Goal: Task Accomplishment & Management: Use online tool/utility

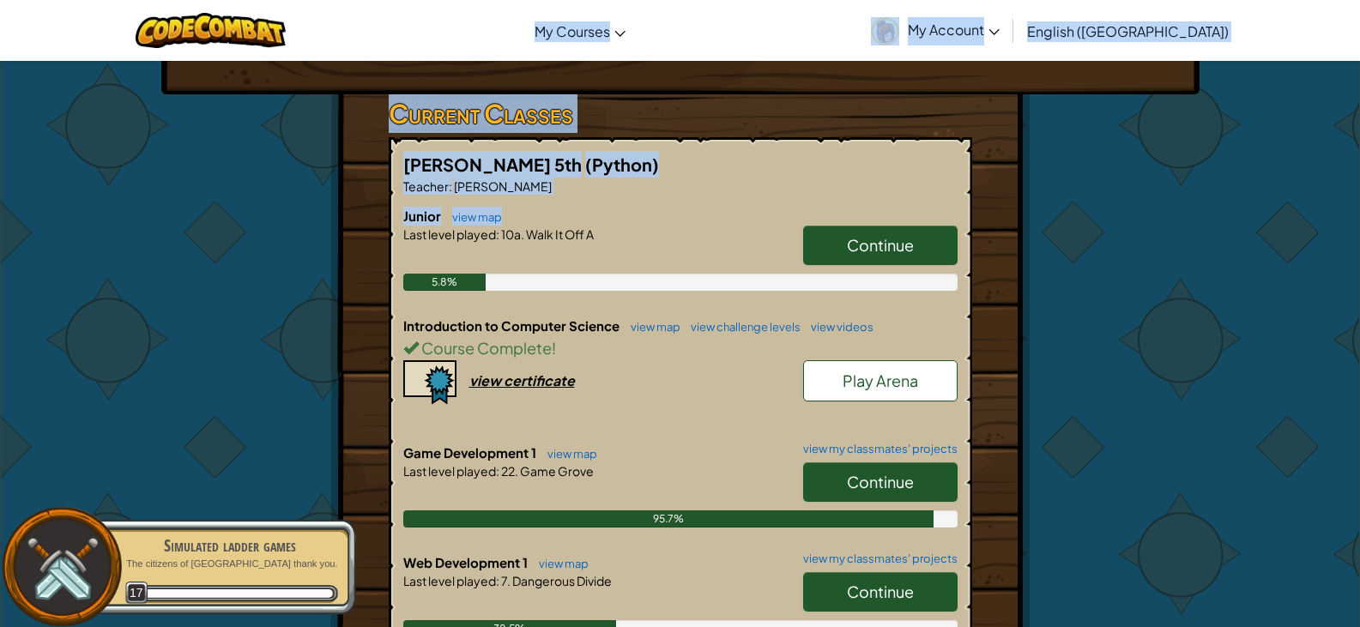
scroll to position [248, 0]
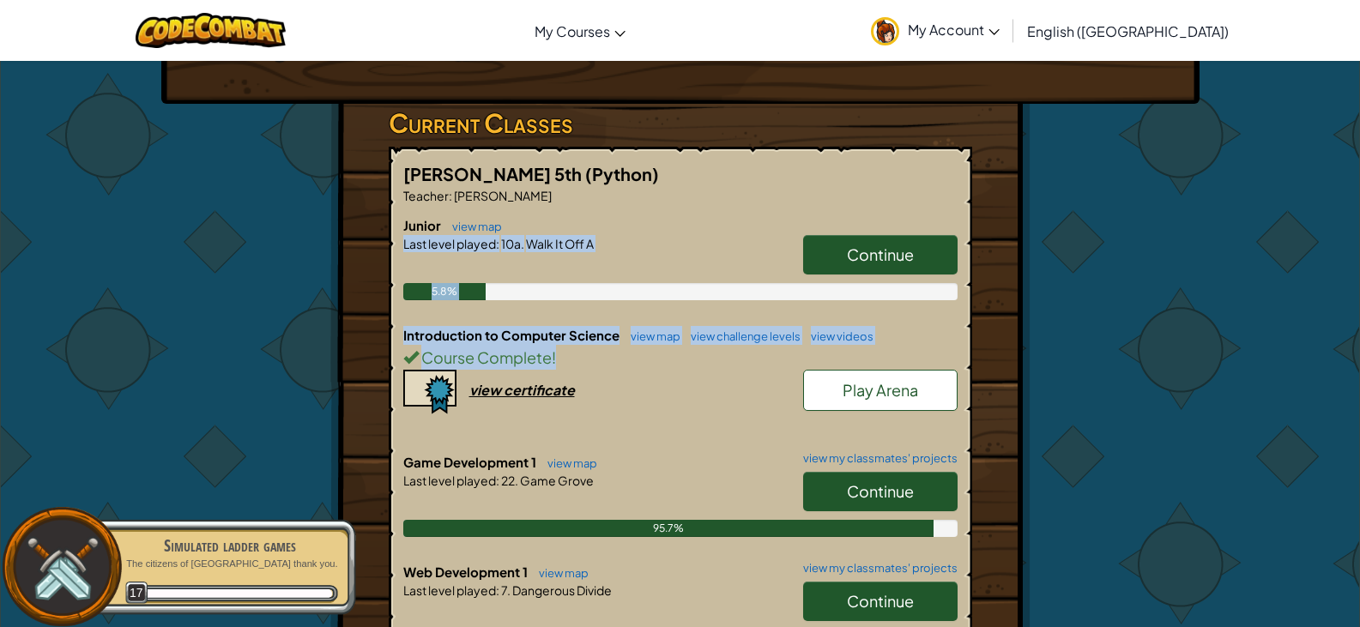
drag, startPoint x: 611, startPoint y: 241, endPoint x: 1037, endPoint y: 340, distance: 436.9
click at [1037, 340] on div "Hero : Anya Captain Change Hero Player : Evelyn B JR 10a: Walk It Off A Levels …" at bounding box center [680, 429] width 1004 height 1233
click at [1102, 327] on div "Hero : Anya Captain Change Hero Player : Evelyn B JR 10a: Walk It Off A Levels …" at bounding box center [680, 429] width 1004 height 1233
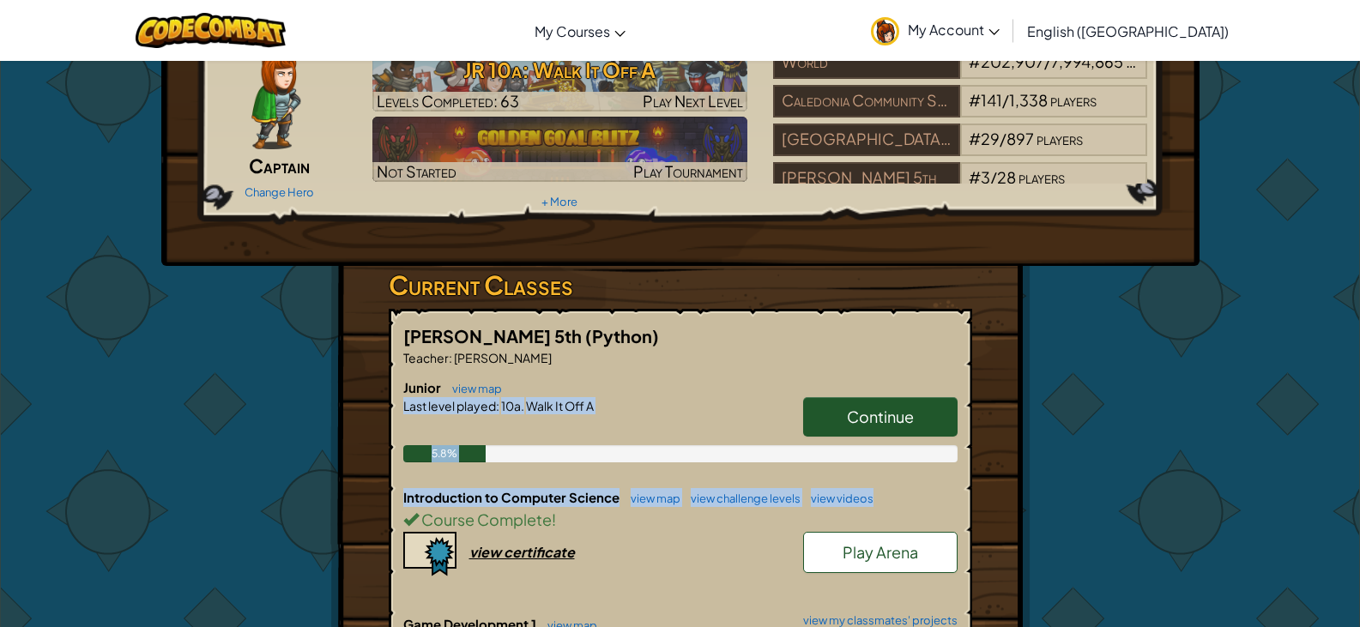
scroll to position [0, 0]
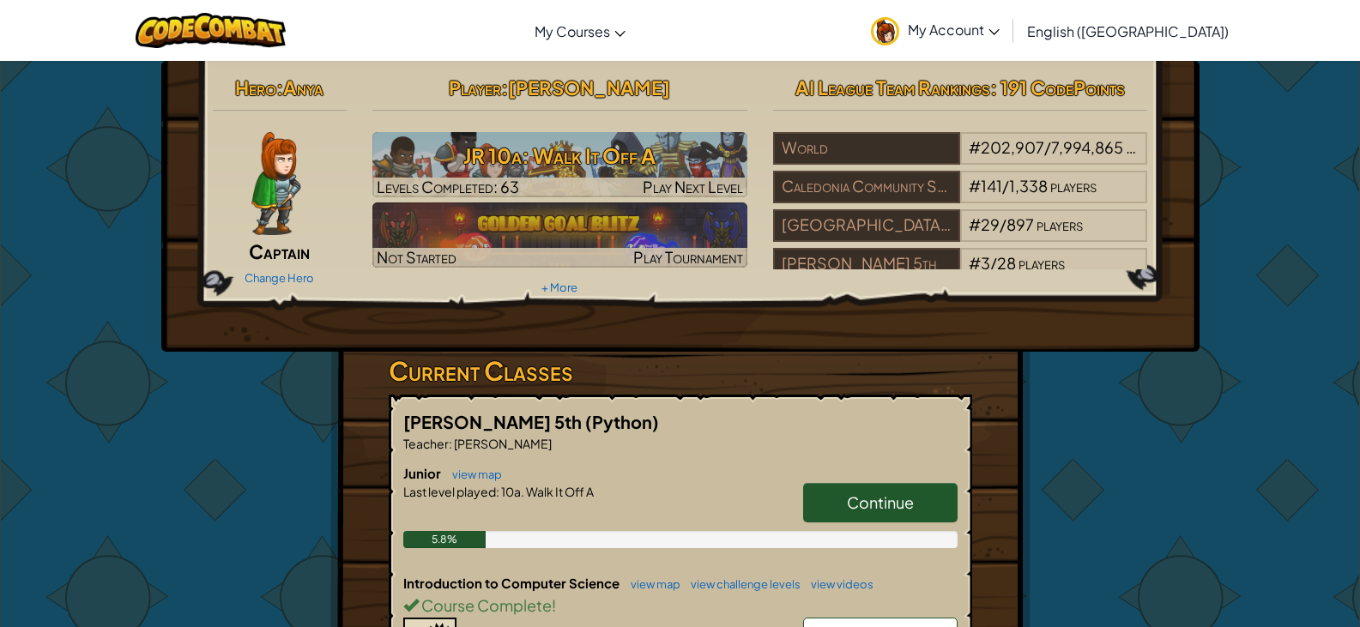
drag, startPoint x: 1248, startPoint y: 112, endPoint x: 1200, endPoint y: 97, distance: 50.5
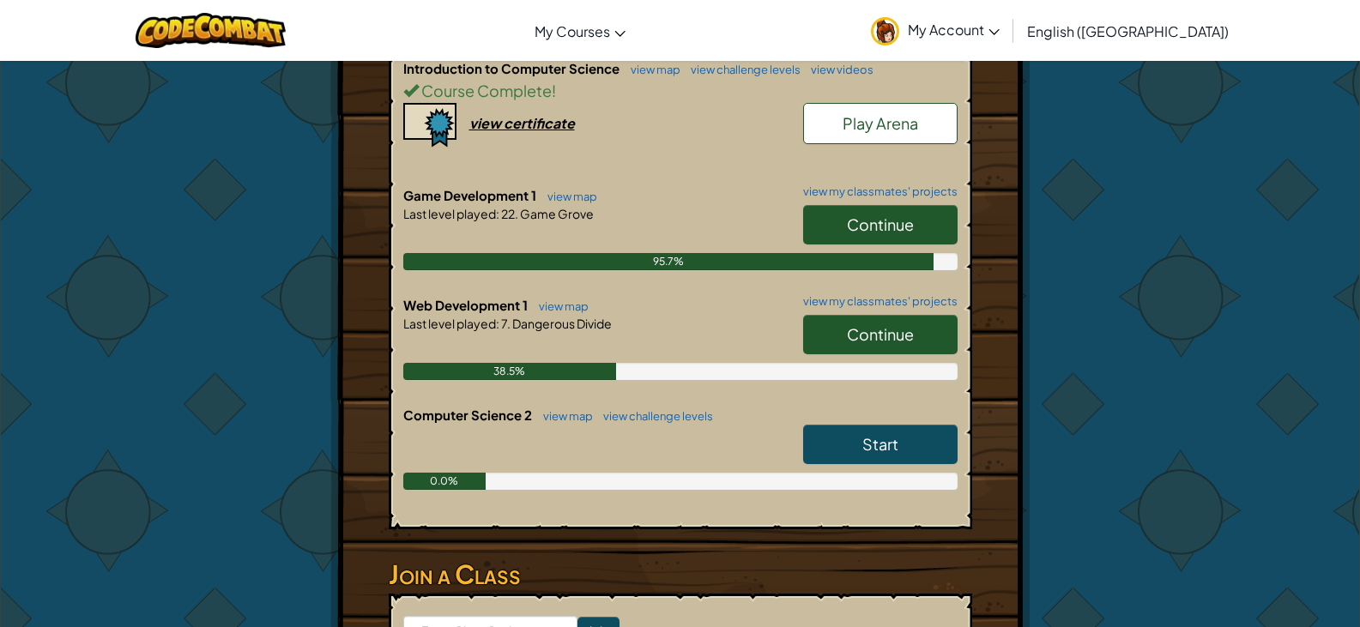
scroll to position [944, 0]
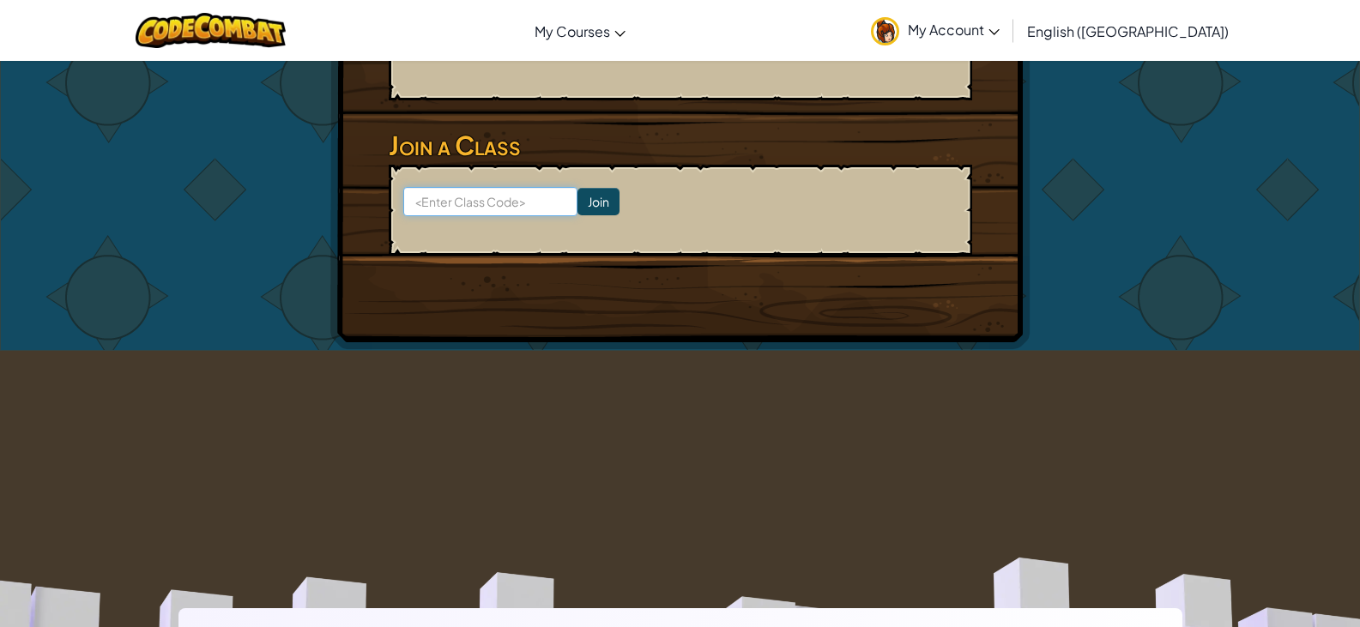
click at [475, 201] on input at bounding box center [490, 201] width 174 height 29
type input "MapNiceFloor"
click at [577, 202] on input "Join" at bounding box center [598, 201] width 42 height 27
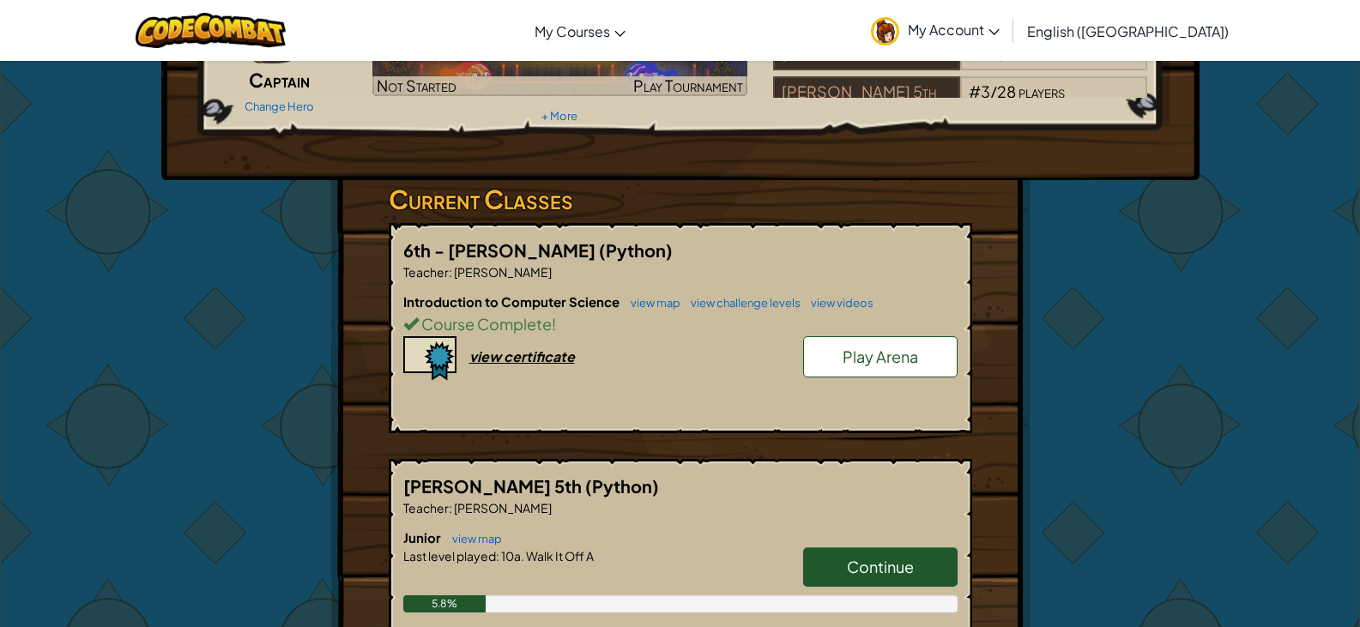
scroll to position [257, 0]
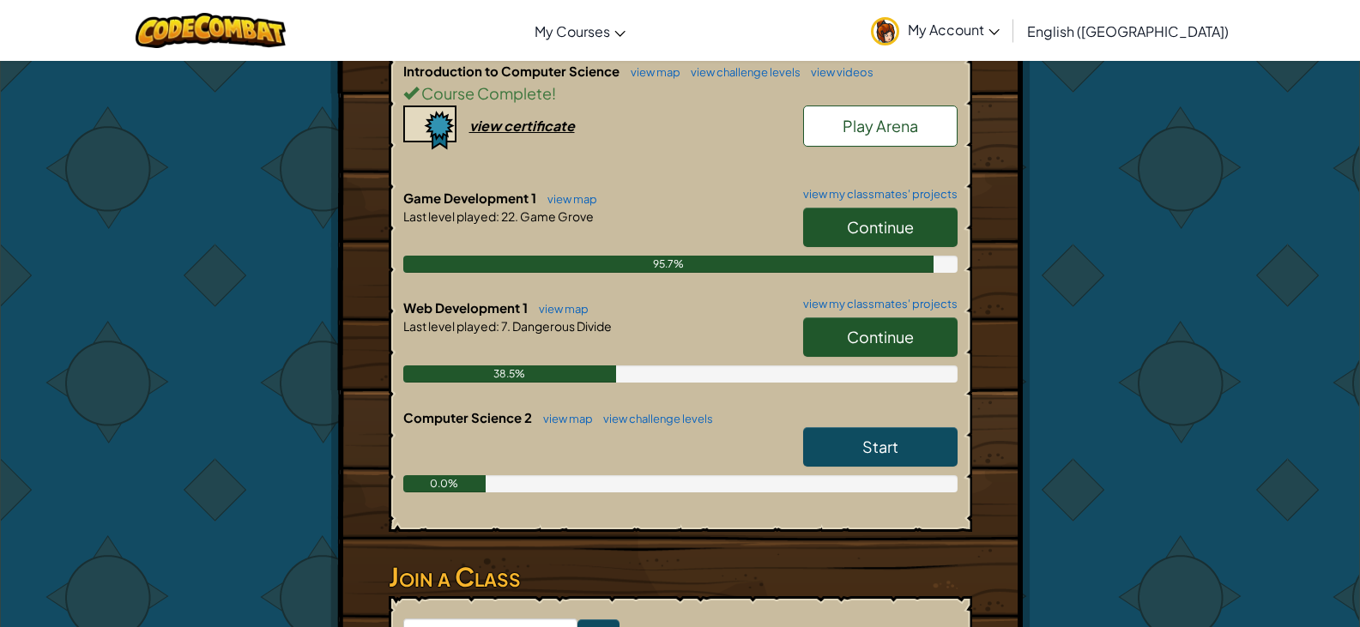
scroll to position [772, 0]
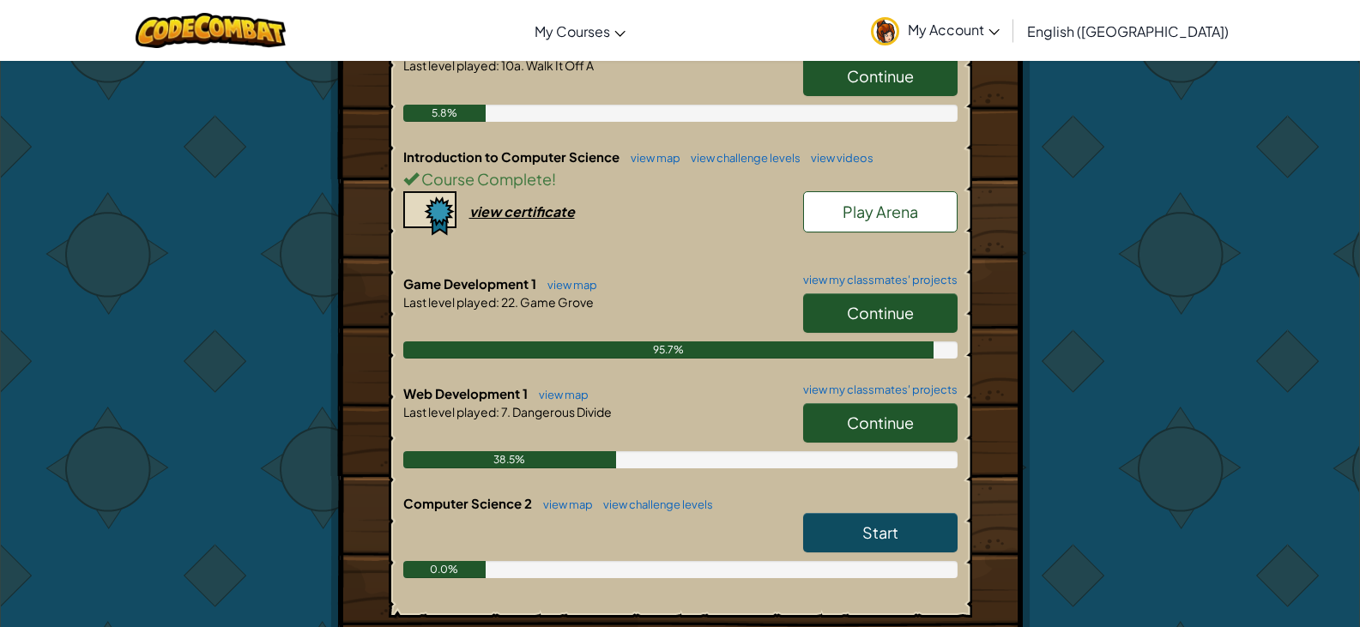
drag, startPoint x: 626, startPoint y: 408, endPoint x: 499, endPoint y: 439, distance: 130.7
click at [499, 439] on div "Web Development 1 view map view my classmates' projects Continue Last level pla…" at bounding box center [680, 439] width 554 height 110
click at [400, 408] on div "[PERSON_NAME] 5th (Python) Teacher : [PERSON_NAME] Junior view map Continue Las…" at bounding box center [680, 293] width 583 height 650
click at [882, 535] on span "Start" at bounding box center [880, 533] width 36 height 20
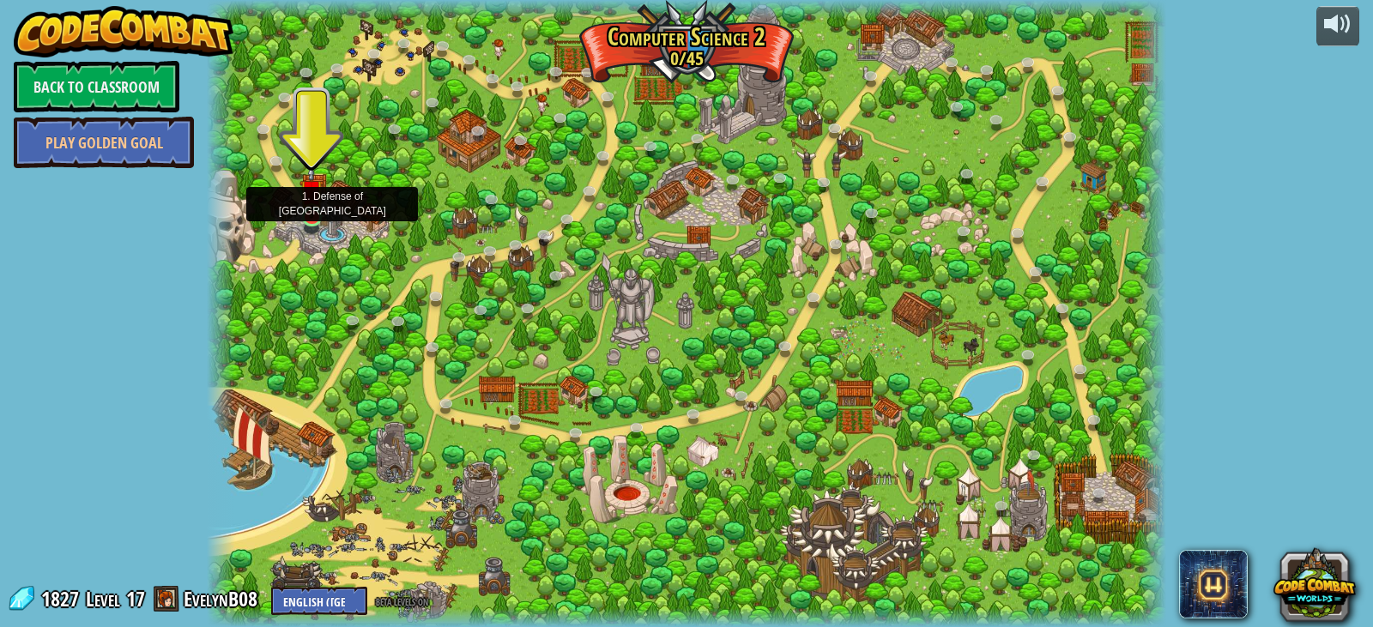
click at [306, 209] on img at bounding box center [311, 191] width 24 height 55
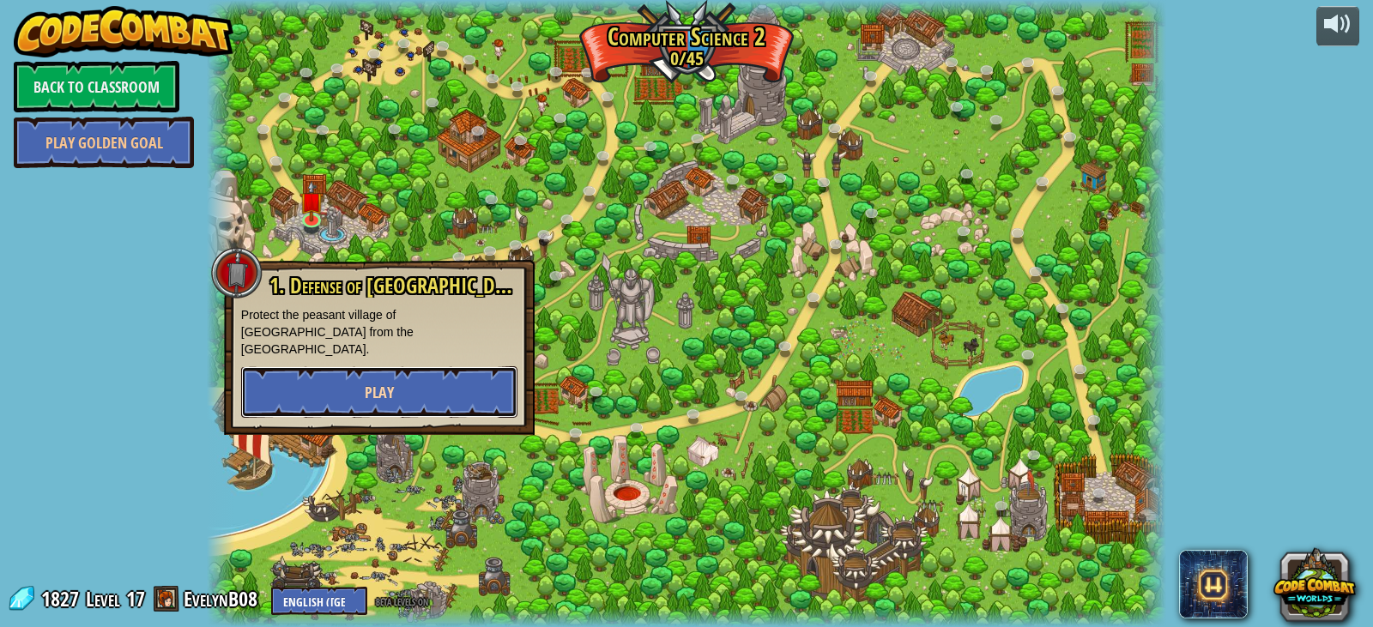
click at [366, 382] on span "Play" at bounding box center [379, 392] width 29 height 21
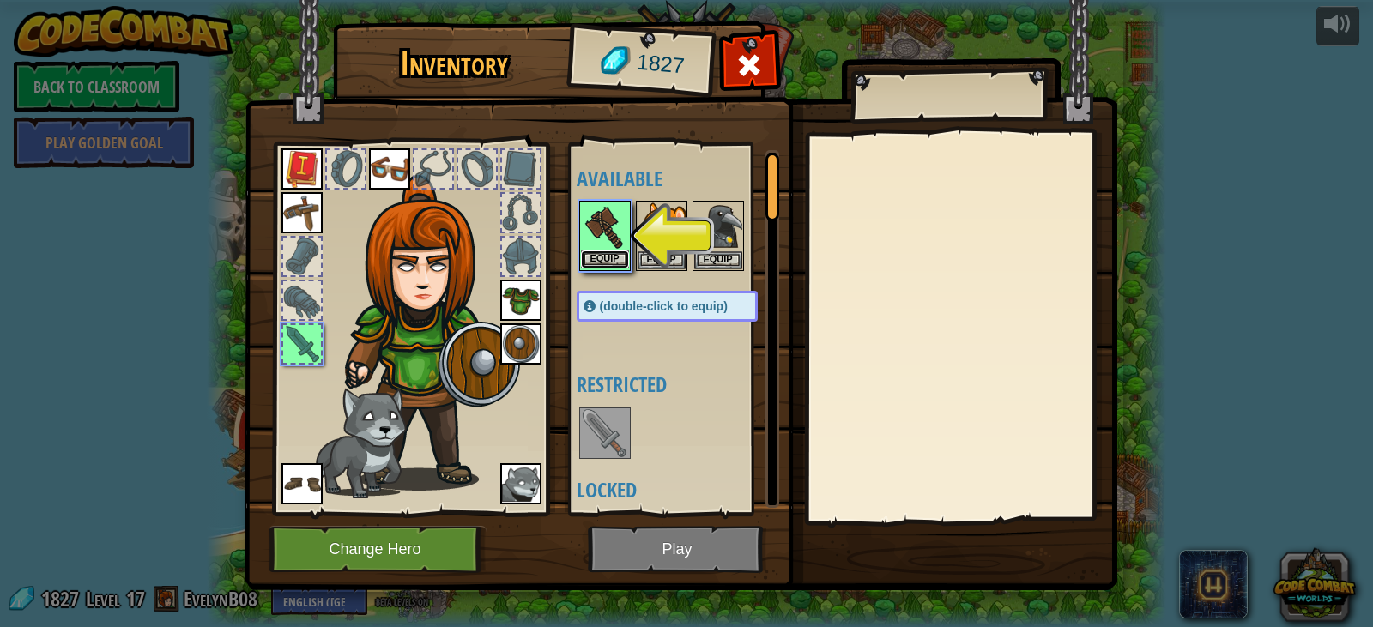
click at [591, 257] on button "Equip" at bounding box center [605, 260] width 48 height 18
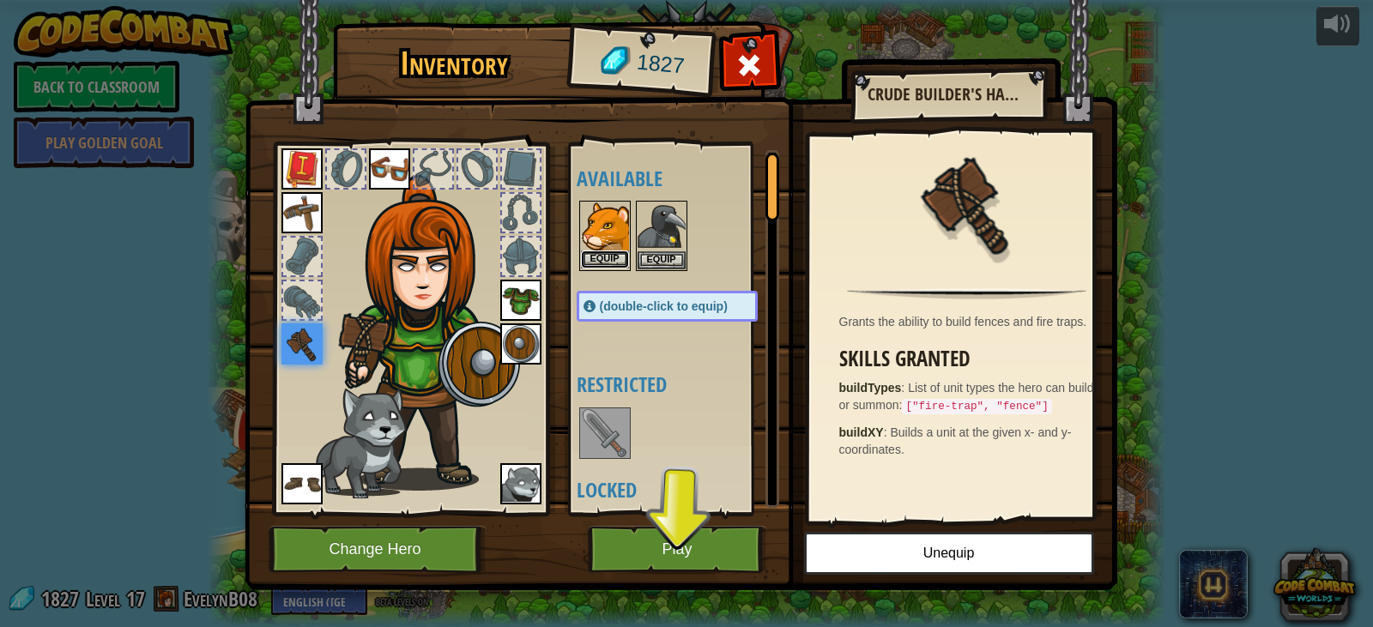
click at [612, 262] on button "Equip" at bounding box center [605, 260] width 48 height 18
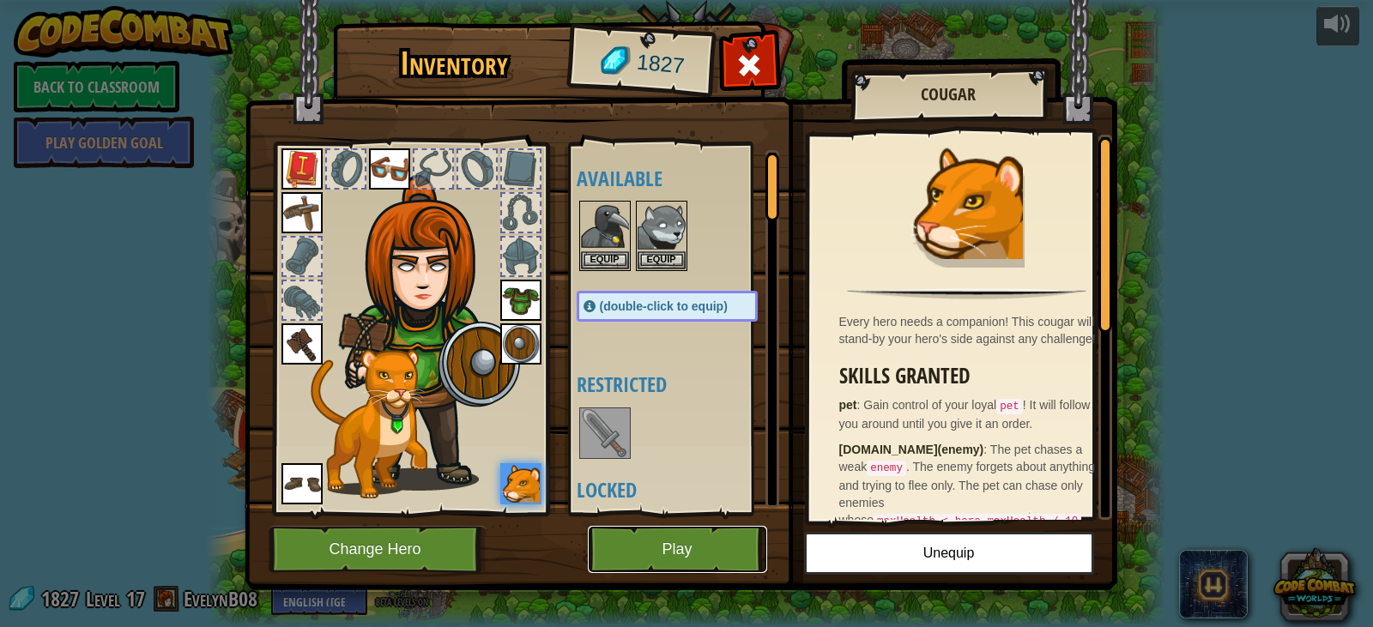
click at [683, 559] on button "Play" at bounding box center [677, 549] width 179 height 47
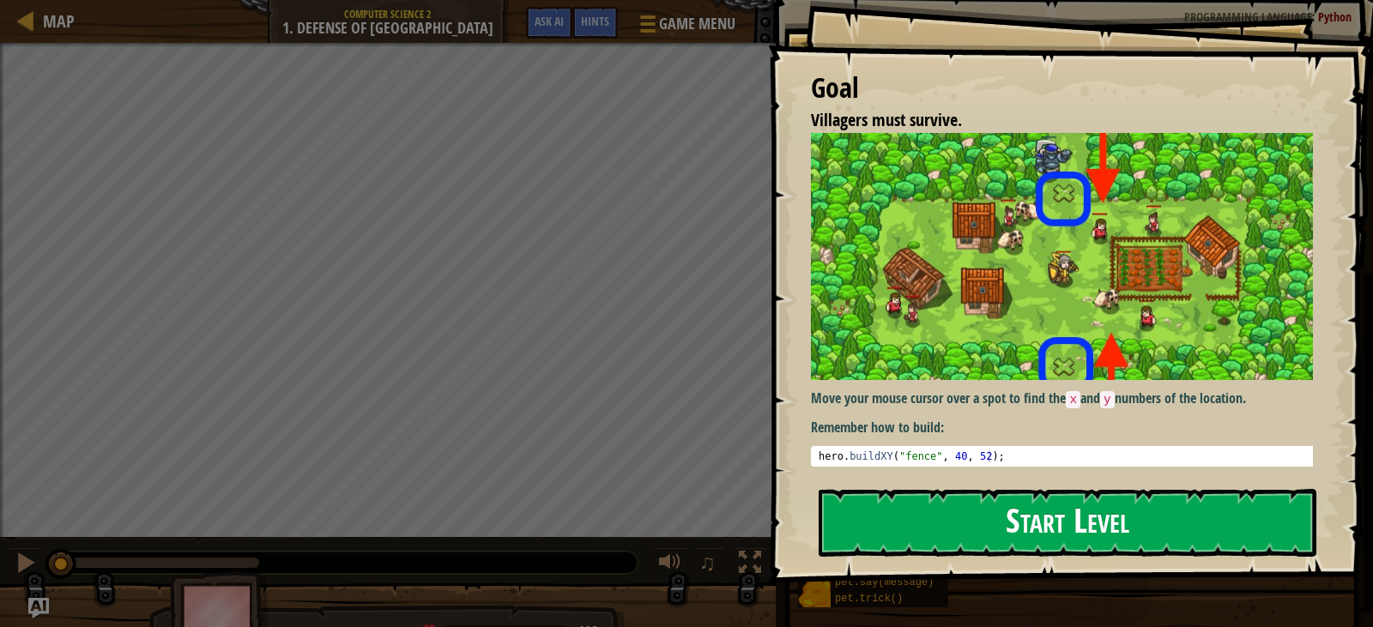
click at [984, 515] on button "Start Level" at bounding box center [1068, 523] width 498 height 68
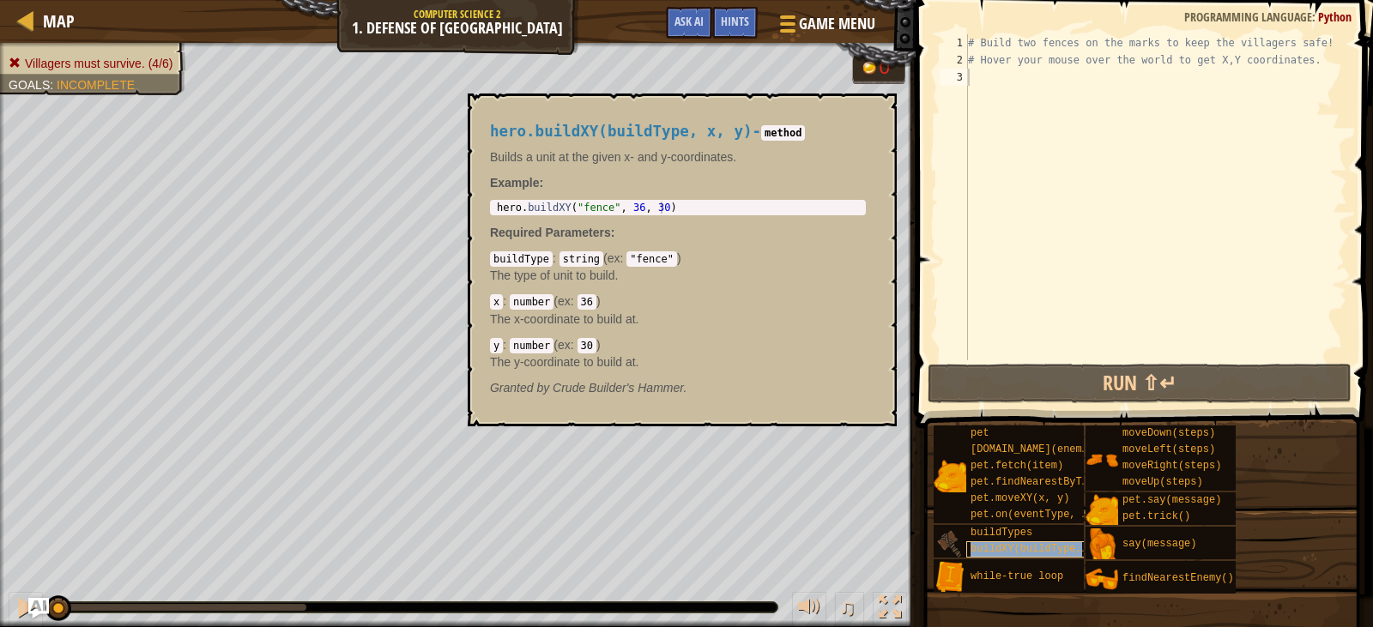
click at [1000, 550] on span "buildXY(buildType, x, y)" at bounding box center [1044, 549] width 148 height 12
type textarea "hero.buildXY("fence", 36, 30)"
drag, startPoint x: 662, startPoint y: 211, endPoint x: 530, endPoint y: 216, distance: 131.4
click at [530, 216] on div "hero.buildXY(buildType, x, y) - method Builds a unit at the given x- and y-coor…" at bounding box center [678, 259] width 400 height 305
click at [557, 207] on div "hero . buildXY ( "fence" , 36 , 30 )" at bounding box center [677, 220] width 369 height 36
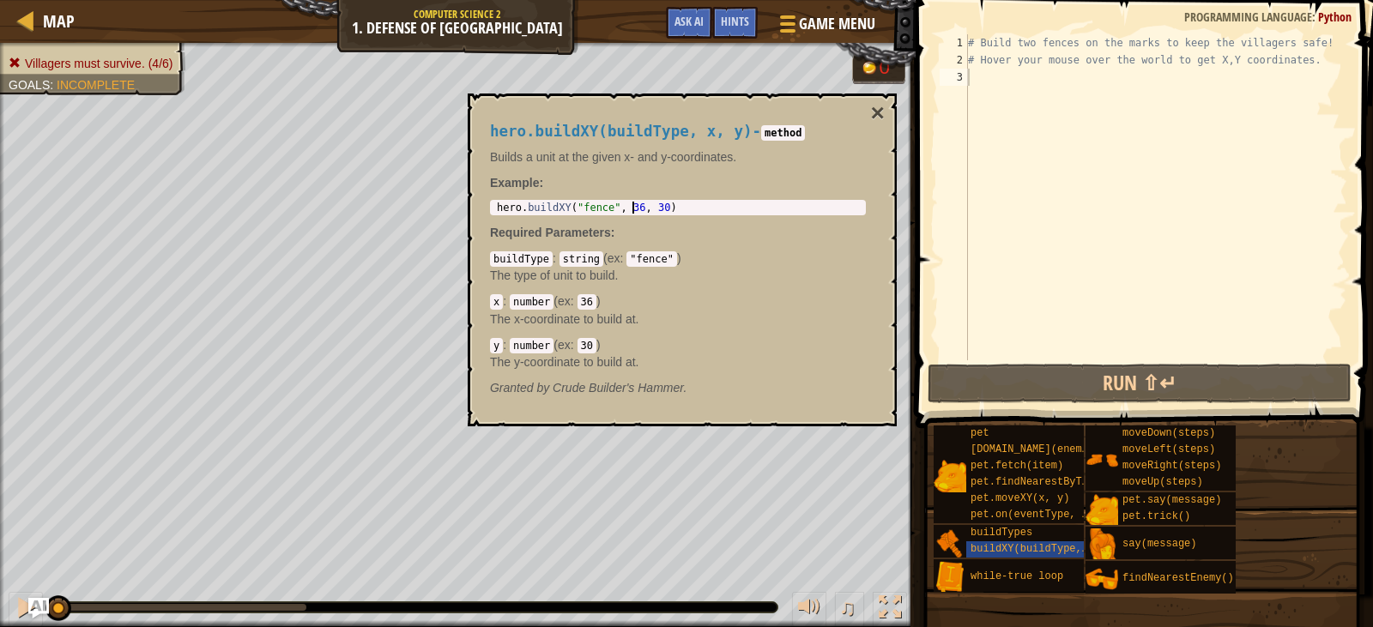
click at [631, 209] on div "hero . buildXY ( "fence" , 36 , 30 )" at bounding box center [677, 220] width 369 height 36
drag, startPoint x: 556, startPoint y: 211, endPoint x: 525, endPoint y: 206, distance: 31.3
click at [525, 206] on div "hero . buildXY ( "fence" , 36 , 30 )" at bounding box center [677, 220] width 369 height 36
click at [487, 206] on div "hero.buildXY(buildType, x, y) - method Builds a unit at the given x- and y-coor…" at bounding box center [678, 259] width 400 height 305
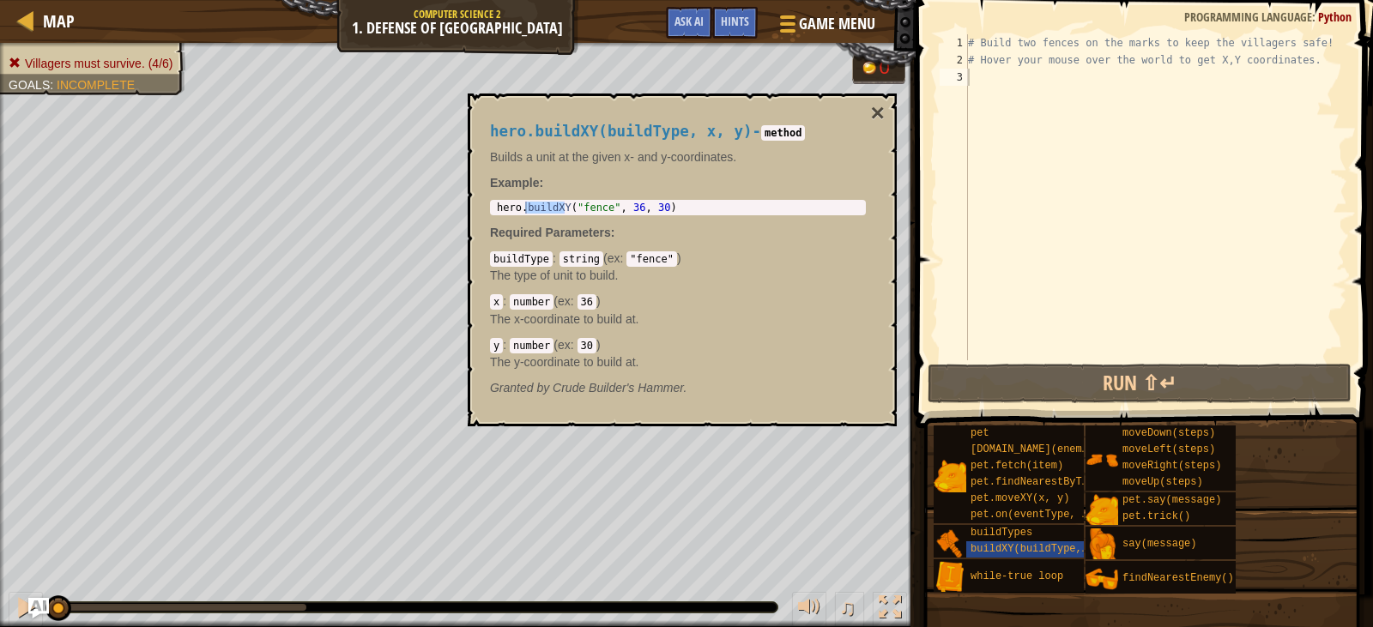
click at [503, 209] on div "hero . buildXY ( "fence" , 36 , 30 )" at bounding box center [677, 220] width 369 height 36
click at [1053, 98] on div "# Build two fences on the marks to keep the villagers safe! # Hover your mouse …" at bounding box center [1155, 214] width 383 height 360
paste textarea "hero.buildXY("fence", 36, 30)"
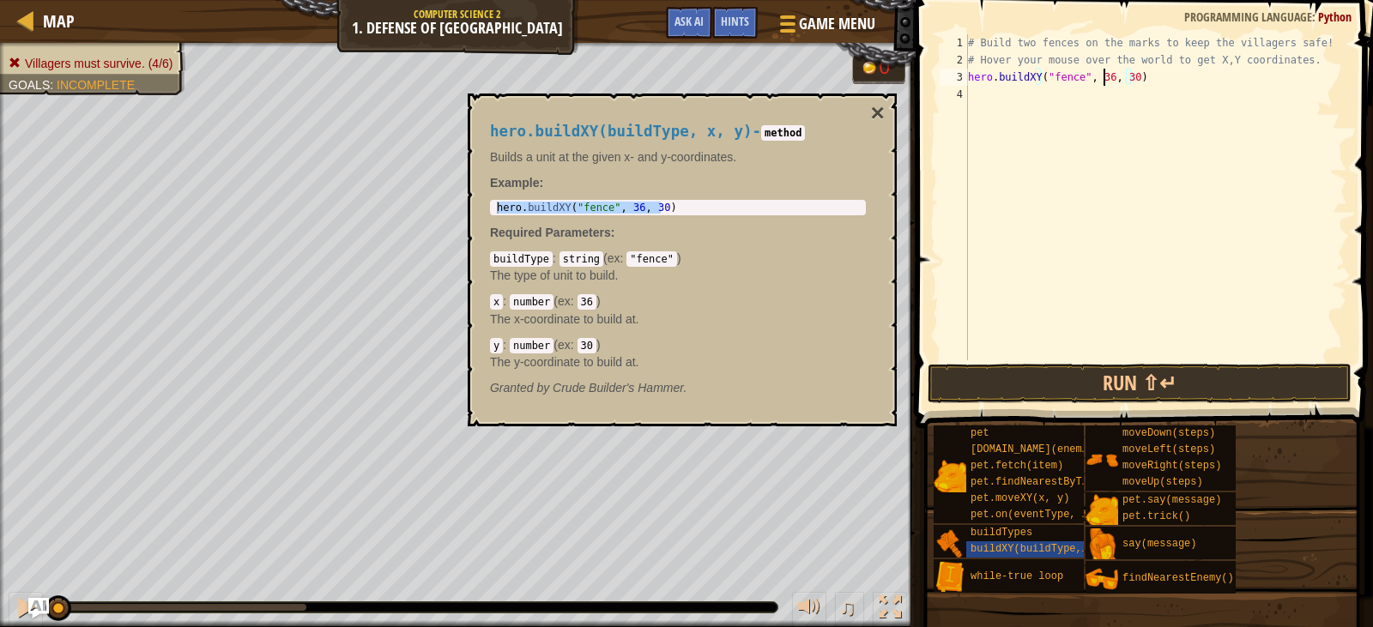
click at [1104, 81] on div "# Build two fences on the marks to keep the villagers safe! # Hover your mouse …" at bounding box center [1155, 214] width 383 height 360
type textarea "hero.buildXY("fence", 40, 30)"
click at [880, 110] on button "×" at bounding box center [878, 113] width 14 height 24
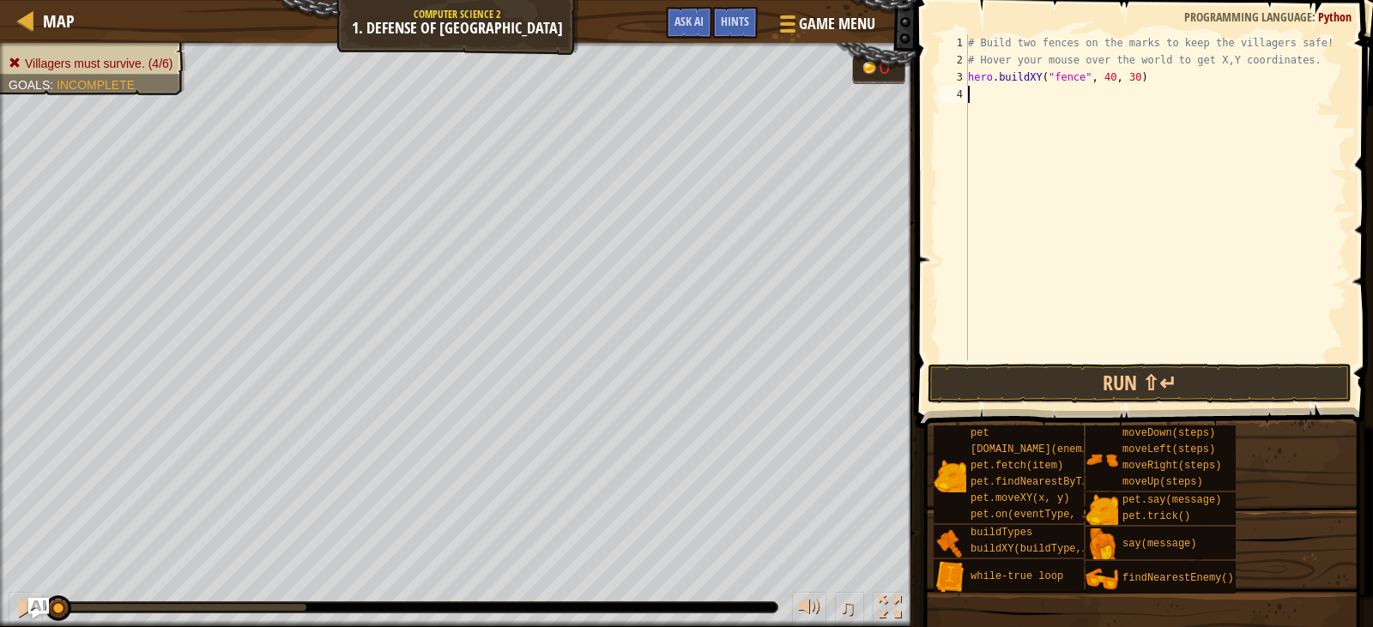
scroll to position [8, 0]
click at [1125, 88] on div "# Build two fences on the marks to keep the villagers safe! # Hover your mouse …" at bounding box center [1155, 214] width 383 height 360
click at [1128, 81] on div "# Build two fences on the marks to keep the villagers safe! # Hover your mouse …" at bounding box center [1155, 214] width 383 height 360
drag, startPoint x: 1073, startPoint y: 82, endPoint x: 1029, endPoint y: 77, distance: 44.9
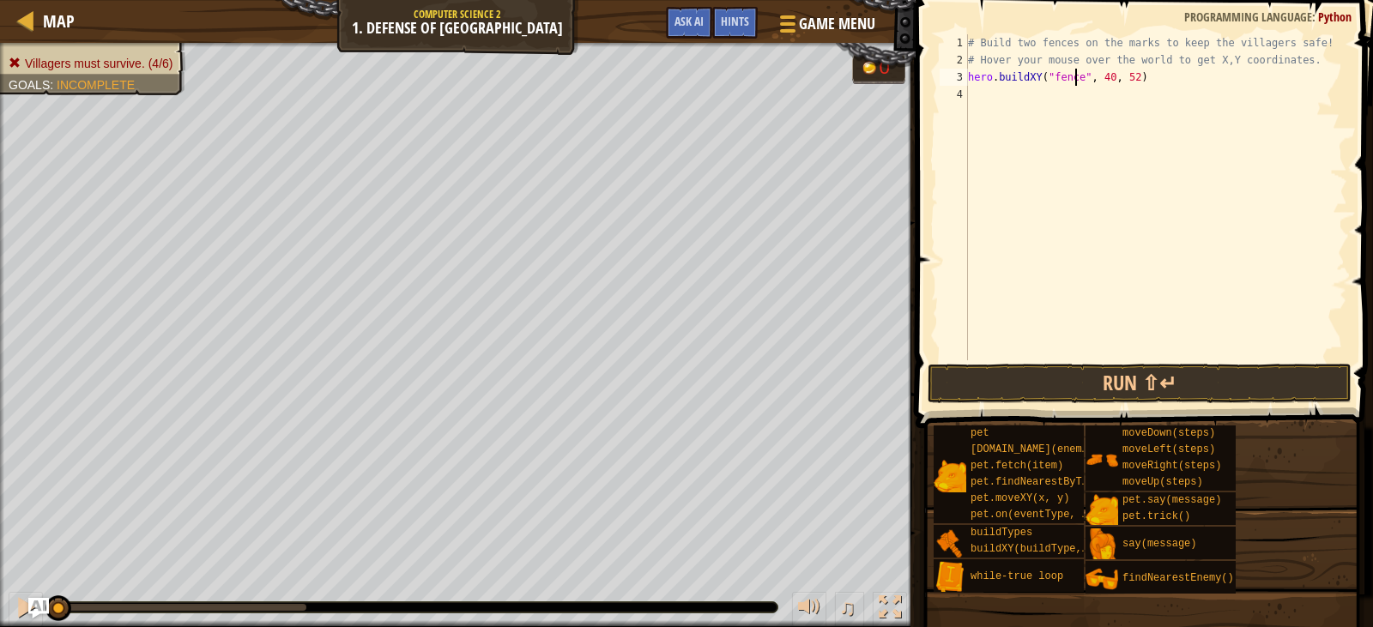
click at [1029, 77] on div "# Build two fences on the marks to keep the villagers safe! # Hover your mouse …" at bounding box center [1155, 214] width 383 height 360
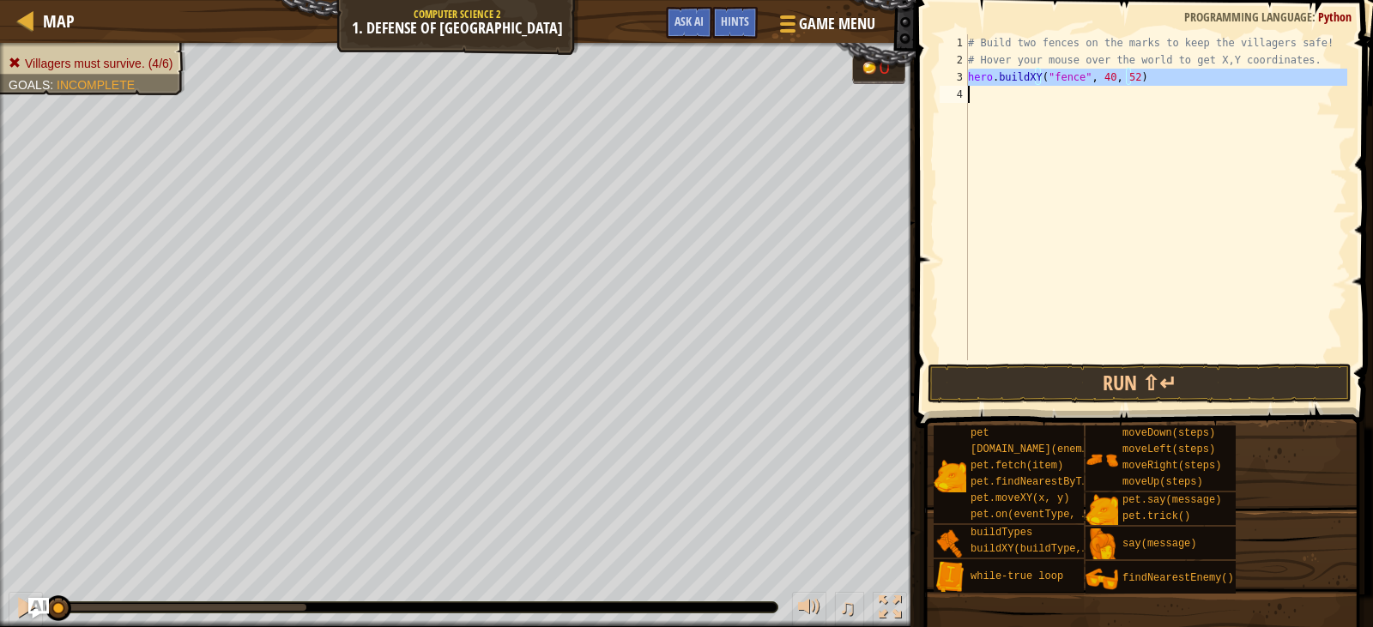
click at [1029, 77] on div "# Build two fences on the marks to keep the villagers safe! # Hover your mouse …" at bounding box center [1155, 214] width 383 height 360
type textarea "hero.buildXY("fence", 40, 52)"
paste textarea
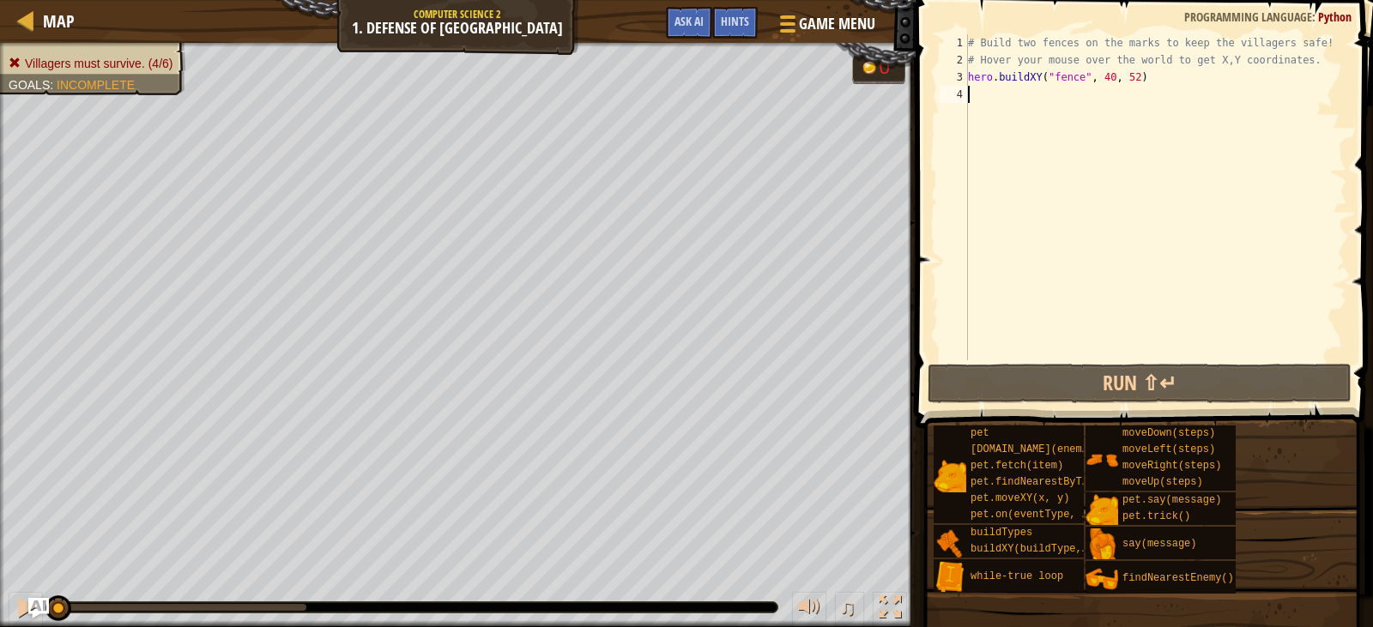
scroll to position [8, 0]
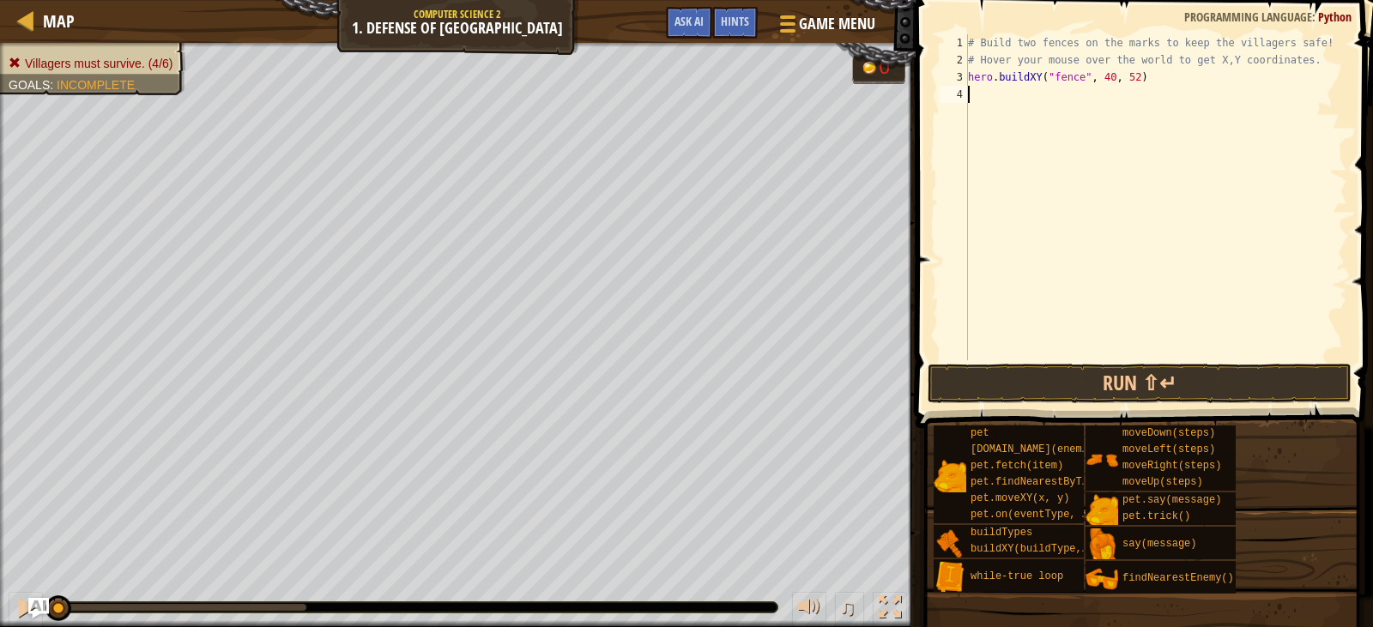
paste textarea "hero.buildXY("fence", 40, 52)"
click at [1130, 93] on div "# Build two fences on the marks to keep the villagers safe! # Hover your mouse …" at bounding box center [1155, 214] width 383 height 360
click at [1127, 94] on div "# Build two fences on the marks to keep the villagers safe! # Hover your mouse …" at bounding box center [1155, 214] width 383 height 360
type textarea "hero.buildXY("fence", 40, 20)"
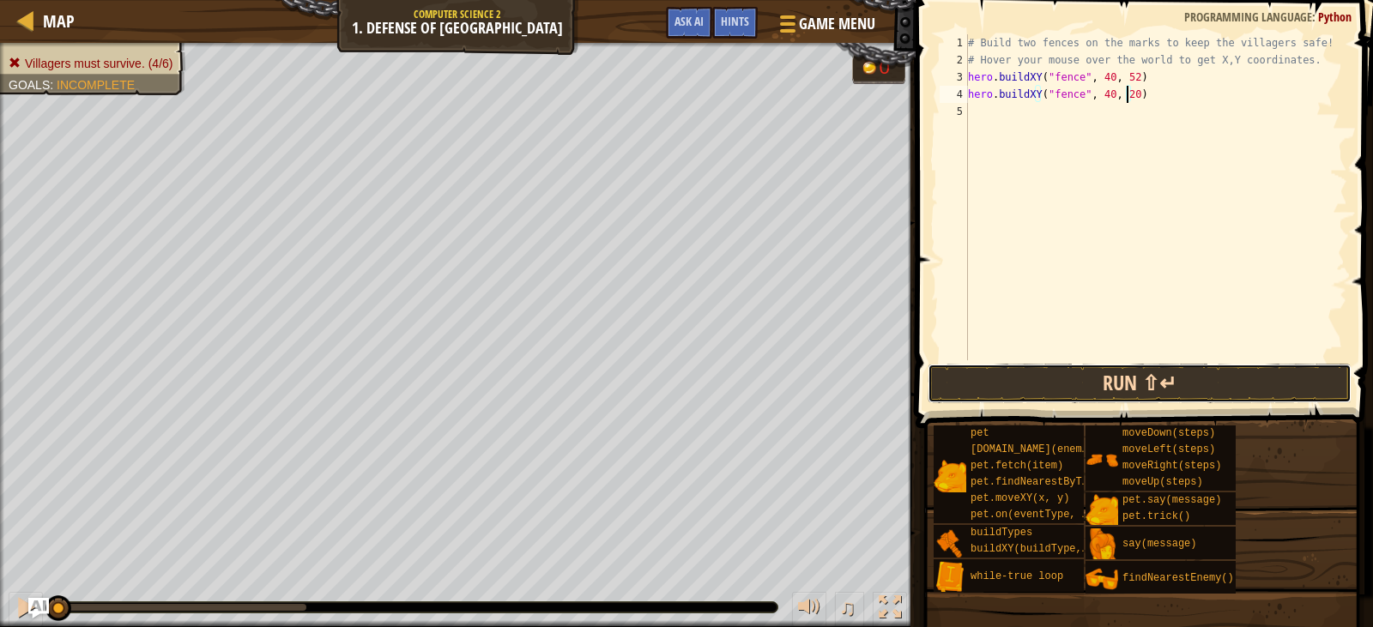
click at [1194, 382] on button "Run ⇧↵" at bounding box center [1140, 383] width 424 height 39
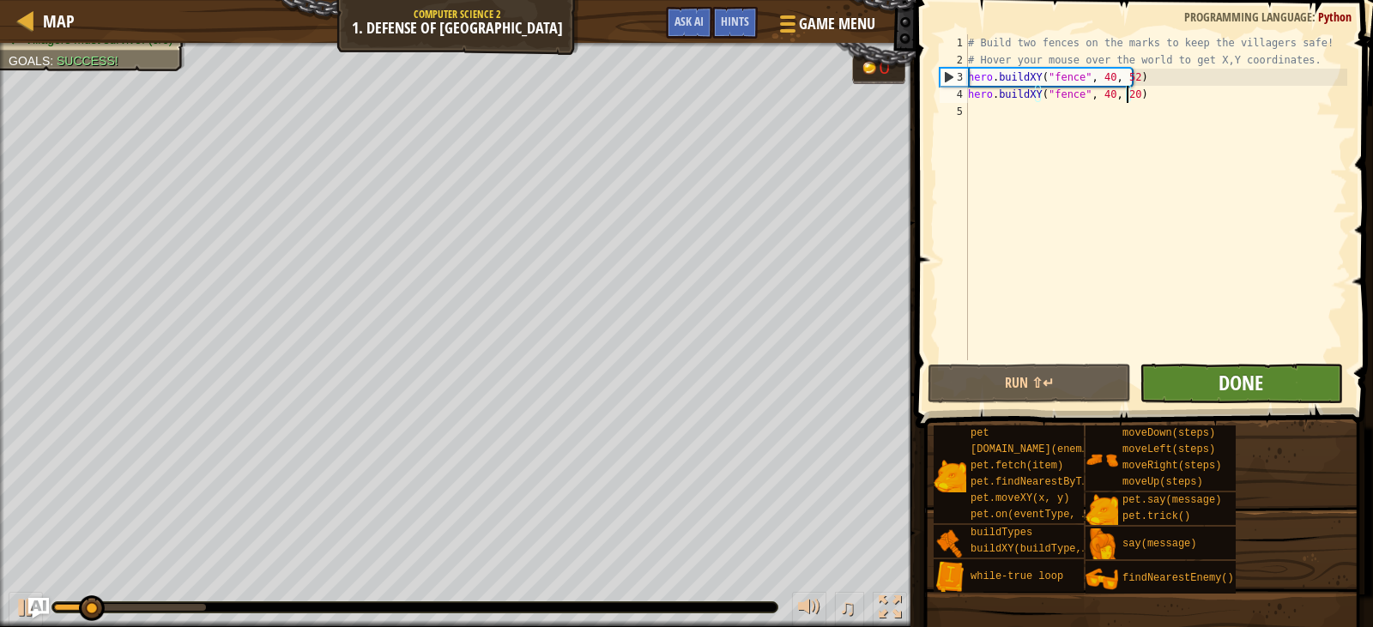
click at [1231, 386] on span "Done" at bounding box center [1240, 382] width 45 height 27
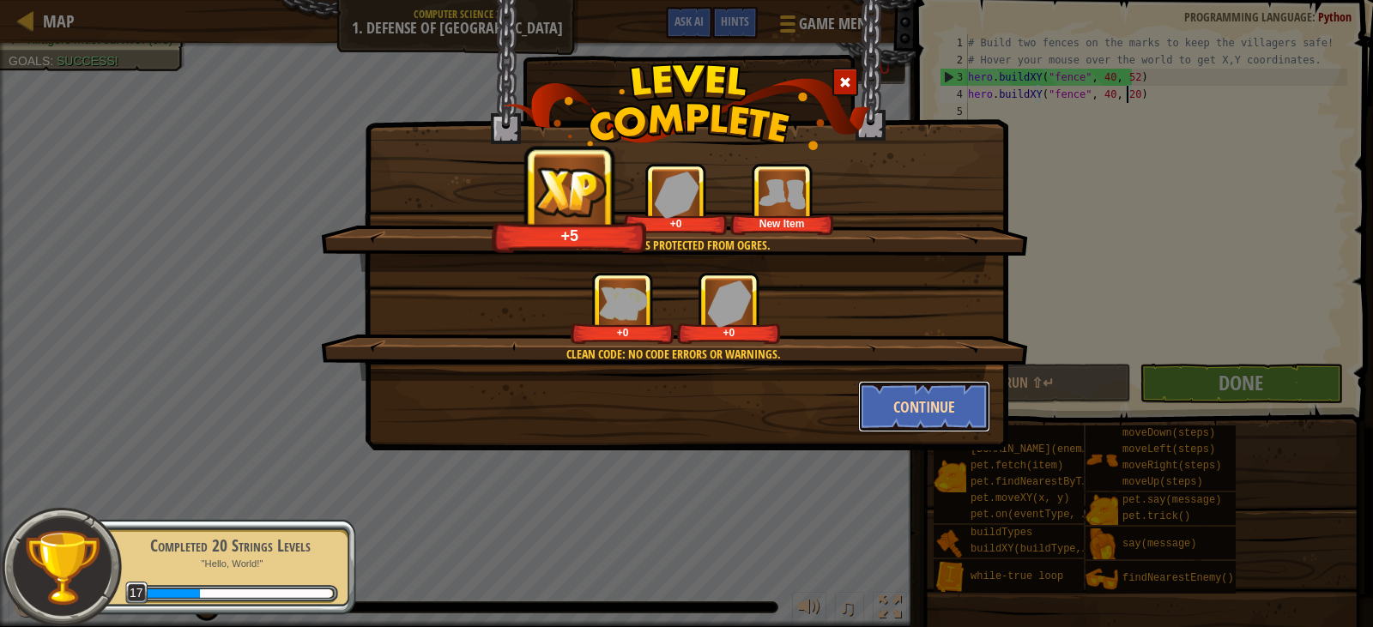
click at [913, 410] on button "Continue" at bounding box center [924, 406] width 133 height 51
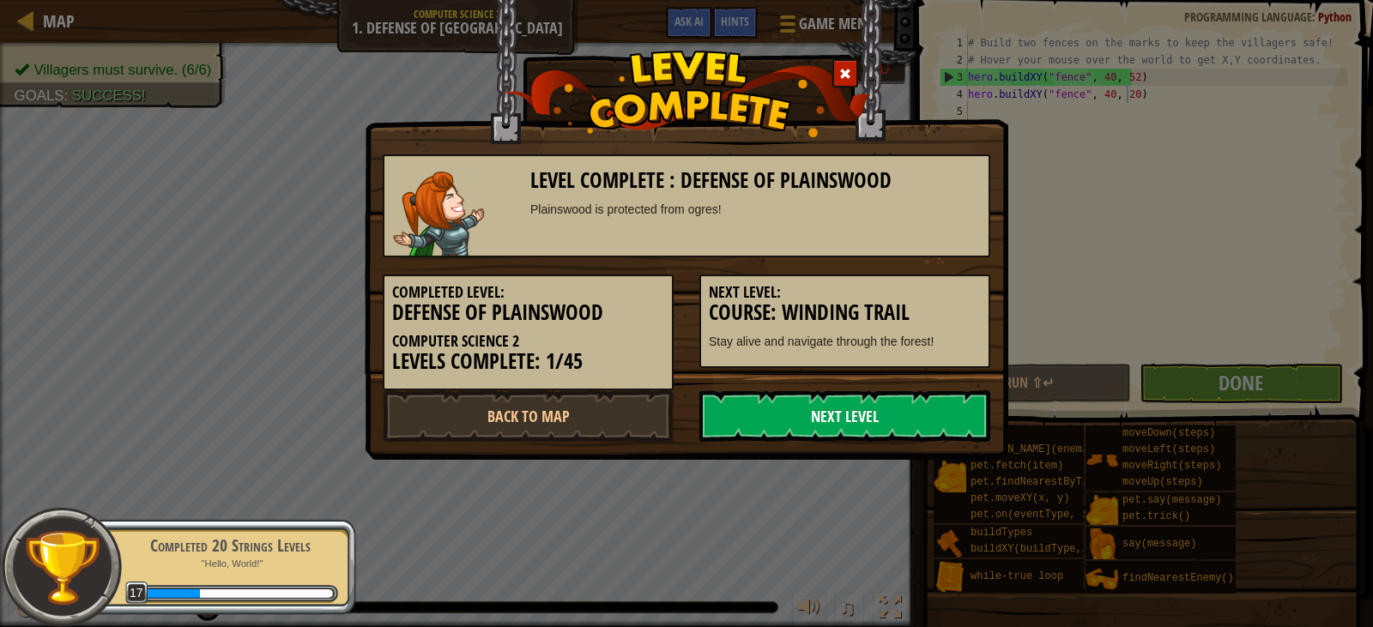
click at [858, 413] on link "Next Level" at bounding box center [844, 415] width 291 height 51
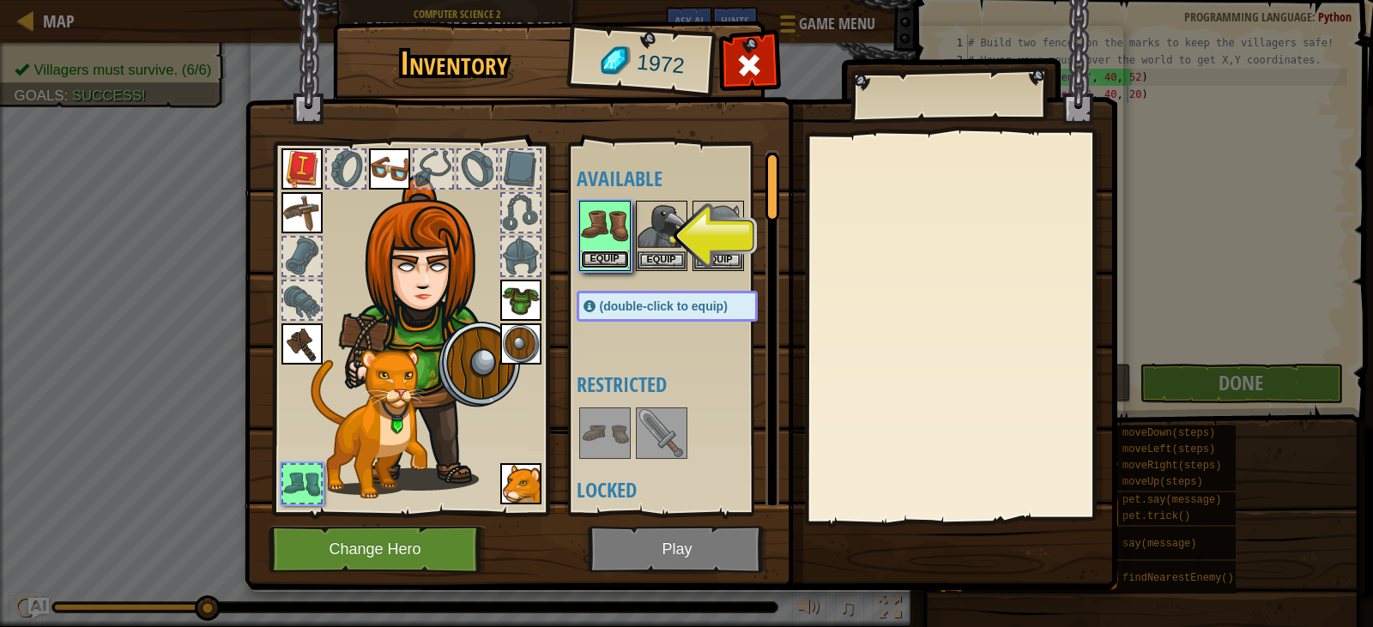
click at [615, 263] on button "Equip" at bounding box center [605, 260] width 48 height 18
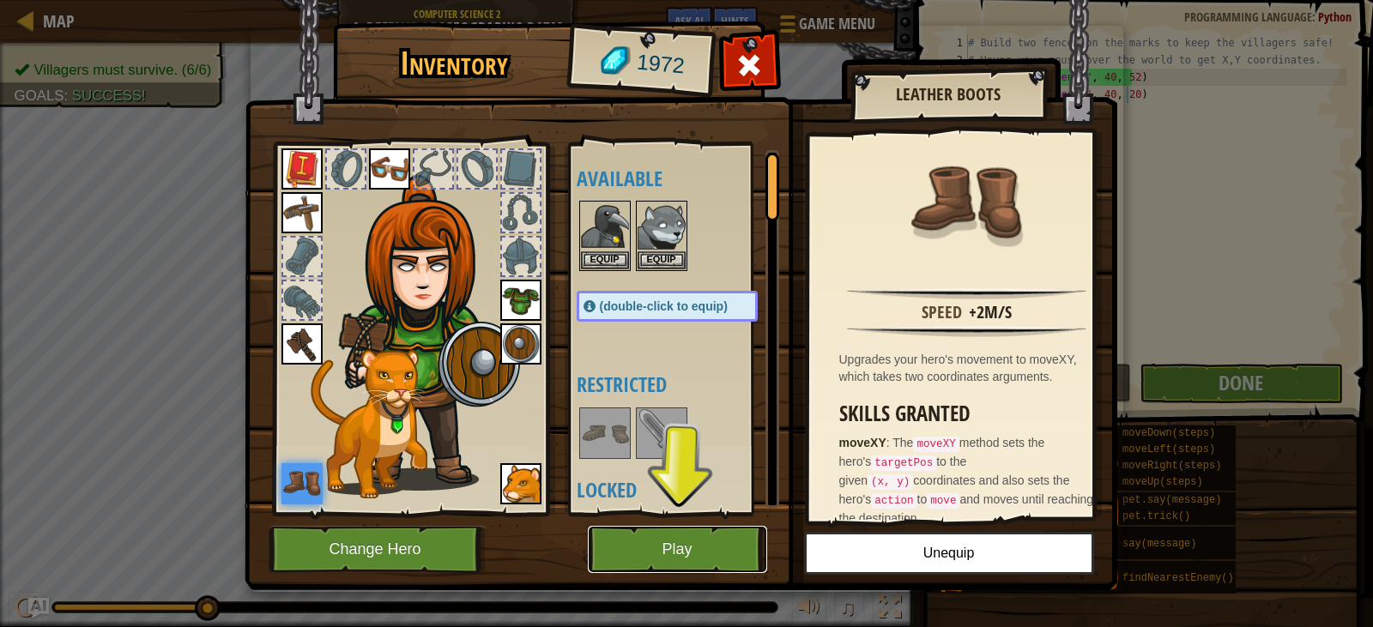
click at [694, 552] on button "Play" at bounding box center [677, 549] width 179 height 47
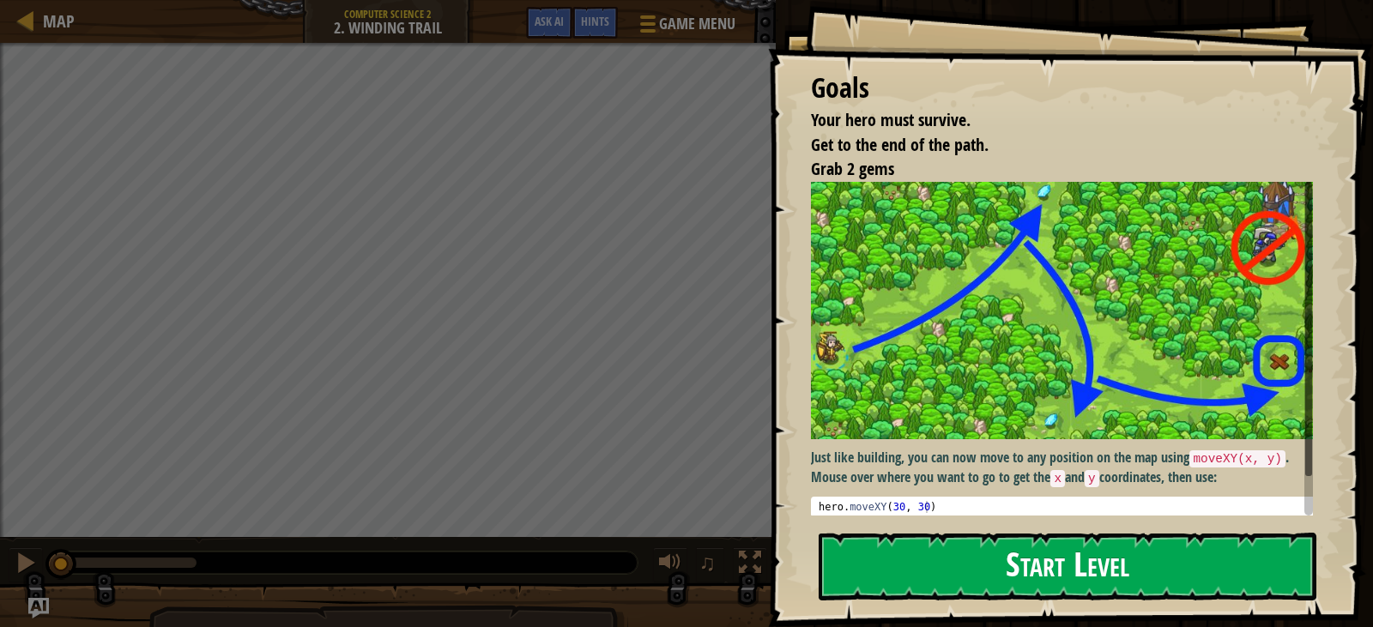
click at [1152, 566] on button "Start Level" at bounding box center [1068, 567] width 498 height 68
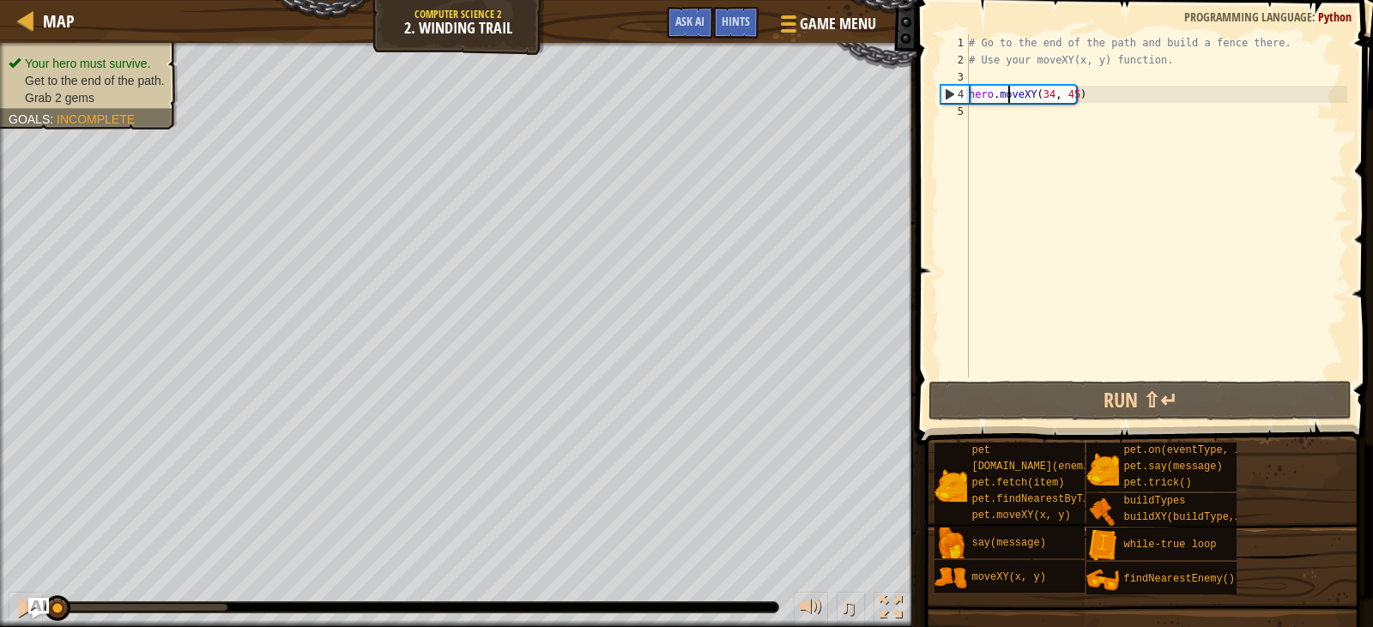
drag, startPoint x: 1006, startPoint y: 94, endPoint x: 982, endPoint y: 100, distance: 25.0
click at [982, 102] on div "# Go to the end of the path and build a fence there. # Use your moveXY(x, y) fu…" at bounding box center [1156, 223] width 382 height 378
click at [984, 96] on div "# Go to the end of the path and build a fence there. # Use your moveXY(x, y) fu…" at bounding box center [1156, 223] width 382 height 378
click at [994, 96] on div "# Go to the end of the path and build a fence there. # Use your moveXY(x, y) fu…" at bounding box center [1156, 205] width 382 height 343
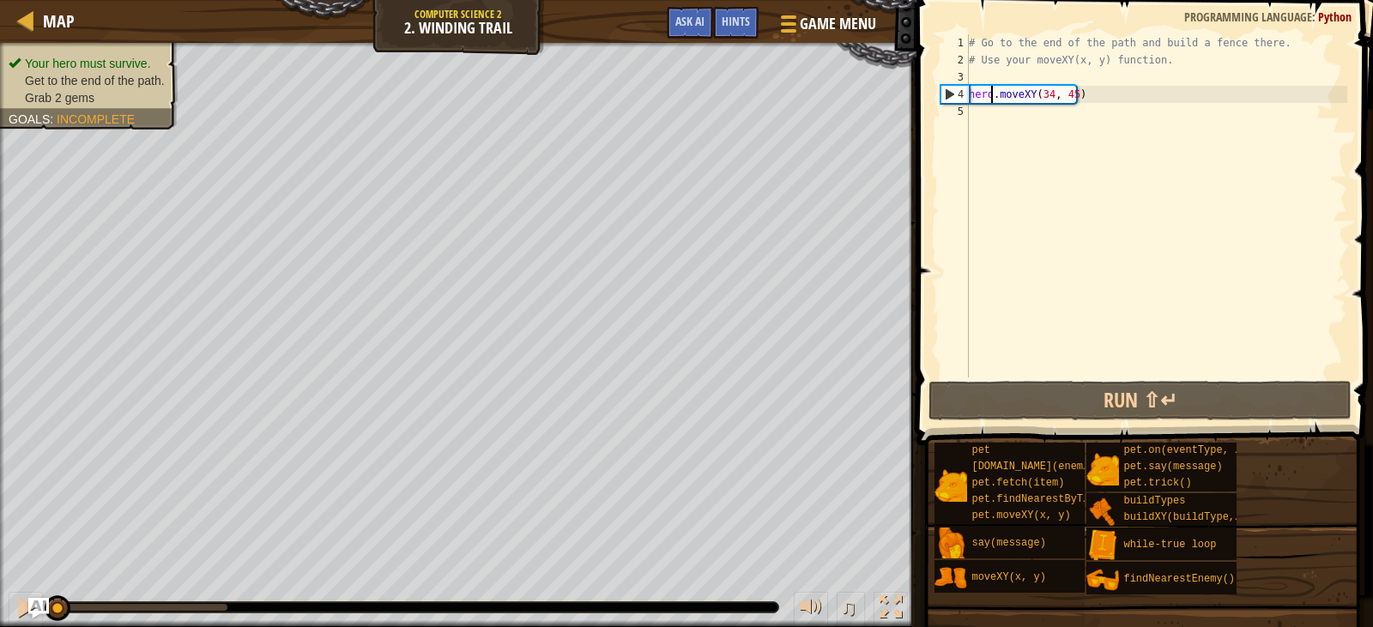
click at [994, 96] on div "# Go to the end of the path and build a fence there. # Use your moveXY(x, y) fu…" at bounding box center [1156, 223] width 382 height 378
type textarea "hero.moveXY(34, 45)"
click at [982, 119] on div "# Go to the end of the path and build a fence there. # Use your moveXY(x, y) fu…" at bounding box center [1156, 205] width 382 height 343
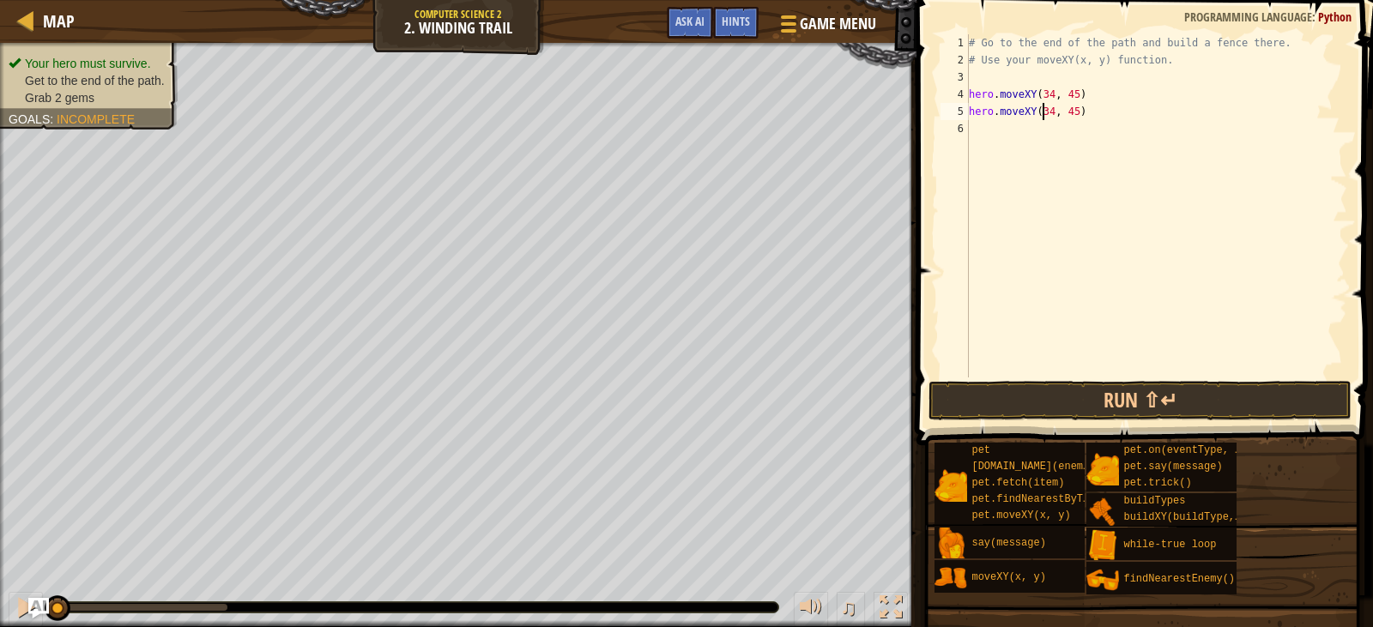
click at [1044, 117] on div "# Go to the end of the path and build a fence there. # Use your moveXY(x, y) fu…" at bounding box center [1156, 223] width 382 height 378
click at [1047, 115] on div "# Go to the end of the path and build a fence there. # Use your moveXY(x, y) fu…" at bounding box center [1156, 223] width 382 height 378
click at [1043, 113] on div "# Go to the end of the path and build a fence there. # Use your moveXY(x, y) fu…" at bounding box center [1156, 205] width 382 height 343
click at [1066, 113] on div "# Go to the end of the path and build a fence there. # Use your moveXY(x, y) fu…" at bounding box center [1156, 223] width 382 height 378
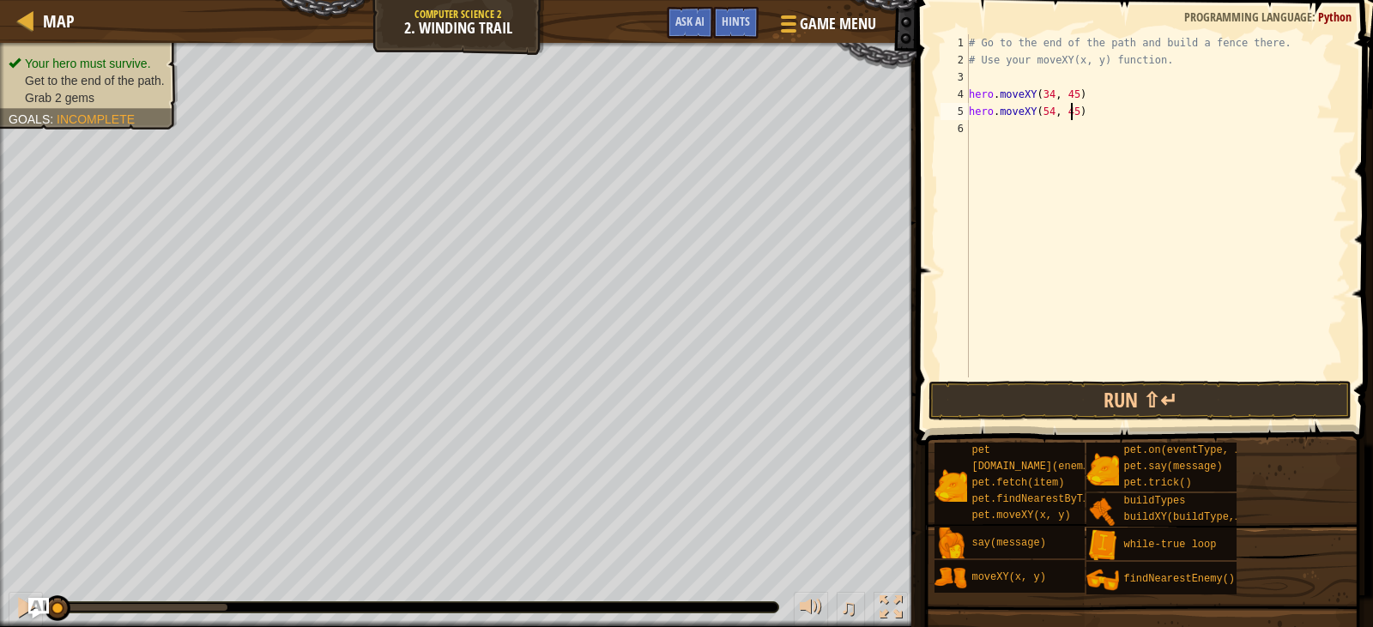
click at [1071, 118] on div "# Go to the end of the path and build a fence there. # Use your moveXY(x, y) fu…" at bounding box center [1156, 223] width 382 height 378
click at [1198, 405] on button "Run ⇧↵" at bounding box center [1139, 400] width 422 height 39
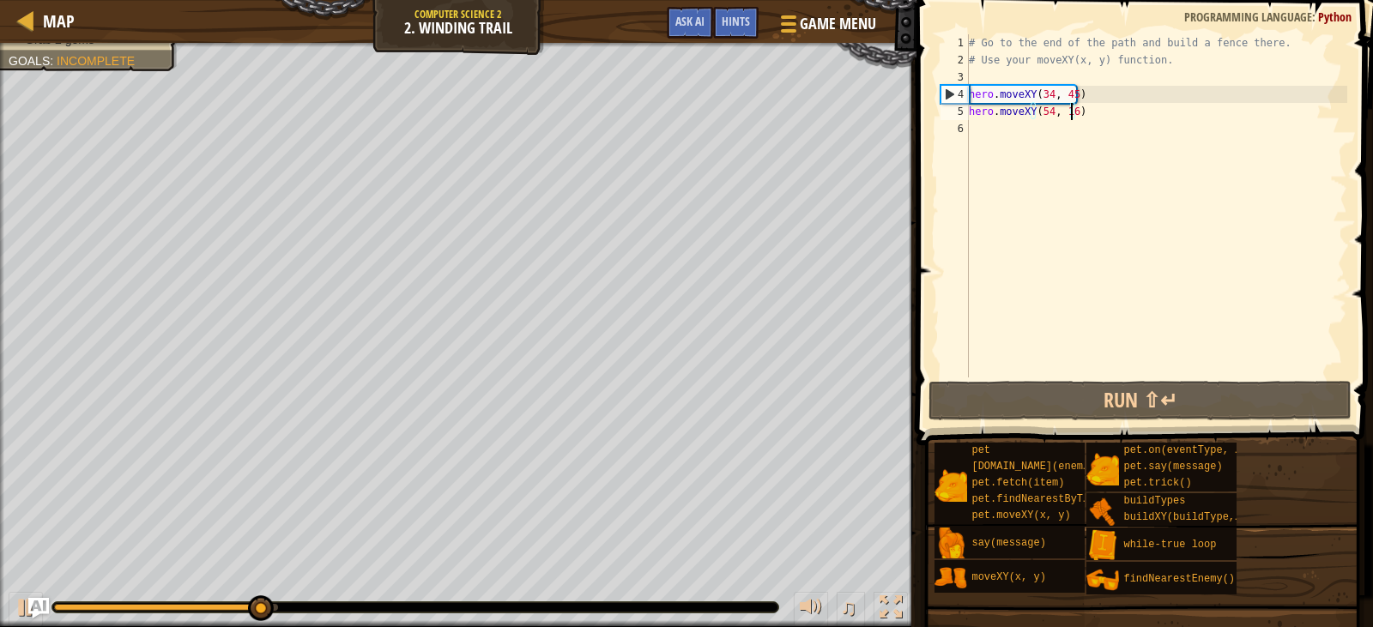
type textarea "hero.moveXY(34, 45)"
drag, startPoint x: 1046, startPoint y: 95, endPoint x: 1031, endPoint y: 94, distance: 15.5
click at [1031, 94] on div "# Go to the end of the path and build a fence there. # Use your moveXY(x, y) fu…" at bounding box center [1156, 223] width 382 height 378
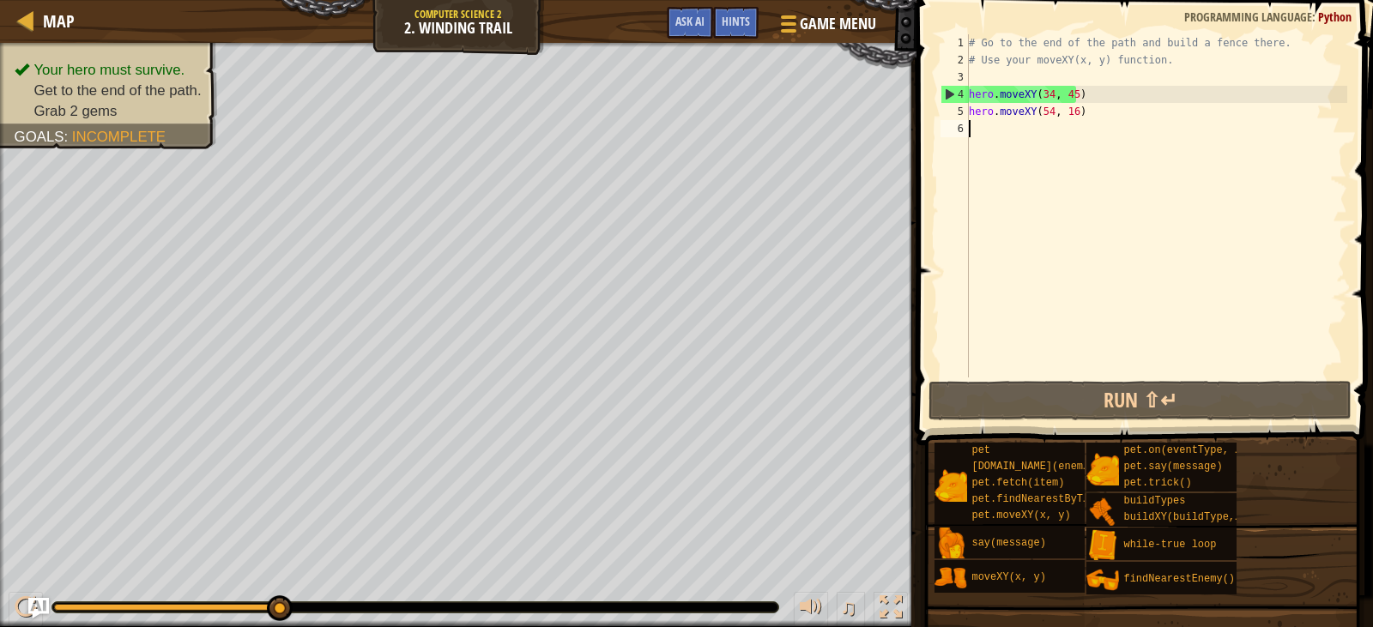
click at [987, 133] on div "# Go to the end of the path and build a fence there. # Use your moveXY(x, y) fu…" at bounding box center [1156, 223] width 382 height 378
paste textarea "hero.moveXY(34, 45)"
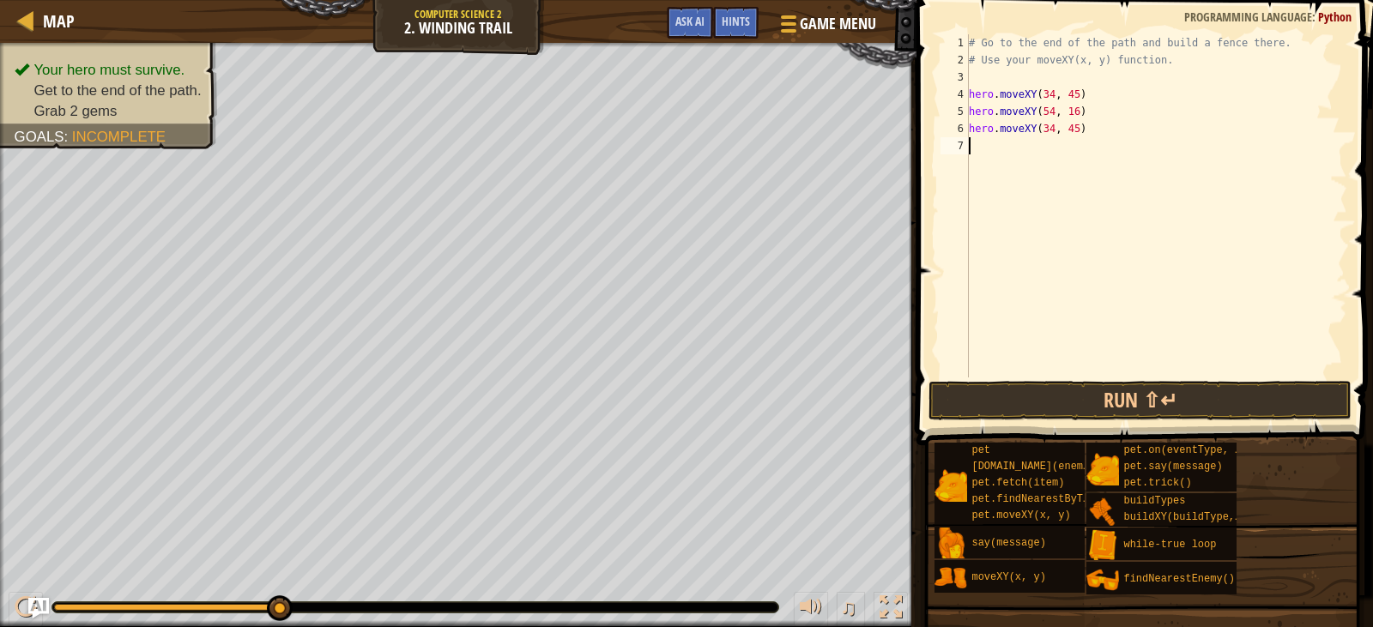
click at [1049, 130] on div "# Go to the end of the path and build a fence there. # Use your moveXY(x, y) fu…" at bounding box center [1156, 223] width 382 height 378
click at [1067, 130] on div "# Go to the end of the path and build a fence there. # Use your moveXY(x, y) fu…" at bounding box center [1156, 223] width 382 height 378
type textarea "hero.moveXY(72, 25)"
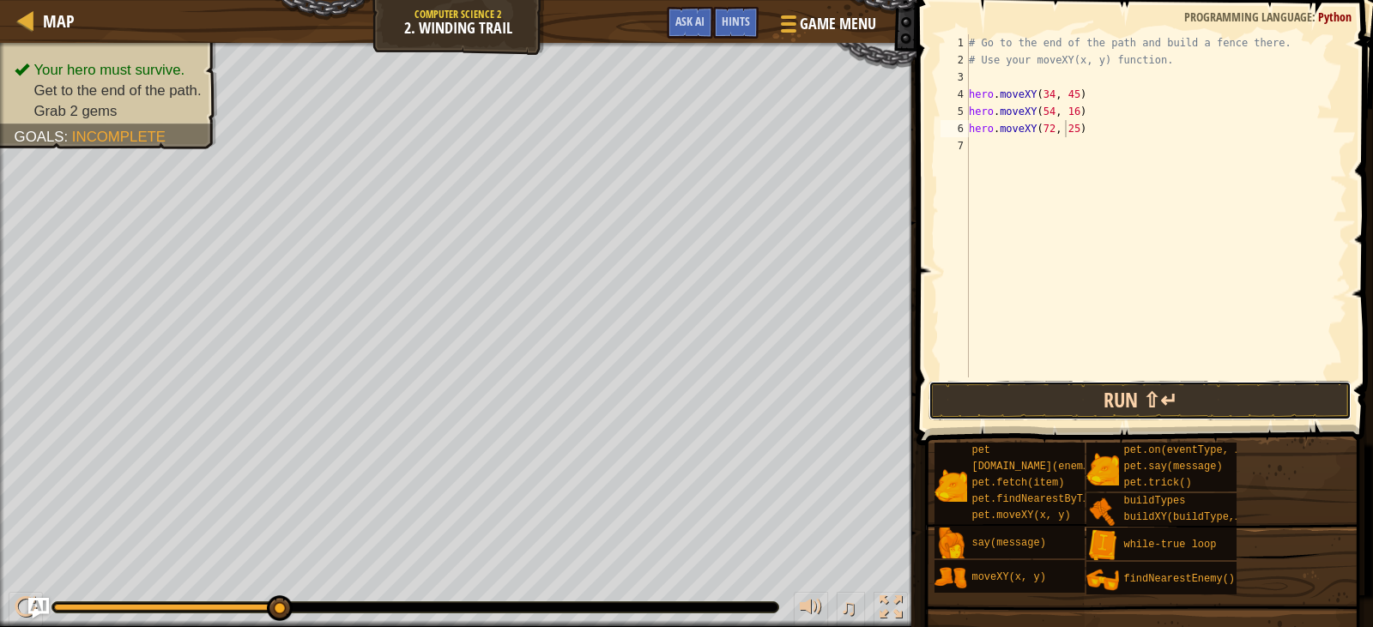
click at [1048, 384] on button "Run ⇧↵" at bounding box center [1139, 400] width 422 height 39
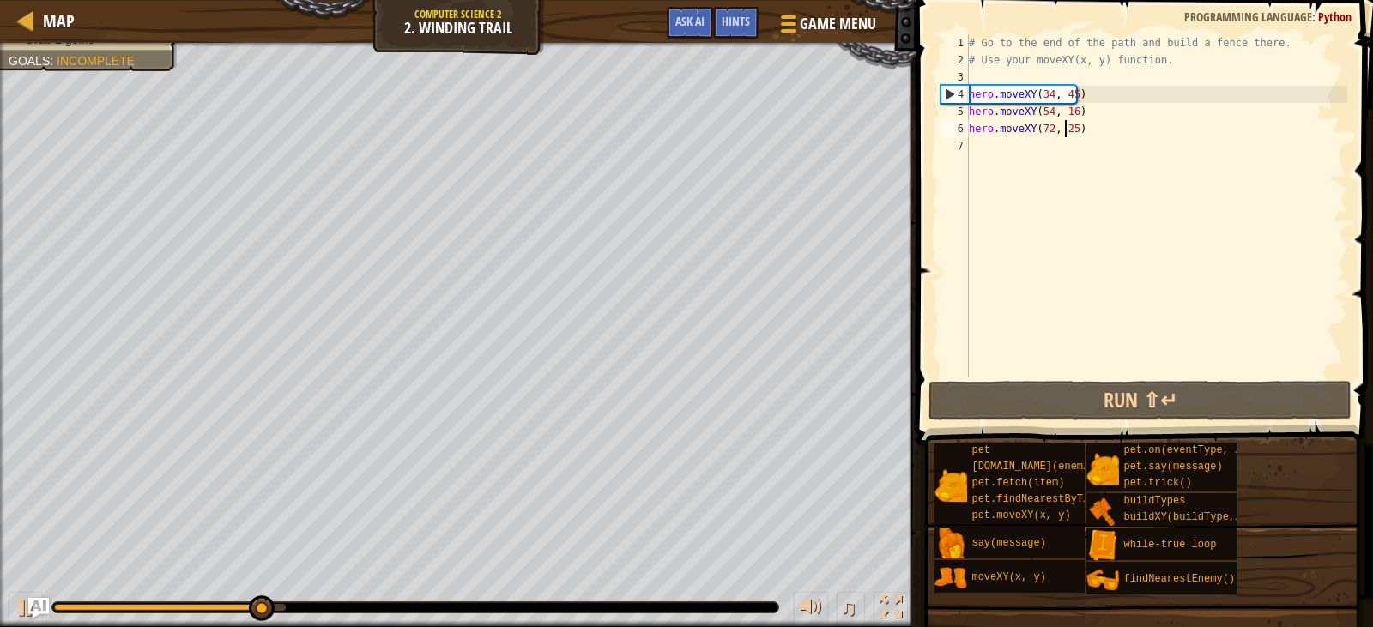
click at [1012, 148] on div "# Go to the end of the path and build a fence there. # Use your moveXY(x, y) fu…" at bounding box center [1156, 223] width 382 height 378
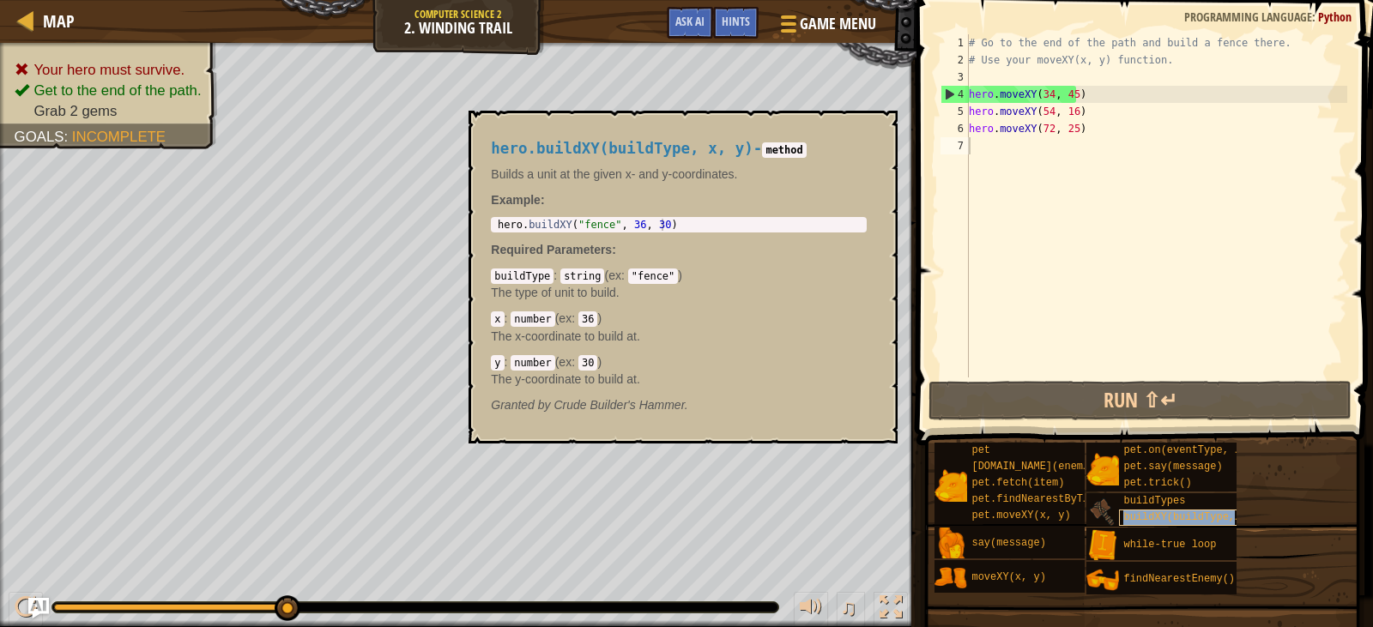
click at [1143, 518] on span "buildXY(buildType, x, y)" at bounding box center [1197, 517] width 148 height 12
type textarea "hero.buildXY("fence", 36, 30)"
click at [653, 221] on div "hero . buildXY ( "fence" , 36 , 30 )" at bounding box center [678, 237] width 369 height 36
click at [618, 221] on div "hero . buildXY ( "fence" , 36 , 30 )" at bounding box center [678, 237] width 369 height 36
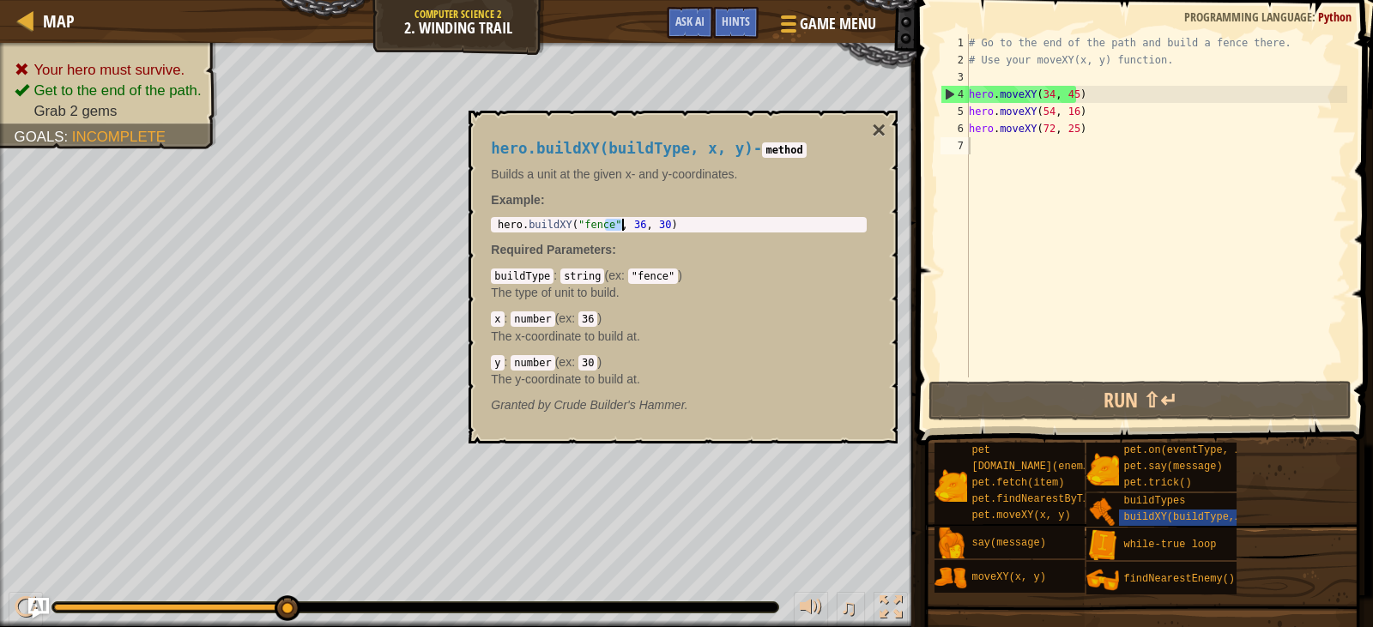
click at [618, 221] on div "hero . buildXY ( "fence" , 36 , 30 )" at bounding box center [678, 237] width 369 height 36
click at [1010, 146] on div "# Go to the end of the path and build a fence there. # Use your moveXY(x, y) fu…" at bounding box center [1156, 223] width 382 height 378
paste textarea "hero.buildXY("fence", 36, 30)"
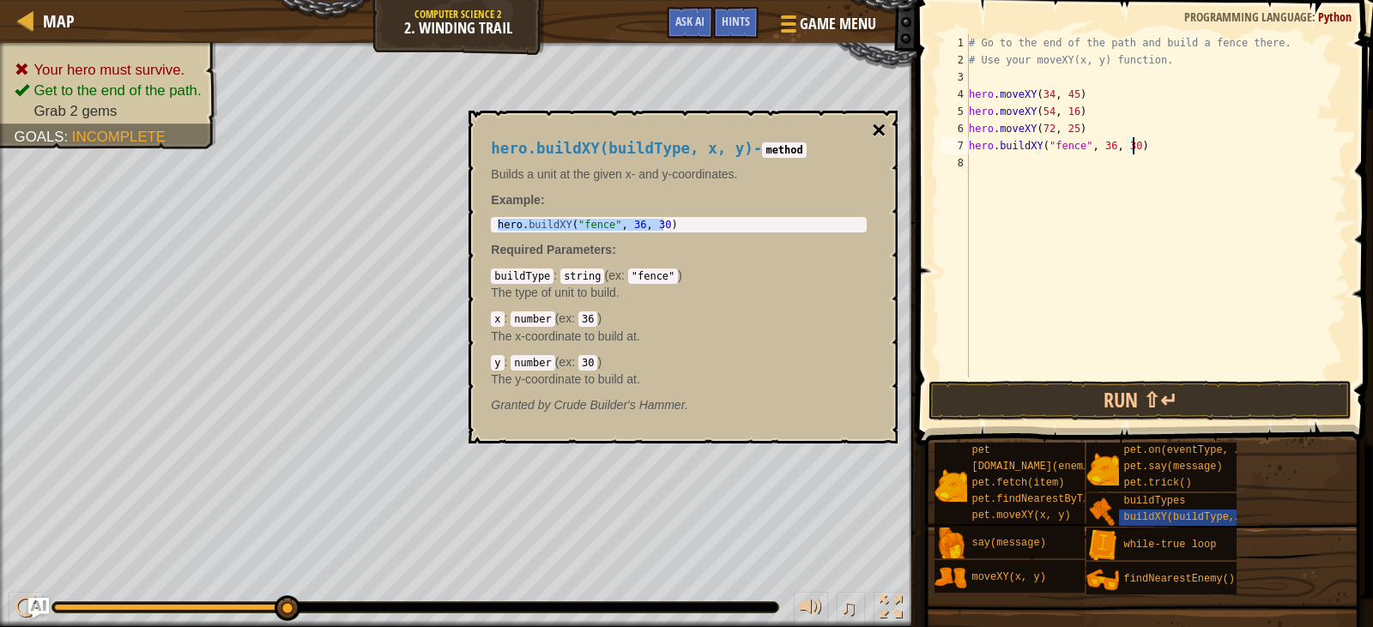
click at [877, 133] on button "×" at bounding box center [879, 130] width 14 height 24
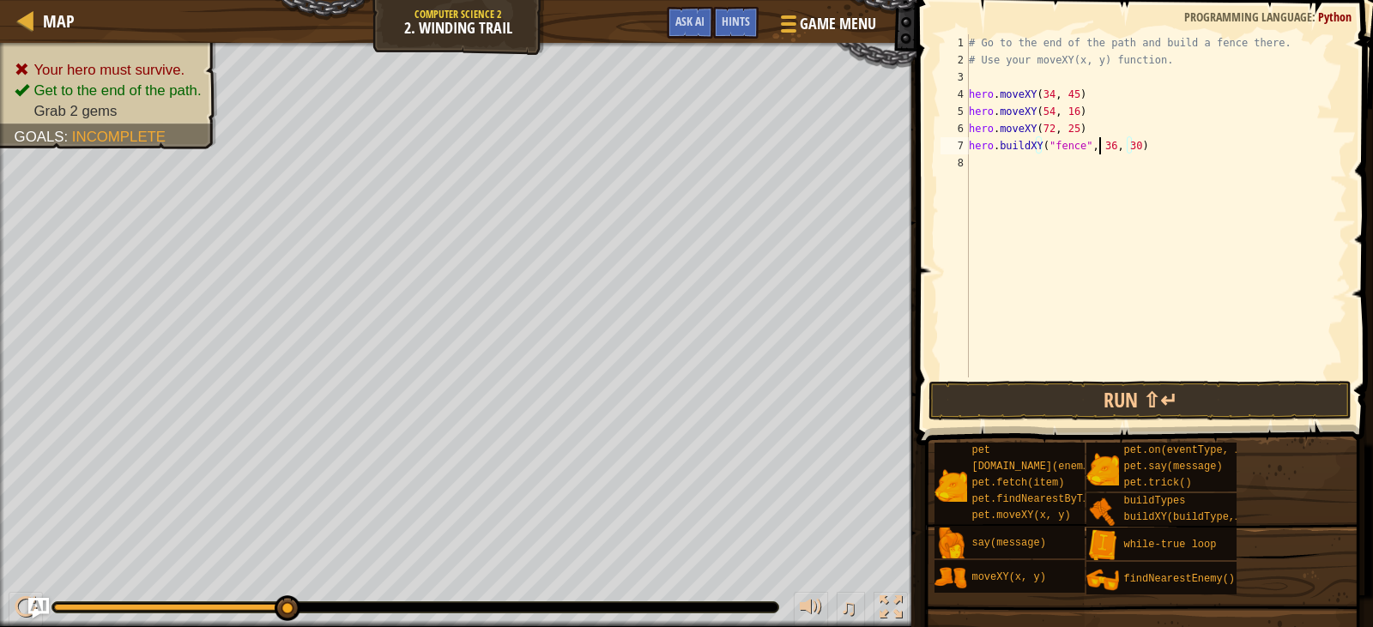
click at [1101, 142] on div "# Go to the end of the path and build a fence there. # Use your moveXY(x, y) fu…" at bounding box center [1156, 223] width 382 height 378
click at [1105, 149] on div "# Go to the end of the path and build a fence there. # Use your moveXY(x, y) fu…" at bounding box center [1156, 223] width 382 height 378
click at [1122, 147] on div "# Go to the end of the path and build a fence there. # Use your moveXY(x, y) fu…" at bounding box center [1156, 223] width 382 height 378
click at [1120, 148] on div "# Go to the end of the path and build a fence there. # Use your moveXY(x, y) fu…" at bounding box center [1156, 223] width 382 height 378
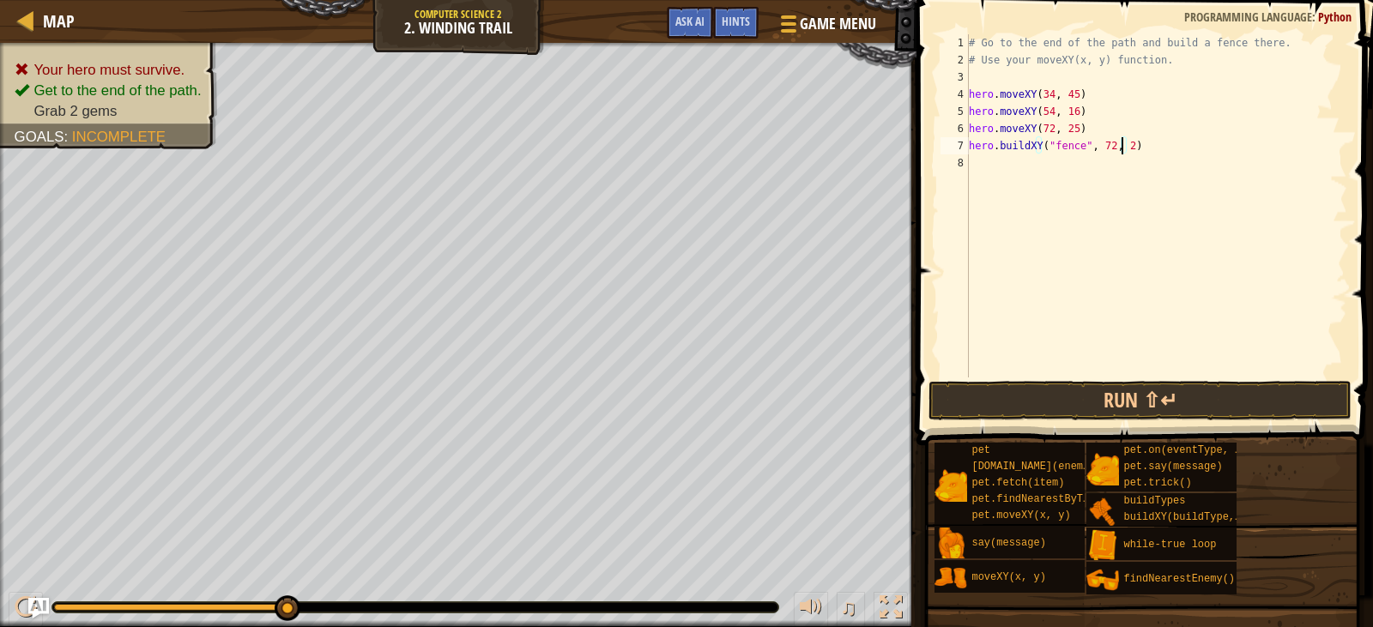
scroll to position [8, 13]
click at [1231, 395] on button "Run ⇧↵" at bounding box center [1139, 400] width 422 height 39
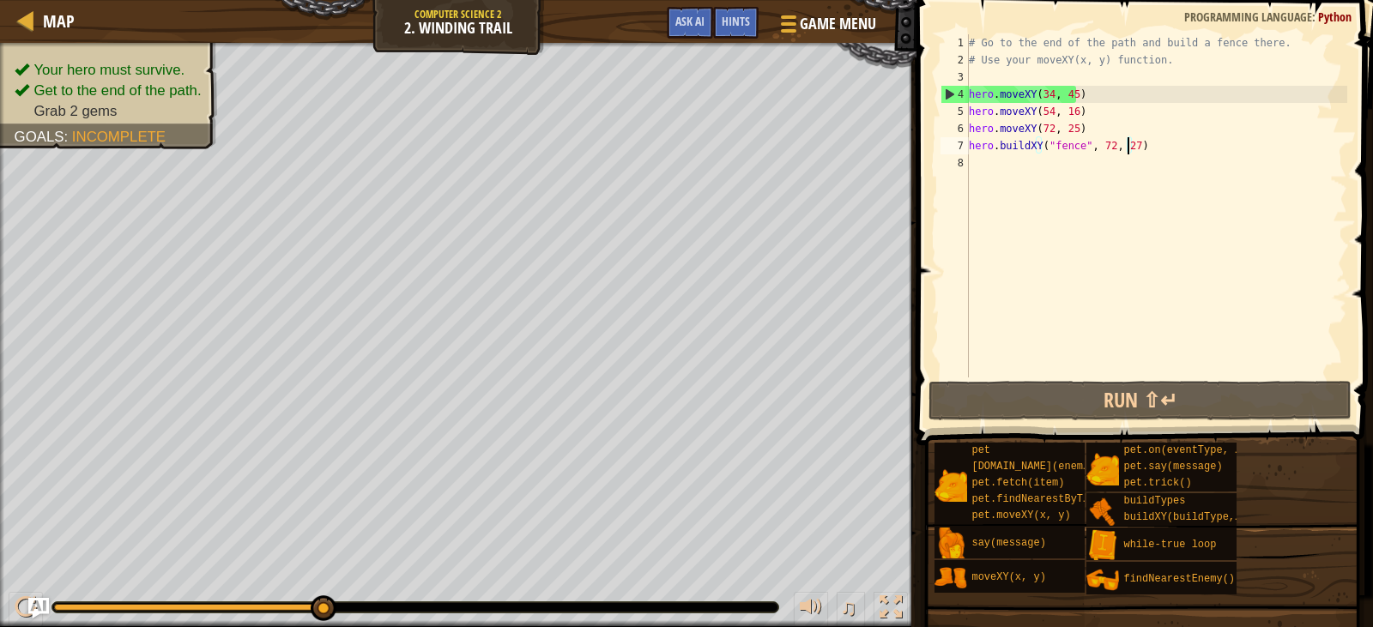
click at [1036, 109] on div "# Go to the end of the path and build a fence there. # Use your moveXY(x, y) fu…" at bounding box center [1156, 223] width 382 height 378
type textarea "hero.moveXY(54, 16) hero.moveXY(72, 25)"
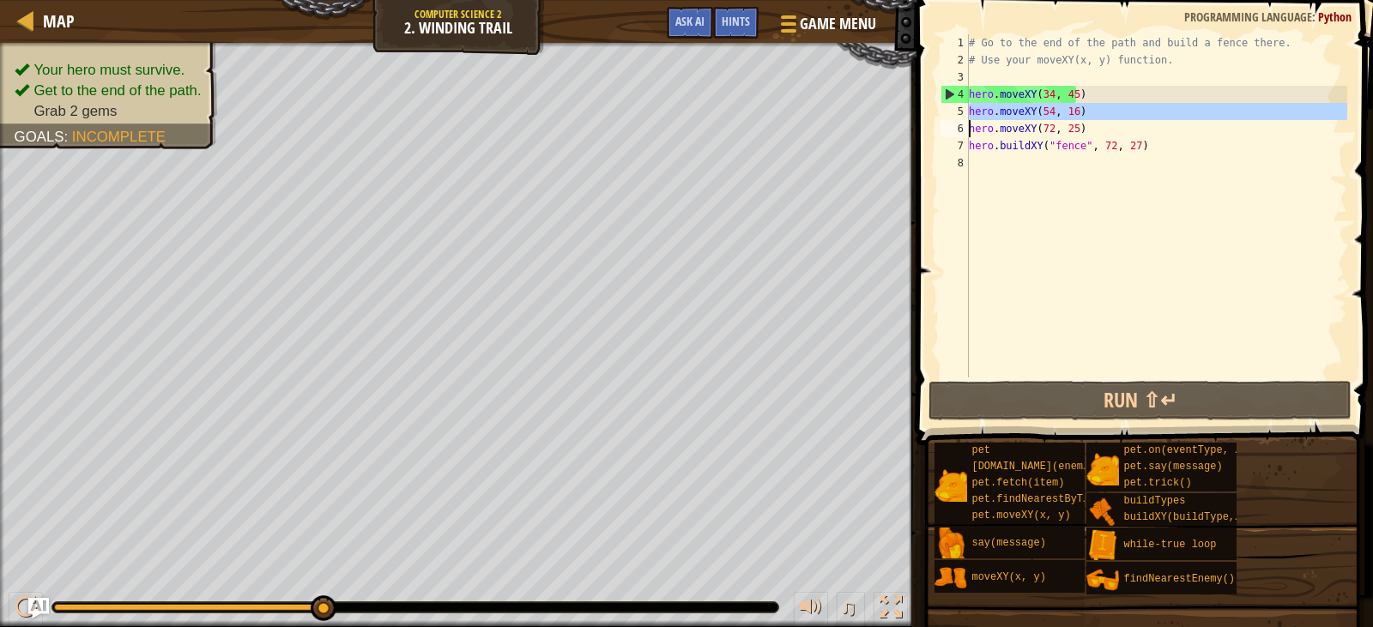
click at [999, 158] on div "# Go to the end of the path and build a fence there. # Use your moveXY(x, y) fu…" at bounding box center [1156, 223] width 382 height 378
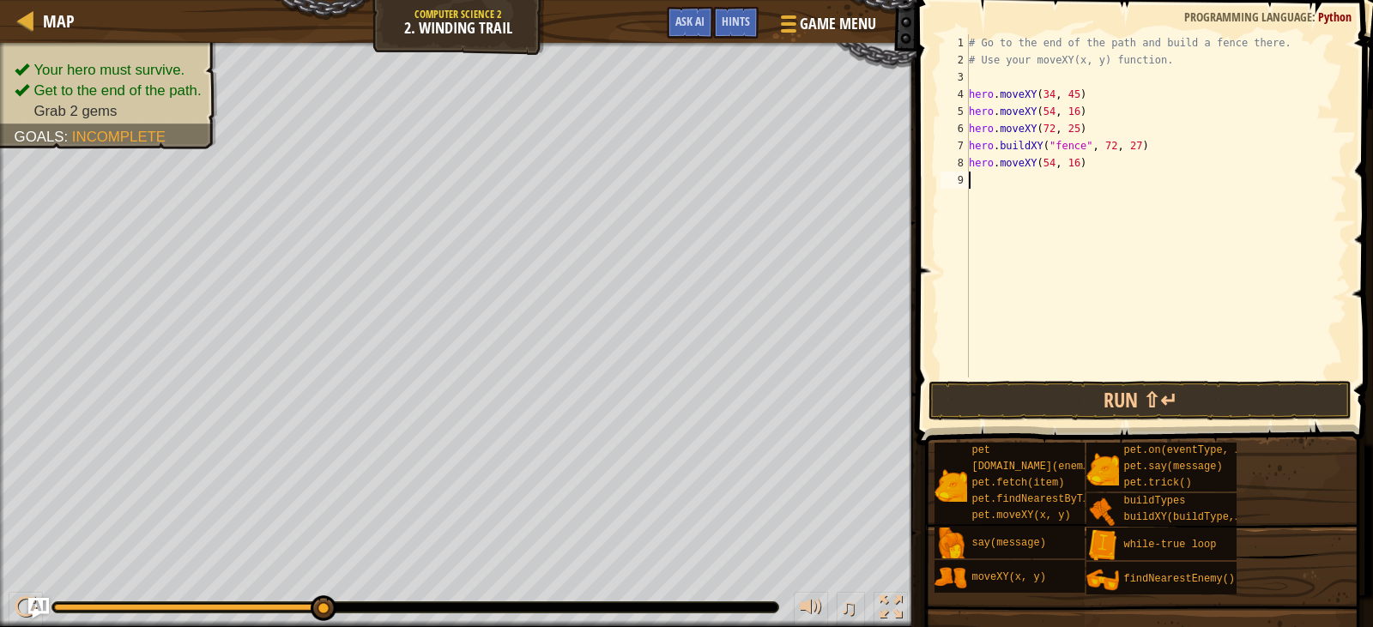
paste textarea "hero.moveXY(54, 16)"
click at [1053, 183] on div "# Go to the end of the path and build a fence there. # Use your moveXY(x, y) fu…" at bounding box center [1159, 223] width 377 height 378
click at [1069, 184] on div "# Go to the end of the path and build a fence there. # Use your moveXY(x, y) fu…" at bounding box center [1159, 223] width 377 height 378
click at [1071, 184] on div "# Go to the end of the path and build a fence there. # Use your moveXY(x, y) fu…" at bounding box center [1159, 223] width 377 height 378
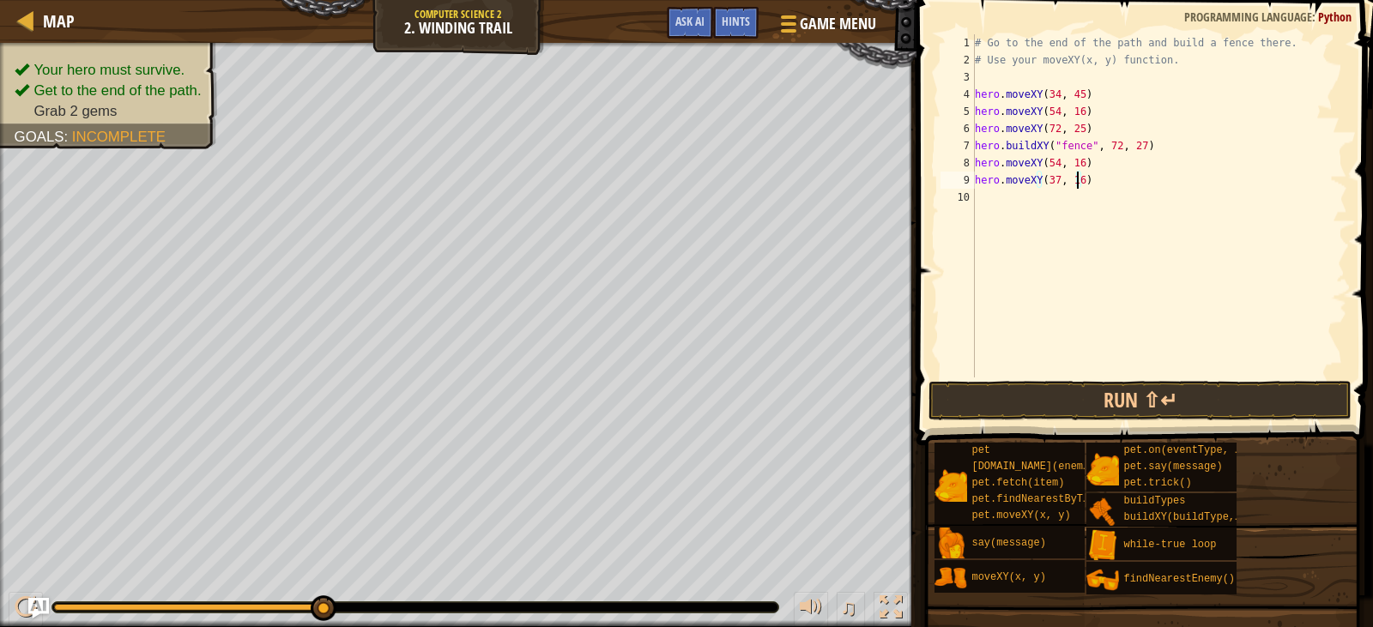
click at [1073, 183] on div "# Go to the end of the path and build a fence there. # Use your moveXY(x, y) fu…" at bounding box center [1159, 223] width 377 height 378
type textarea "hero.moveXY(37, 12)"
paste textarea "hero.moveXY(54, 16)"
click at [1055, 202] on div "# Go to the end of the path and build a fence there. # Use your moveXY(x, y) fu…" at bounding box center [1159, 223] width 377 height 378
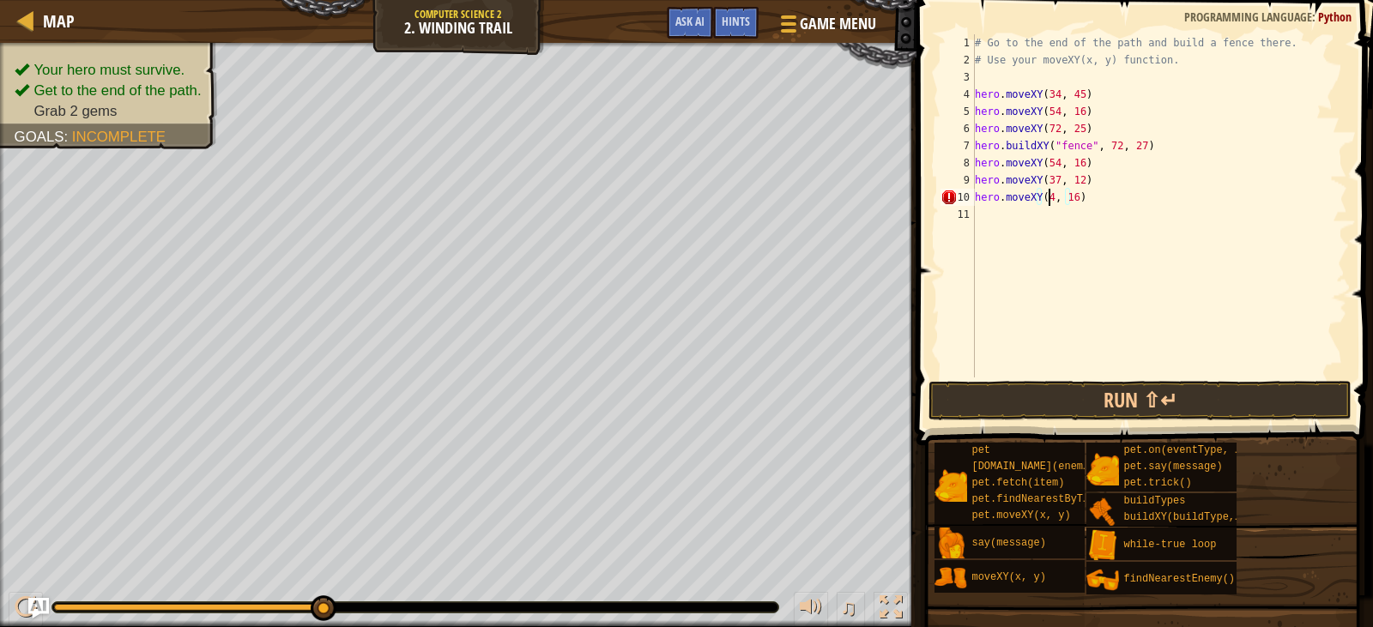
scroll to position [8, 7]
click at [1072, 200] on div "# Go to the end of the path and build a fence there. # Use your moveXY(x, y) fu…" at bounding box center [1159, 223] width 377 height 378
type textarea "hero.moveXY(46, 26)"
click at [1077, 385] on button "Run ⇧↵" at bounding box center [1139, 400] width 422 height 39
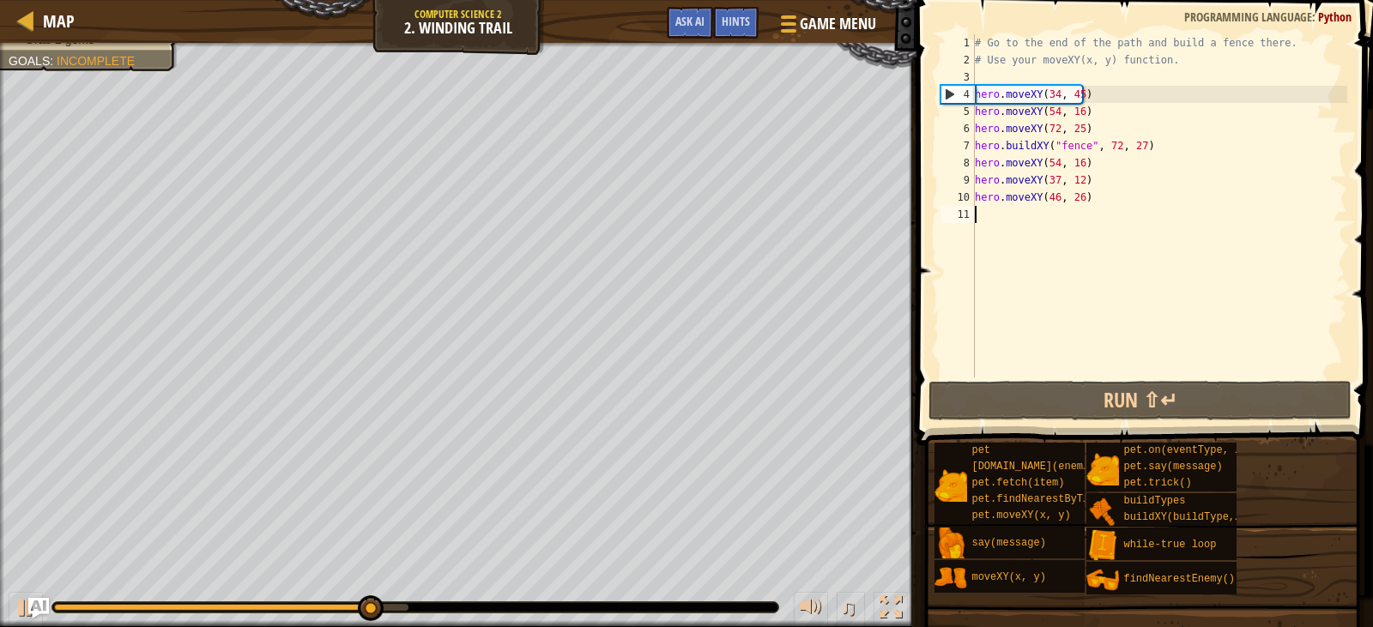
click at [986, 214] on div "# Go to the end of the path and build a fence there. # Use your moveXY(x, y) fu…" at bounding box center [1159, 223] width 377 height 378
paste textarea "hero.moveXY(54, 16)"
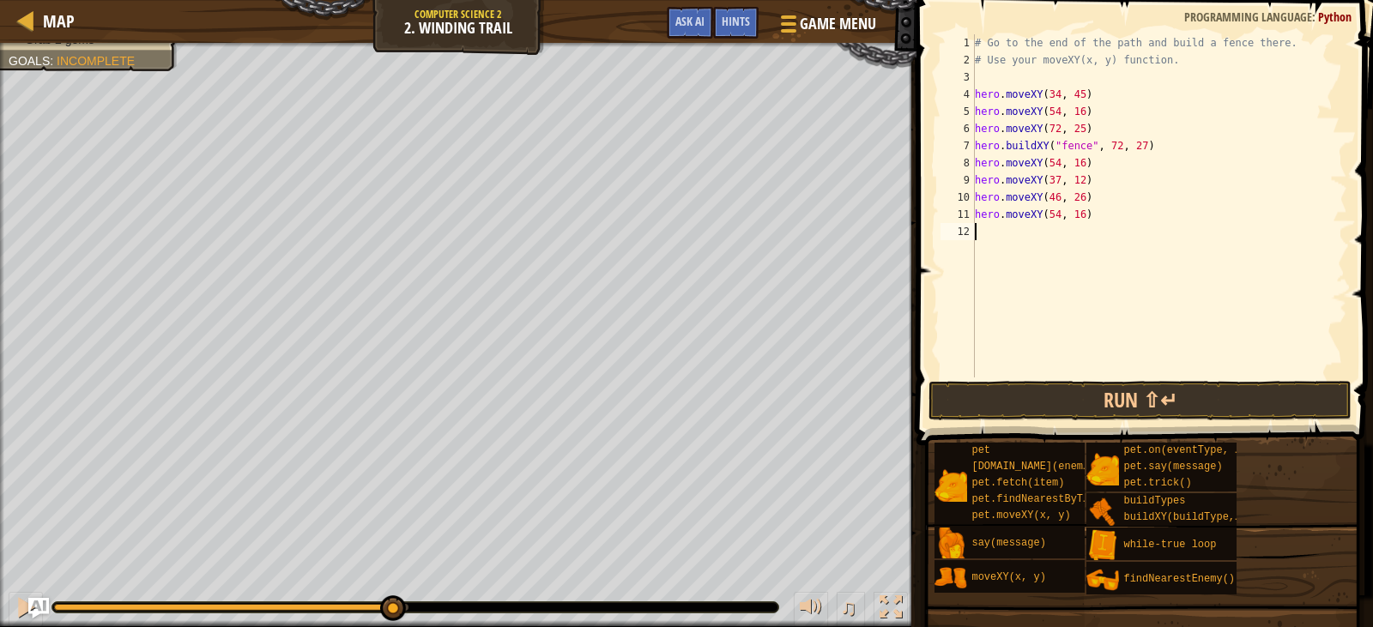
click at [1054, 216] on div "# Go to the end of the path and build a fence there. # Use your moveXY(x, y) fu…" at bounding box center [1159, 223] width 377 height 378
click at [1047, 221] on div "# Go to the end of the path and build a fence there. # Use your moveXY(x, y) fu…" at bounding box center [1159, 223] width 377 height 378
click at [1075, 212] on div "# Go to the end of the path and build a fence there. # Use your moveXY(x, y) fu…" at bounding box center [1159, 223] width 377 height 378
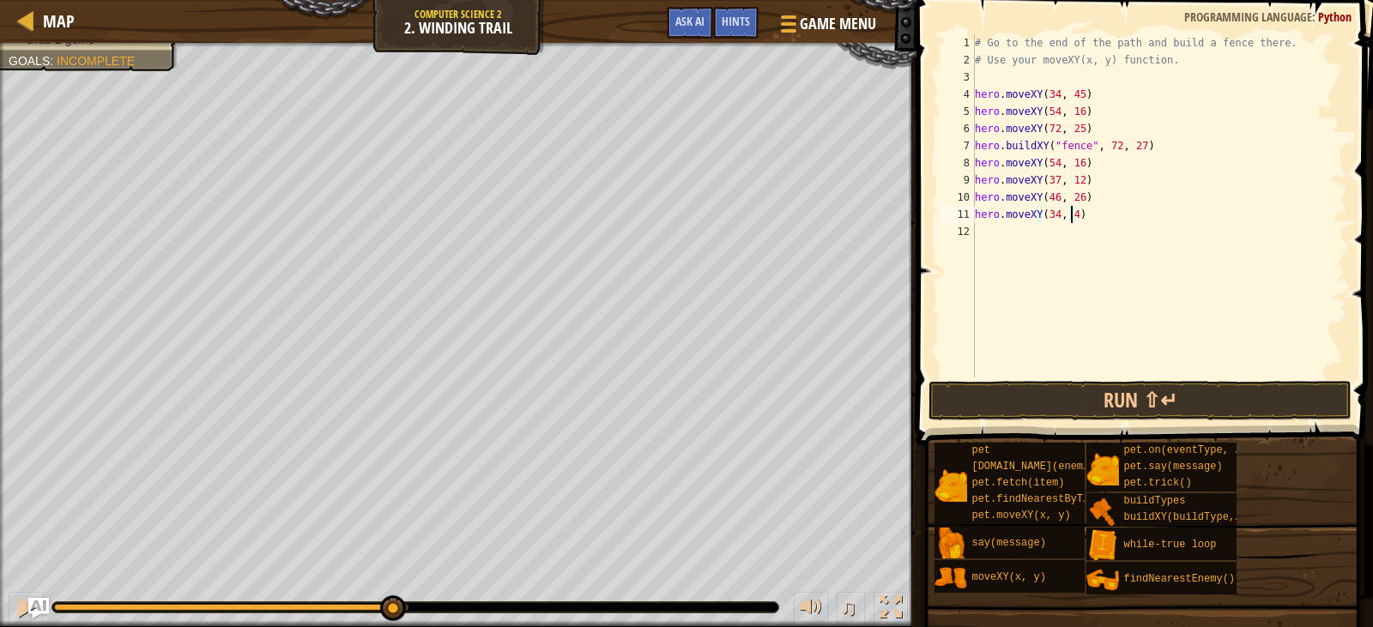
type textarea "hero.moveXY(34, 45)"
paste textarea "hero.moveXY(54, 16)"
click at [1051, 233] on div "# Go to the end of the path and build a fence there. # Use your moveXY(x, y) fu…" at bounding box center [1159, 223] width 377 height 378
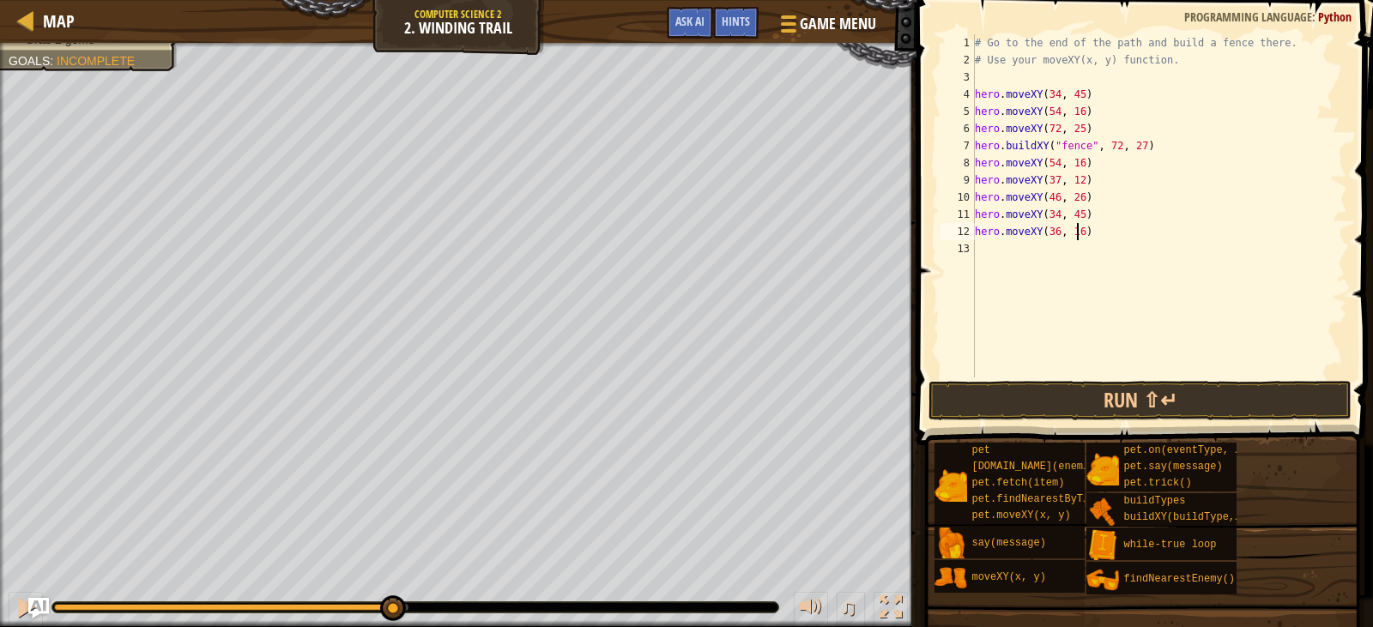
click at [1077, 238] on div "# Go to the end of the path and build a fence there. # Use your moveXY(x, y) fu…" at bounding box center [1159, 223] width 377 height 378
click at [1070, 236] on div "# Go to the end of the path and build a fence there. # Use your moveXY(x, y) fu…" at bounding box center [1159, 223] width 377 height 378
click at [1072, 238] on div "# Go to the end of the path and build a fence there. # Use your moveXY(x, y) fu…" at bounding box center [1159, 223] width 377 height 378
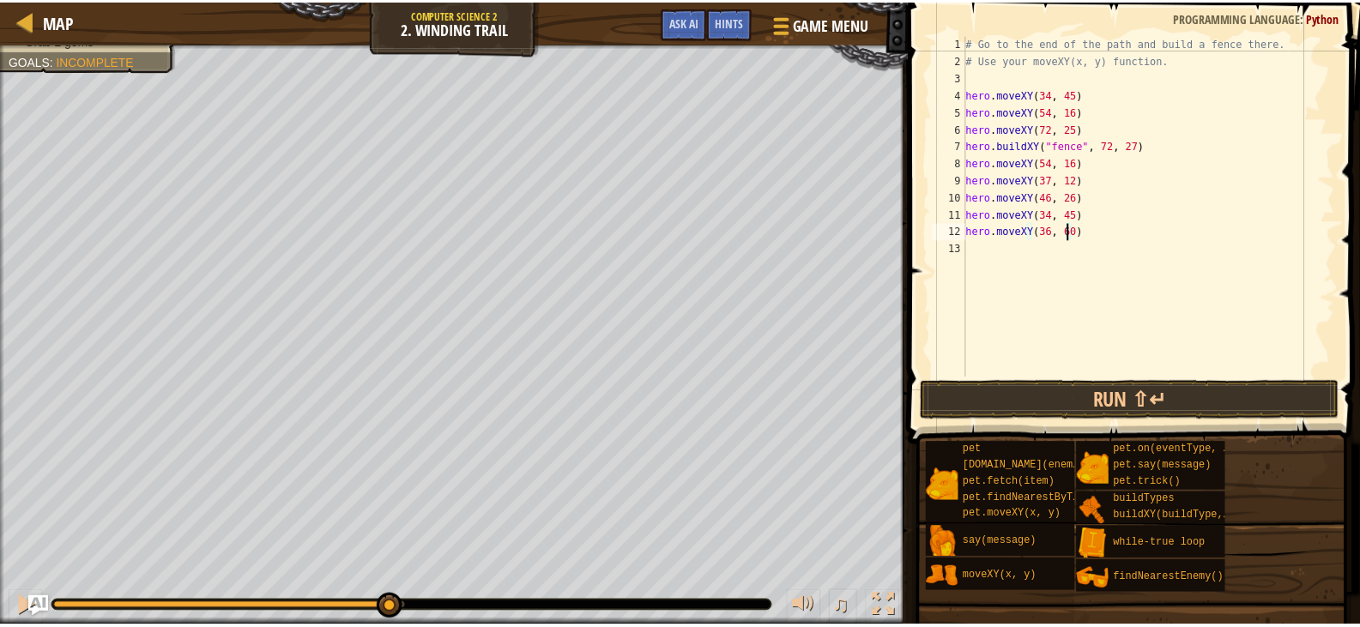
scroll to position [8, 8]
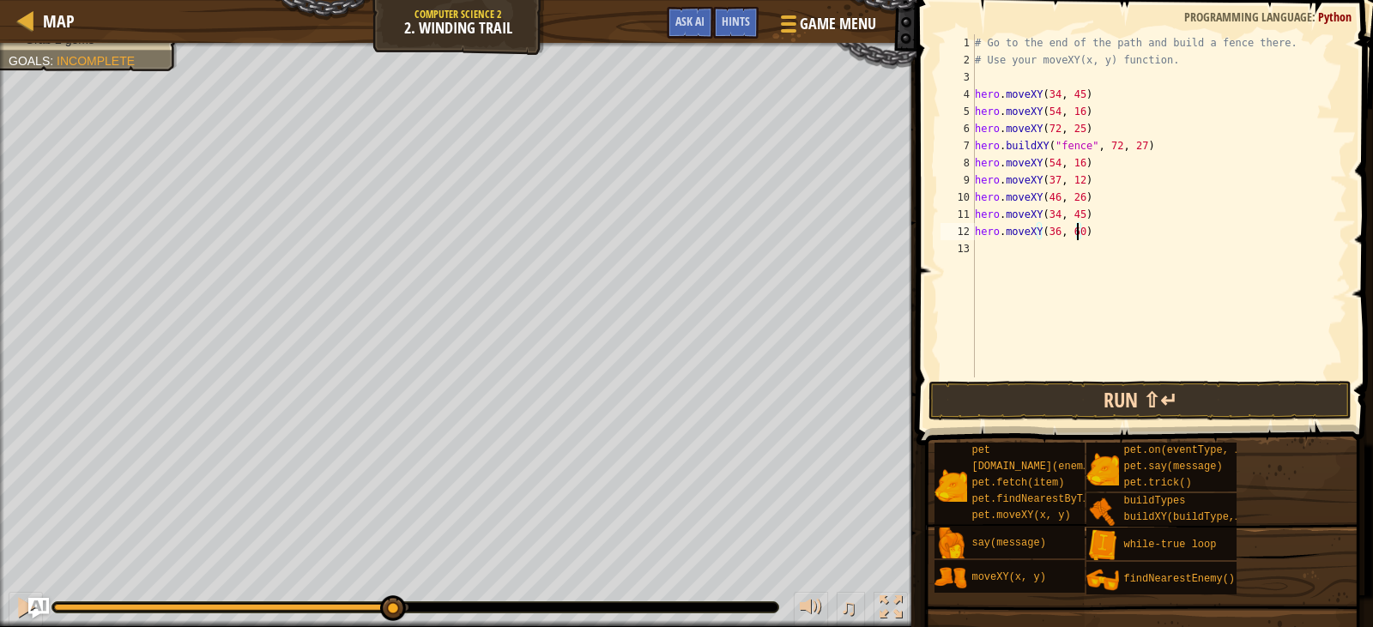
type textarea "hero.moveXY(36, 60)"
click at [1152, 386] on button "Run ⇧↵" at bounding box center [1139, 400] width 422 height 39
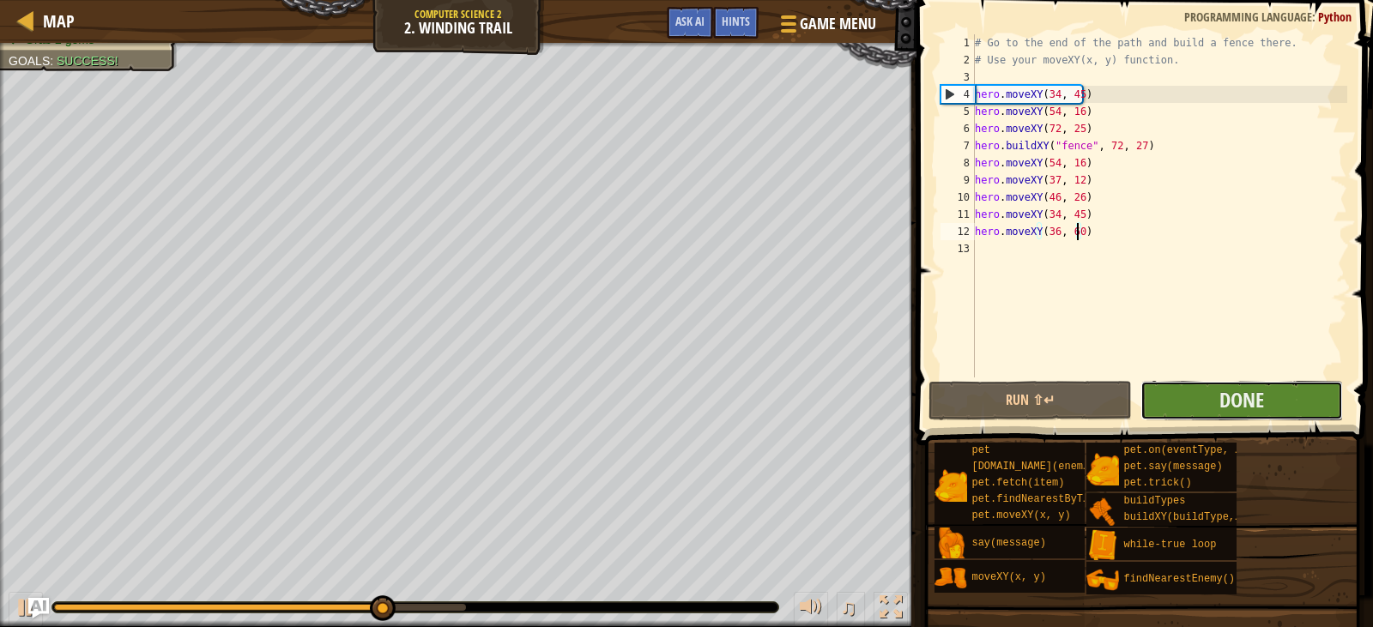
click at [1294, 401] on button "Done" at bounding box center [1241, 400] width 202 height 39
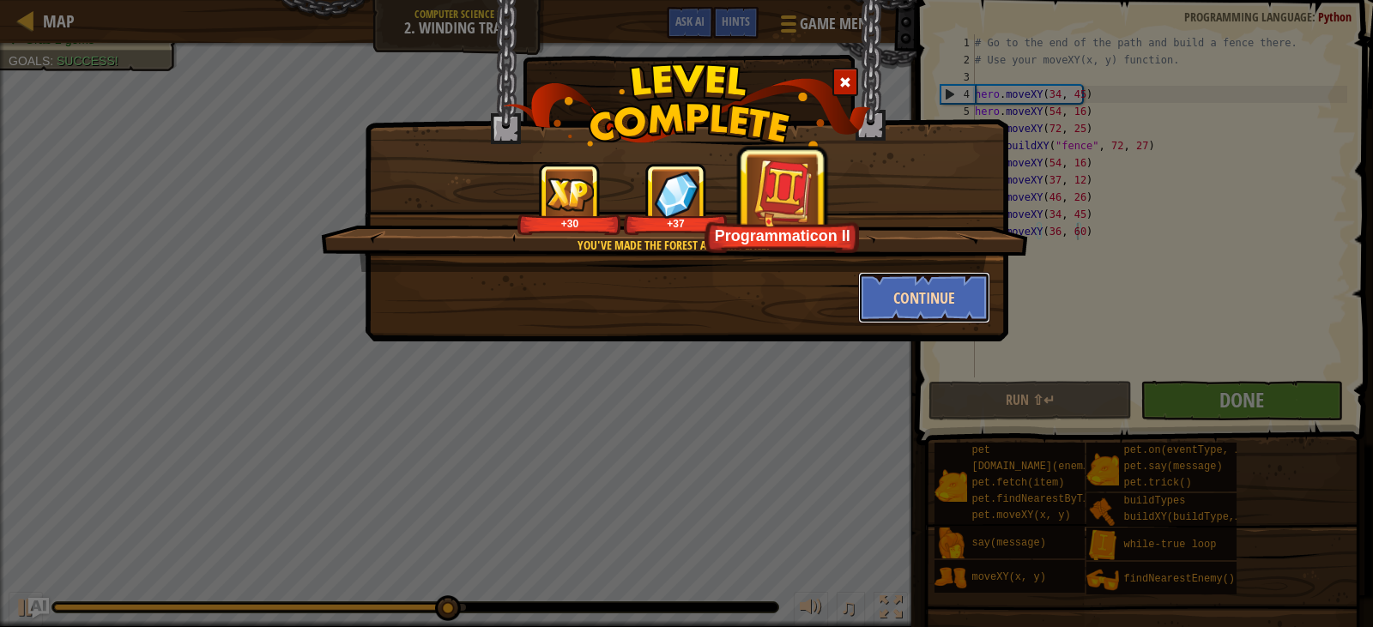
click at [932, 302] on button "Continue" at bounding box center [924, 297] width 133 height 51
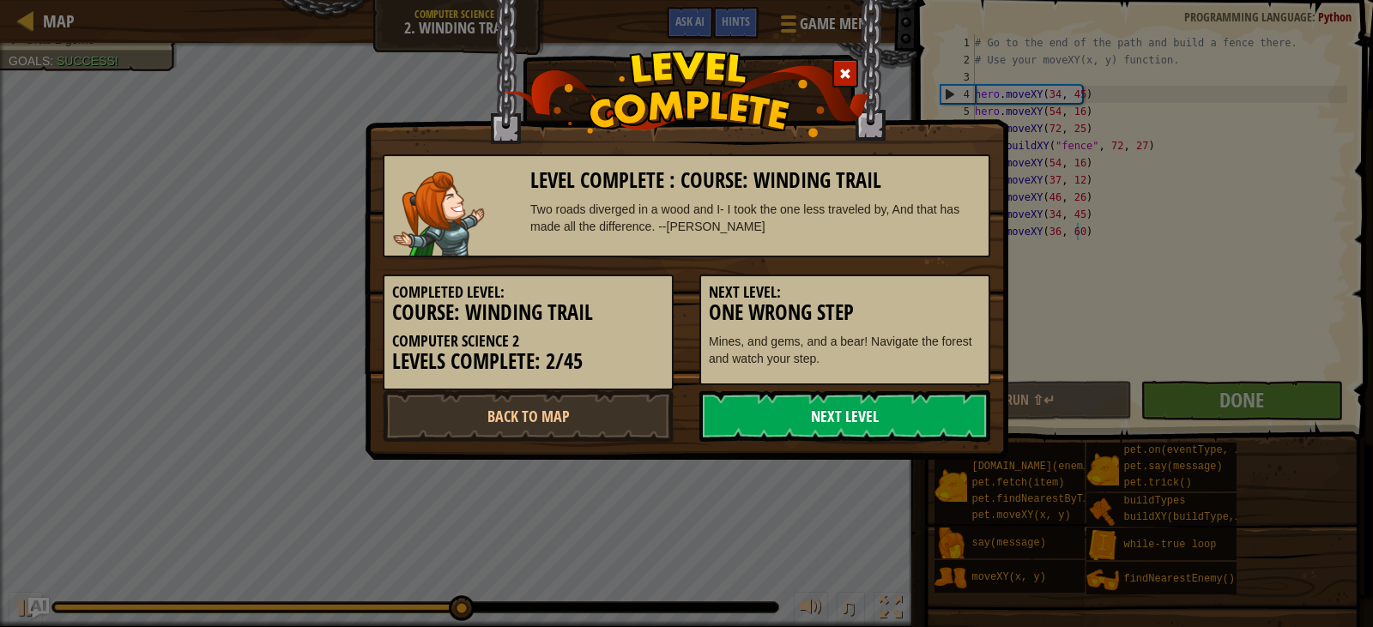
click at [838, 429] on link "Next Level" at bounding box center [844, 415] width 291 height 51
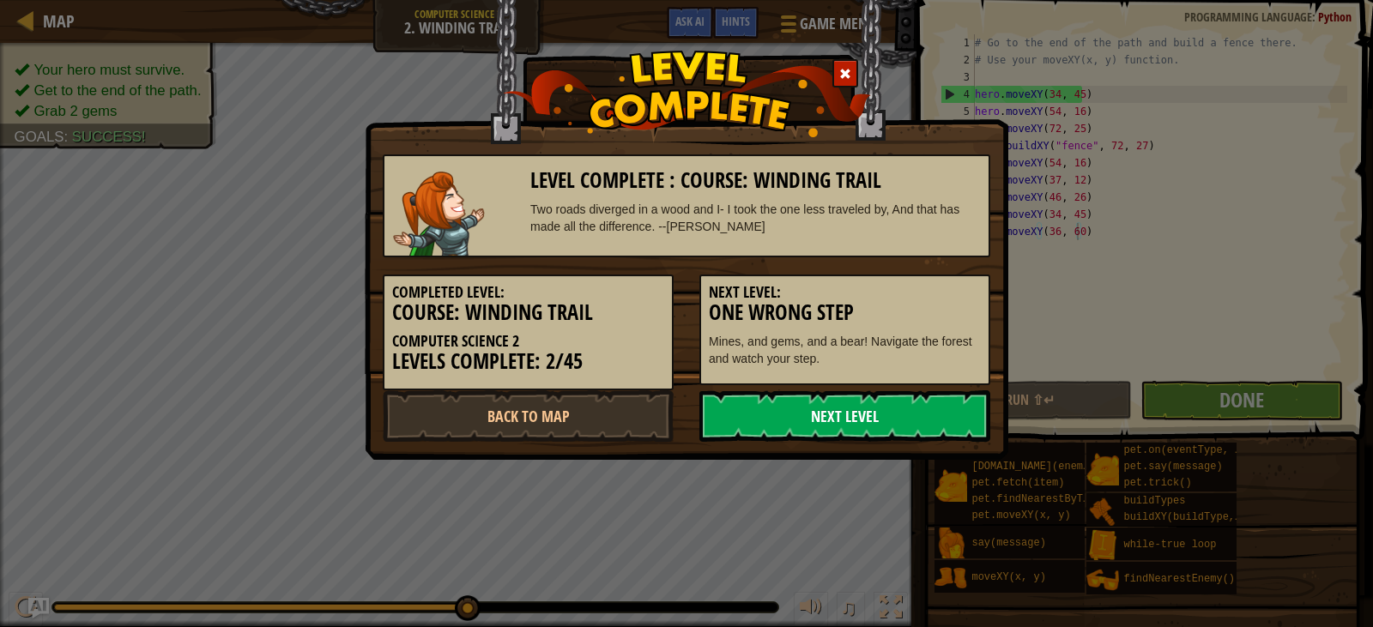
click at [838, 412] on link "Next Level" at bounding box center [844, 415] width 291 height 51
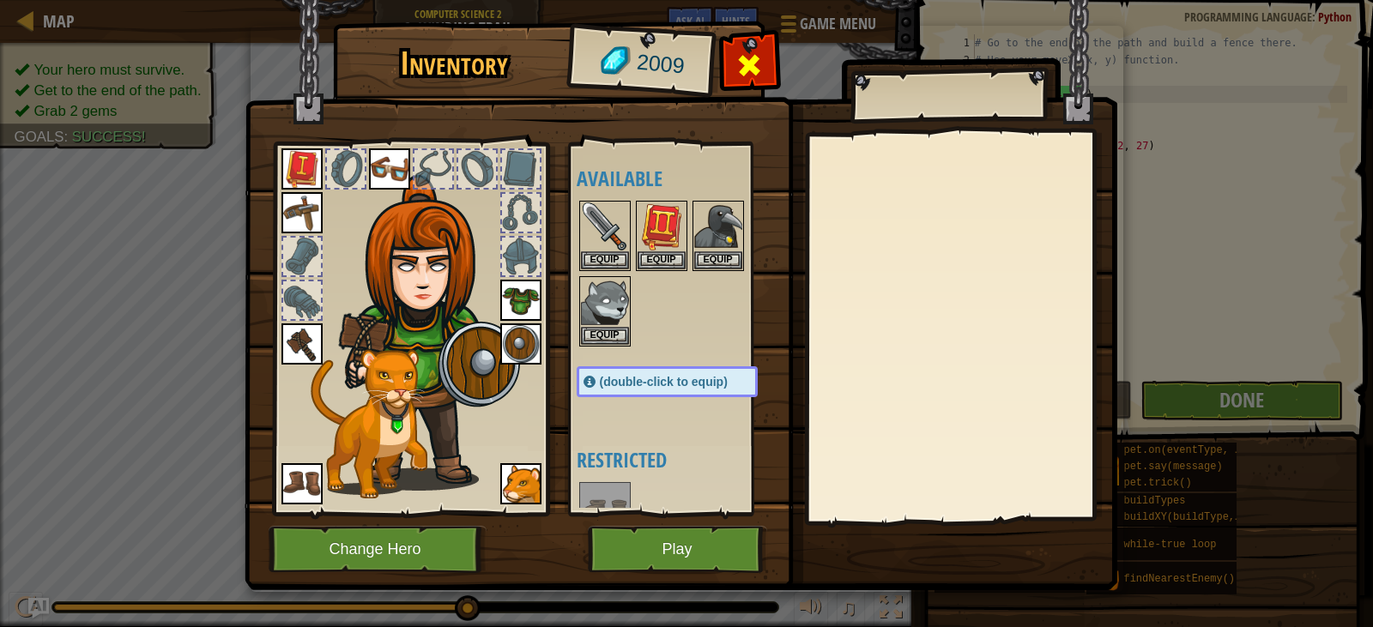
click at [763, 52] on div at bounding box center [749, 70] width 54 height 54
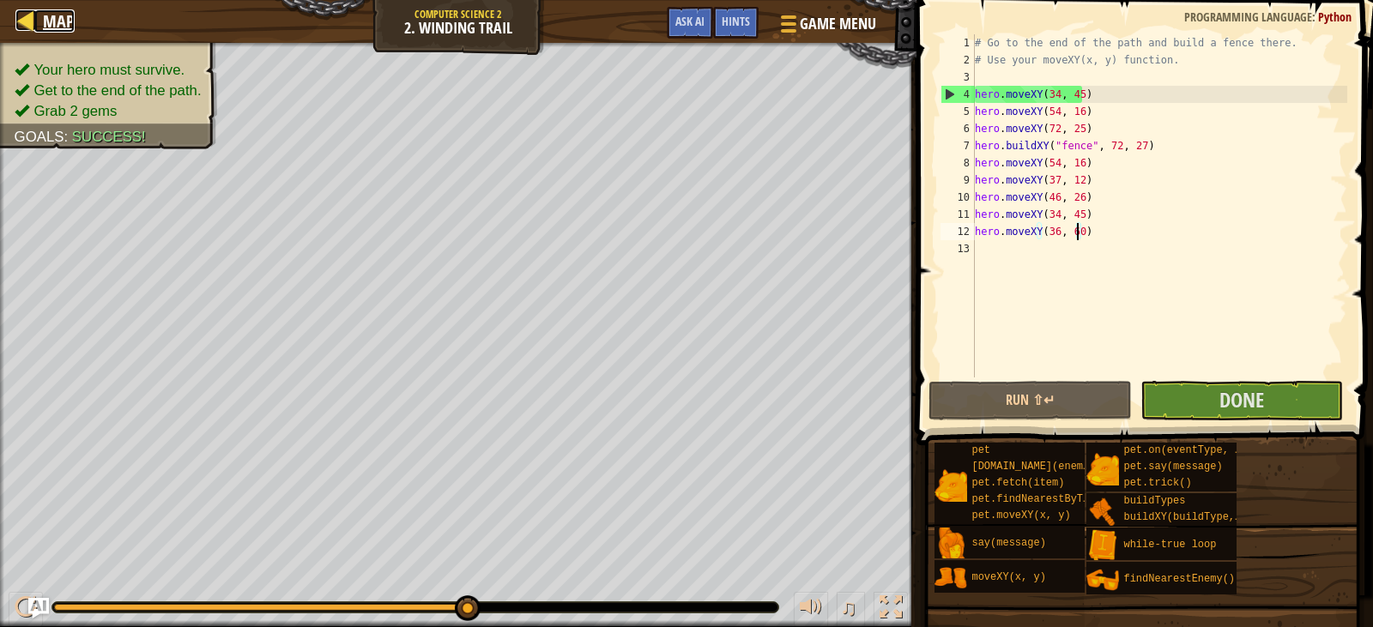
click at [38, 18] on link "Map" at bounding box center [54, 20] width 40 height 23
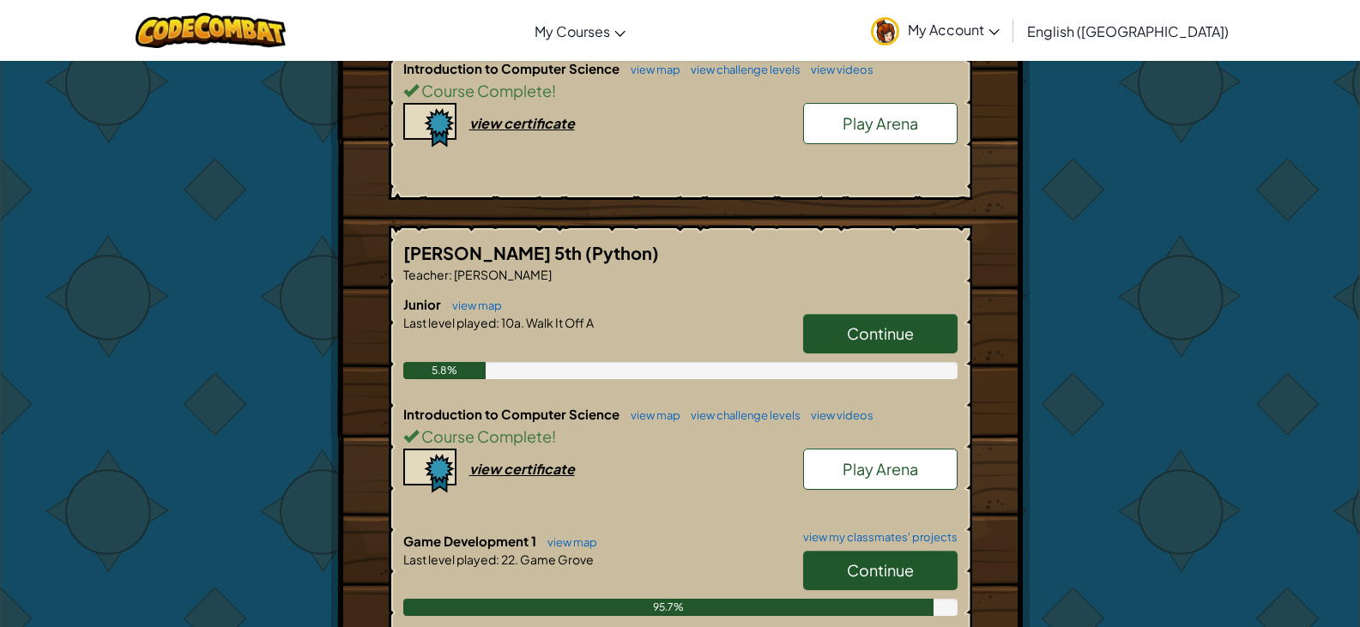
scroll to position [86, 0]
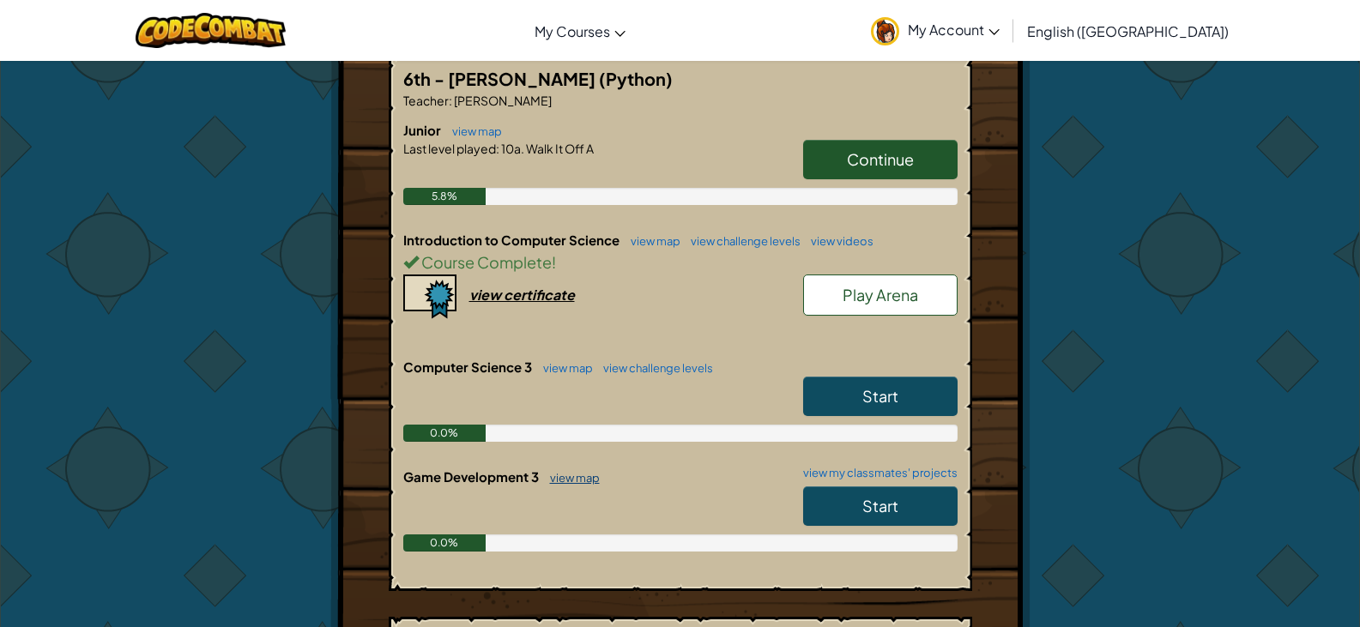
scroll to position [429, 0]
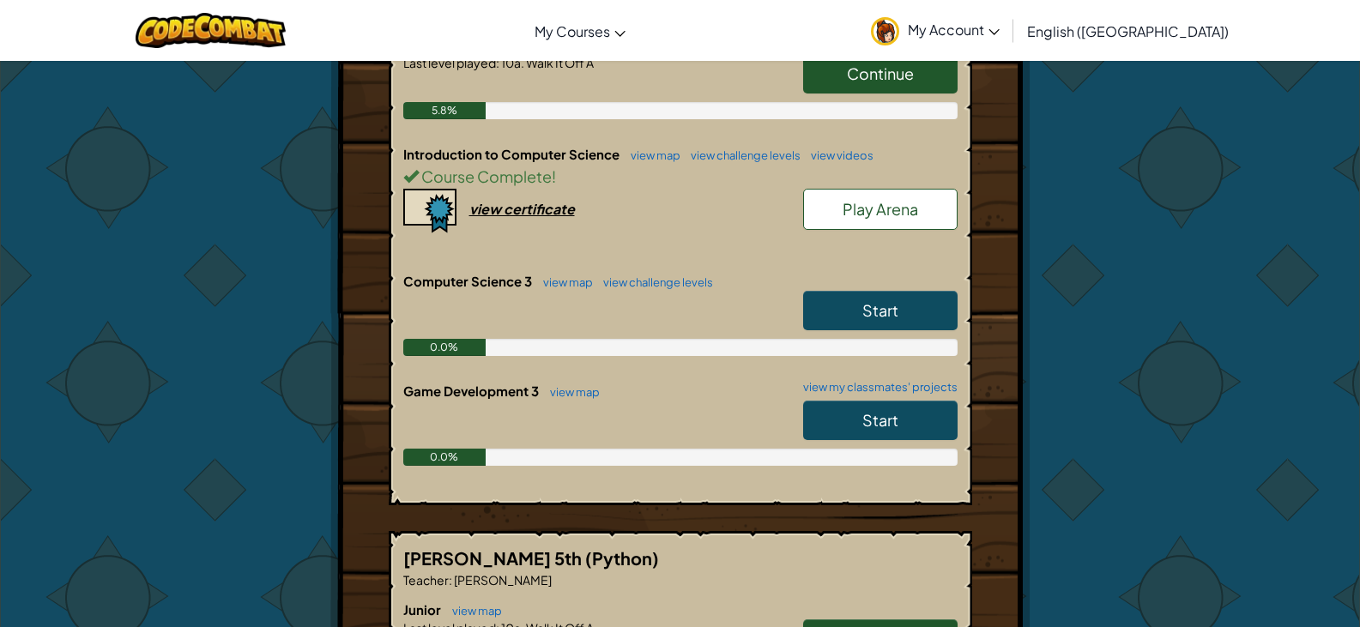
click at [865, 410] on span "Start" at bounding box center [880, 420] width 36 height 20
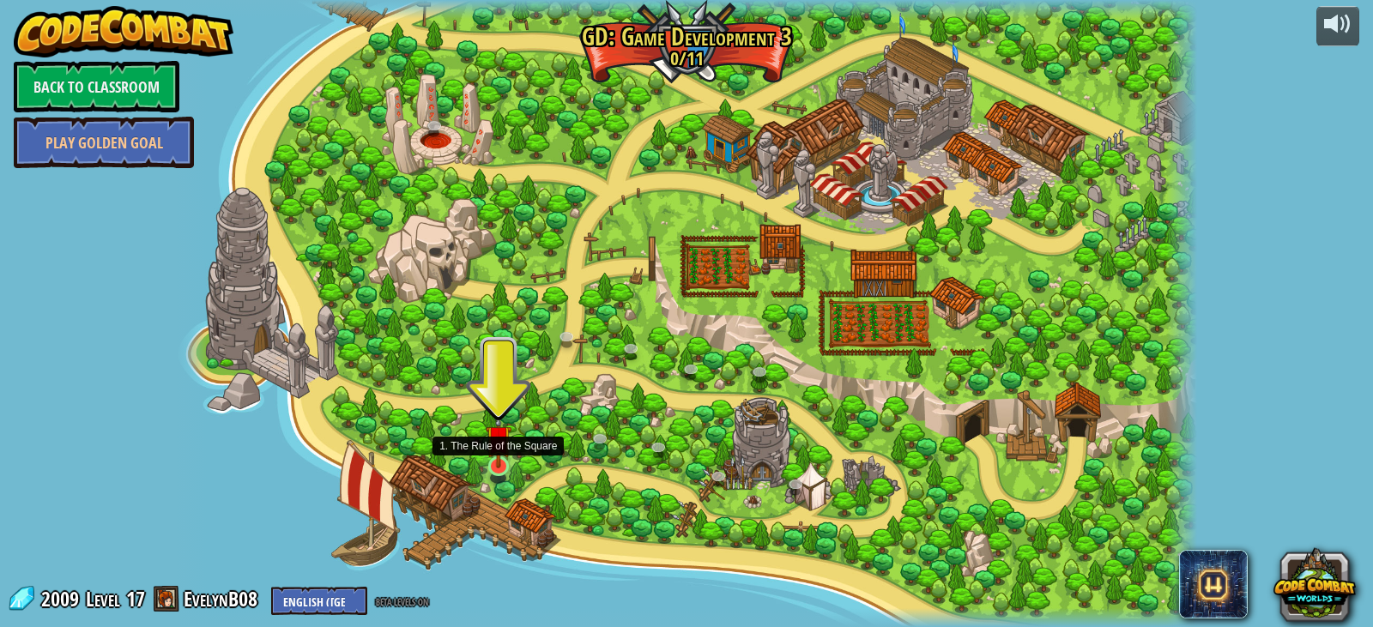
click at [496, 468] on div at bounding box center [498, 465] width 21 height 19
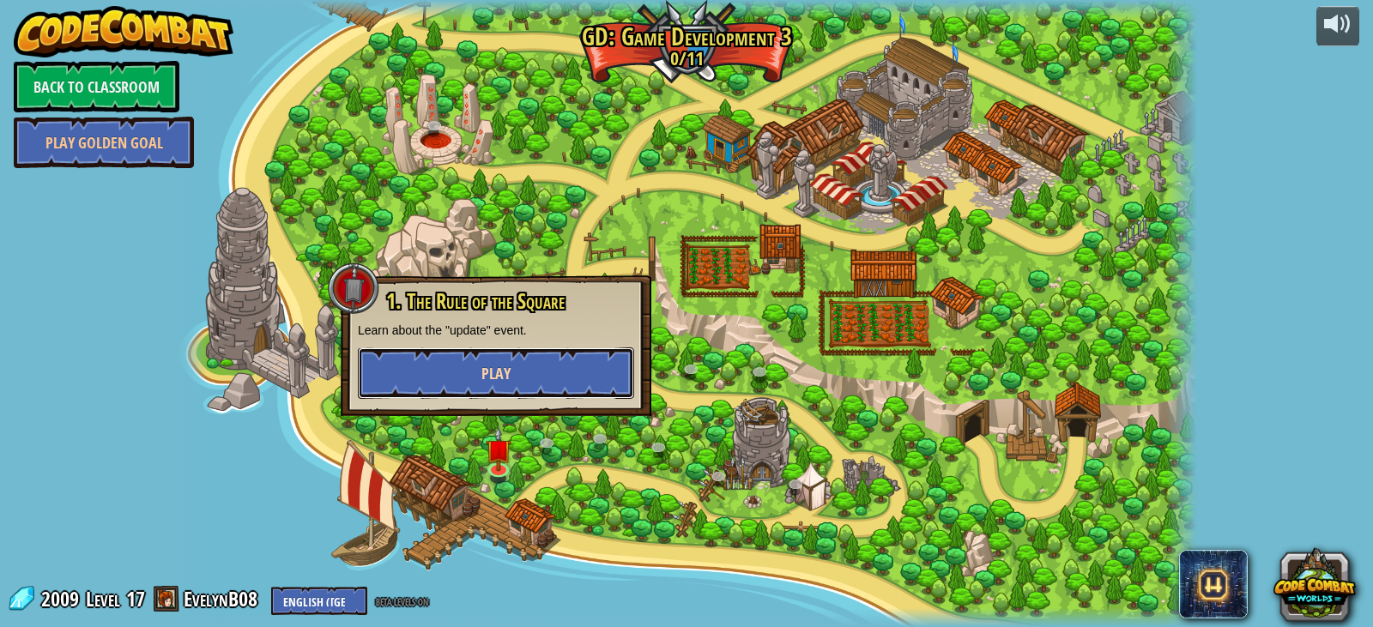
click at [478, 374] on button "Play" at bounding box center [496, 373] width 276 height 51
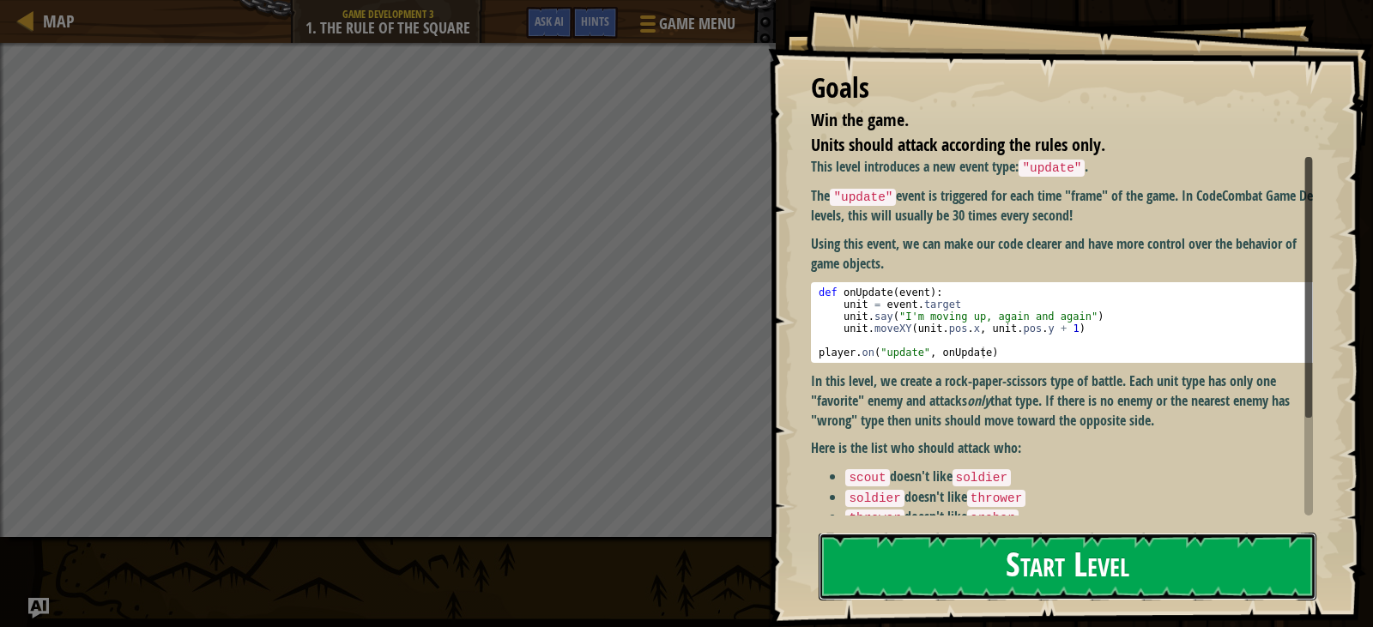
click at [1000, 580] on button "Start Level" at bounding box center [1068, 567] width 498 height 68
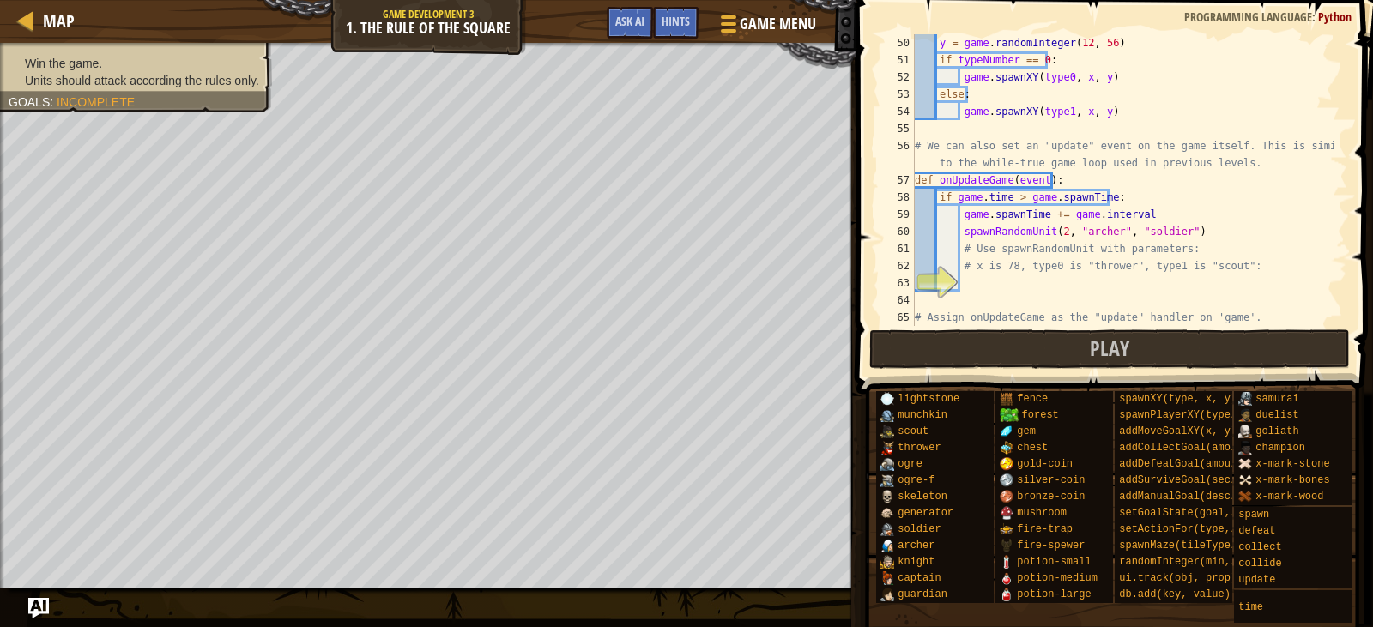
scroll to position [910, 0]
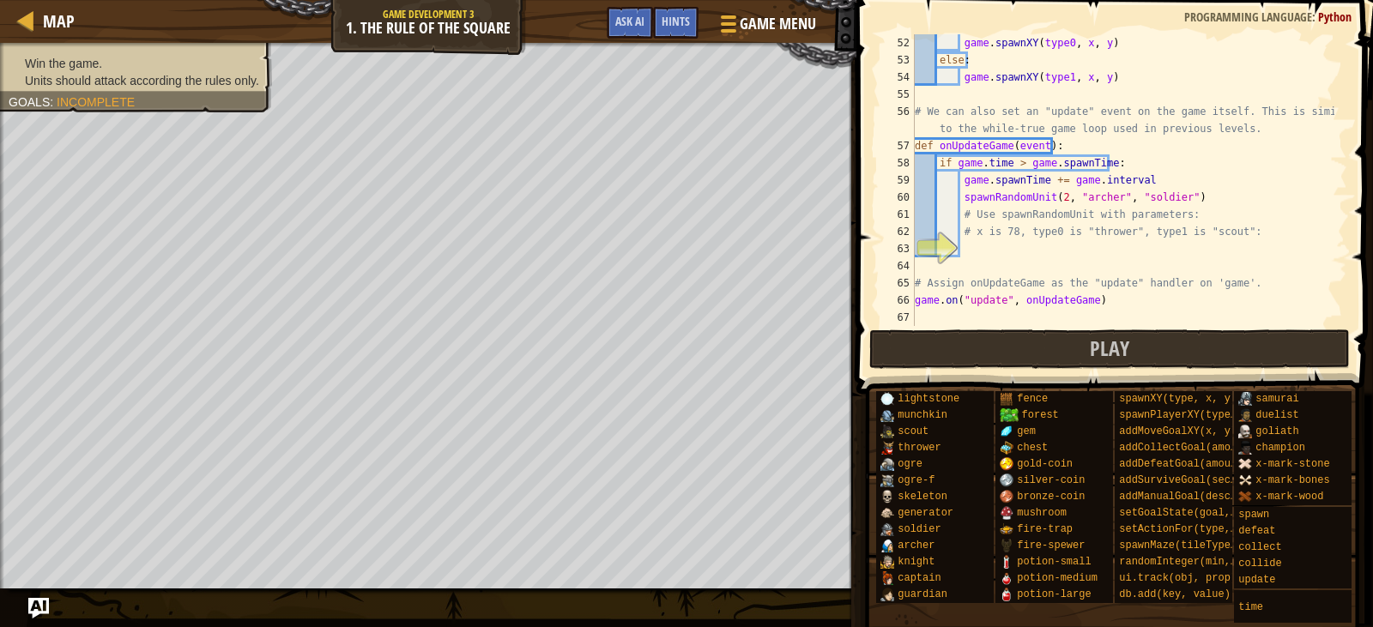
click at [983, 252] on div "game . spawnXY ( type0 , x , y ) else : game . spawnXY ( type1 , x , y ) # We c…" at bounding box center [1122, 197] width 423 height 326
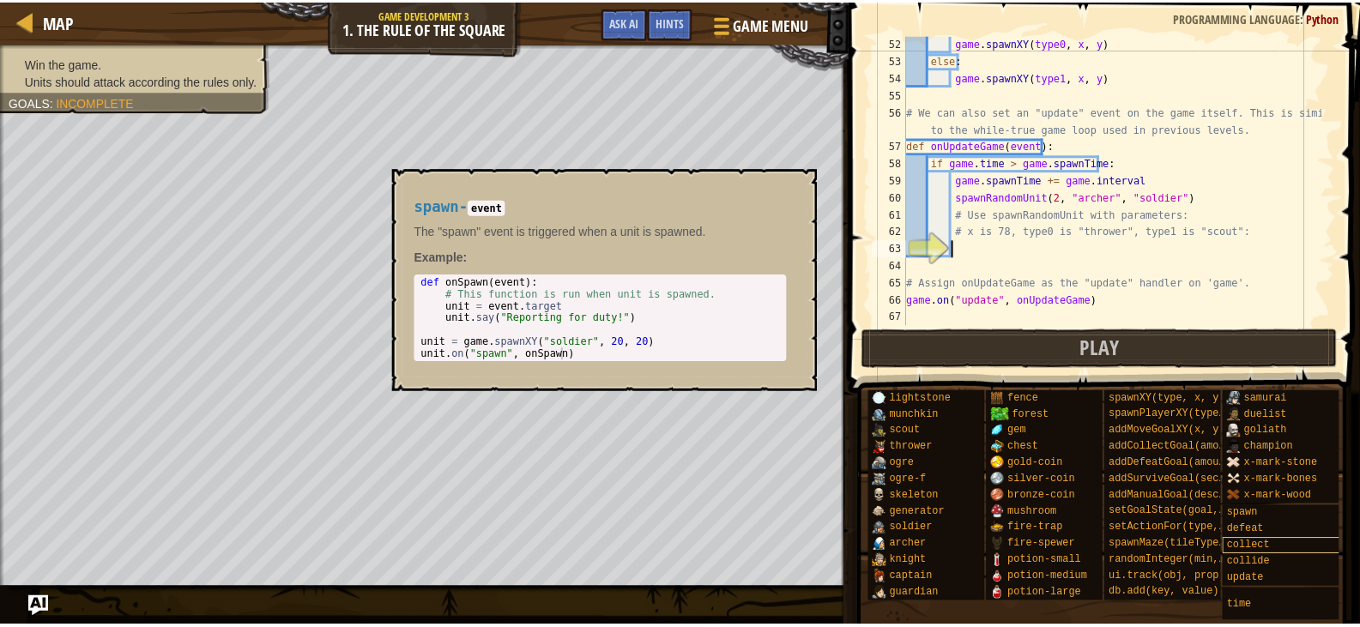
scroll to position [13, 0]
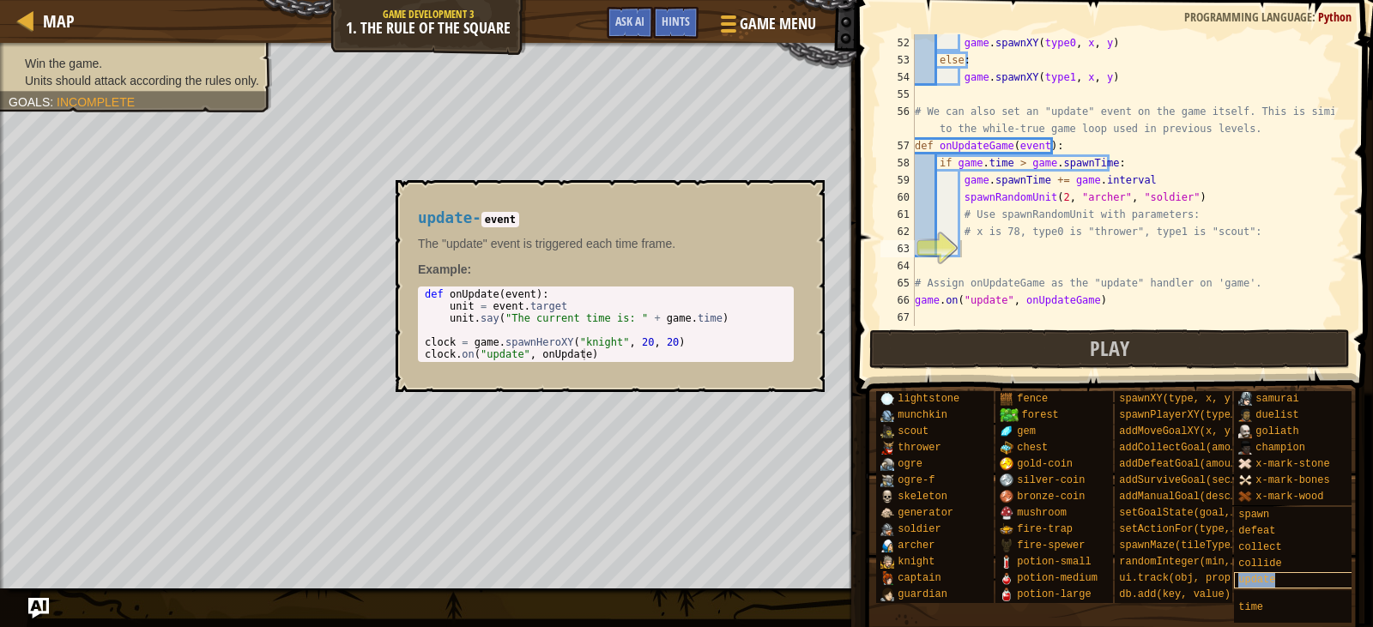
click at [1275, 572] on div "update" at bounding box center [1302, 580] width 137 height 16
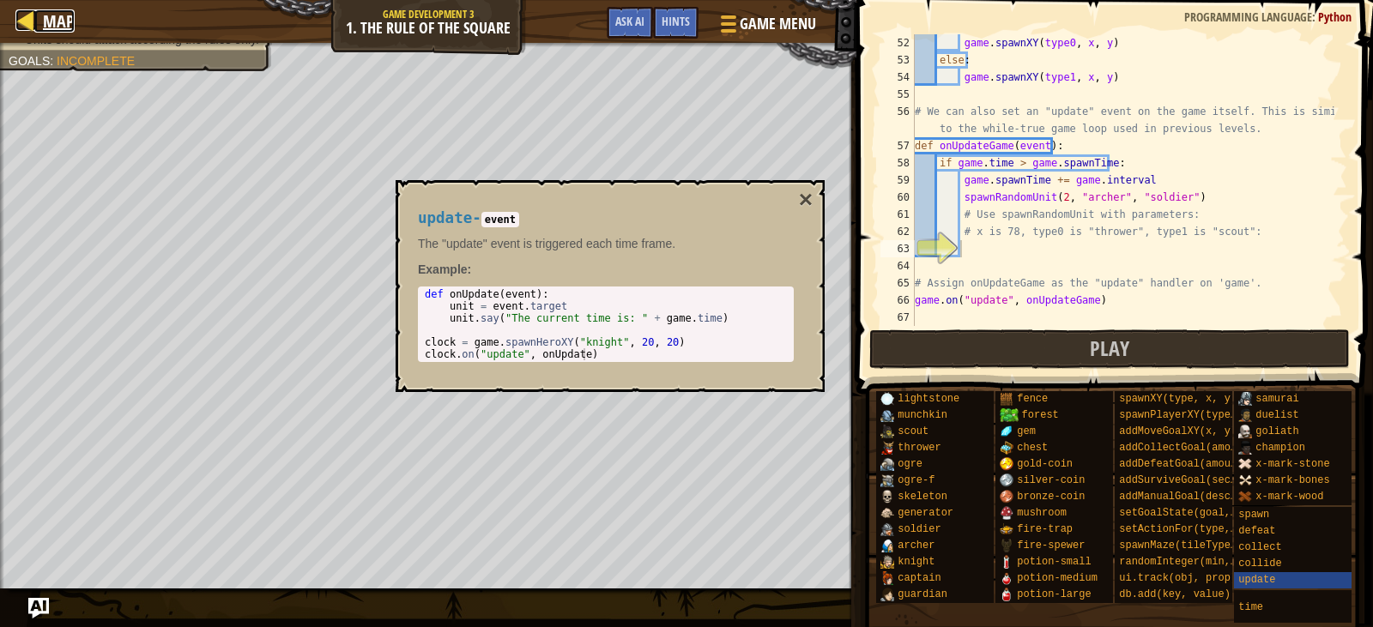
click at [24, 18] on div at bounding box center [25, 19] width 21 height 21
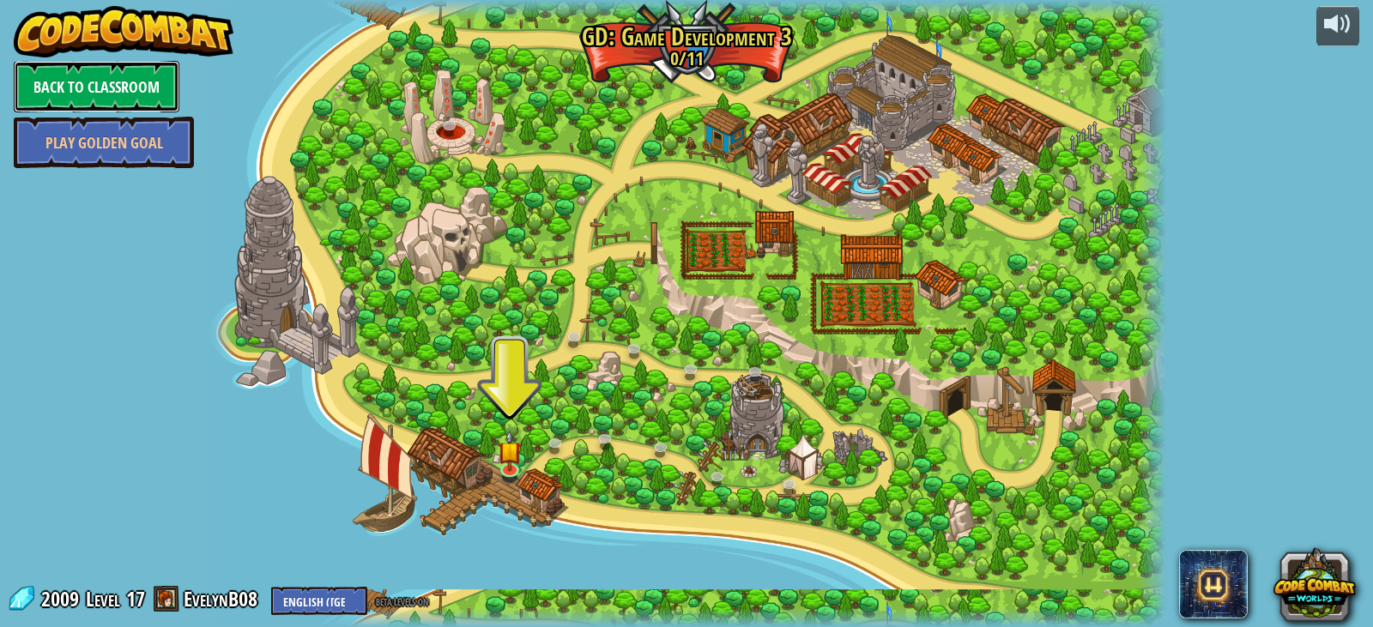
click at [90, 71] on link "Back to Classroom" at bounding box center [97, 86] width 166 height 51
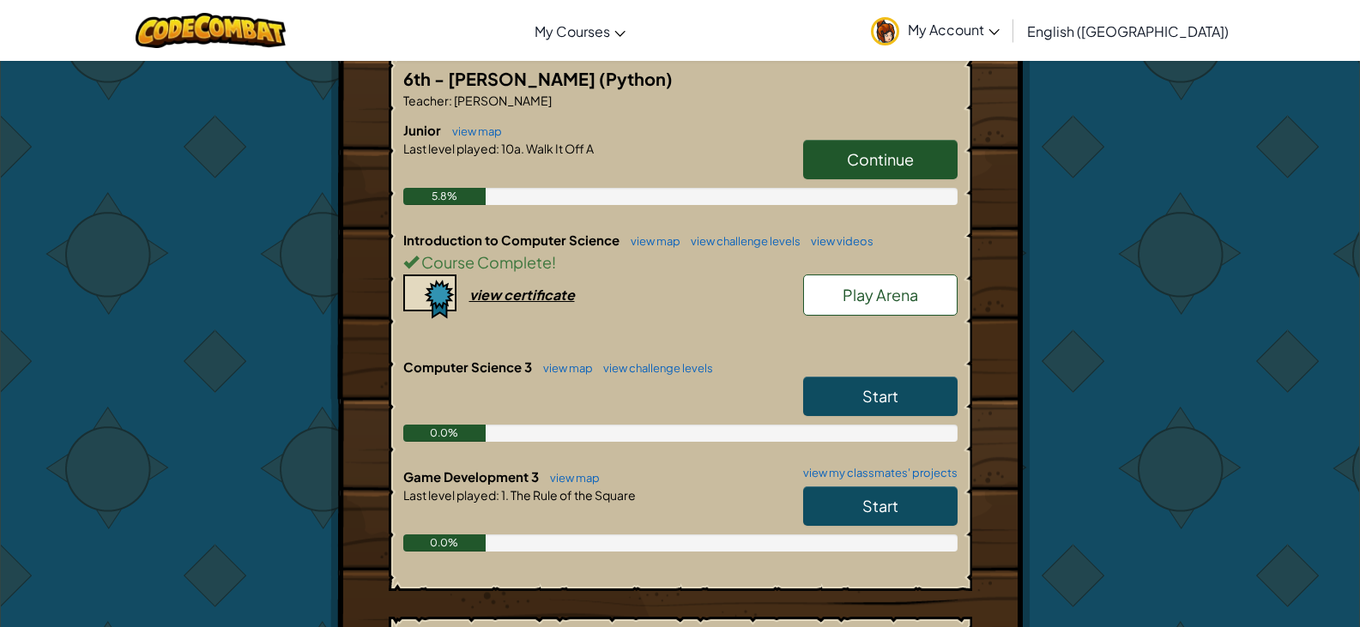
scroll to position [429, 0]
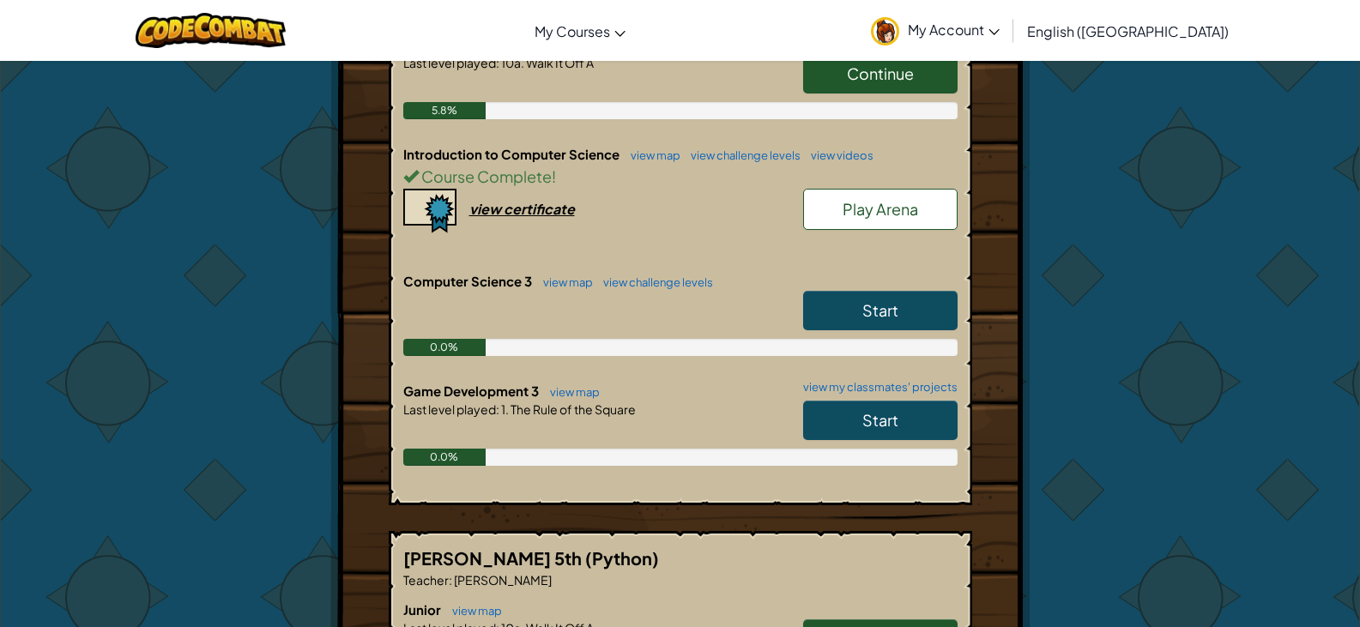
click at [843, 314] on link "Start" at bounding box center [880, 310] width 154 height 39
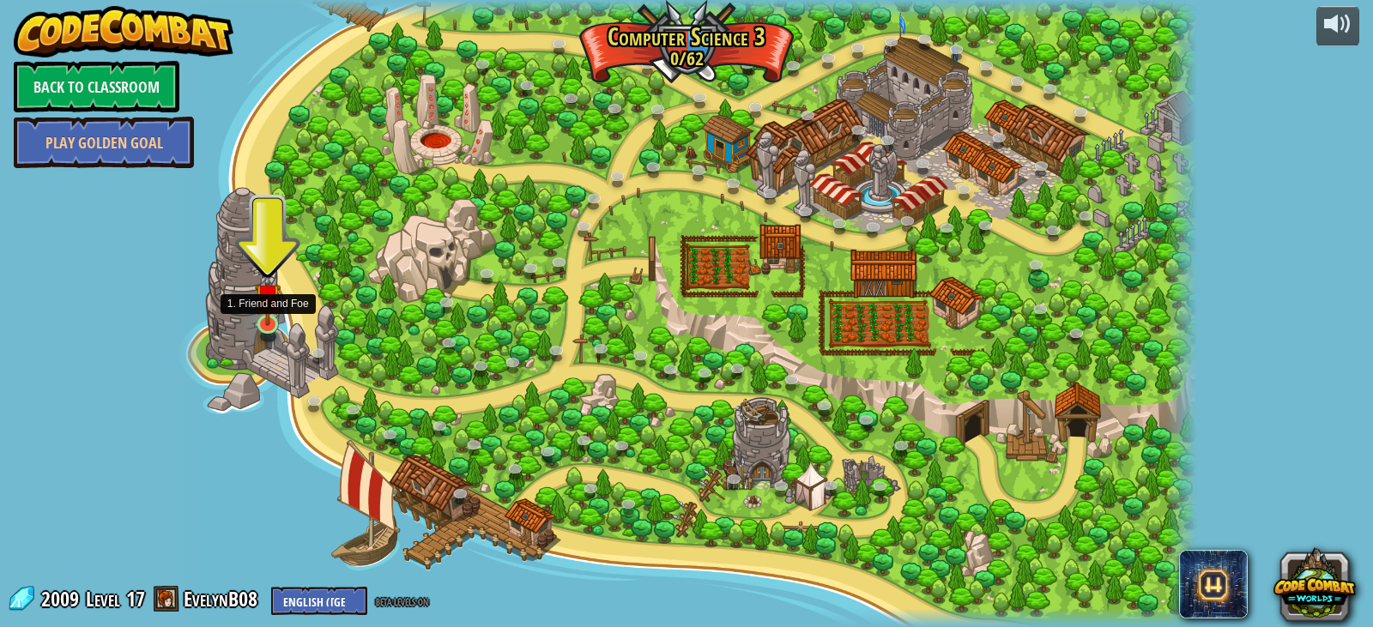
click at [264, 325] on img at bounding box center [268, 296] width 26 height 59
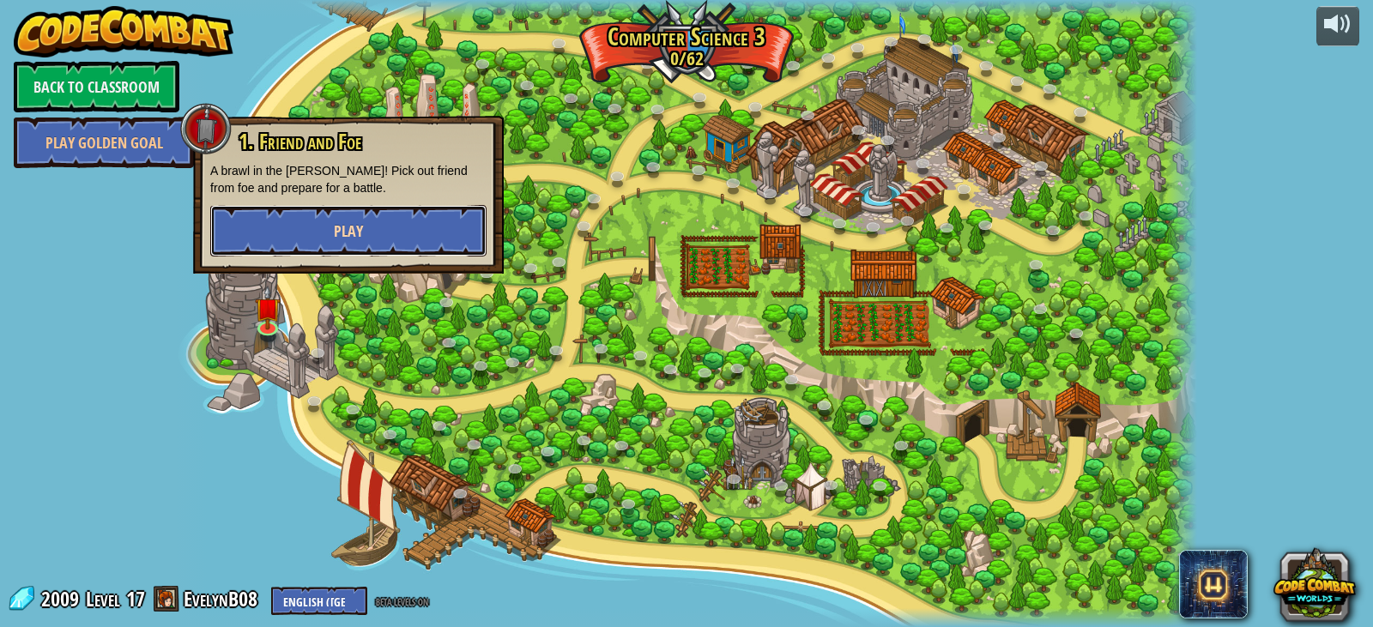
click at [299, 239] on button "Play" at bounding box center [348, 230] width 276 height 51
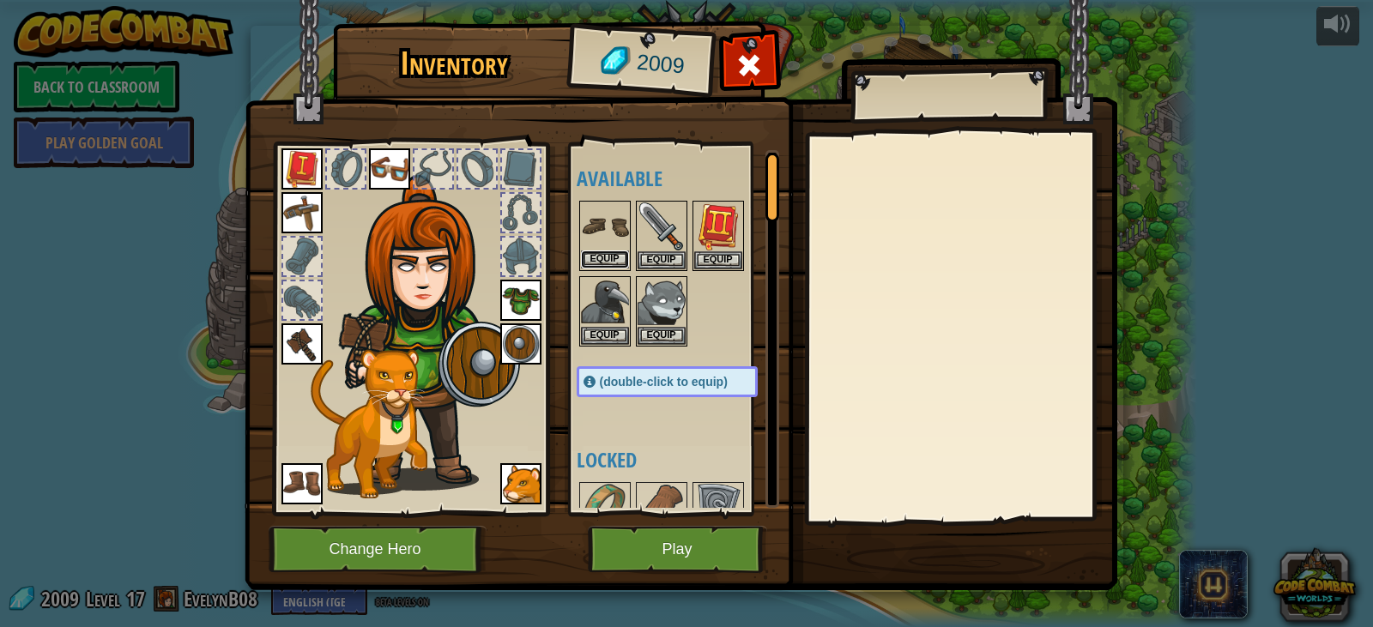
click at [606, 267] on button "Equip" at bounding box center [605, 260] width 48 height 18
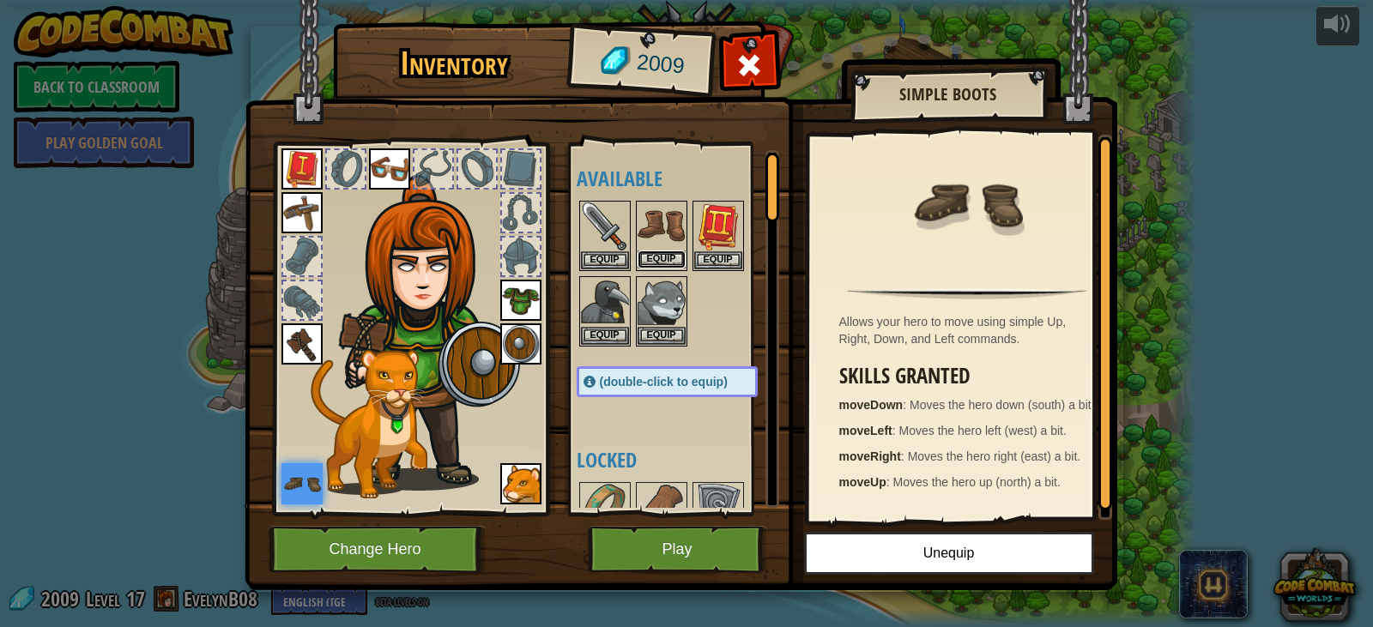
click at [643, 265] on button "Equip" at bounding box center [662, 260] width 48 height 18
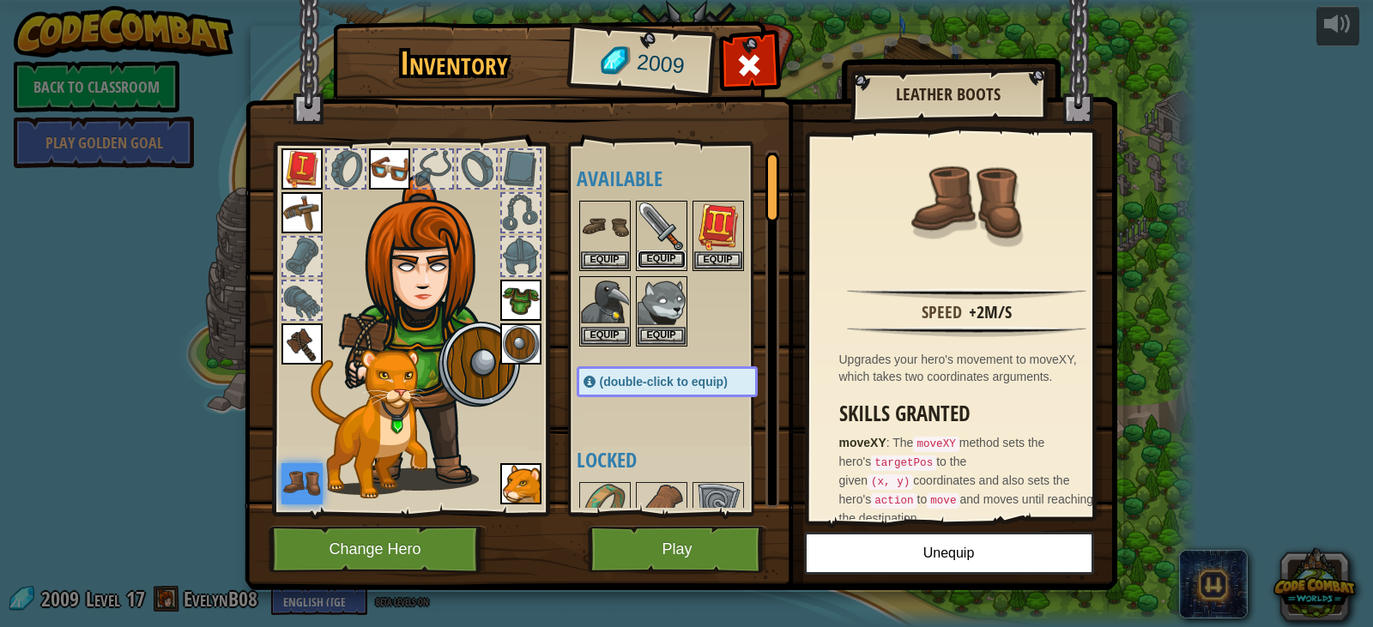
click at [680, 260] on button "Equip" at bounding box center [662, 260] width 48 height 18
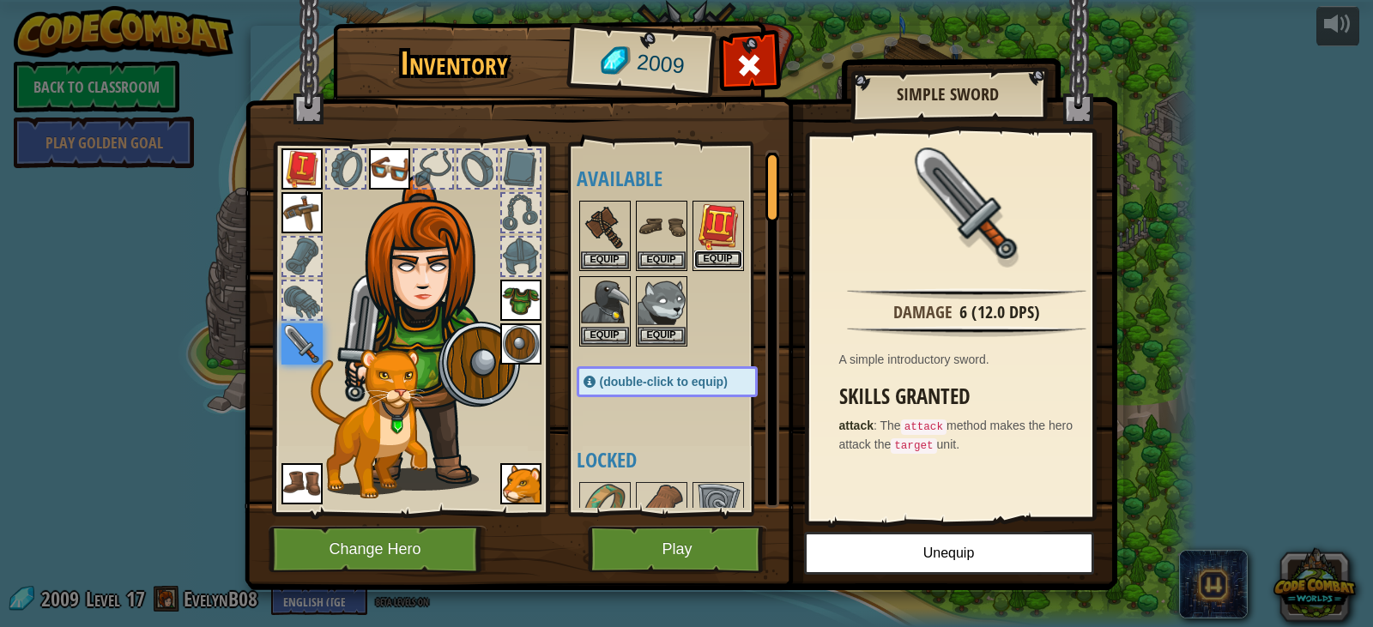
click at [711, 259] on button "Equip" at bounding box center [718, 260] width 48 height 18
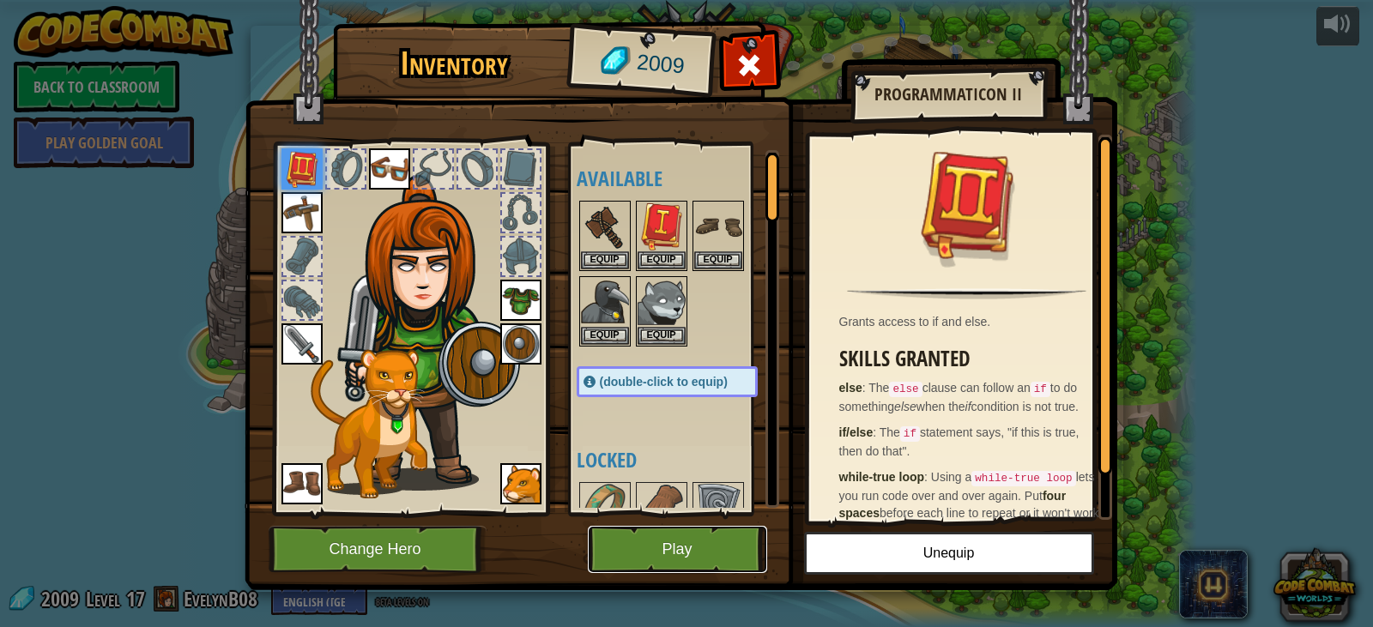
click at [689, 535] on button "Play" at bounding box center [677, 549] width 179 height 47
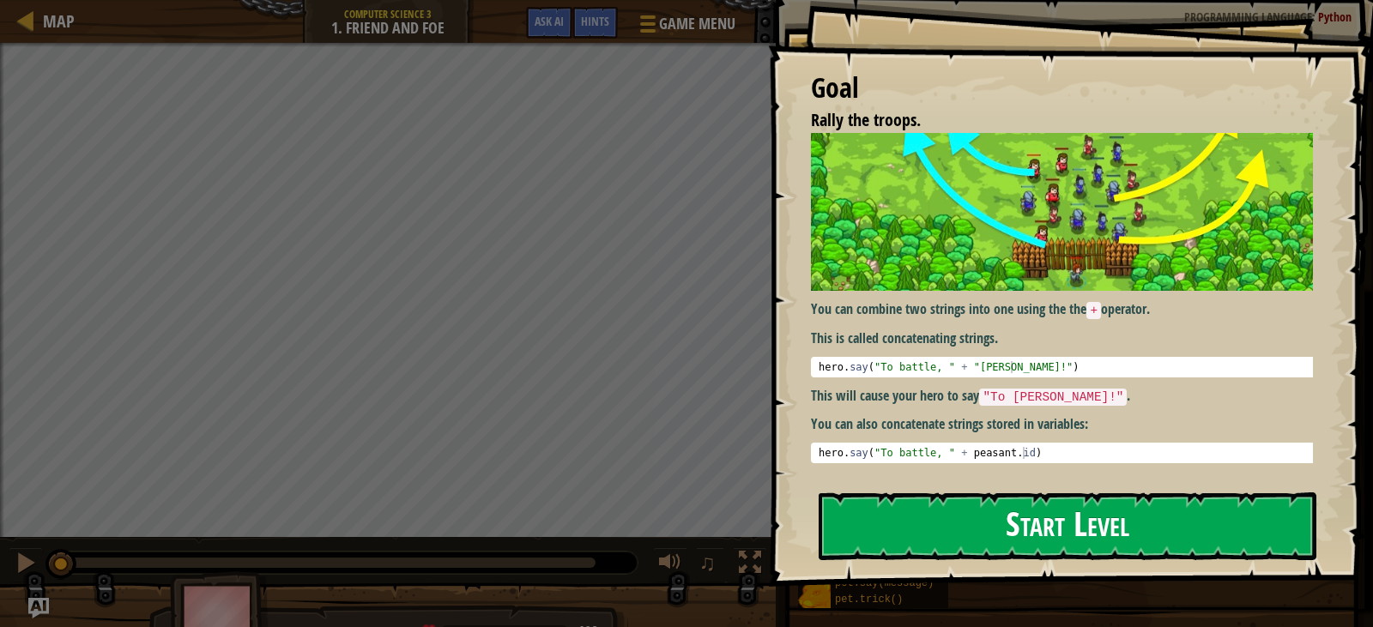
click at [1079, 514] on button "Start Level" at bounding box center [1068, 527] width 498 height 68
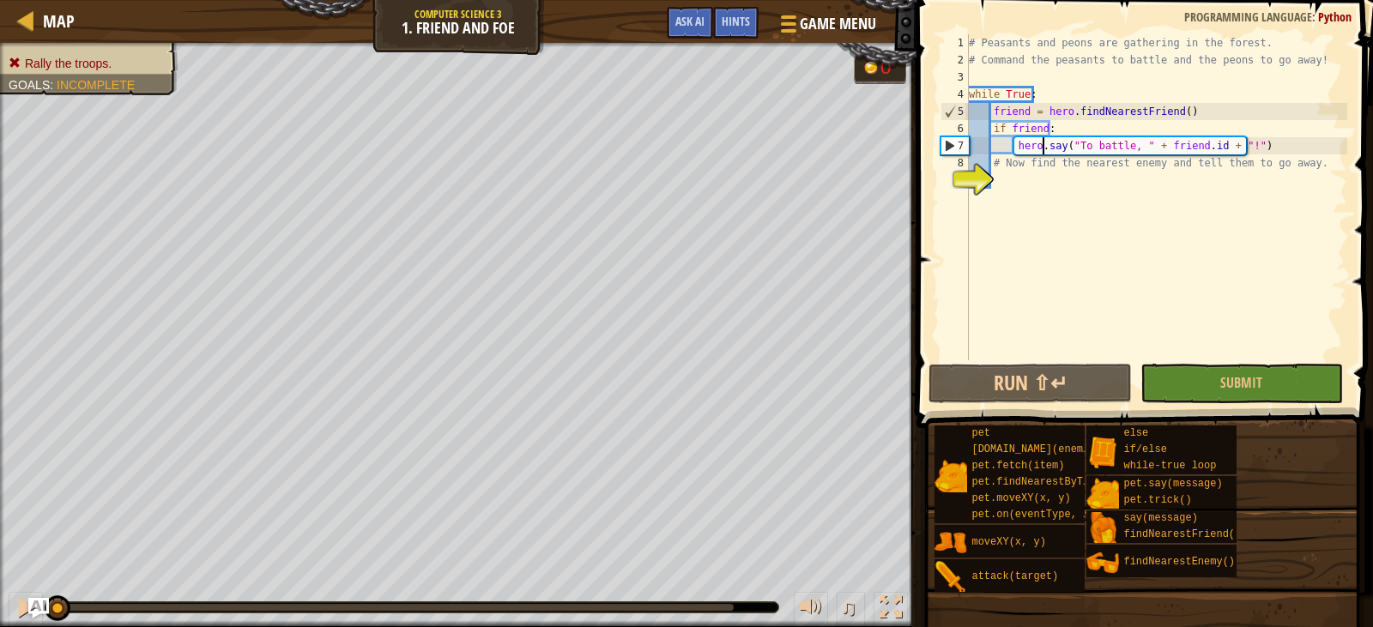
drag, startPoint x: 1071, startPoint y: 148, endPoint x: 1040, endPoint y: 139, distance: 32.1
click at [1040, 139] on div "# Peasants and peons are gathering in the forest. # Command the peasants to bat…" at bounding box center [1156, 214] width 382 height 360
click at [1094, 146] on div "# Peasants and peons are gathering in the forest. # Command the peasants to bat…" at bounding box center [1156, 214] width 382 height 360
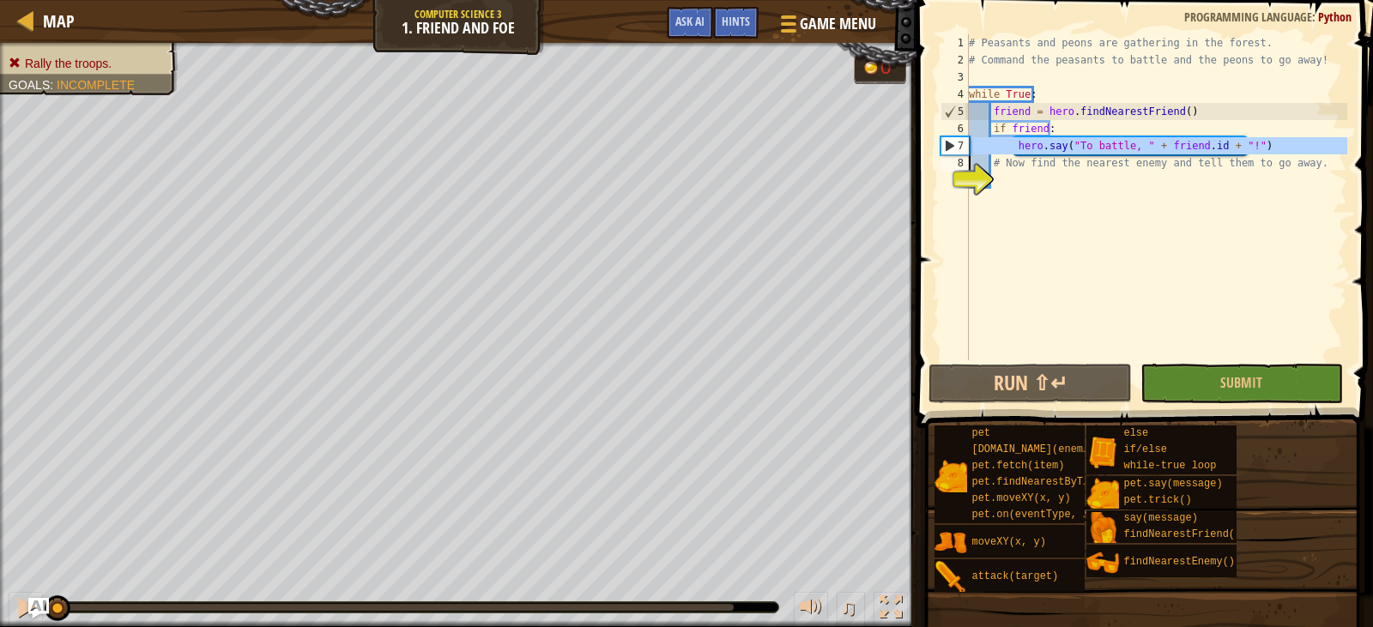
click at [1094, 146] on div "# Peasants and peons are gathering in the forest. # Command the peasants to bat…" at bounding box center [1156, 214] width 382 height 360
type textarea "hero.say("To battle, " + [DOMAIN_NAME] + "!") # Now find the nearest enemy and …"
click at [1031, 188] on div "# Peasants and peons are gathering in the forest. # Command the peasants to bat…" at bounding box center [1156, 214] width 382 height 360
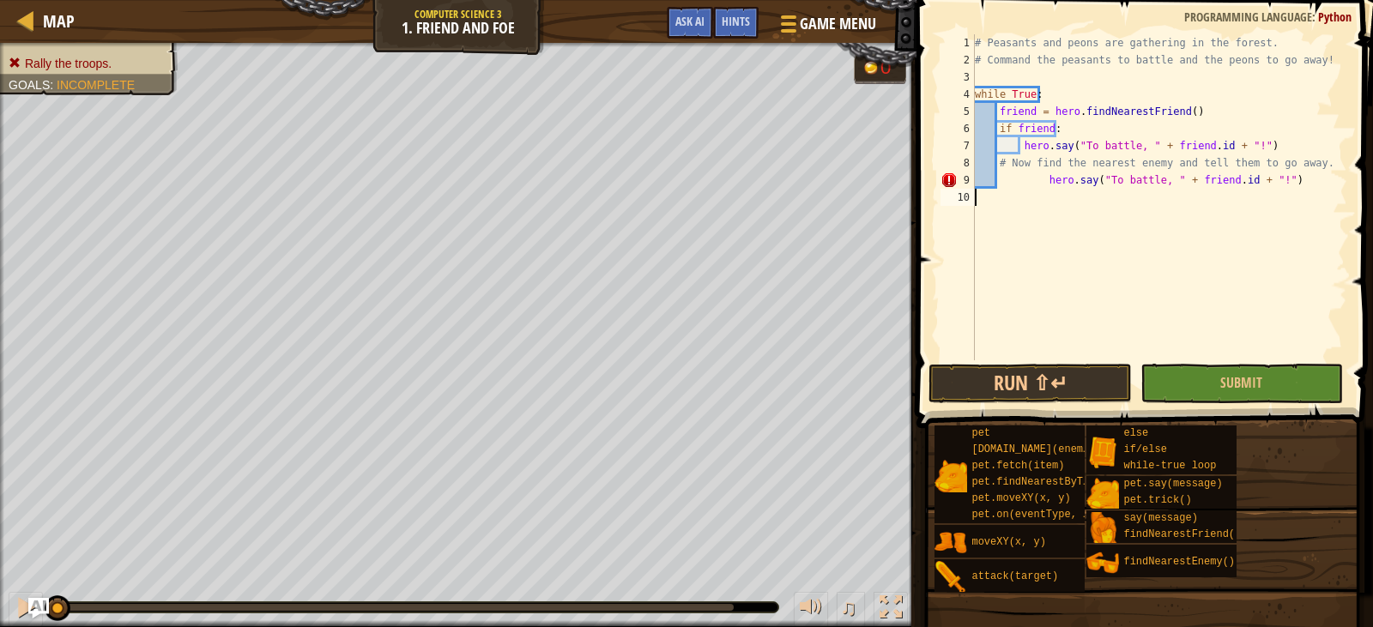
type textarea "hero.say("To battle, " + [DOMAIN_NAME] + "!")"
click at [1163, 192] on div "# Peasants and peons are gathering in the forest. # Command the peasants to bat…" at bounding box center [1159, 214] width 377 height 360
click at [1151, 185] on div "# Peasants and peons are gathering in the forest. # Command the peasants to bat…" at bounding box center [1159, 214] width 377 height 360
type textarea "hero.say("Go away!, " + [DOMAIN_NAME] + "!")"
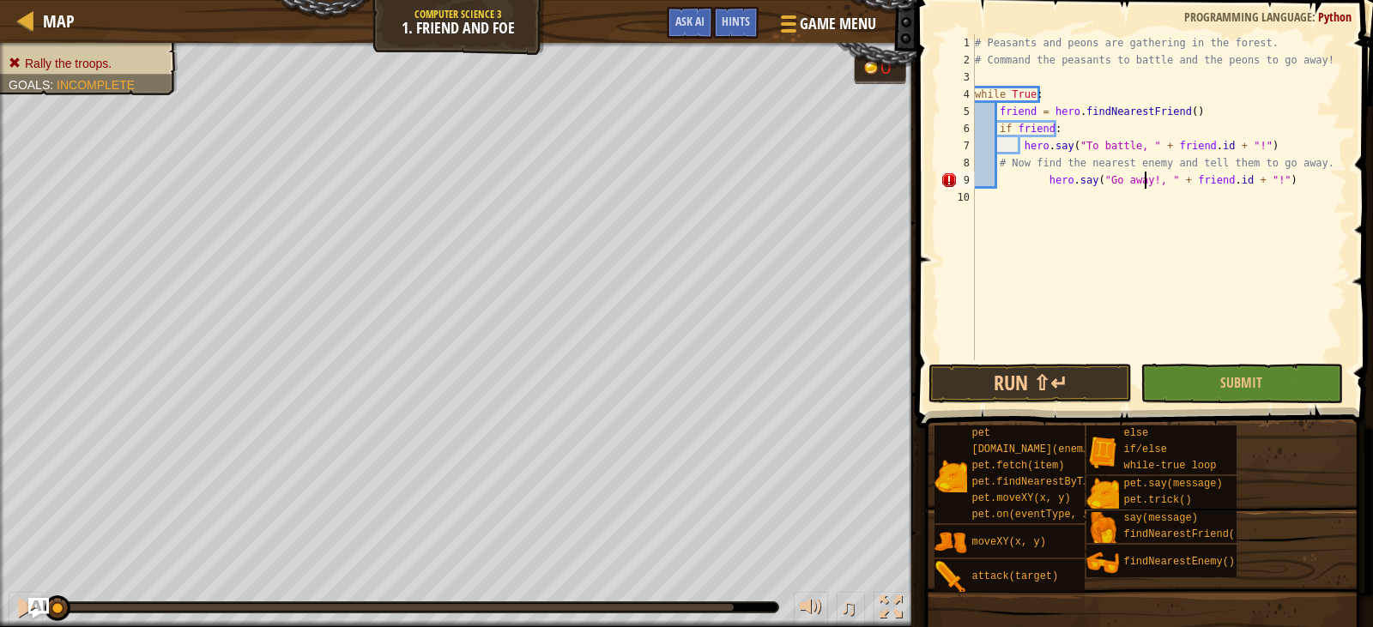
scroll to position [8, 15]
click at [1140, 197] on div "# Peasants and peons are gathering in the forest. # Command the peasants to bat…" at bounding box center [1159, 214] width 377 height 360
click at [1046, 185] on div "# Peasants and peons are gathering in the forest. # Command the peasants to bat…" at bounding box center [1159, 214] width 377 height 360
click at [1042, 186] on div "# Peasants and peons are gathering in the forest. # Command the peasants to bat…" at bounding box center [1159, 214] width 377 height 360
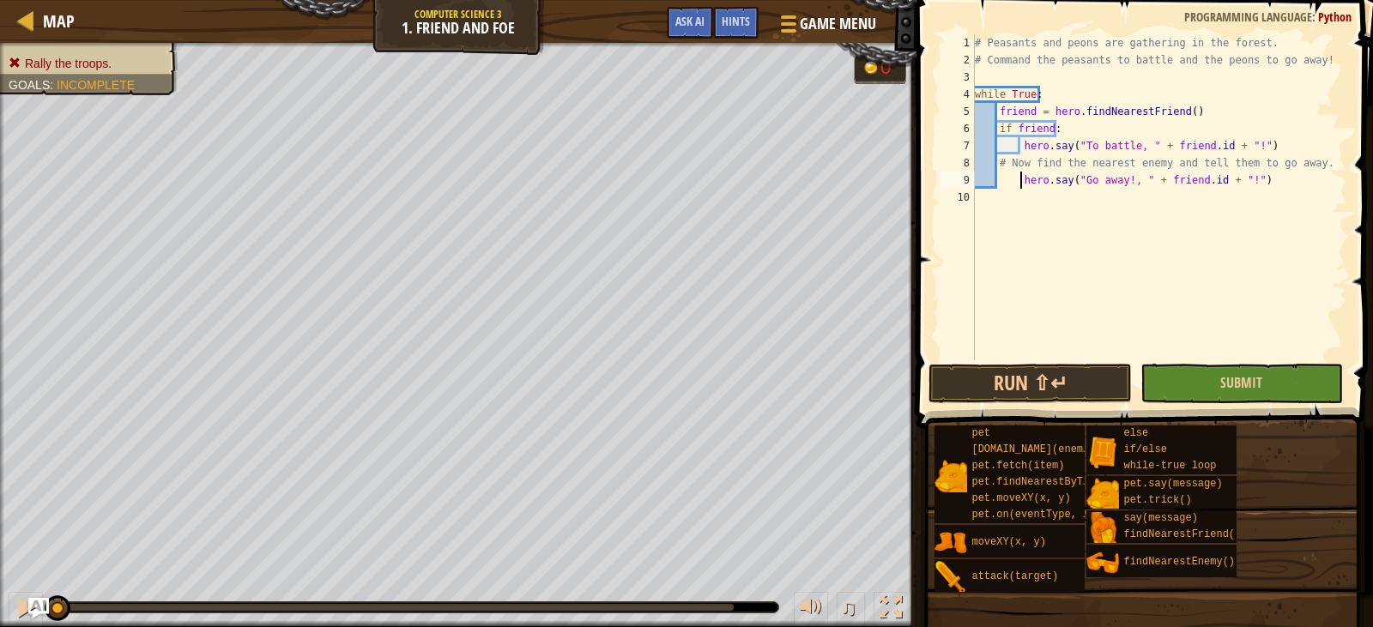
type textarea "hero.say("Go away!, " + [DOMAIN_NAME] + "!")"
click at [1262, 396] on button "Submit" at bounding box center [1241, 383] width 202 height 39
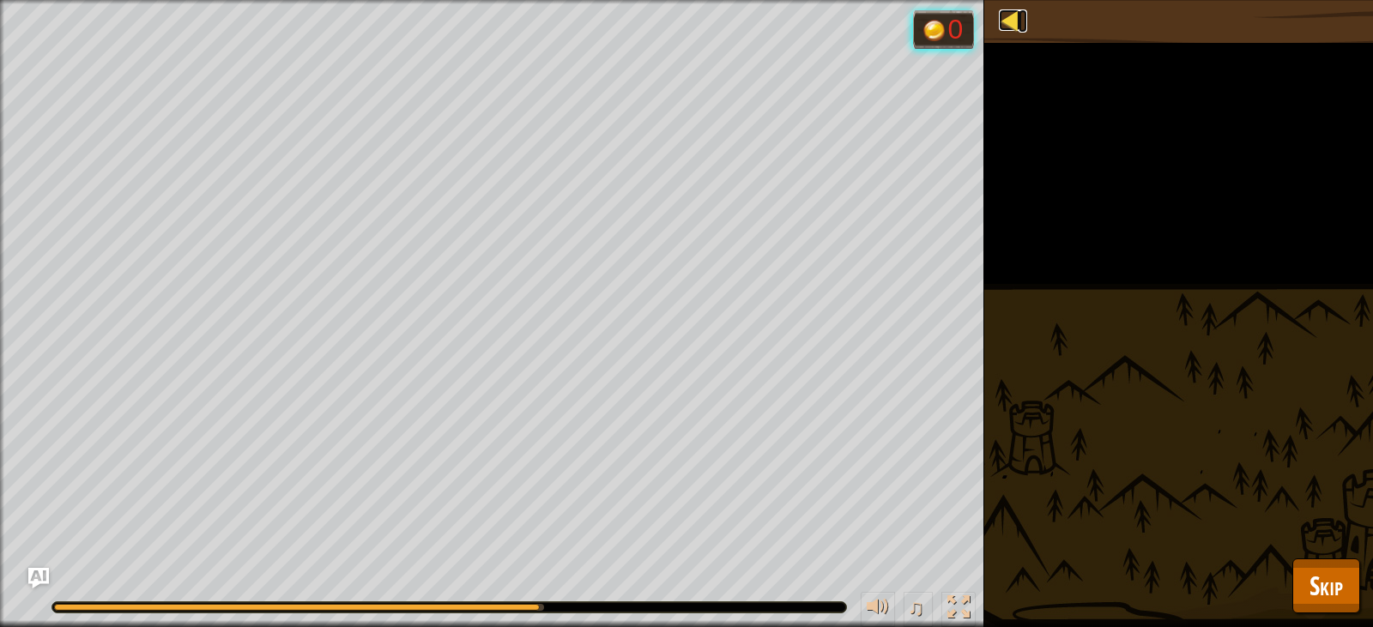
click at [1014, 31] on div at bounding box center [1009, 19] width 21 height 21
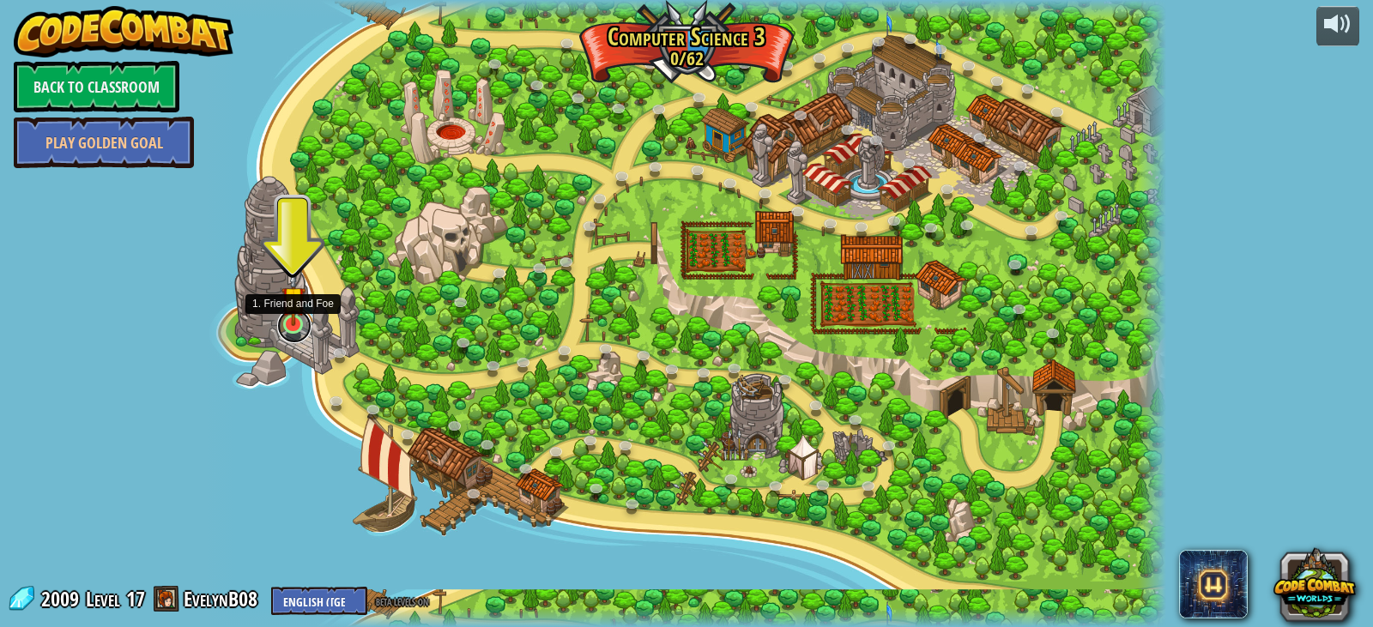
click at [290, 330] on link at bounding box center [294, 326] width 34 height 34
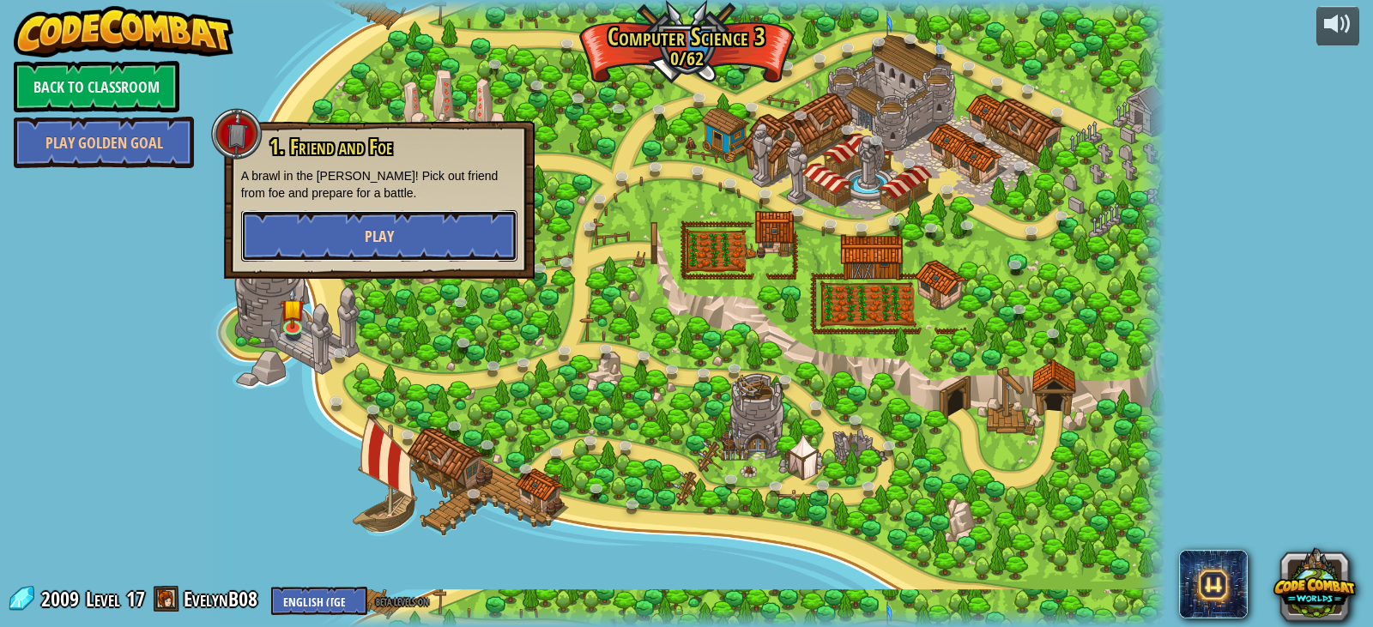
click at [387, 236] on span "Play" at bounding box center [379, 236] width 29 height 21
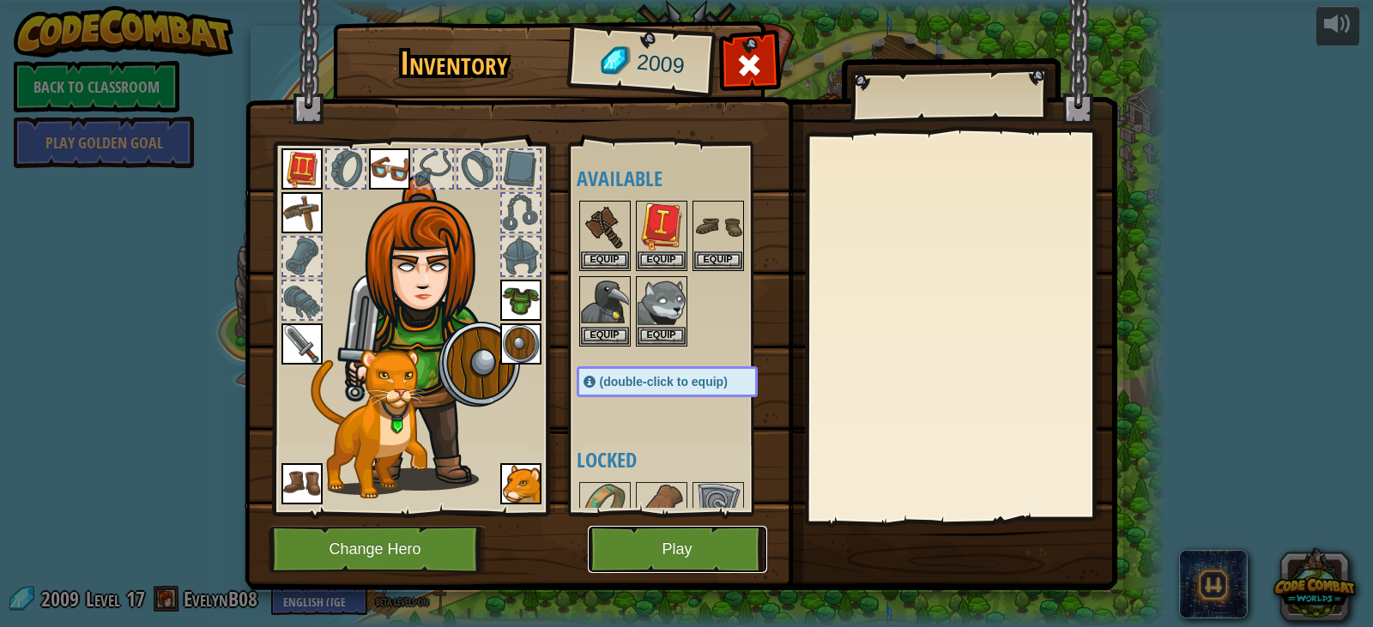
click at [701, 549] on button "Play" at bounding box center [677, 549] width 179 height 47
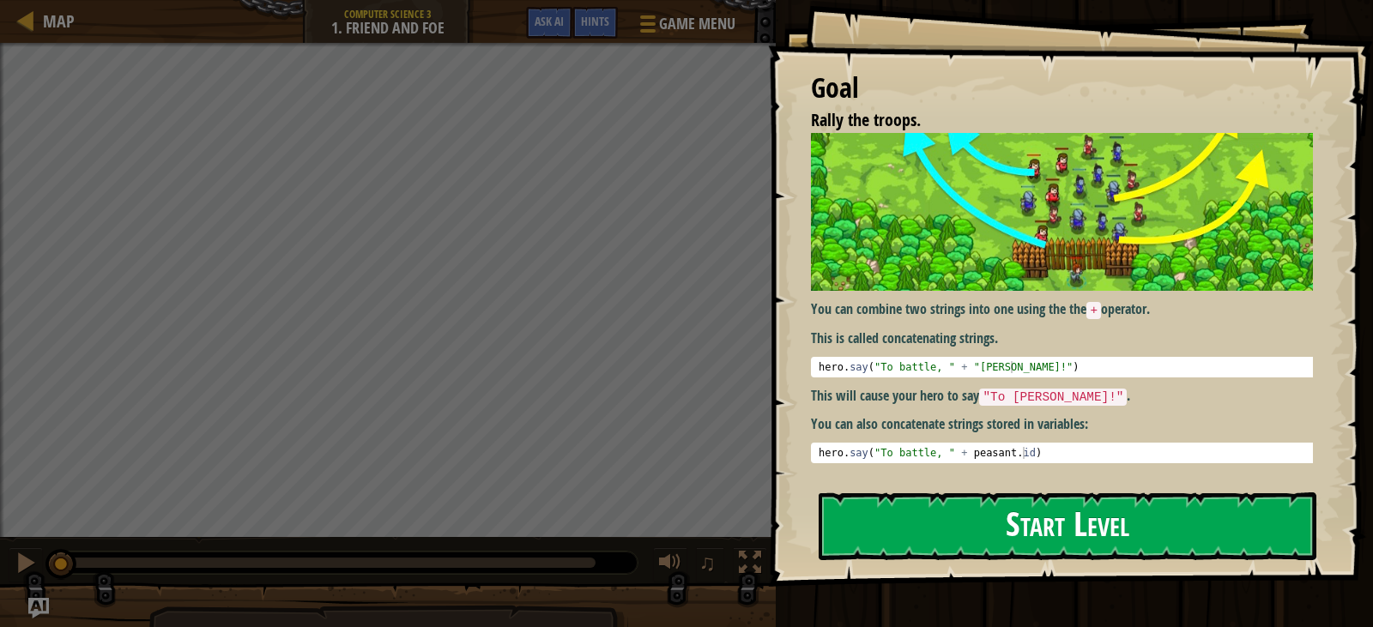
click at [1096, 523] on button "Start Level" at bounding box center [1068, 527] width 498 height 68
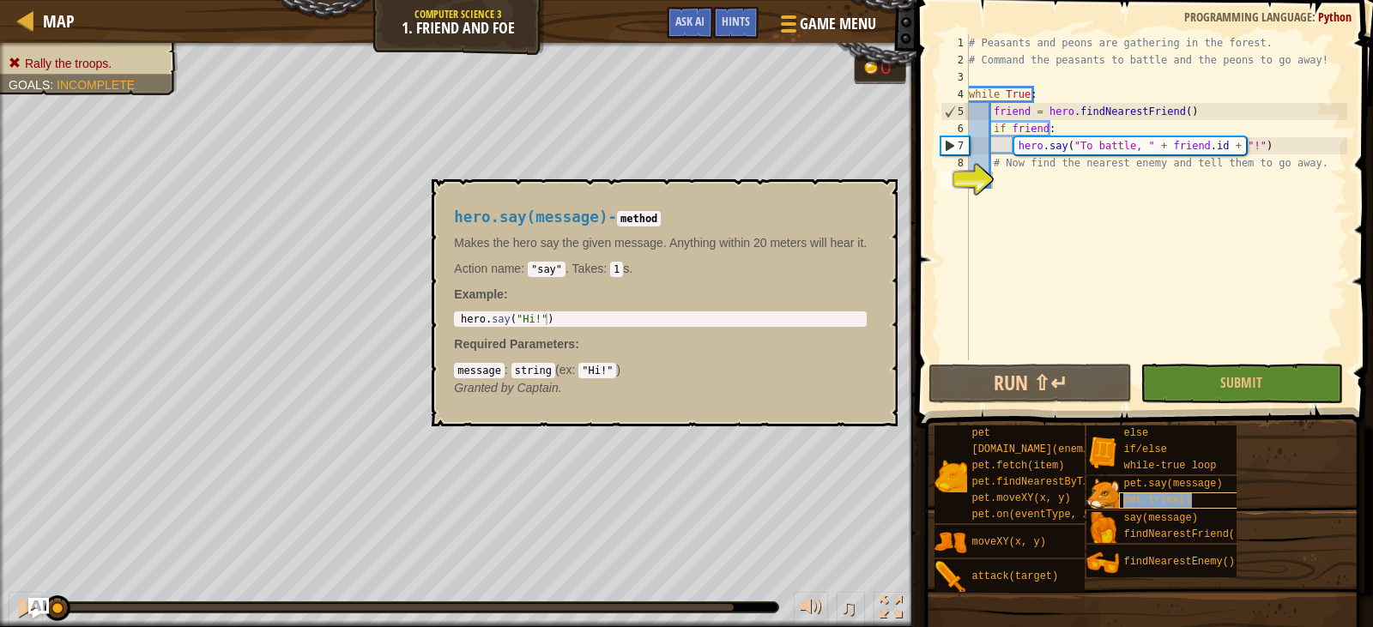
drag, startPoint x: 1176, startPoint y: 520, endPoint x: 1236, endPoint y: 505, distance: 62.8
click at [1236, 505] on div "pet.trick()" at bounding box center [1187, 501] width 137 height 16
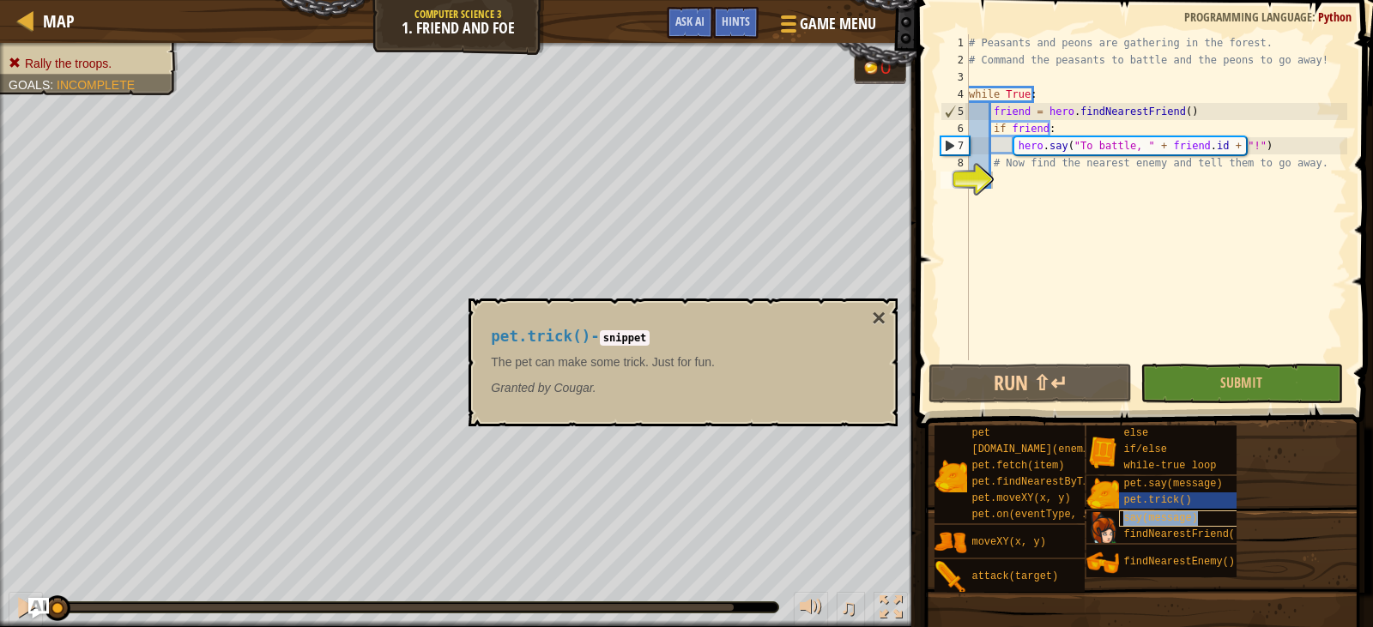
click at [1176, 522] on span "say(message)" at bounding box center [1160, 518] width 74 height 12
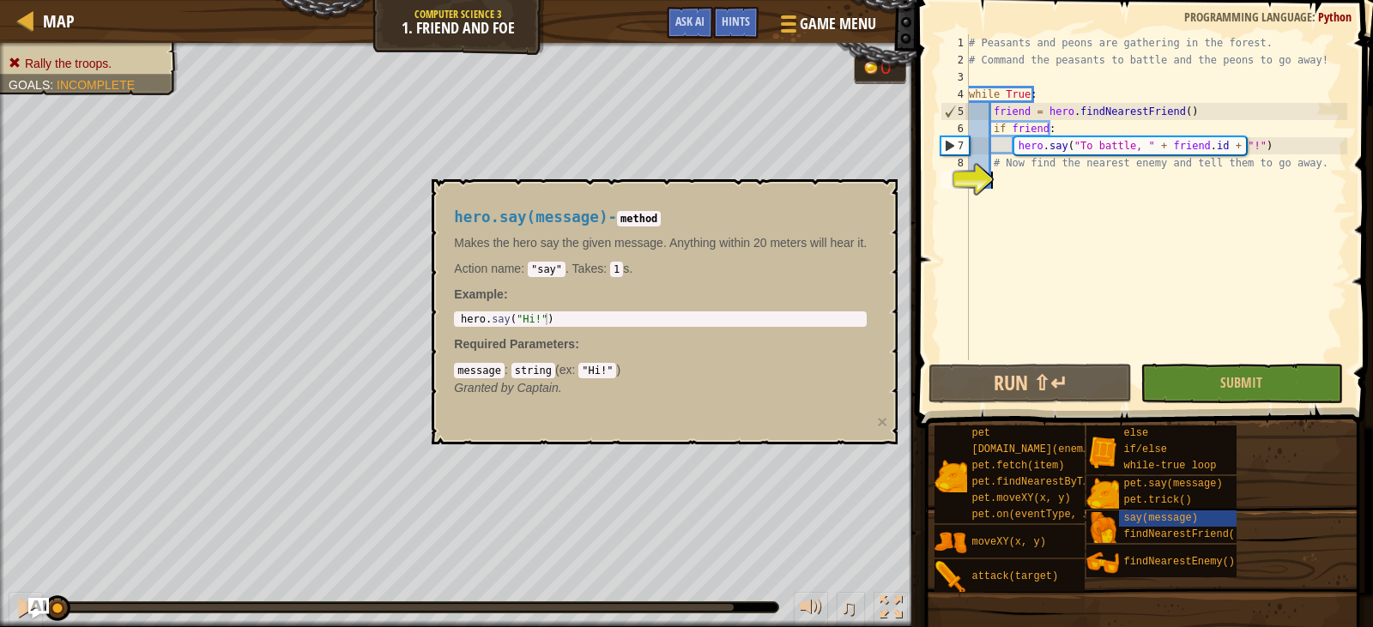
type textarea "hero.say("Hi!")"
drag, startPoint x: 522, startPoint y: 323, endPoint x: 471, endPoint y: 323, distance: 50.6
drag, startPoint x: 471, startPoint y: 323, endPoint x: 627, endPoint y: 345, distance: 157.7
click at [627, 345] on p "Required Parameters :" at bounding box center [660, 343] width 413 height 17
click at [524, 317] on div "hero . say ( "Hi!" )" at bounding box center [660, 331] width 406 height 36
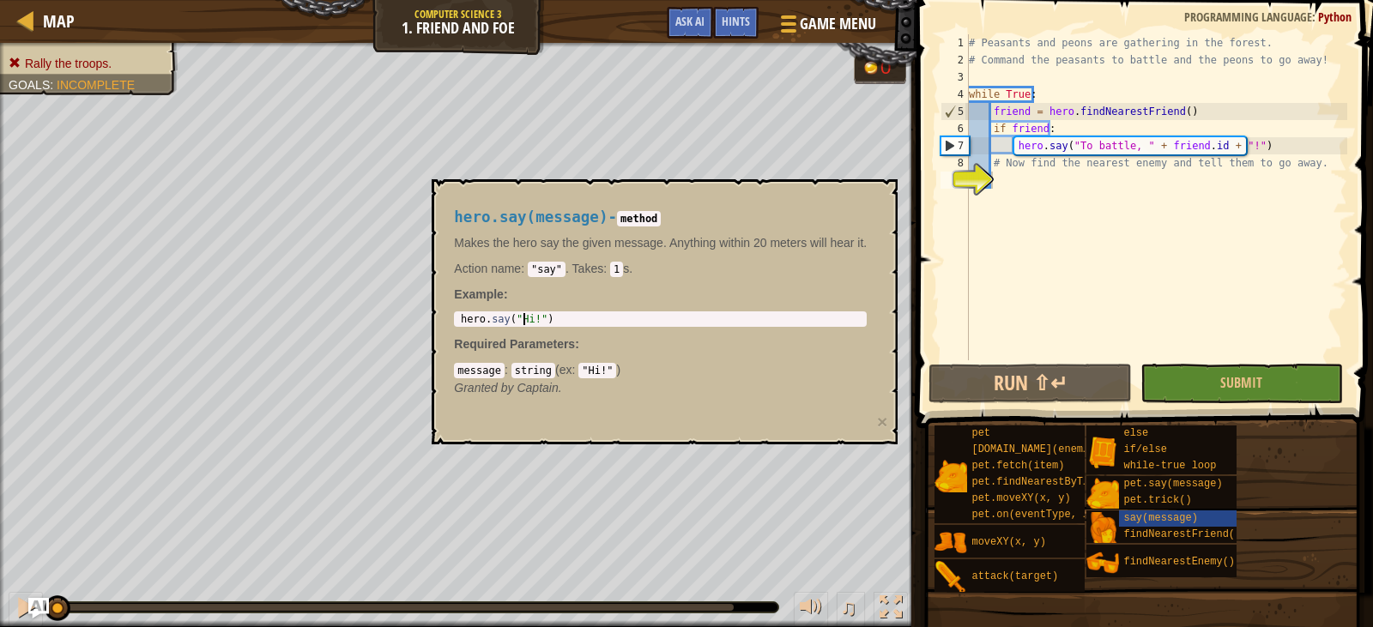
click at [524, 317] on div "hero . say ( "Hi!" )" at bounding box center [660, 331] width 406 height 36
click at [523, 317] on div "hero . say ( "Hi!" )" at bounding box center [660, 331] width 406 height 36
click at [1020, 190] on div "# Peasants and peons are gathering in the forest. # Command the peasants to bat…" at bounding box center [1156, 214] width 382 height 360
paste textarea "hero.say("Hi!")"
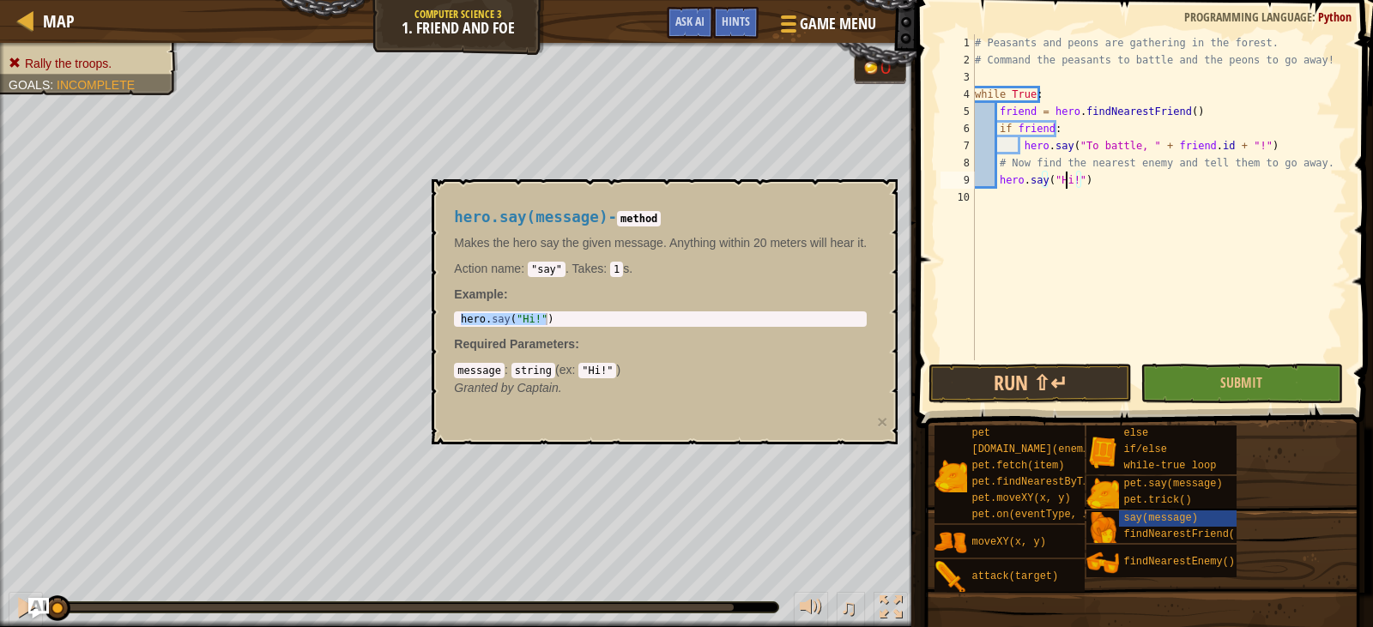
click at [1067, 183] on div "# Peasants and peons are gathering in the forest. # Command the peasants to bat…" at bounding box center [1159, 214] width 377 height 360
click at [1072, 186] on div "# Peasants and peons are gathering in the forest. # Command the peasants to bat…" at bounding box center [1159, 214] width 377 height 360
type textarea "hero.say("Go away")"
click at [1203, 381] on button "Submit" at bounding box center [1241, 383] width 202 height 39
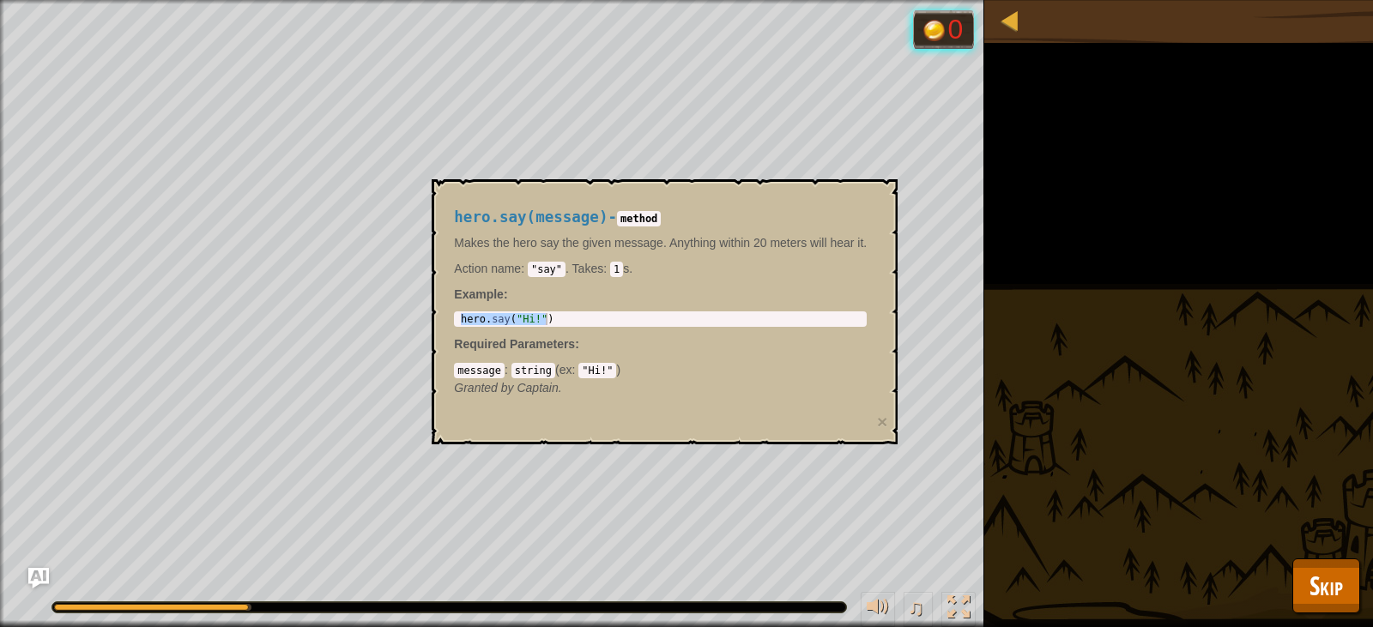
click at [793, 275] on p "Action name : "say" . Takes : 1 s." at bounding box center [660, 268] width 413 height 17
click at [1007, 11] on div at bounding box center [1009, 19] width 21 height 21
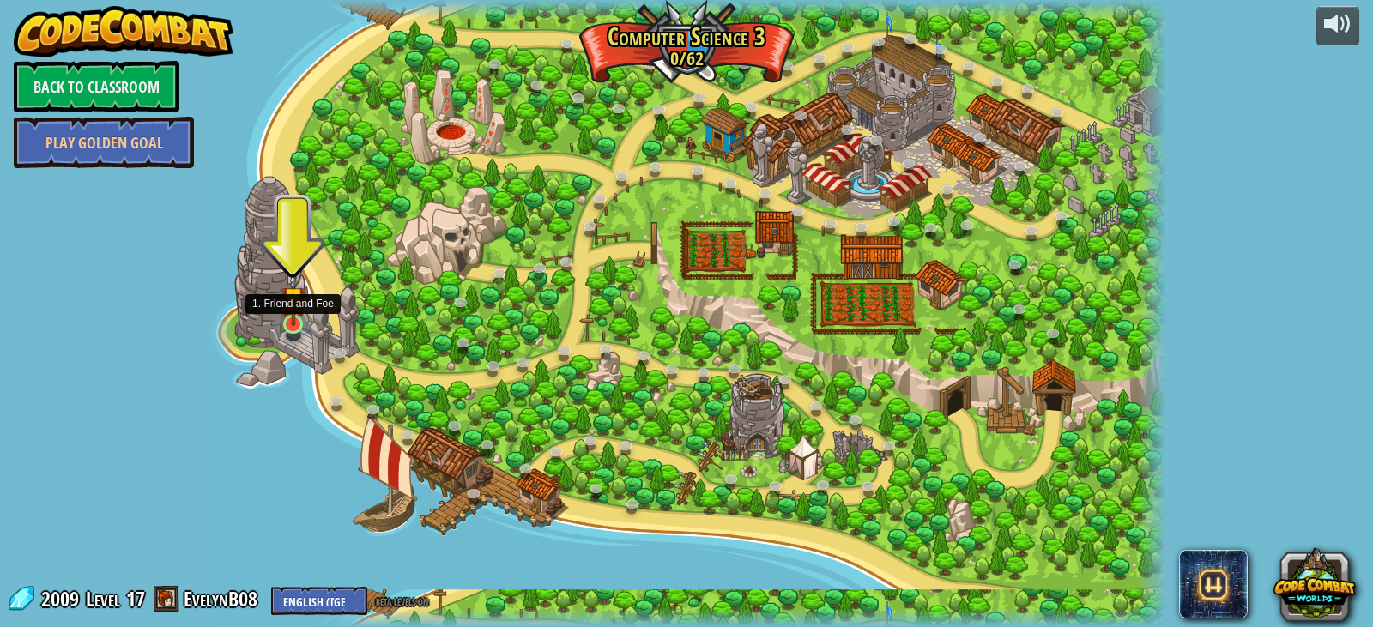
click at [287, 319] on img at bounding box center [293, 298] width 24 height 55
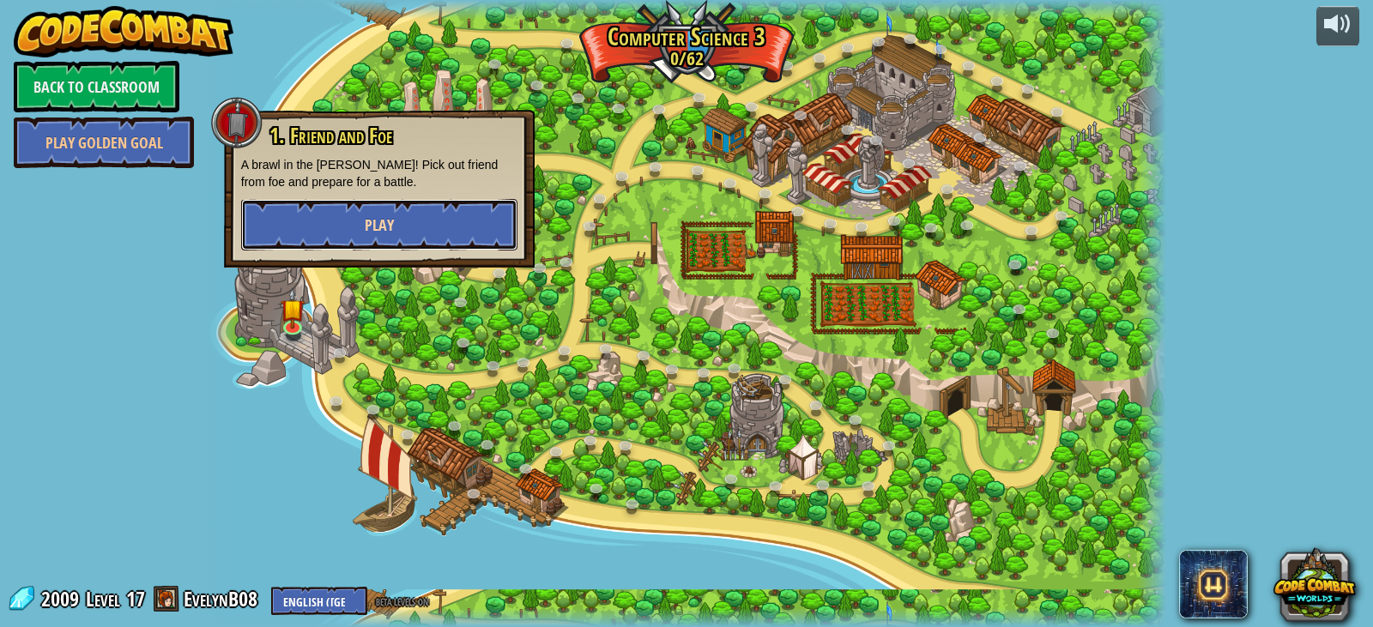
click at [415, 232] on button "Play" at bounding box center [379, 224] width 276 height 51
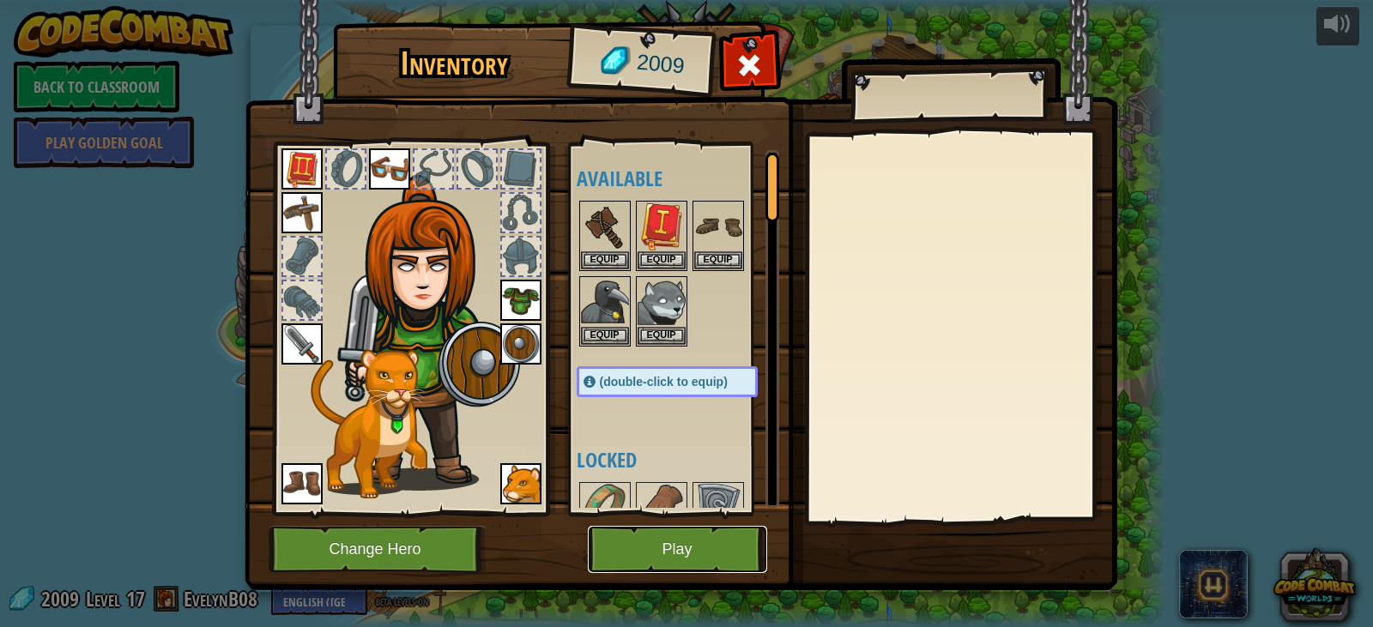
click at [682, 556] on button "Play" at bounding box center [677, 549] width 179 height 47
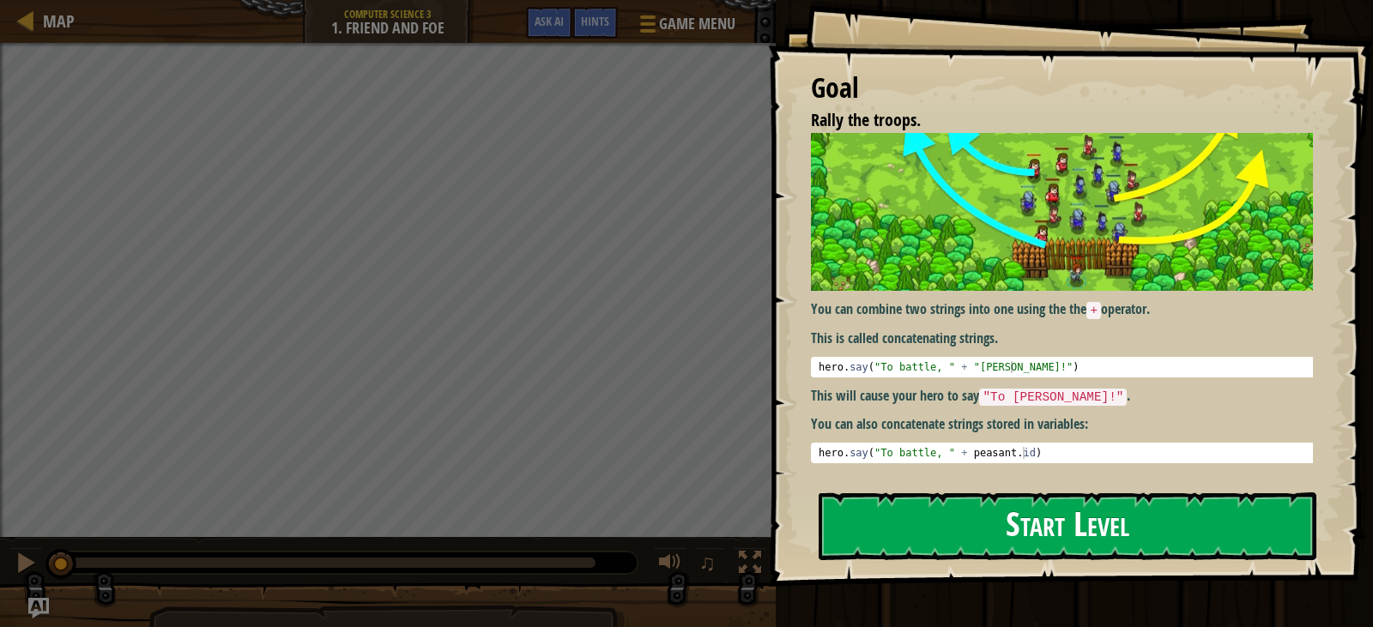
click at [1067, 533] on button "Start Level" at bounding box center [1068, 527] width 498 height 68
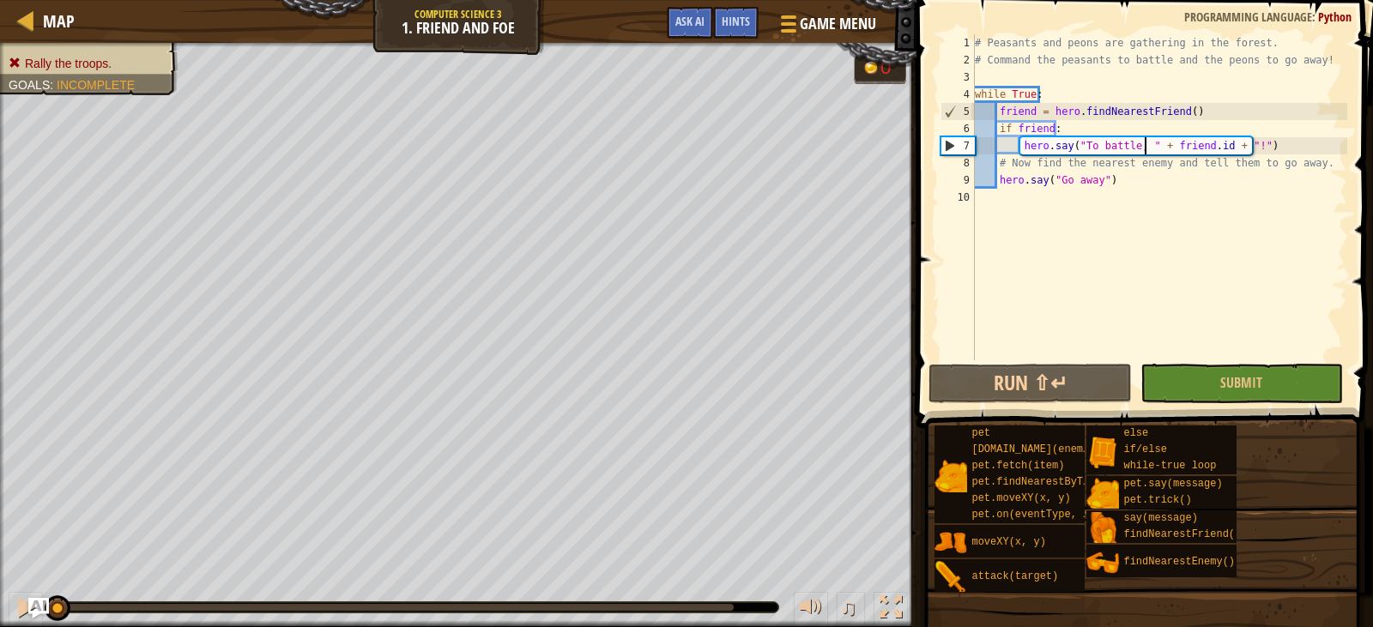
click at [1144, 153] on div "# Peasants and peons are gathering in the forest. # Command the peasants to bat…" at bounding box center [1159, 214] width 376 height 360
drag, startPoint x: 1183, startPoint y: 146, endPoint x: 1097, endPoint y: 140, distance: 86.0
click at [1097, 140] on div "# Peasants and peons are gathering in the forest. # Command the peasants to bat…" at bounding box center [1159, 214] width 376 height 360
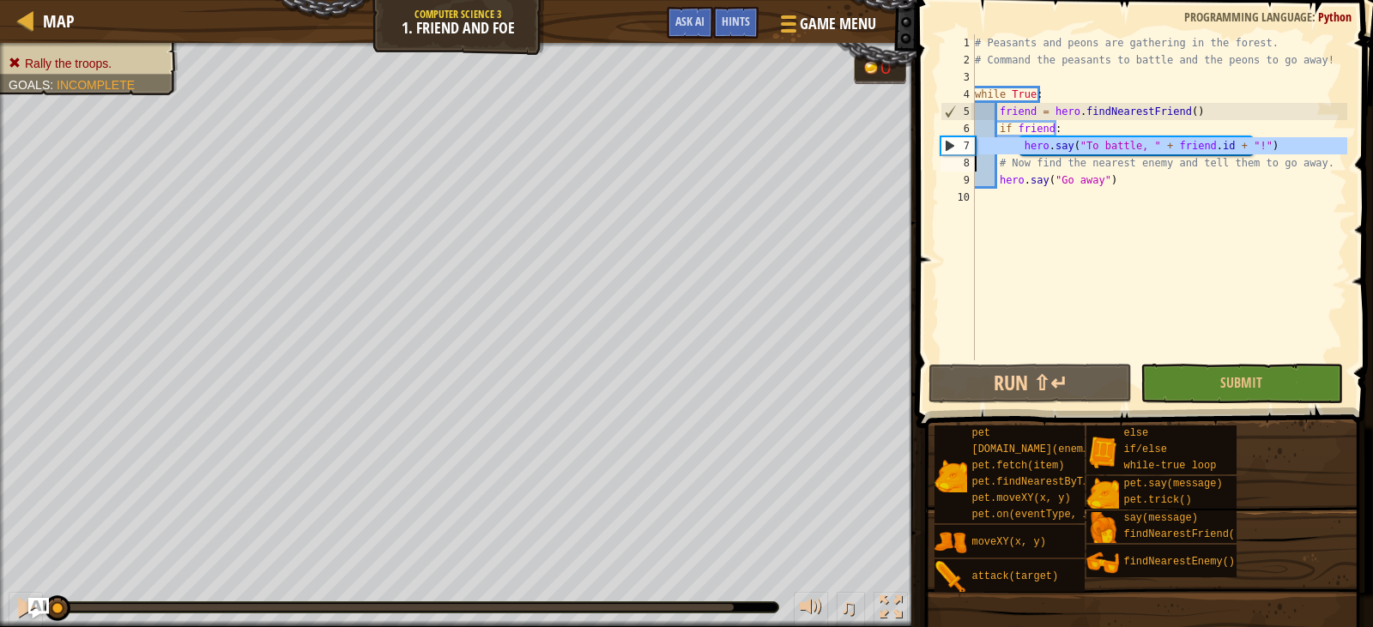
click at [1127, 188] on div "# Peasants and peons are gathering in the forest. # Command the peasants to bat…" at bounding box center [1159, 214] width 376 height 360
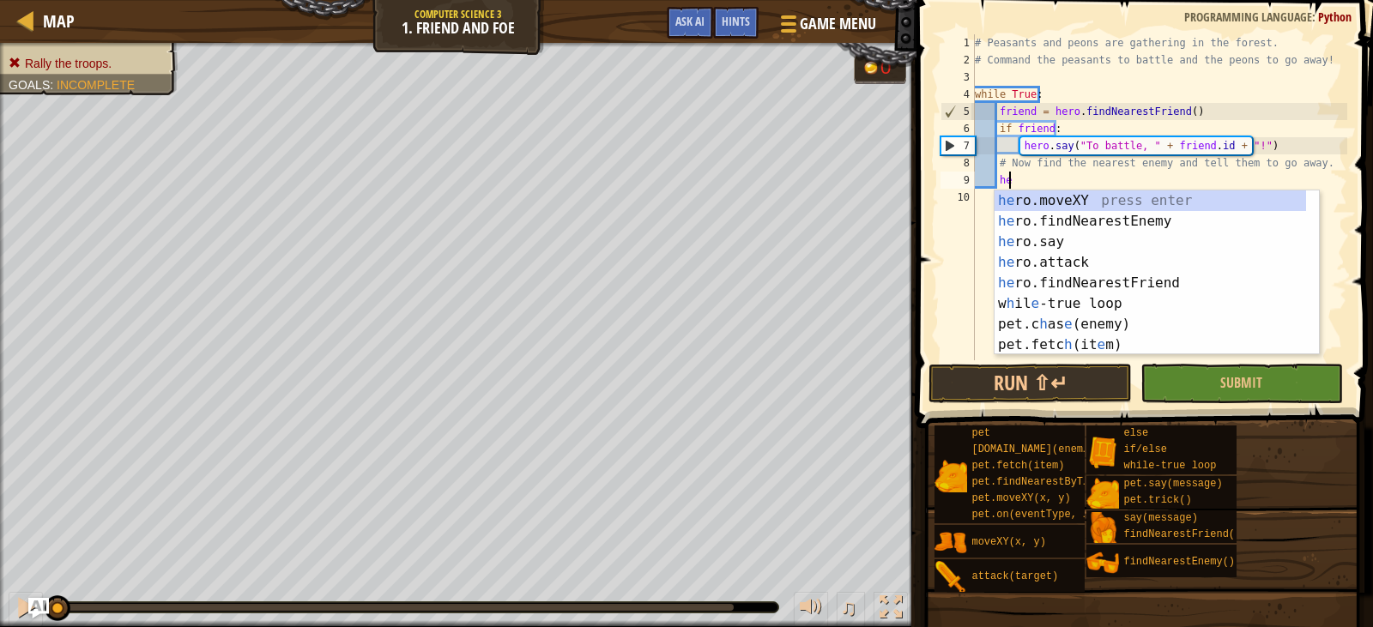
type textarea "h"
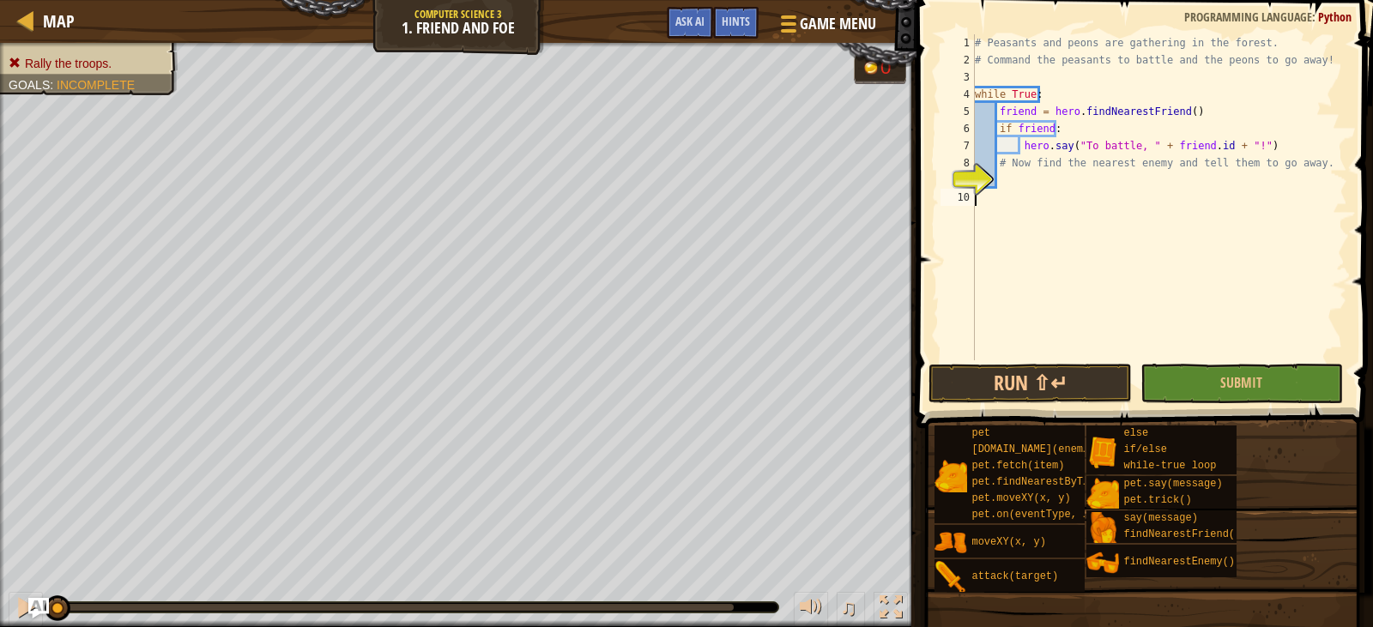
drag, startPoint x: 1037, startPoint y: 198, endPoint x: 1029, endPoint y: 177, distance: 23.1
click at [1029, 177] on div "# Peasants and peons are gathering in the forest. # Command the peasants to bat…" at bounding box center [1159, 214] width 376 height 360
click at [1043, 184] on div "# Peasants and peons are gathering in the forest. # Command the peasants to bat…" at bounding box center [1159, 214] width 376 height 360
click at [1127, 180] on div "# Peasants and peons are gathering in the forest. # Command the peasants to bat…" at bounding box center [1159, 214] width 376 height 360
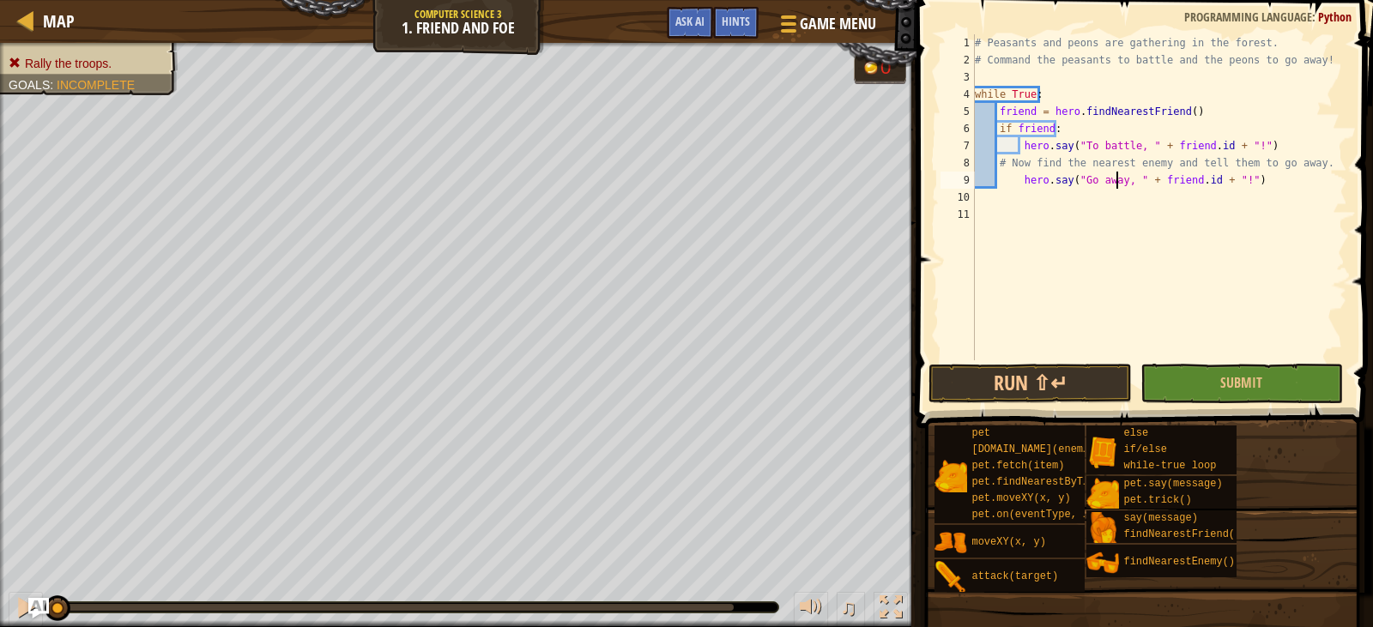
click at [1175, 182] on div "# Peasants and peons are gathering in the forest. # Command the peasants to bat…" at bounding box center [1159, 214] width 376 height 360
click at [1187, 178] on div "# Peasants and peons are gathering in the forest. # Command the peasants to bat…" at bounding box center [1159, 214] width 376 height 360
click at [1197, 181] on div "# Peasants and peons are gathering in the forest. # Command the peasants to bat…" at bounding box center [1159, 214] width 376 height 360
click at [1198, 178] on div "# Peasants and peons are gathering in the forest. # Command the peasants to bat…" at bounding box center [1159, 214] width 376 height 360
click at [1190, 180] on div "# Peasants and peons are gathering in the forest. # Command the peasants to bat…" at bounding box center [1159, 214] width 376 height 360
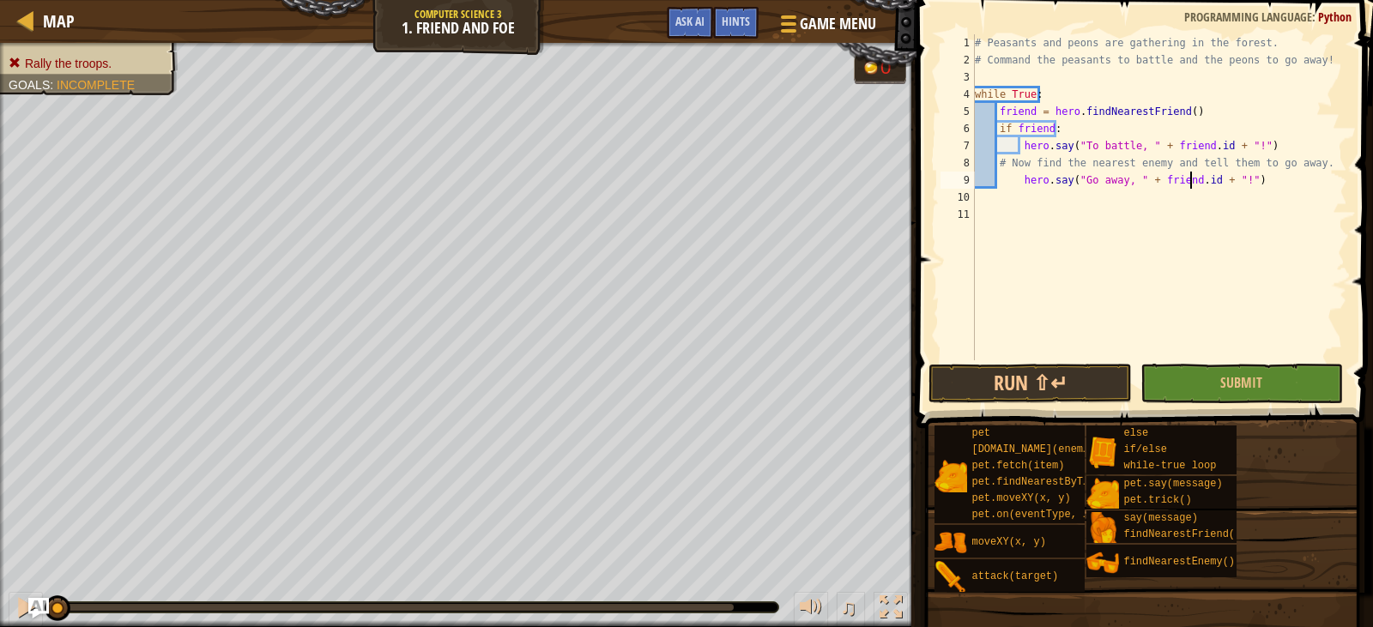
click at [1182, 188] on div "# Peasants and peons are gathering in the forest. # Command the peasants to bat…" at bounding box center [1159, 214] width 376 height 360
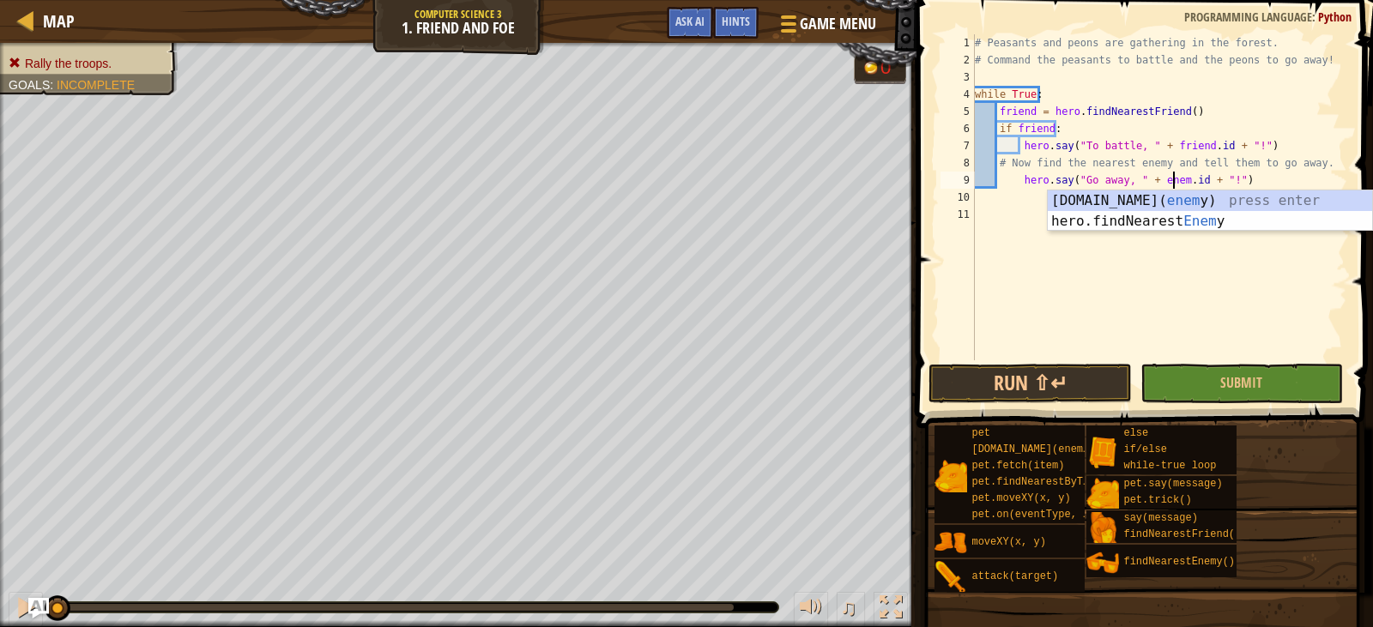
scroll to position [8, 17]
type textarea "hero.say("Go away, " + [DOMAIN_NAME] + "!")"
click at [1234, 360] on div "# Peasants and peons are gathering in the forest. # Command the peasants to bat…" at bounding box center [1159, 214] width 376 height 360
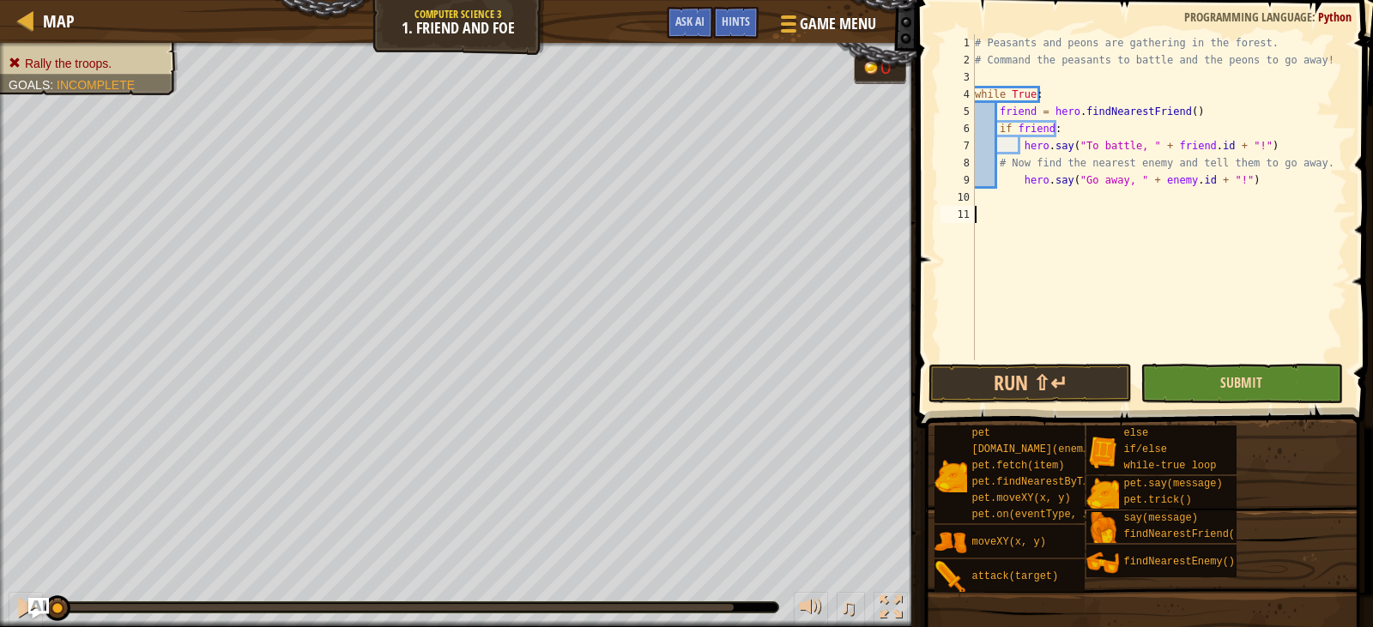
scroll to position [8, 0]
click at [1223, 383] on span "Submit" at bounding box center [1241, 382] width 42 height 19
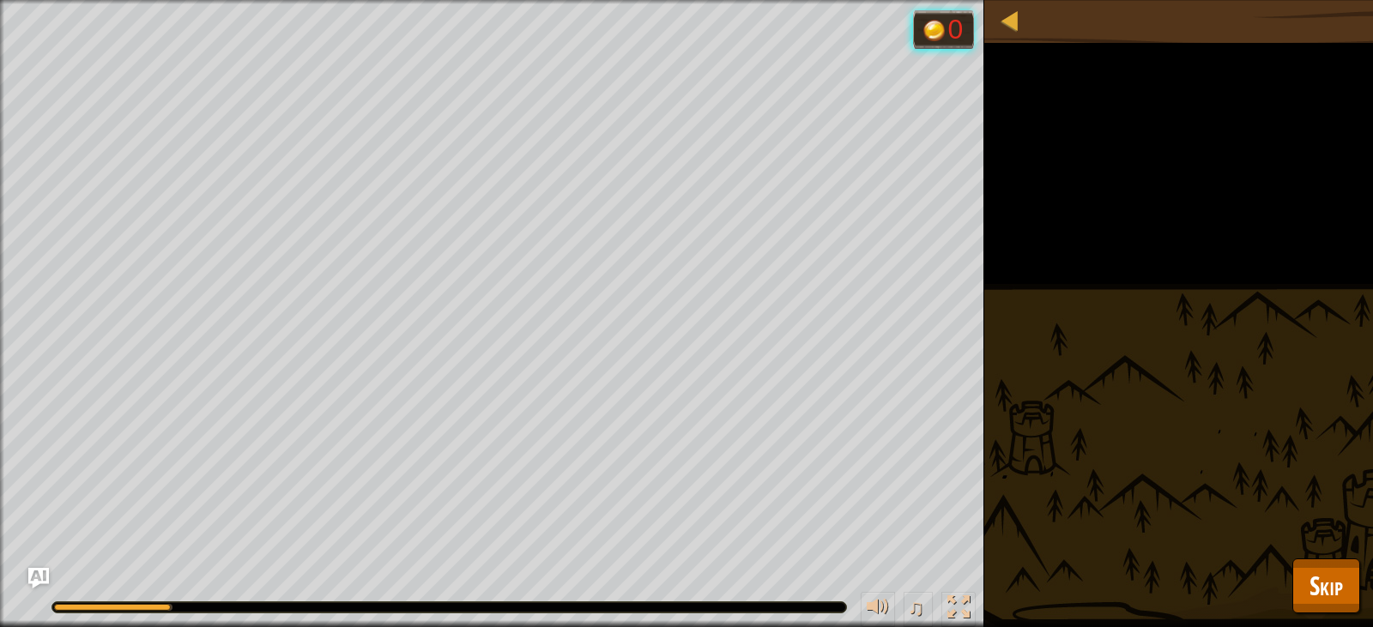
click at [1212, 590] on div "Rally the troops. Goals : Running... 0 ♫ Anya 109 x: 42 y: 5 No target" at bounding box center [686, 313] width 1373 height 627
click at [1253, 545] on div "Rally the troops. Goals : Running... 0 ♫ Anya 109 x: 42 y: 5 No target" at bounding box center [686, 313] width 1373 height 627
click at [1211, 580] on div "Rally the troops. Goals : Running... 0 ♫ Anya 109 x: 42 y: 5 No target" at bounding box center [686, 313] width 1373 height 627
click at [1176, 570] on div "Rally the troops. Goals : Running... 0 ♫ Anya 109 x: 42 y: 5 No target" at bounding box center [686, 313] width 1373 height 627
click at [1258, 569] on div "Rally the troops. Goals : Running... 0 ♫ Anya 109 x: 42 y: 5 No target" at bounding box center [686, 313] width 1373 height 627
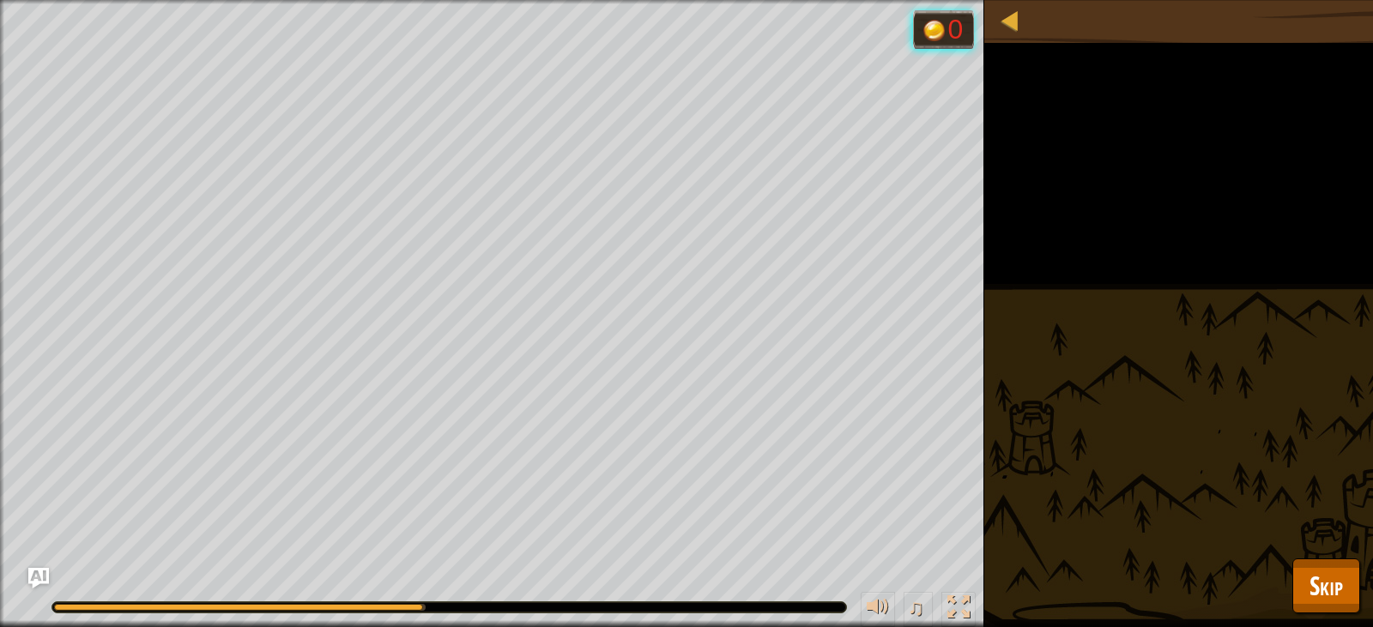
click at [1262, 565] on div "Rally the troops. Goals : Running... 0 ♫ Anya 109 x: 42 y: 5 No target" at bounding box center [686, 313] width 1373 height 627
click at [1354, 582] on button "Skip" at bounding box center [1326, 586] width 68 height 55
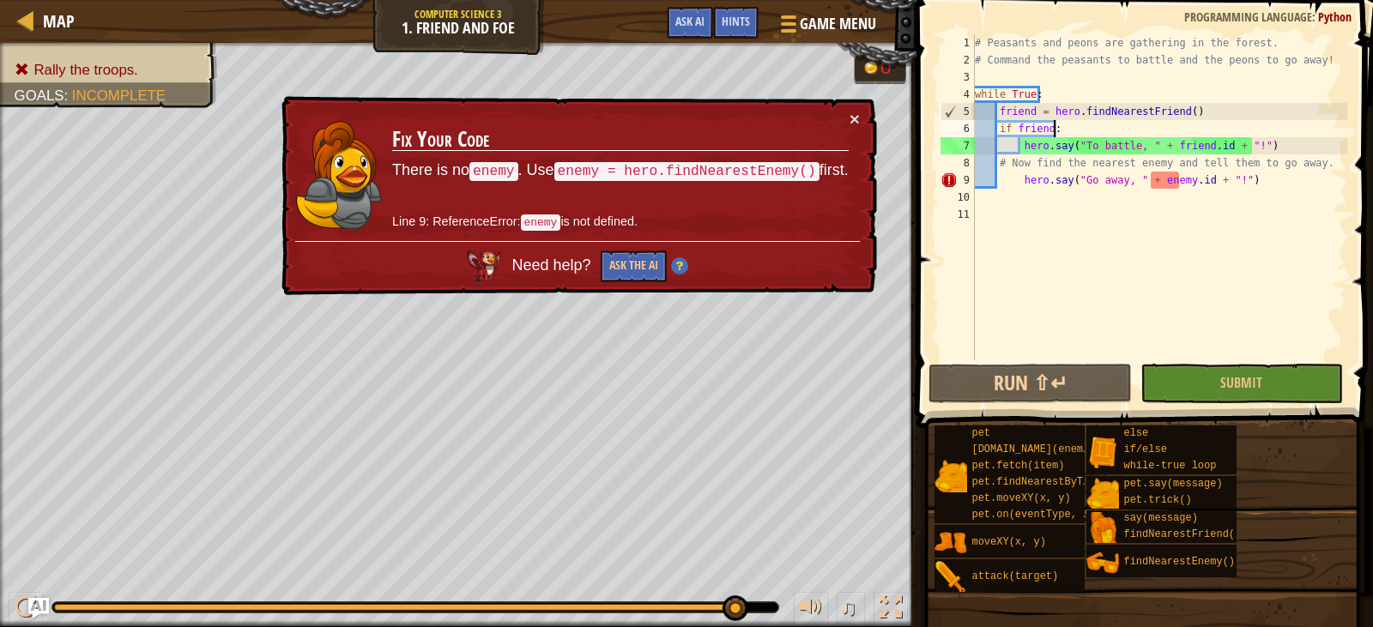
drag, startPoint x: 1103, startPoint y: 111, endPoint x: 1056, endPoint y: 123, distance: 48.7
click at [1056, 123] on div "# Peasants and peons are gathering in the forest. # Command the peasants to bat…" at bounding box center [1159, 214] width 376 height 360
type textarea "if friend:"
click at [684, 164] on code "enemy = hero.findNearestEnemy()" at bounding box center [686, 171] width 265 height 19
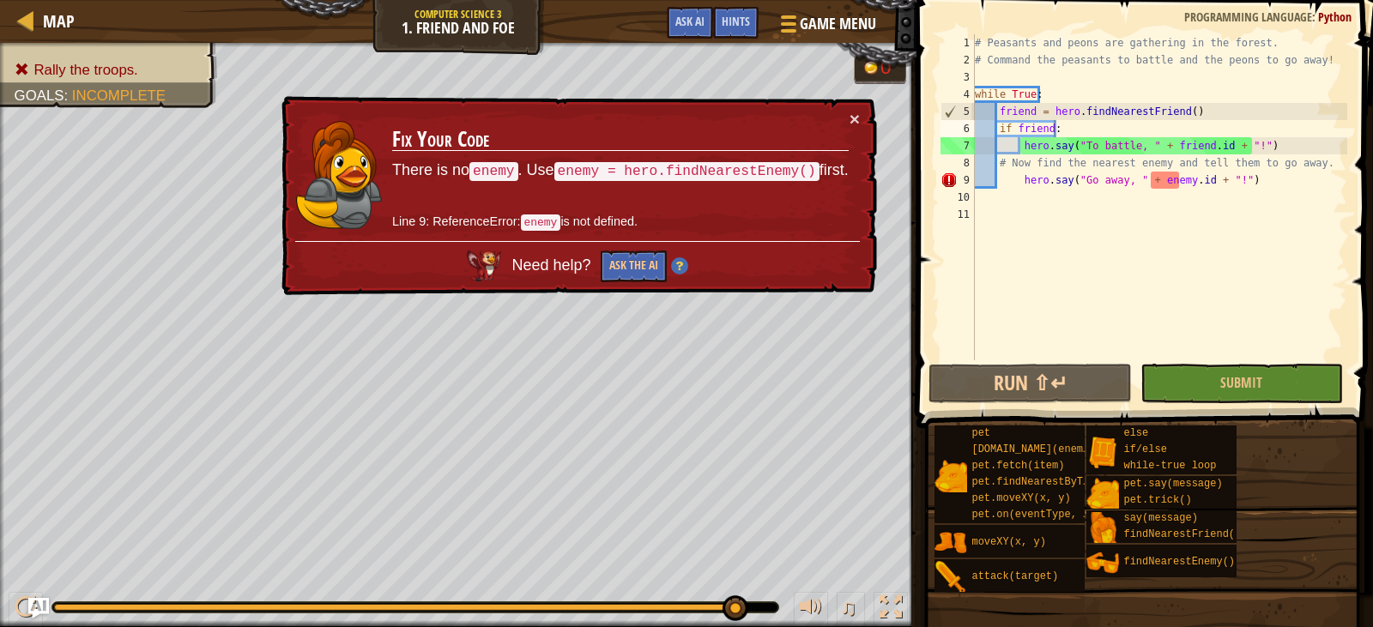
click at [711, 176] on code "enemy = hero.findNearestEnemy()" at bounding box center [686, 171] width 265 height 19
click at [866, 109] on div "× Fix Your Code There is no enemy . Use enemy = hero.findNearestEnemy() first. …" at bounding box center [577, 196] width 599 height 200
click at [852, 124] on button "×" at bounding box center [854, 119] width 10 height 18
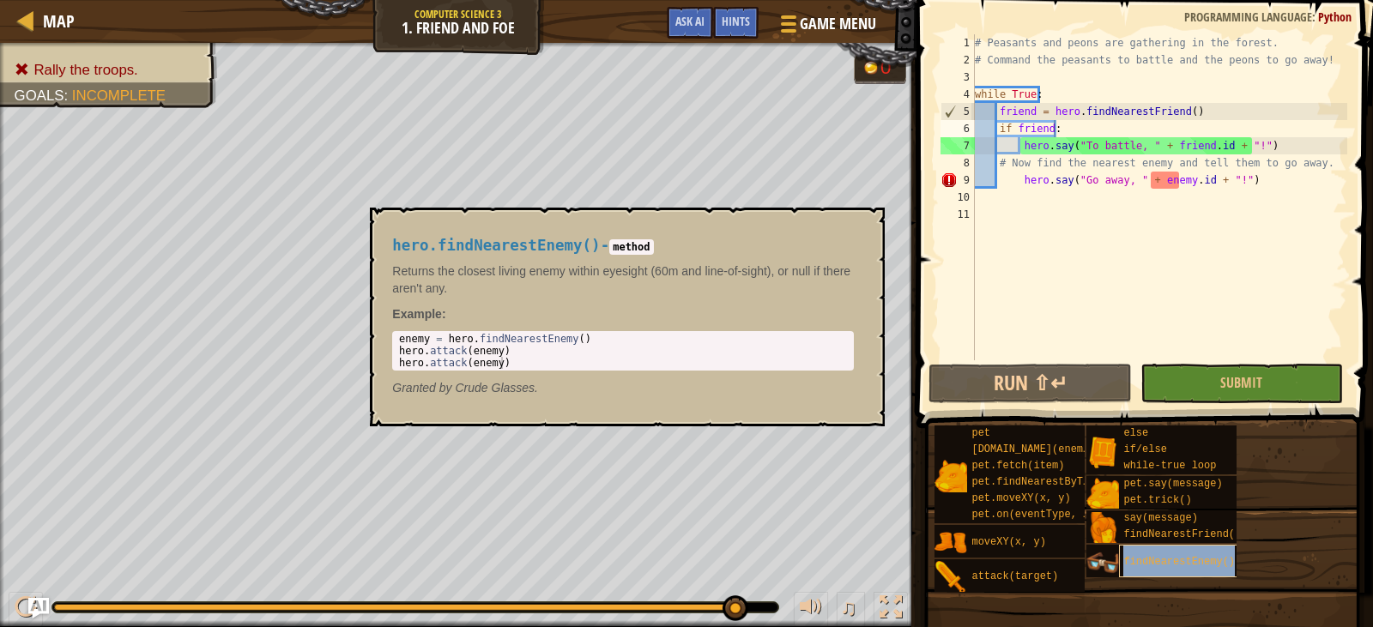
click at [1141, 557] on span "findNearestEnemy()" at bounding box center [1179, 562] width 112 height 12
click at [507, 337] on div "enemy = hero . findNearestEnemy ( ) hero . attack ( enemy ) hero . attack ( ene…" at bounding box center [623, 363] width 455 height 60
click at [506, 338] on div "enemy = hero . findNearestEnemy ( ) hero . attack ( enemy ) hero . attack ( ene…" at bounding box center [623, 351] width 455 height 36
click at [506, 338] on div "enemy = hero . findNearestEnemy ( ) hero . attack ( enemy ) hero . attack ( ene…" at bounding box center [623, 363] width 455 height 60
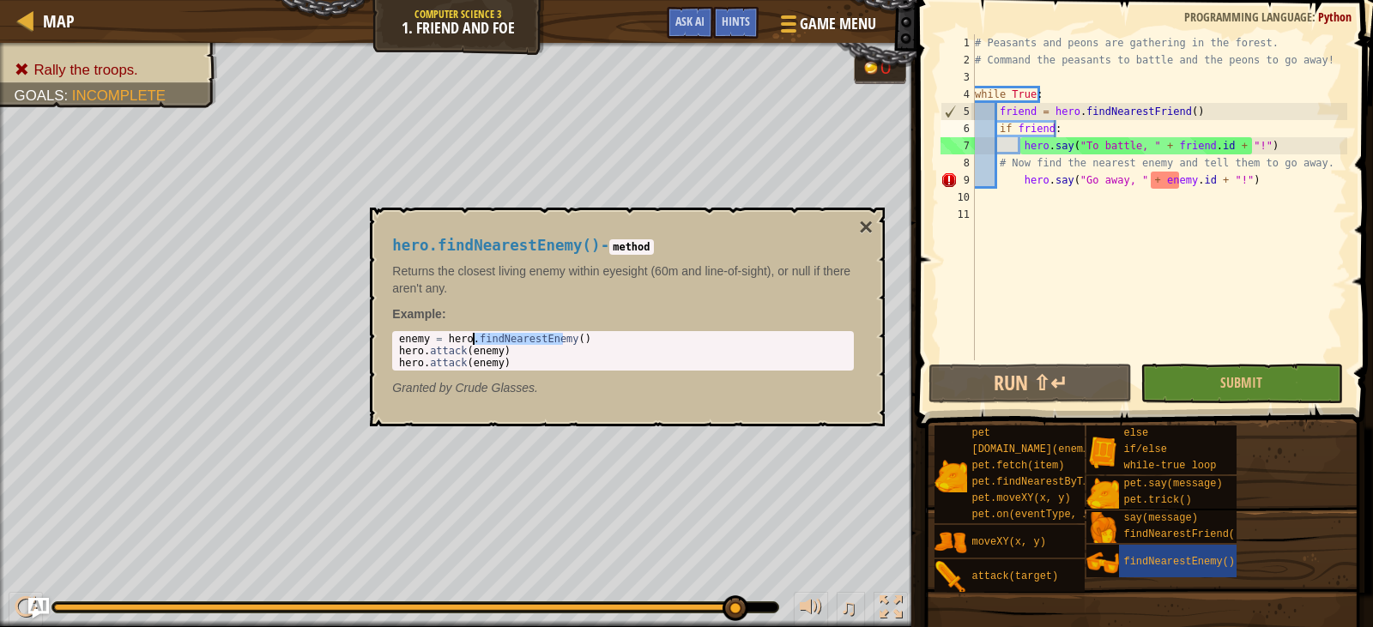
click at [506, 338] on div "enemy = hero . findNearestEnemy ( ) hero . attack ( enemy ) hero . attack ( ene…" at bounding box center [623, 363] width 455 height 60
type textarea "enemy = hero.findNearestEnemy() hero.attack(enemy)"
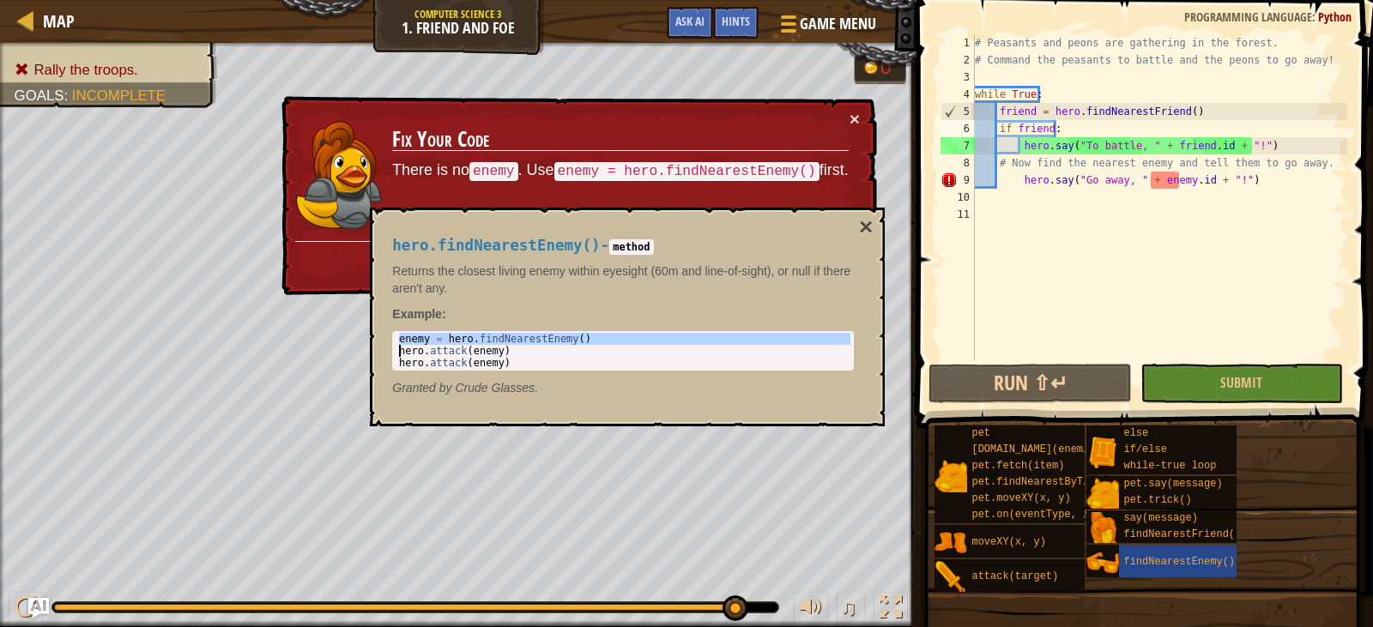
type textarea "# Now find the nearest enemy and tell them to go away."
click at [1018, 166] on div "# Peasants and peons are gathering in the forest. # Command the peasants to bat…" at bounding box center [1159, 214] width 376 height 360
click at [992, 205] on div "# Peasants and peons are gathering in the forest. # Command the peasants to bat…" at bounding box center [1159, 214] width 376 height 360
click at [1000, 185] on div "# Peasants and peons are gathering in the forest. # Command the peasants to bat…" at bounding box center [1159, 214] width 376 height 360
type textarea "hero.say("Go away, " + [DOMAIN_NAME] + "!")"
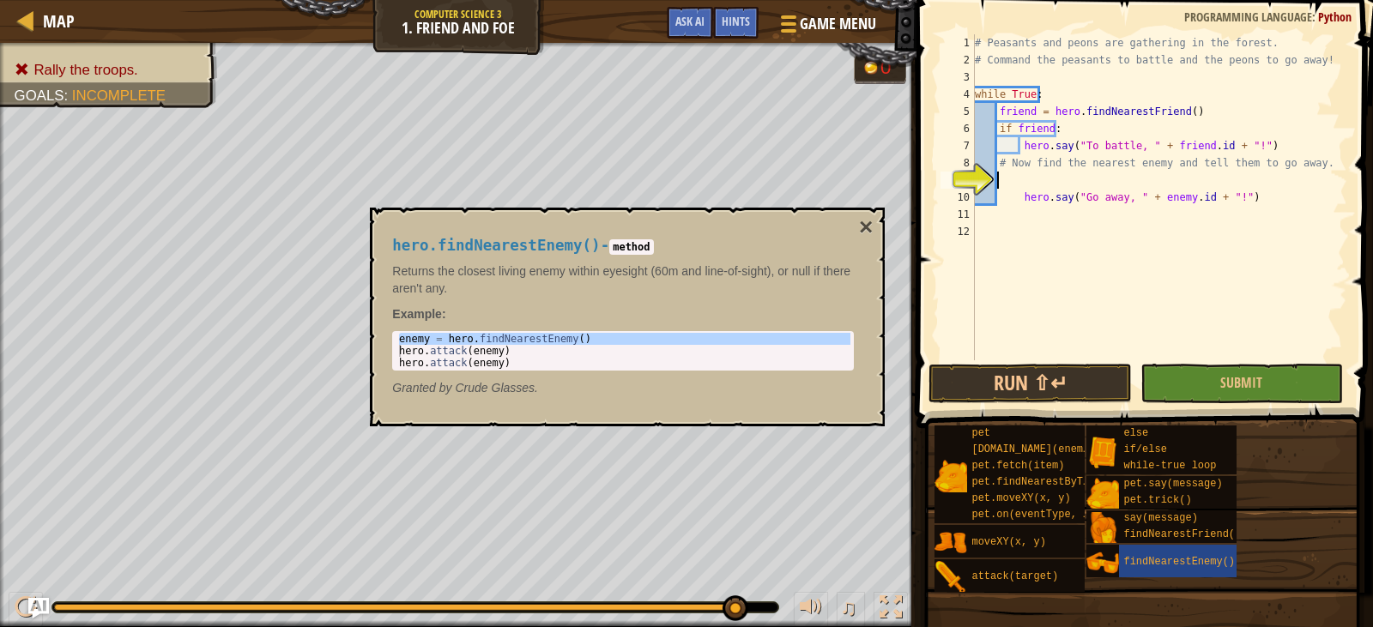
paste textarea
click at [992, 217] on div "# Peasants and peons are gathering in the forest. # Command the peasants to bat…" at bounding box center [1159, 214] width 376 height 360
click at [1018, 216] on div "# Peasants and peons are gathering in the forest. # Command the peasants to bat…" at bounding box center [1159, 214] width 376 height 360
click at [1012, 184] on div "# Peasants and peons are gathering in the forest. # Command the peasants to bat…" at bounding box center [1159, 214] width 376 height 360
type textarea "enemy = hero.findNearestEnemy()"
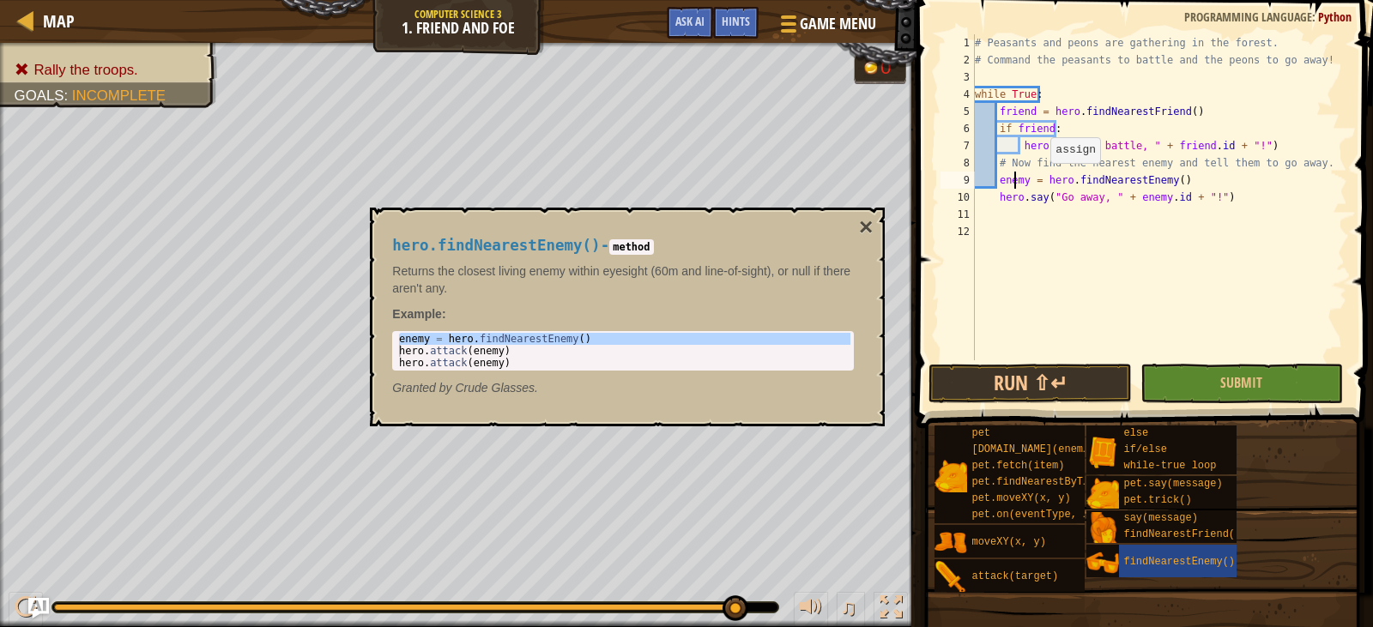
click at [1041, 181] on div "# Peasants and peons are gathering in the forest. # Command the peasants to bat…" at bounding box center [1159, 214] width 376 height 360
click at [1106, 185] on div "# Peasants and peons are gathering in the forest. # Command the peasants to bat…" at bounding box center [1159, 214] width 376 height 360
click at [1261, 374] on span "Submit" at bounding box center [1241, 382] width 42 height 19
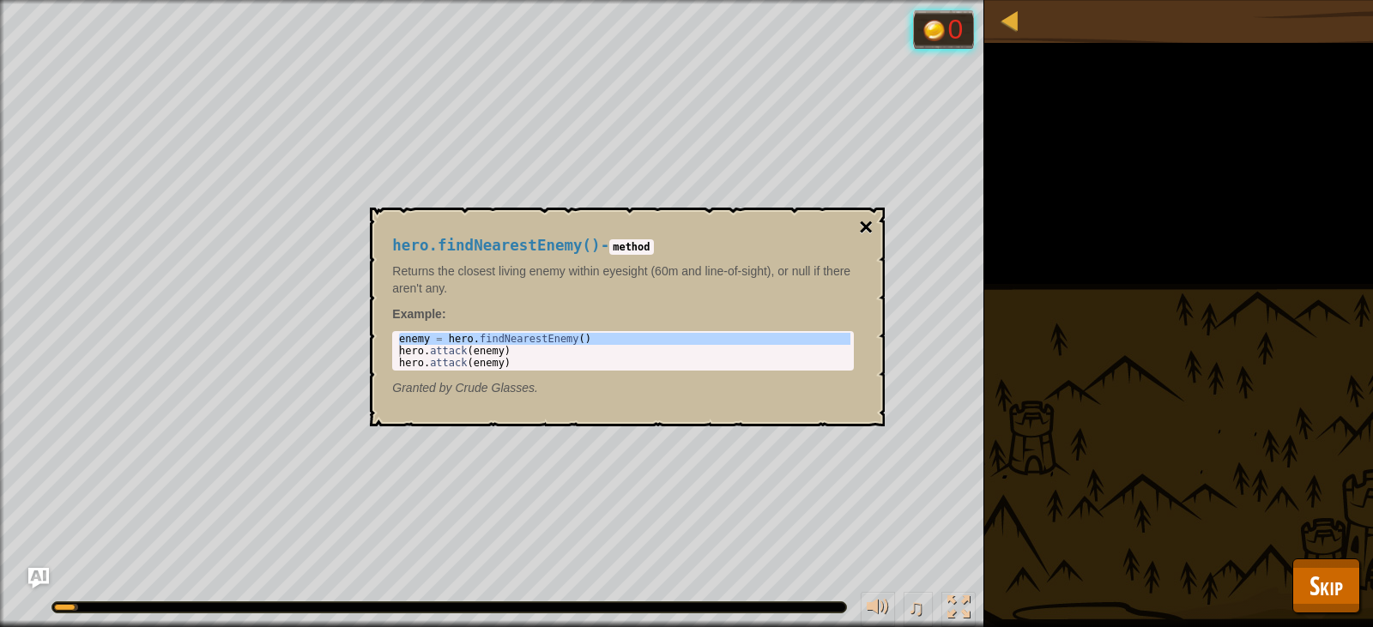
click at [865, 224] on button "×" at bounding box center [866, 227] width 14 height 24
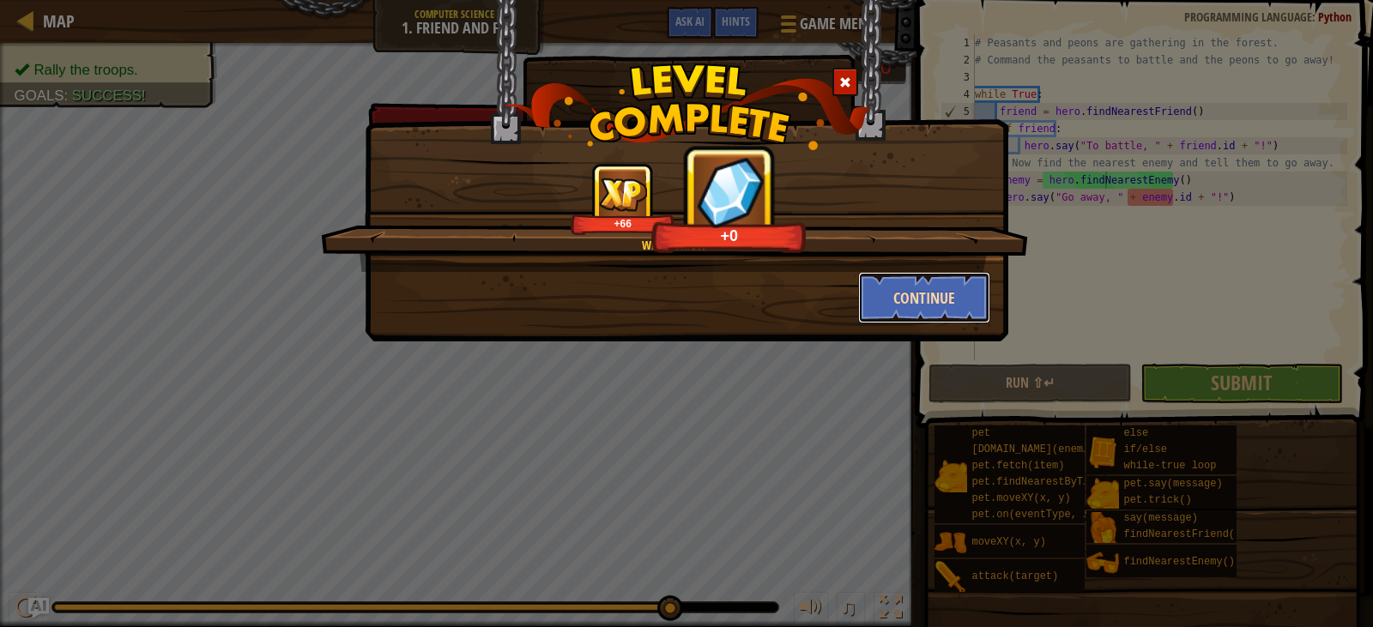
click at [934, 296] on button "Continue" at bounding box center [924, 297] width 133 height 51
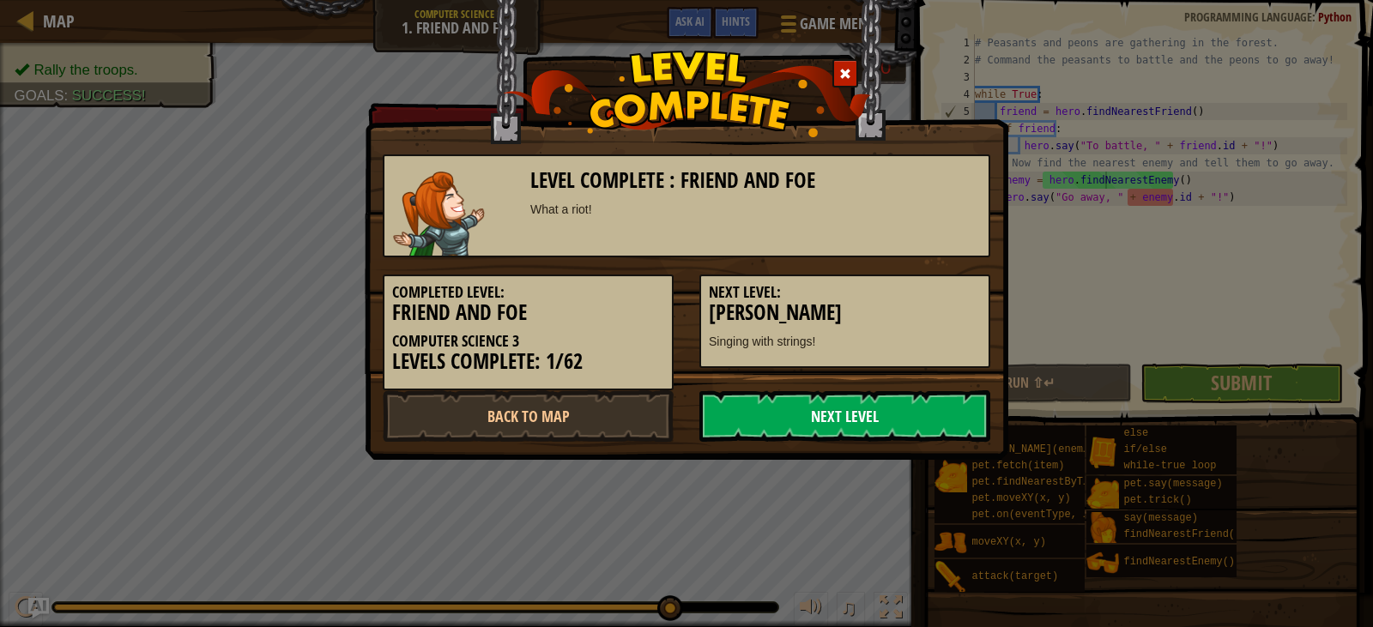
click at [867, 416] on link "Next Level" at bounding box center [844, 415] width 291 height 51
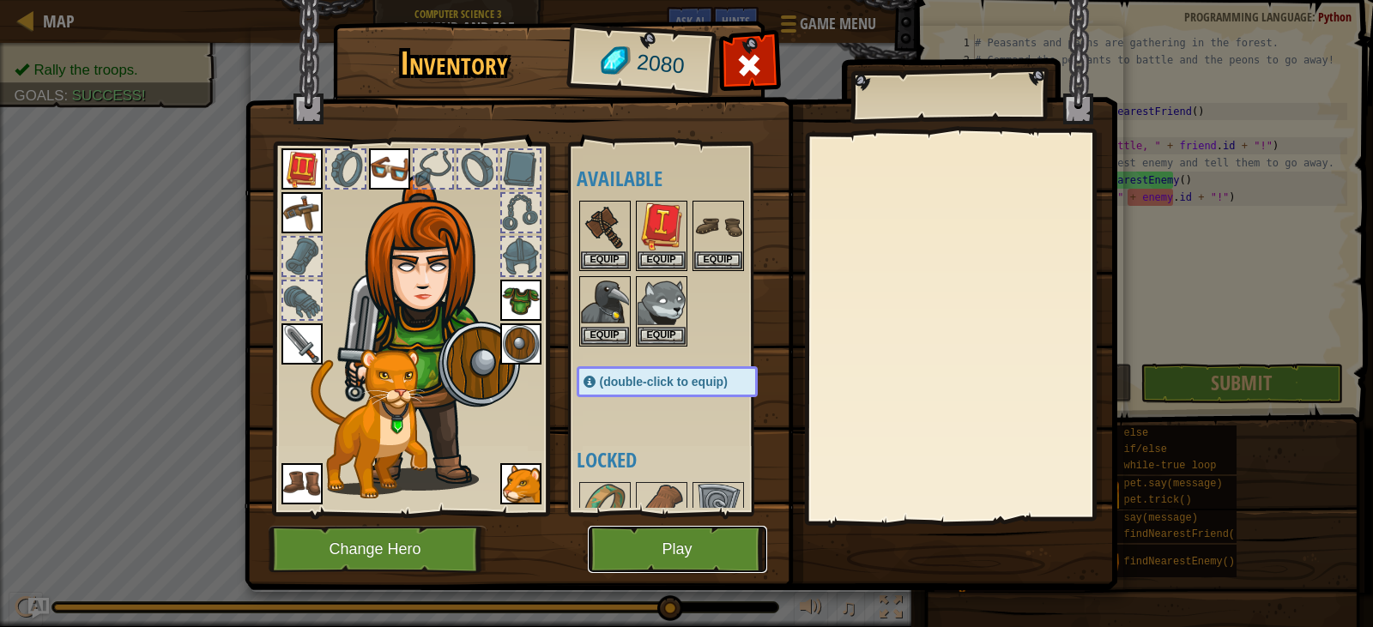
click at [689, 544] on button "Play" at bounding box center [677, 549] width 179 height 47
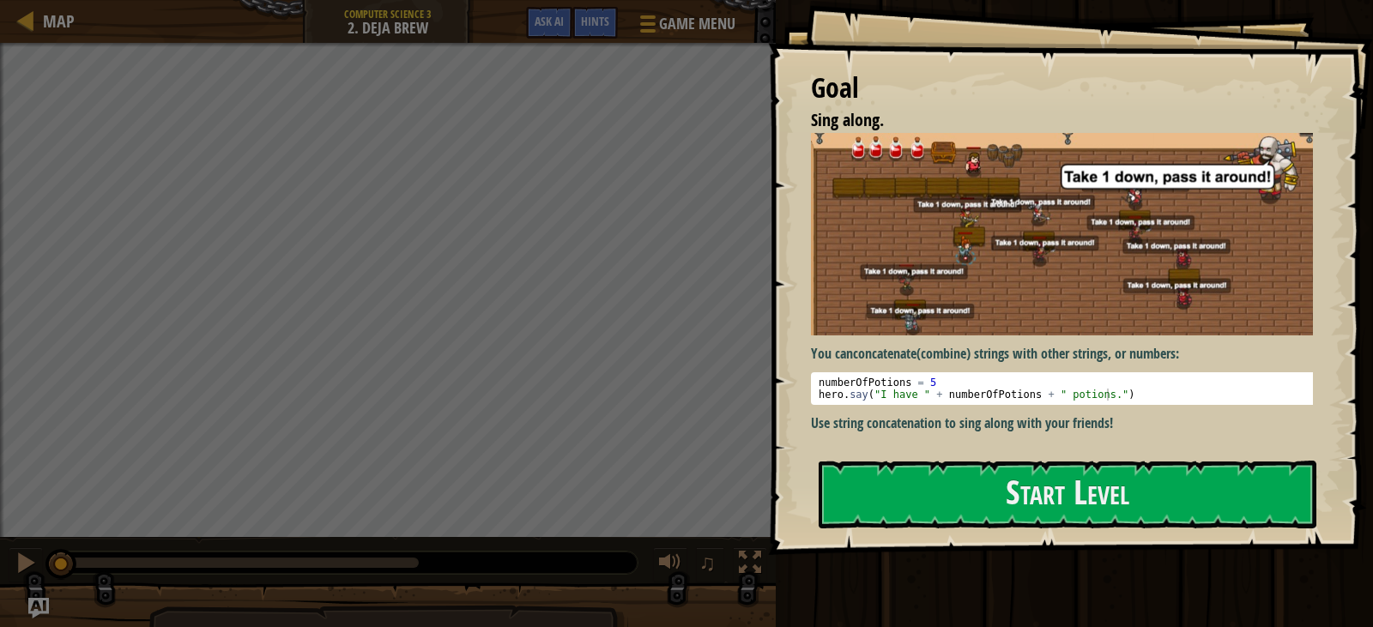
drag, startPoint x: 1253, startPoint y: 349, endPoint x: 917, endPoint y: 647, distance: 448.6
drag, startPoint x: 917, startPoint y: 647, endPoint x: 663, endPoint y: 29, distance: 668.0
click at [663, 29] on button "Game Menu" at bounding box center [686, 27] width 125 height 42
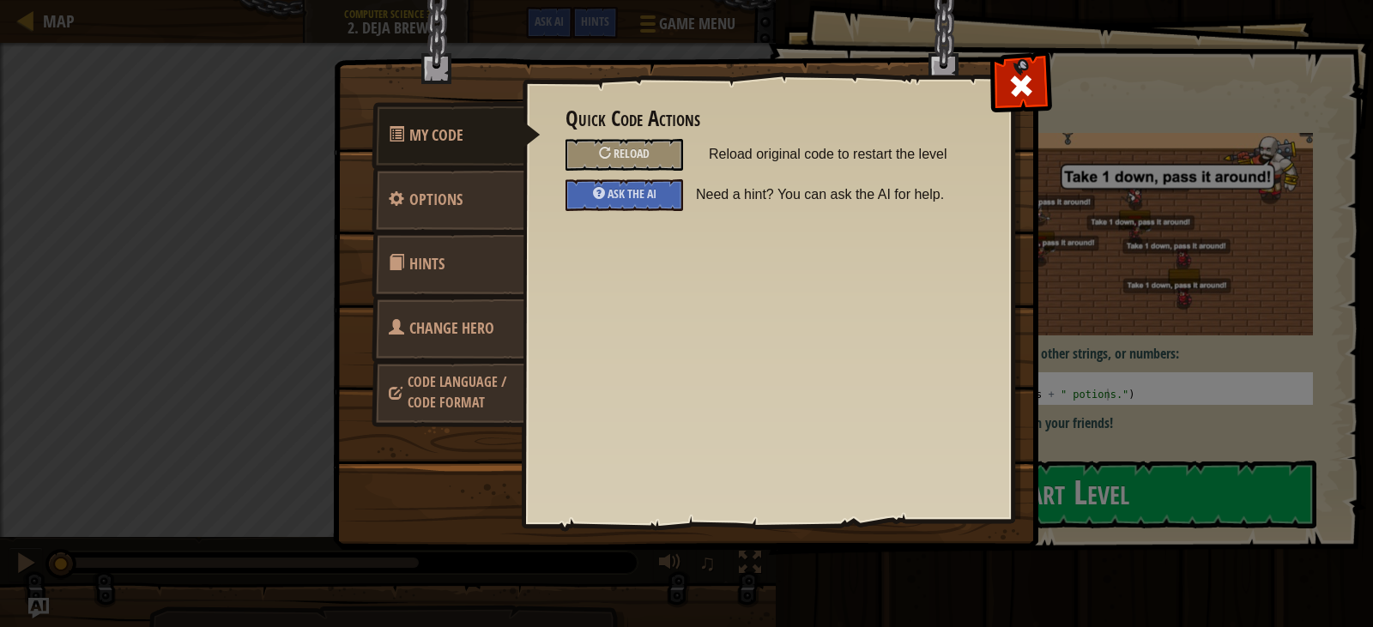
drag, startPoint x: 1006, startPoint y: 95, endPoint x: 1032, endPoint y: 100, distance: 26.1
click at [1008, 95] on div at bounding box center [1021, 82] width 54 height 54
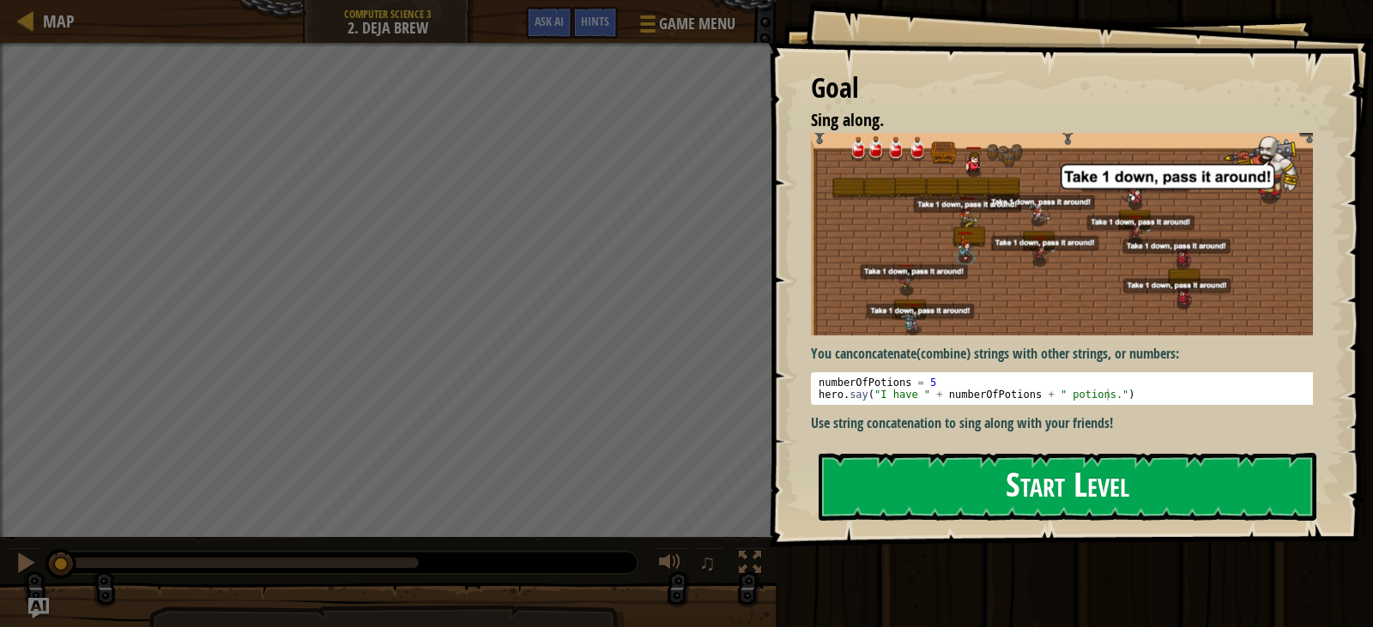
click at [1154, 481] on button "Start Level" at bounding box center [1068, 487] width 498 height 68
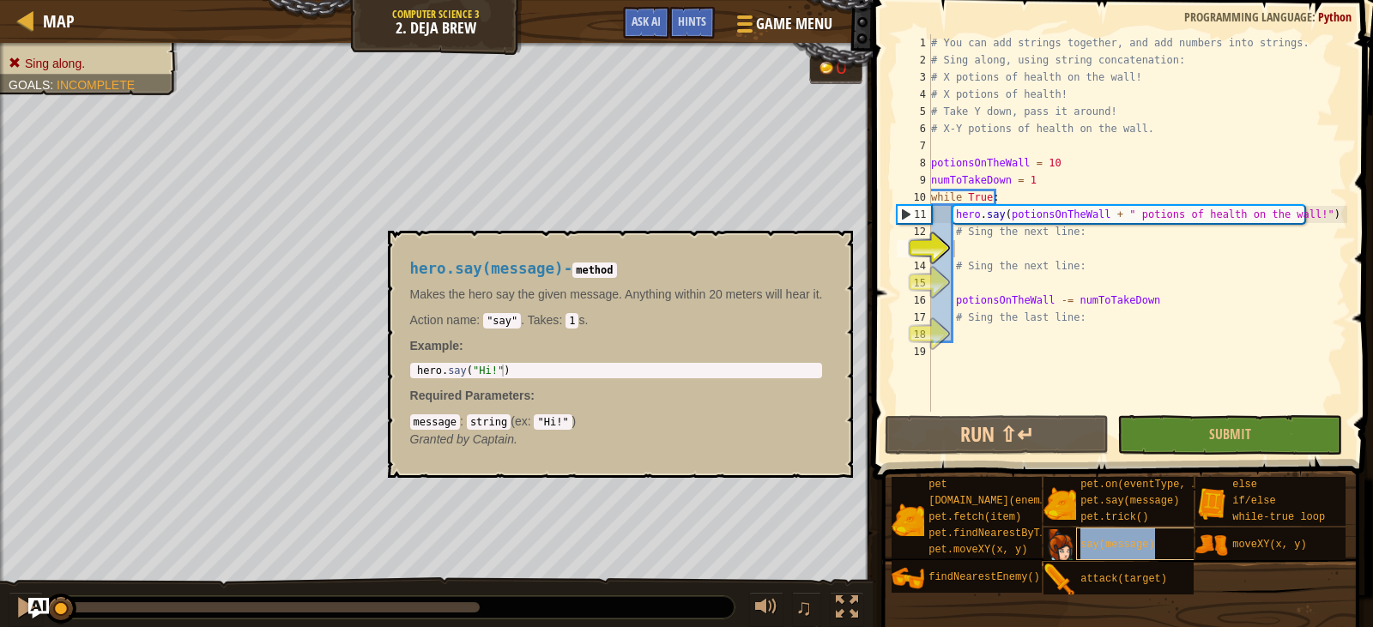
click at [1109, 542] on span "say(message)" at bounding box center [1117, 545] width 74 height 12
type textarea "hero.say("Hi!")"
click at [454, 366] on div "hero . say ( "Hi!" )" at bounding box center [617, 383] width 406 height 36
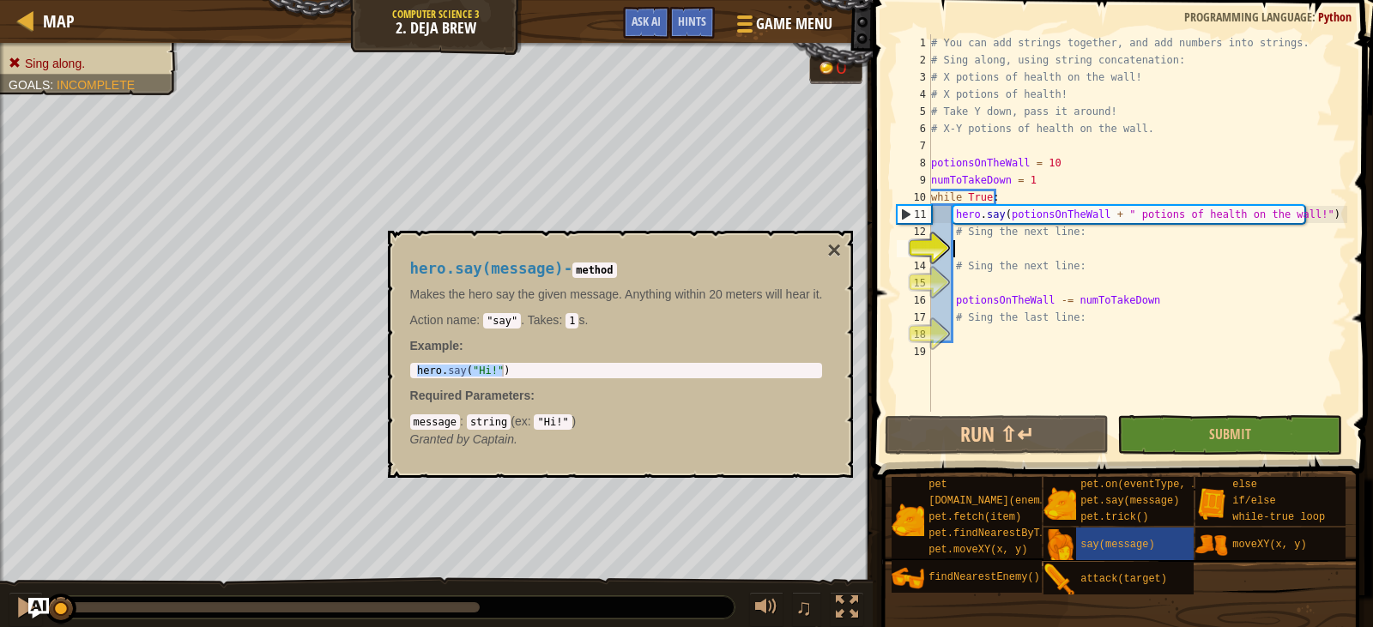
click at [966, 247] on div "# You can add strings together, and add numbers into strings. # Sing along, usi…" at bounding box center [1138, 240] width 420 height 412
paste textarea "hero.say("Hi!")"
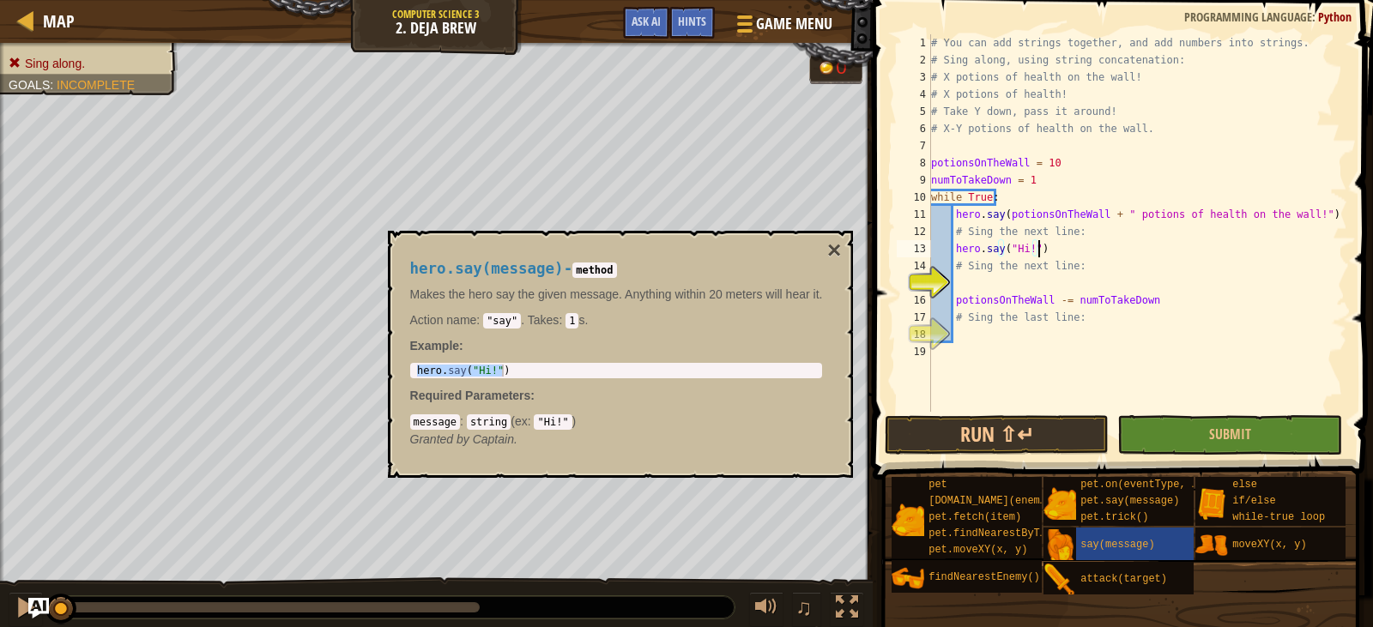
click at [1020, 247] on div "# You can add strings together, and add numbers into strings. # Sing along, usi…" at bounding box center [1138, 240] width 420 height 412
click at [1068, 255] on div "# You can add strings together, and add numbers into strings. # Sing along, usi…" at bounding box center [1138, 240] width 420 height 412
click at [1165, 221] on div "# You can add strings together, and add numbers into strings. # Sing along, usi…" at bounding box center [1138, 240] width 420 height 412
click at [1121, 242] on div "# You can add strings together, and add numbers into strings. # Sing along, usi…" at bounding box center [1138, 240] width 420 height 412
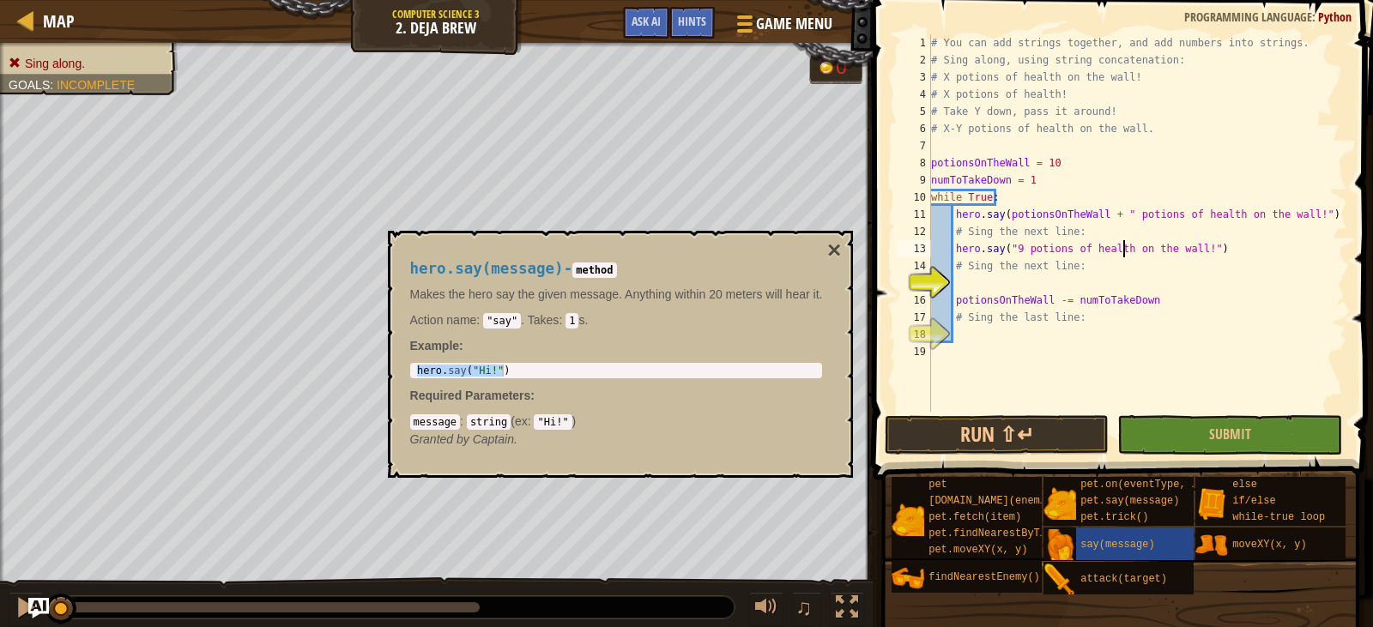
click at [1078, 241] on div "# You can add strings together, and add numbers into strings. # Sing along, usi…" at bounding box center [1138, 240] width 420 height 412
click at [1033, 235] on div "# You can add strings together, and add numbers into strings. # Sing along, usi…" at bounding box center [1138, 240] width 420 height 412
click at [1000, 239] on div "# You can add strings together, and add numbers into strings. # Sing along, usi…" at bounding box center [1138, 240] width 420 height 412
click at [1036, 252] on div "# You can add strings together, and add numbers into strings. # Sing along, usi…" at bounding box center [1138, 240] width 420 height 412
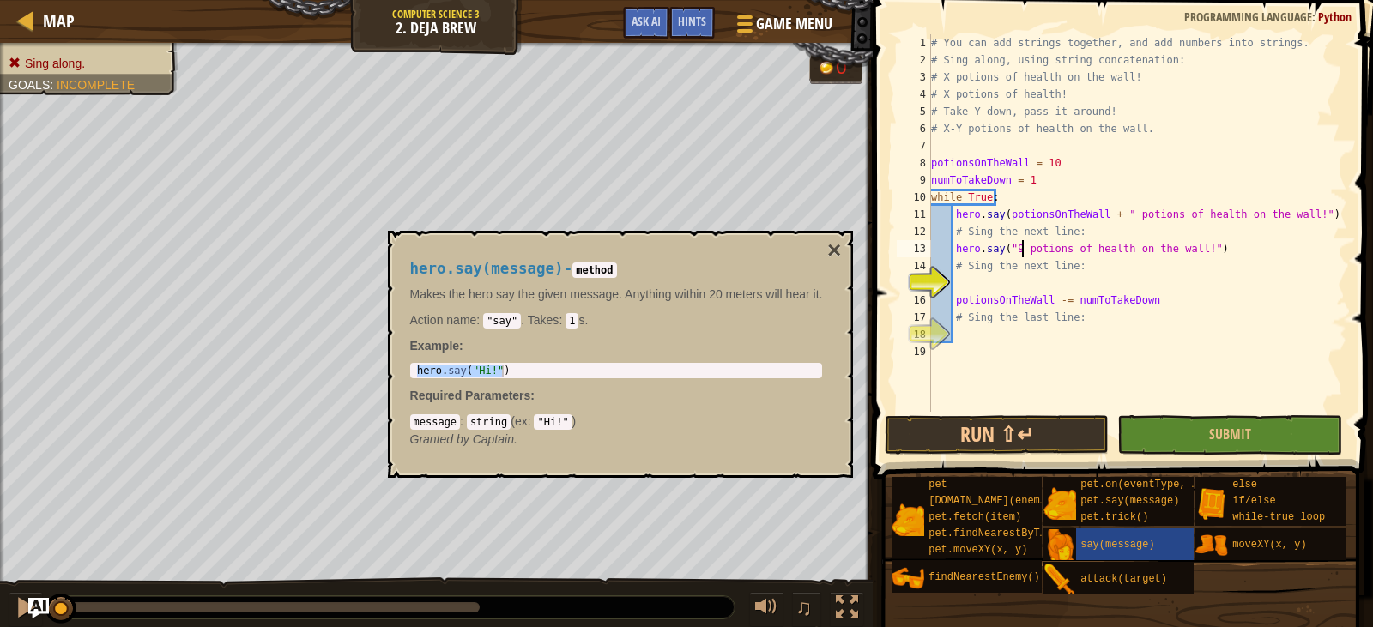
click at [1018, 252] on div "# You can add strings together, and add numbers into strings. # Sing along, usi…" at bounding box center [1138, 240] width 420 height 412
click at [1039, 245] on div "# You can add strings together, and add numbers into strings. # Sing along, usi…" at bounding box center [1138, 240] width 420 height 412
click at [1023, 250] on div "# You can add strings together, and add numbers into strings. # Sing along, usi…" at bounding box center [1138, 240] width 420 height 412
click at [1020, 251] on div "# You can add strings together, and add numbers into strings. # Sing along, usi…" at bounding box center [1138, 240] width 420 height 412
click at [1054, 251] on div "# You can add strings together, and add numbers into strings. # Sing along, usi…" at bounding box center [1138, 240] width 420 height 412
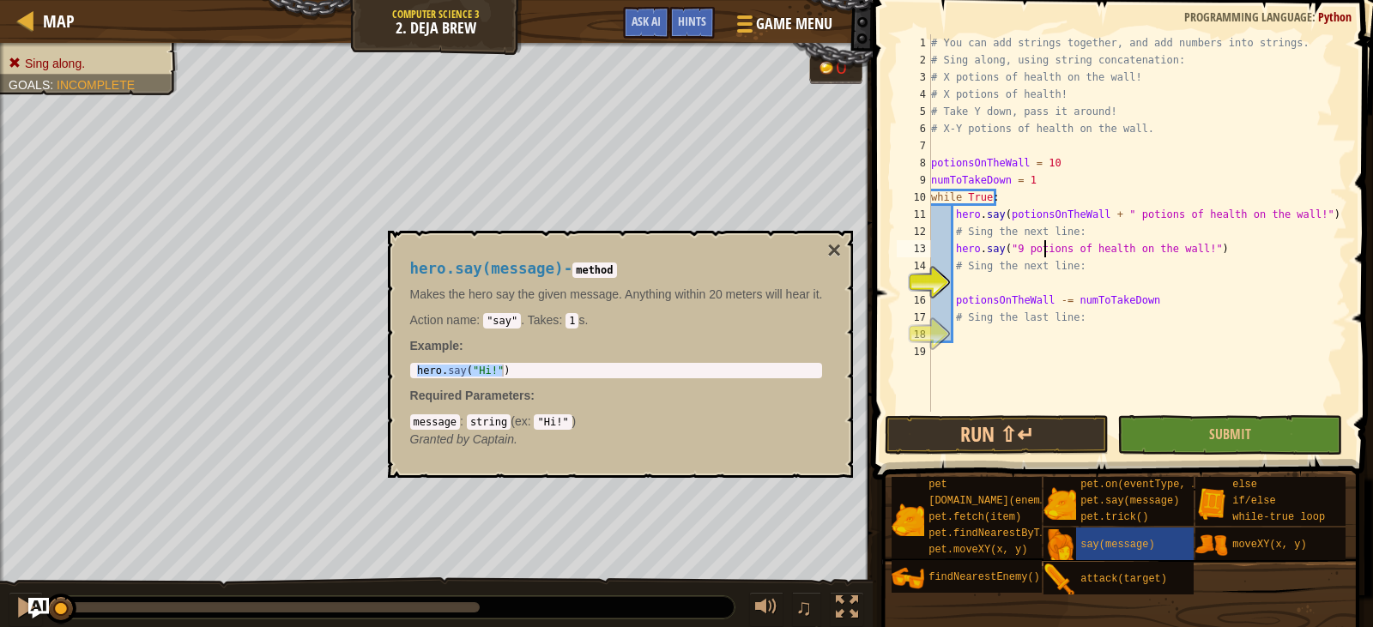
drag, startPoint x: 1042, startPoint y: 252, endPoint x: 1031, endPoint y: 256, distance: 11.7
click at [1038, 254] on div "# You can add strings together, and add numbers into strings. # Sing along, usi…" at bounding box center [1138, 240] width 420 height 412
click at [1016, 257] on div "# You can add strings together, and add numbers into strings. # Sing along, usi…" at bounding box center [1138, 240] width 420 height 412
click at [1025, 253] on div "# You can add strings together, and add numbers into strings. # Sing along, usi…" at bounding box center [1138, 240] width 420 height 412
type textarea "hero.say("9 potions of health on the wall!")"
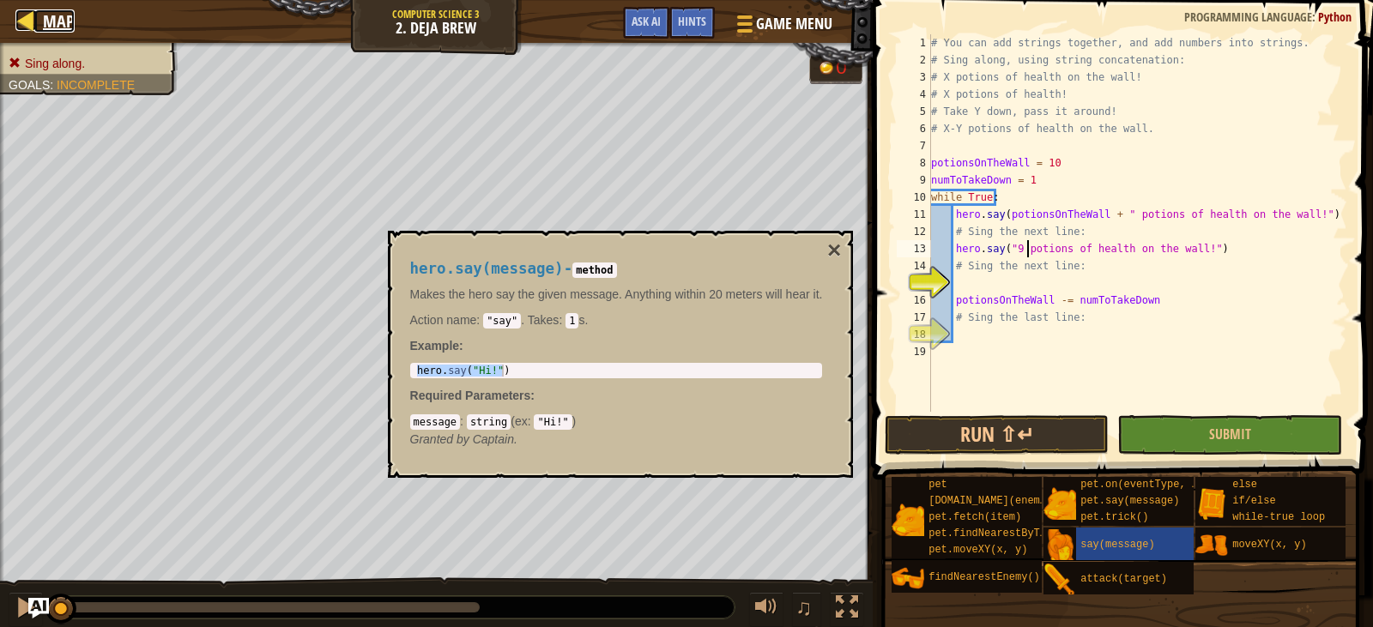
click at [42, 14] on link "Map" at bounding box center [54, 20] width 40 height 23
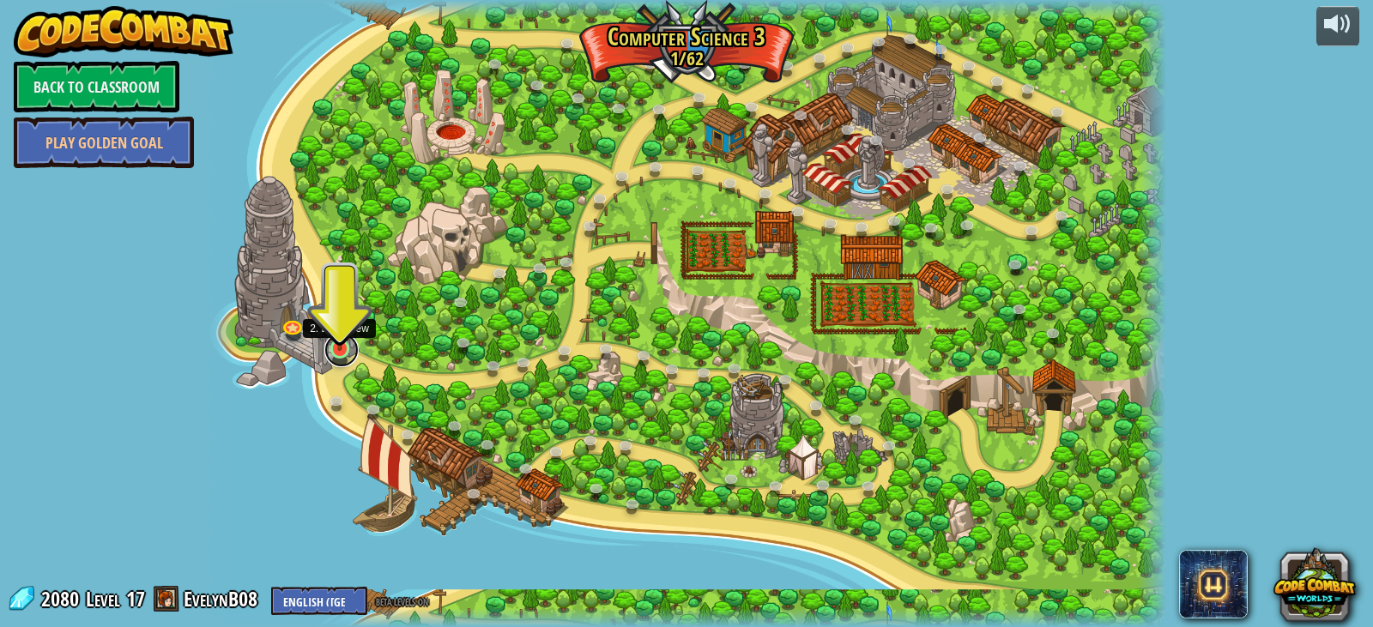
click at [347, 357] on link at bounding box center [341, 350] width 34 height 34
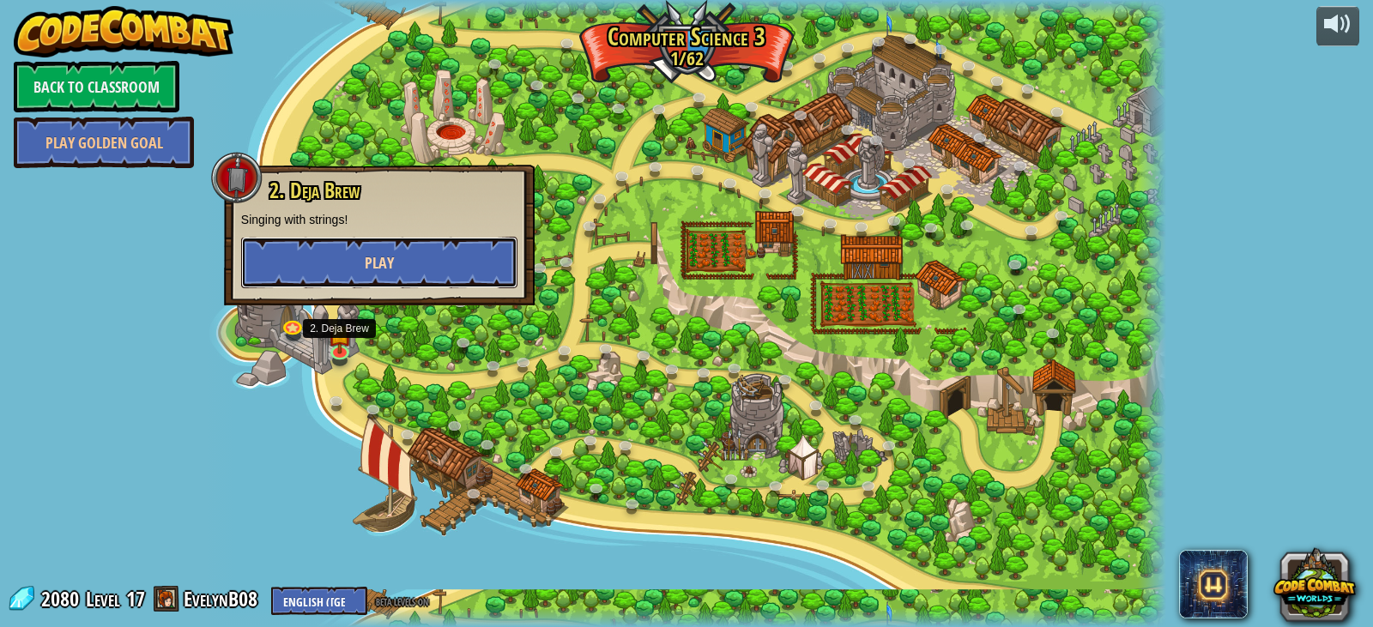
click at [341, 245] on button "Play" at bounding box center [379, 262] width 276 height 51
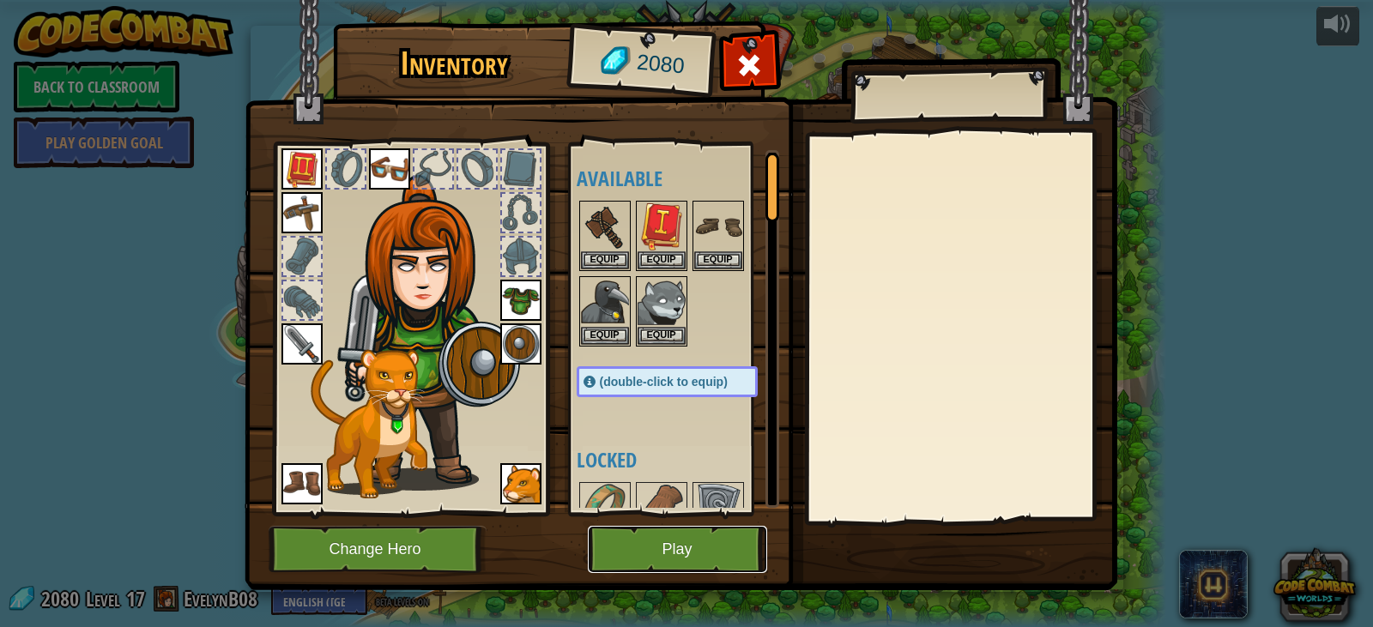
click at [645, 559] on button "Play" at bounding box center [677, 549] width 179 height 47
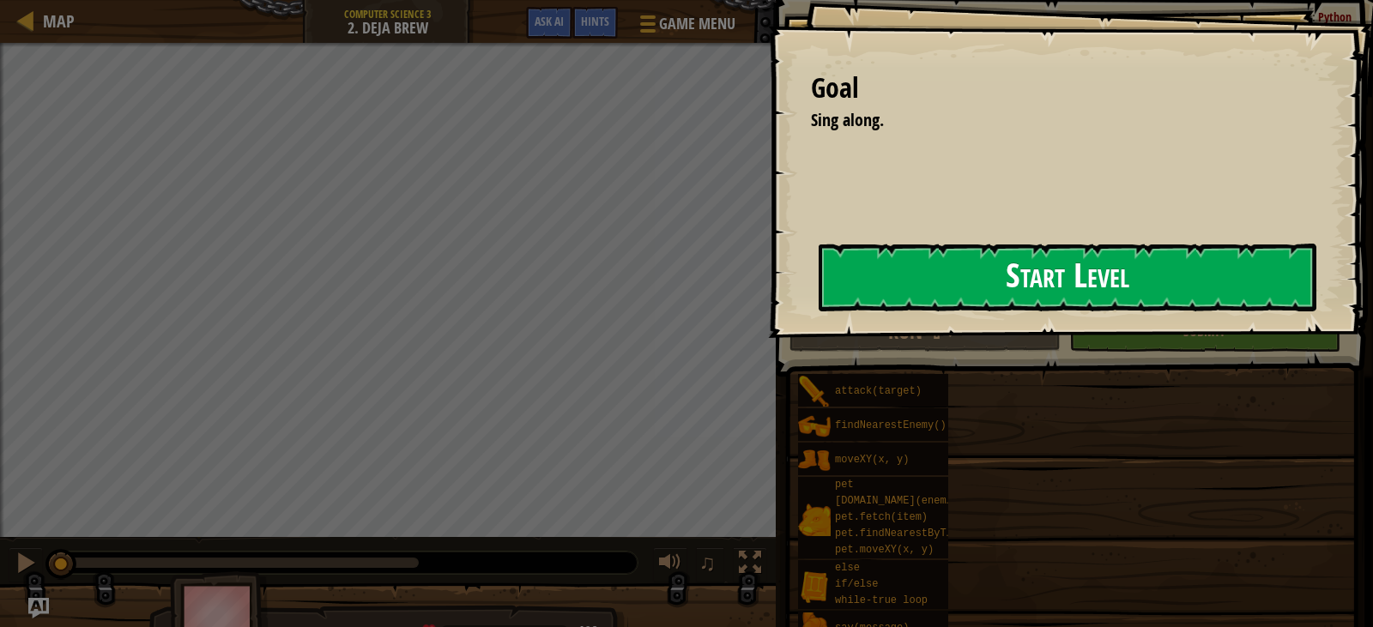
click at [931, 265] on button "Start Level" at bounding box center [1068, 278] width 498 height 68
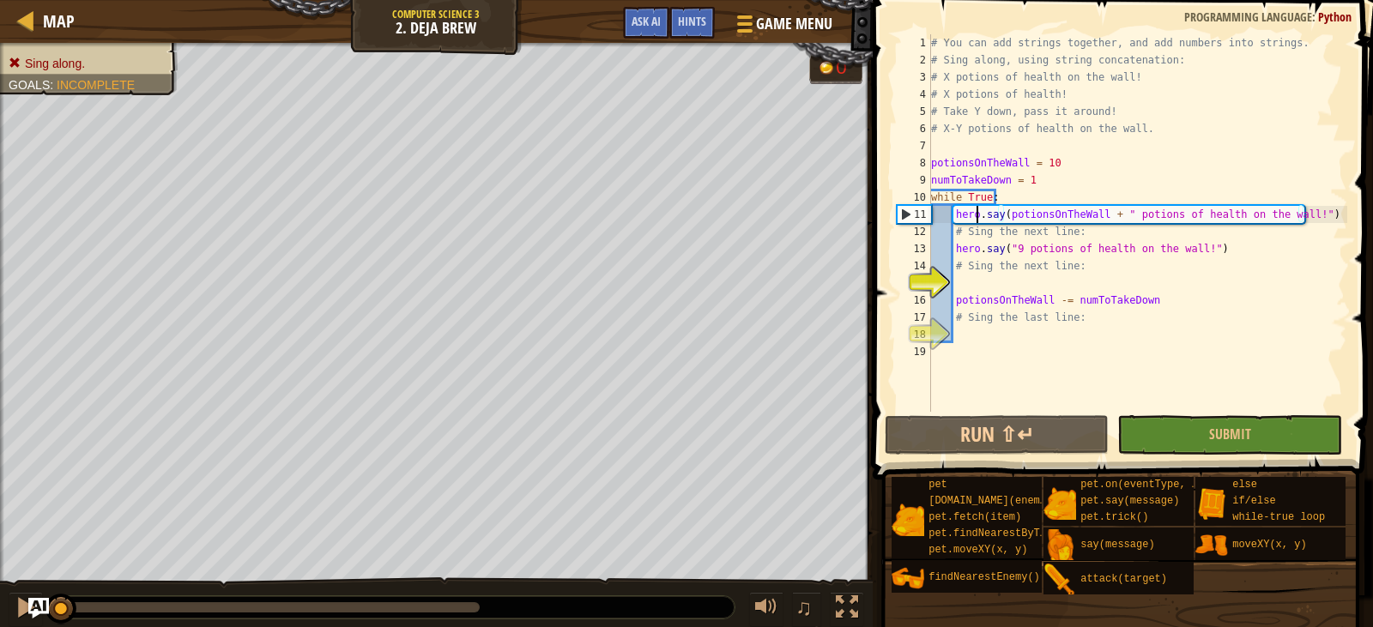
drag, startPoint x: 1004, startPoint y: 221, endPoint x: 975, endPoint y: 214, distance: 30.0
click at [975, 214] on div "# You can add strings together, and add numbers into strings. # Sing along, usi…" at bounding box center [1138, 240] width 420 height 412
click at [976, 209] on div "# You can add strings together, and add numbers into strings. # Sing along, usi…" at bounding box center [1138, 240] width 420 height 412
click at [994, 209] on div "# You can add strings together, and add numbers into strings. # Sing along, usi…" at bounding box center [1138, 240] width 420 height 412
click at [1002, 212] on div "# You can add strings together, and add numbers into strings. # Sing along, usi…" at bounding box center [1138, 240] width 420 height 412
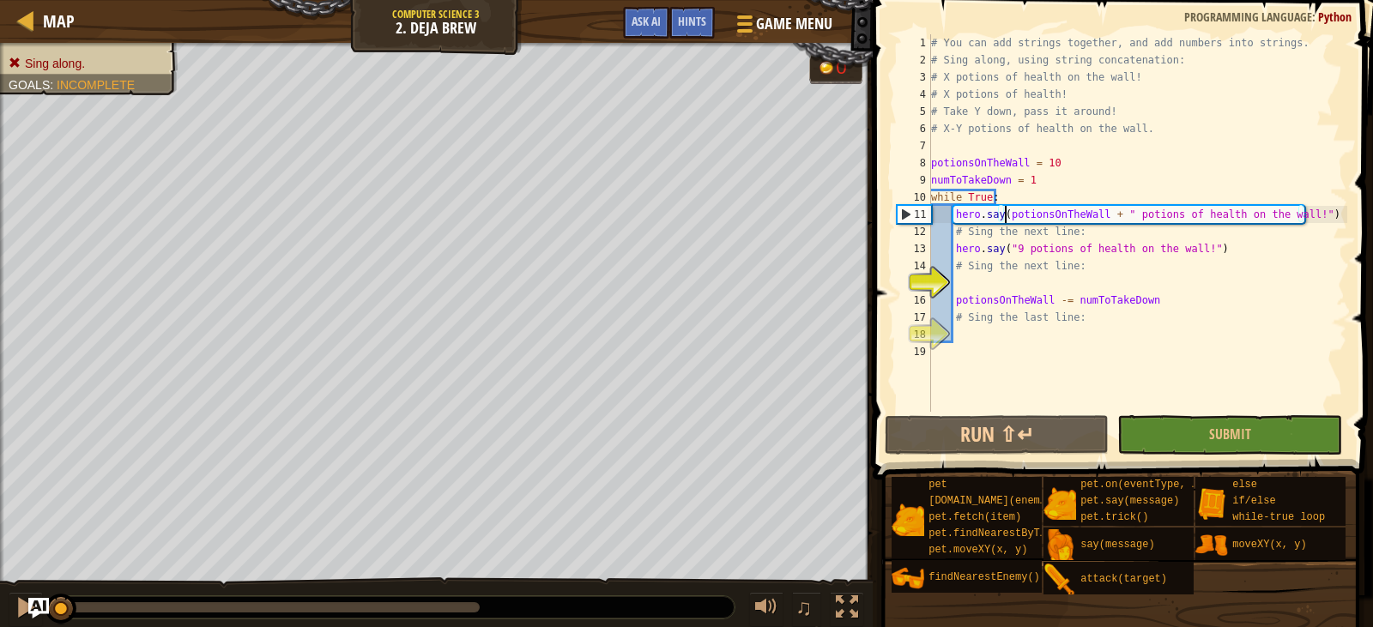
click at [1002, 212] on div "# You can add strings together, and add numbers into strings. # Sing along, usi…" at bounding box center [1138, 240] width 420 height 412
click at [987, 274] on div "# You can add strings together, and add numbers into strings. # Sing along, usi…" at bounding box center [1138, 240] width 420 height 412
type textarea "# Sing the next line:"
click at [988, 287] on div "# You can add strings together, and add numbers into strings. # Sing along, usi…" at bounding box center [1138, 240] width 420 height 412
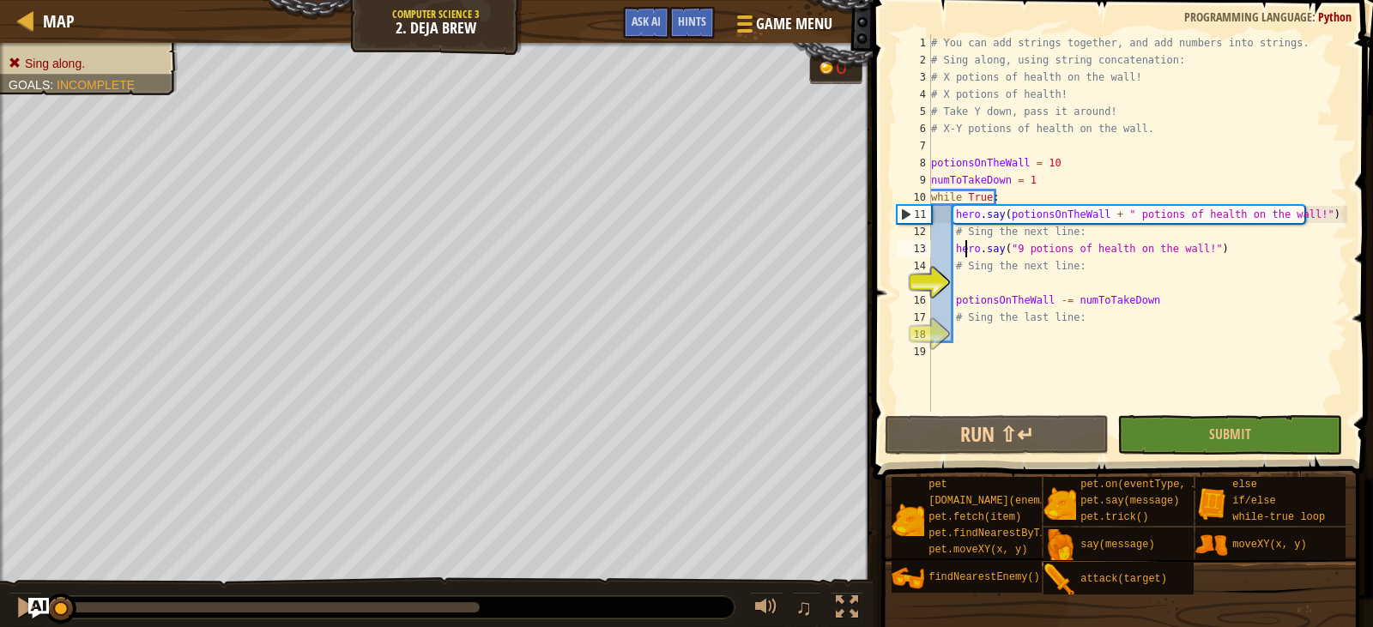
drag, startPoint x: 988, startPoint y: 287, endPoint x: 966, endPoint y: 254, distance: 39.5
click at [966, 254] on div "# You can add strings together, and add numbers into strings. # Sing along, usi…" at bounding box center [1138, 240] width 420 height 412
type textarea "hero.say("9 potions of health on the wall!")"
click at [1210, 256] on div "# You can add strings together, and add numbers into strings. # Sing along, usi…" at bounding box center [1138, 240] width 420 height 412
click at [1073, 281] on div "# You can add strings together, and add numbers into strings. # Sing along, usi…" at bounding box center [1138, 240] width 420 height 412
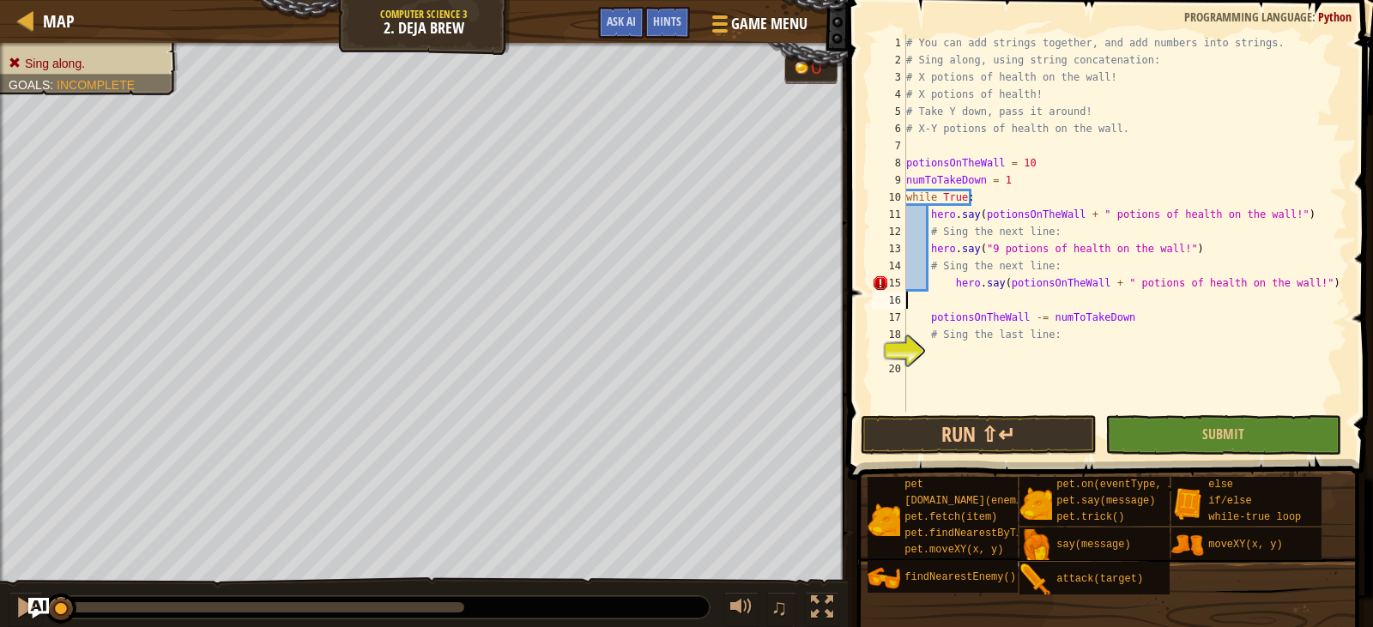
click at [923, 304] on div "# You can add strings together, and add numbers into strings. # Sing along, usi…" at bounding box center [1125, 240] width 444 height 412
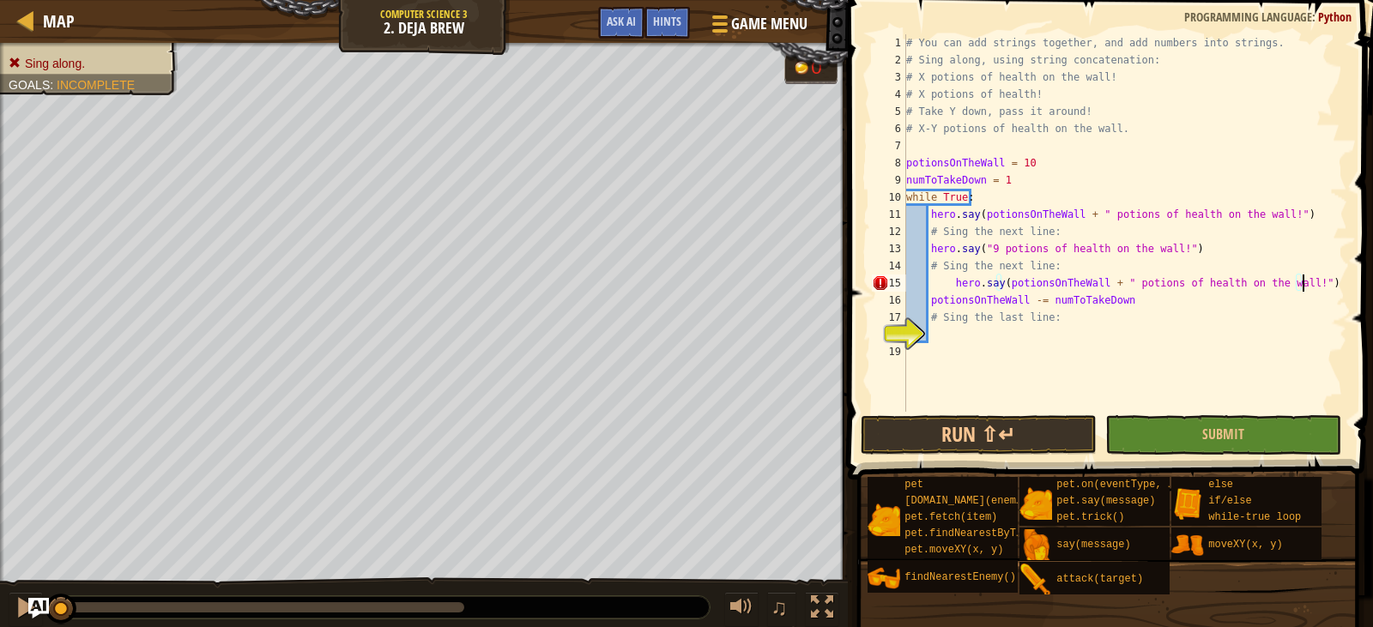
click at [952, 281] on div "# You can add strings together, and add numbers into strings. # Sing along, usi…" at bounding box center [1125, 240] width 444 height 412
type textarea "hero.say(potionsOnTheWall + " potions of health on the wall!")"
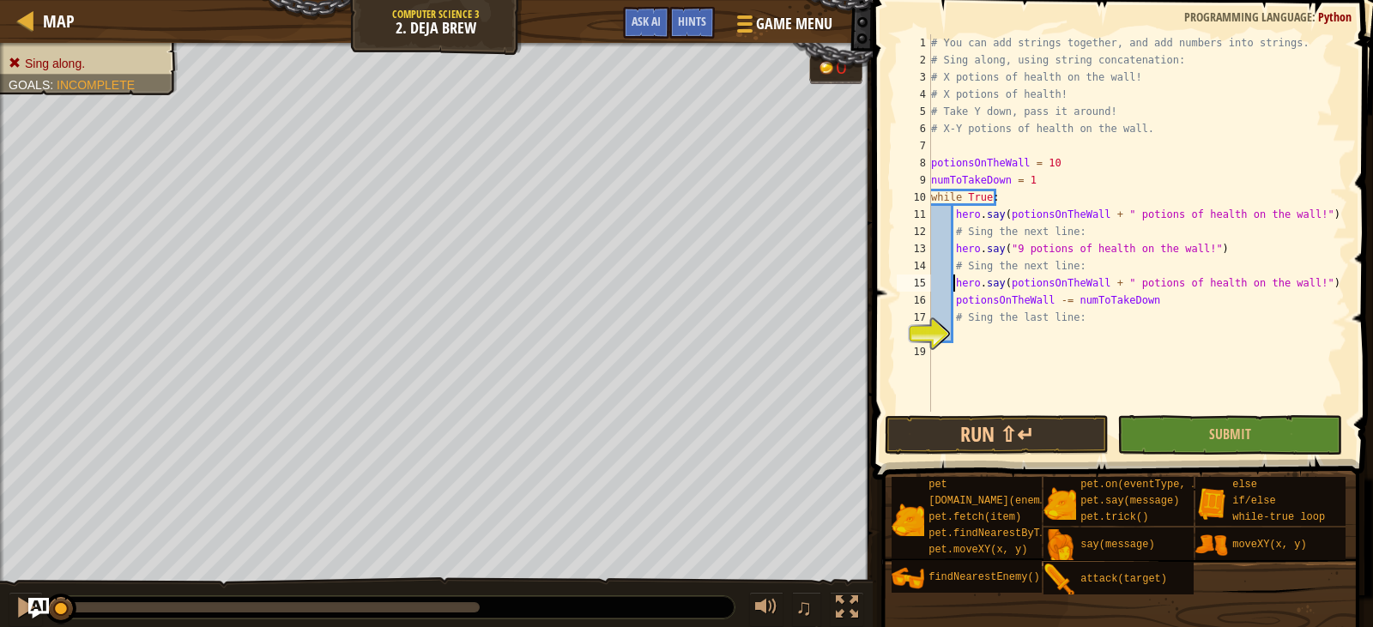
click at [973, 337] on div "# You can add strings together, and add numbers into strings. # Sing along, usi…" at bounding box center [1150, 240] width 444 height 412
type textarea "# Sing the last line:"
drag, startPoint x: 975, startPoint y: 323, endPoint x: 971, endPoint y: 335, distance: 12.5
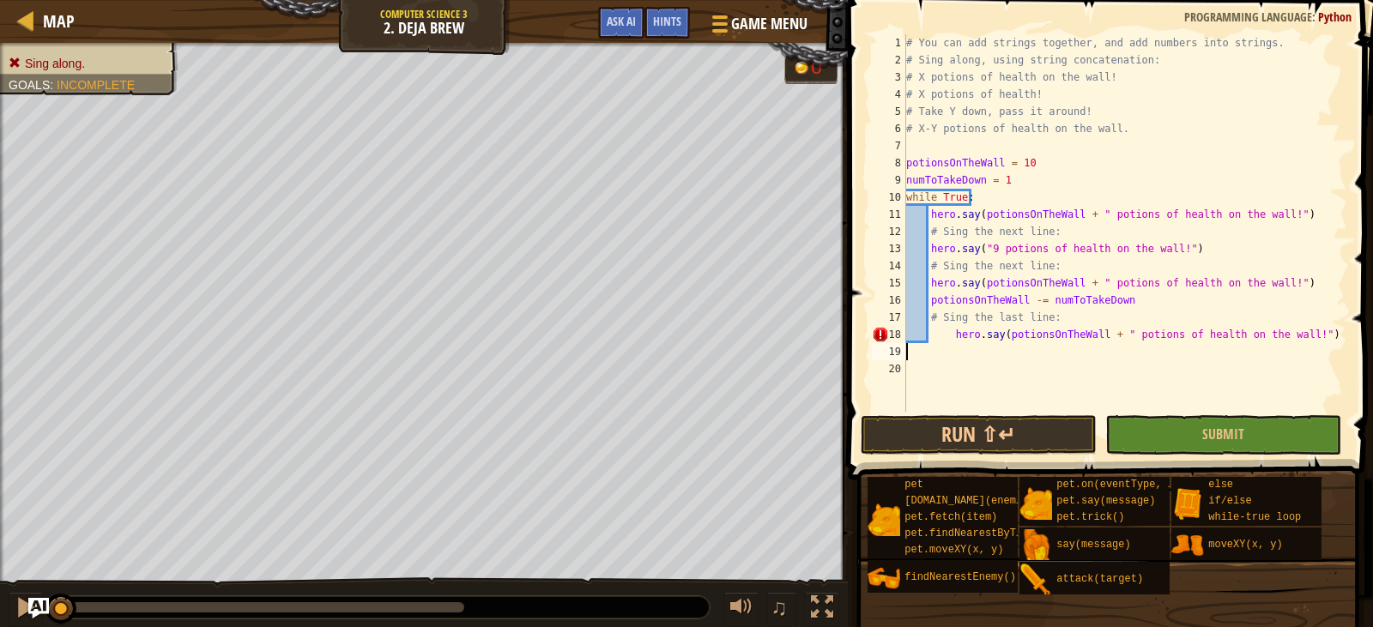
click at [951, 341] on div "# You can add strings together, and add numbers into strings. # Sing along, usi…" at bounding box center [1125, 240] width 444 height 412
type textarea "hero.say(potionsOnTheWall + " potions of health on the wall!")"
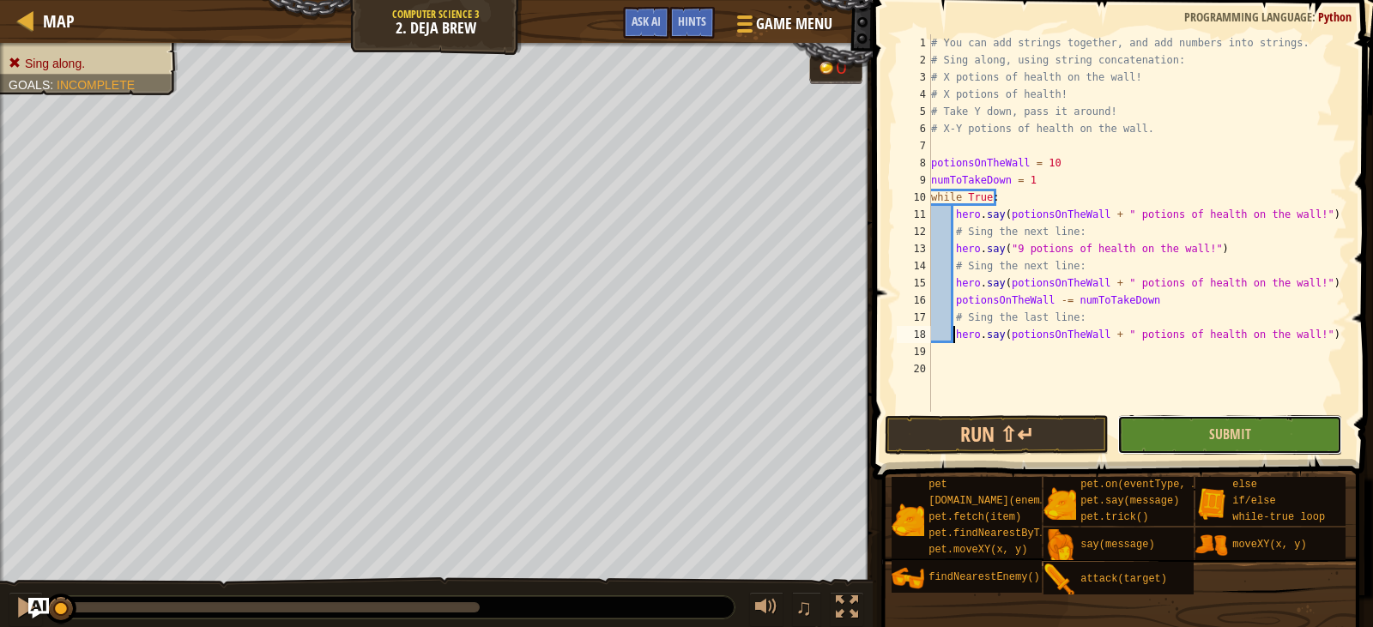
click at [1194, 426] on button "Submit" at bounding box center [1229, 434] width 224 height 39
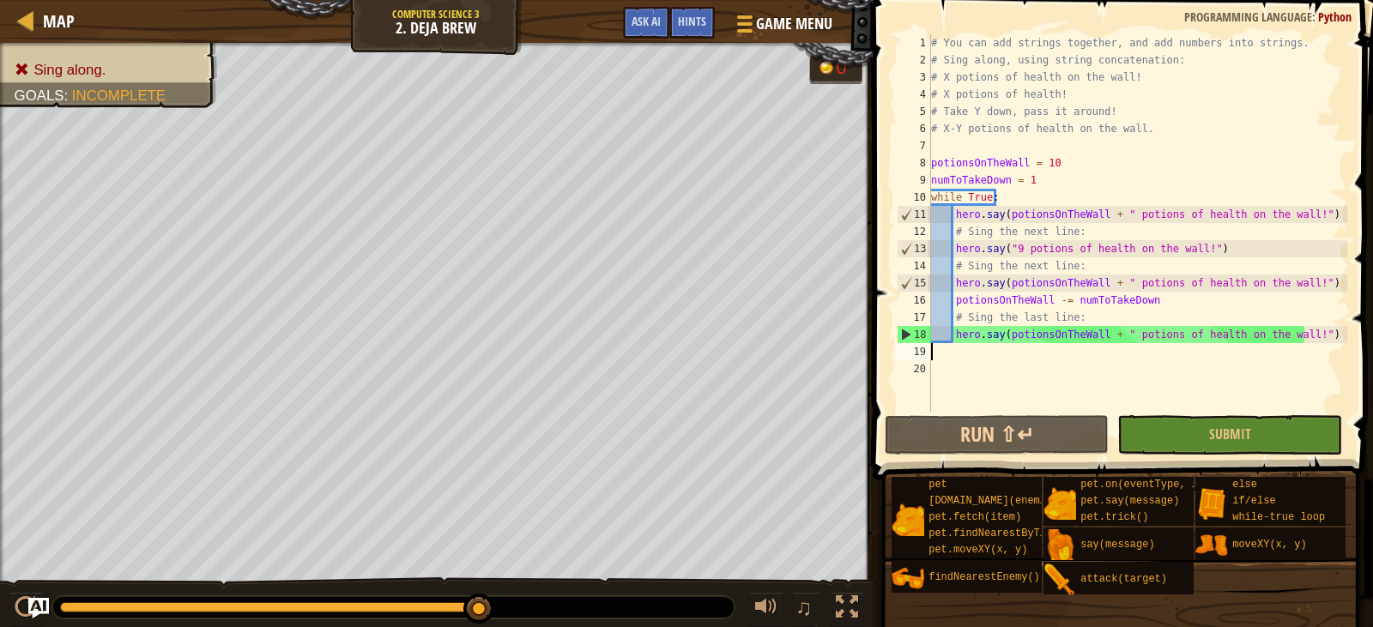
click at [1026, 343] on div "# You can add strings together, and add numbers into strings. # Sing along, usi…" at bounding box center [1138, 240] width 420 height 412
click at [1089, 330] on div "# You can add strings together, and add numbers into strings. # Sing along, usi…" at bounding box center [1138, 240] width 420 height 412
click at [1167, 336] on div "# You can add strings together, and add numbers into strings. # Sing along, usi…" at bounding box center [1138, 240] width 420 height 412
click at [1201, 331] on div "# You can add strings together, and add numbers into strings. # Sing along, usi…" at bounding box center [1138, 240] width 420 height 412
click at [1254, 324] on div "# You can add strings together, and add numbers into strings. # Sing along, usi…" at bounding box center [1138, 240] width 420 height 412
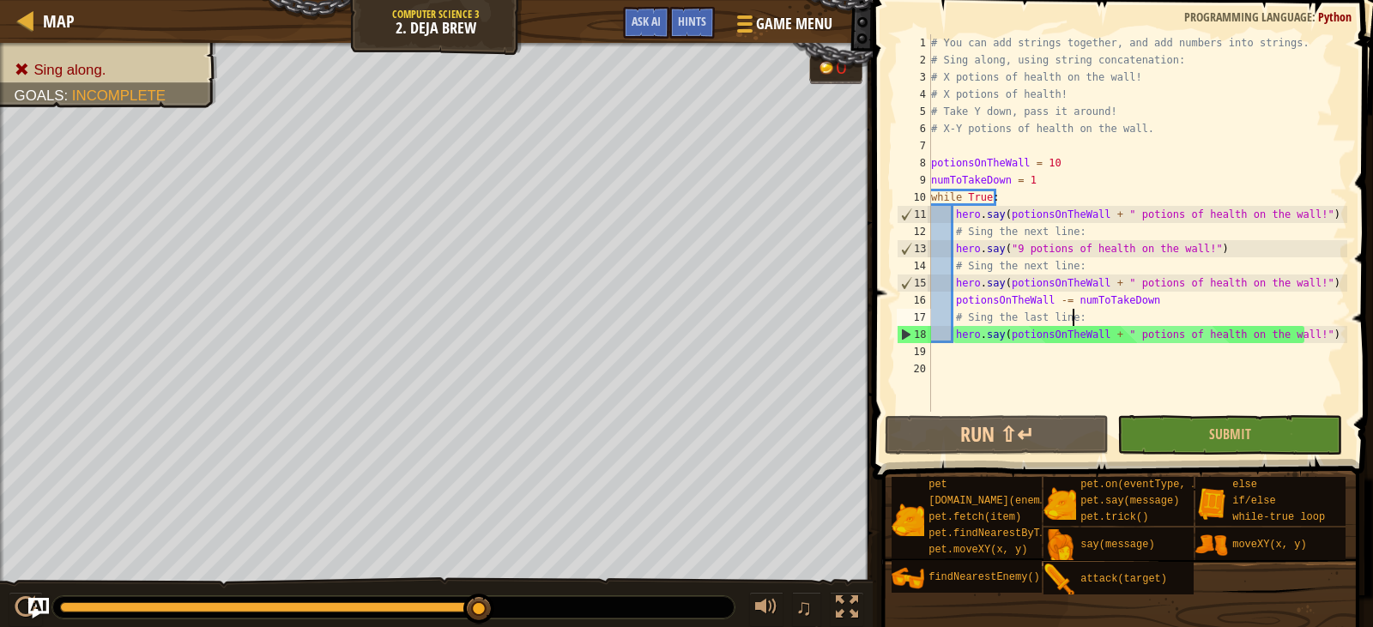
click at [1194, 275] on div "# You can add strings together, and add numbers into strings. # Sing along, usi…" at bounding box center [1138, 240] width 420 height 412
click at [1028, 245] on div "# You can add strings together, and add numbers into strings. # Sing along, usi…" at bounding box center [1138, 240] width 420 height 412
click at [1214, 246] on div "# You can add strings together, and add numbers into strings. # Sing along, usi…" at bounding box center [1138, 240] width 420 height 412
click at [1226, 260] on div "# You can add strings together, and add numbers into strings. # Sing along, usi…" at bounding box center [1138, 240] width 420 height 412
click at [1224, 257] on div "# You can add strings together, and add numbers into strings. # Sing along, usi…" at bounding box center [1138, 240] width 420 height 412
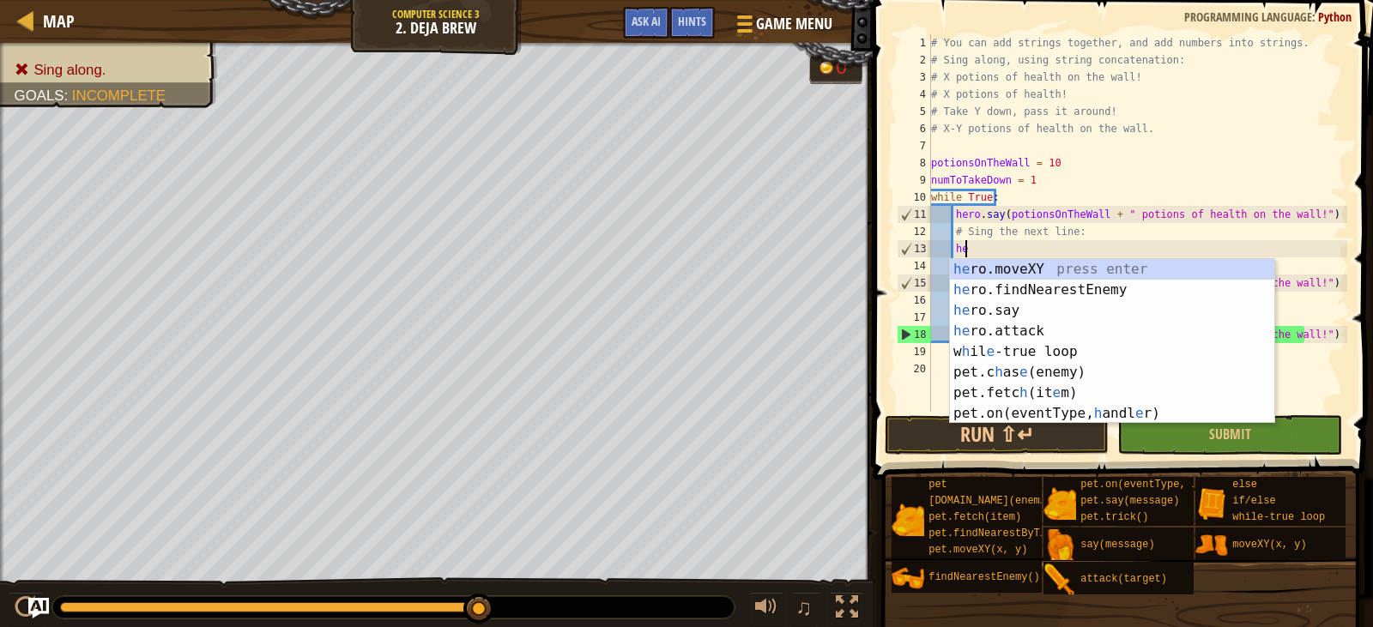
type textarea "h"
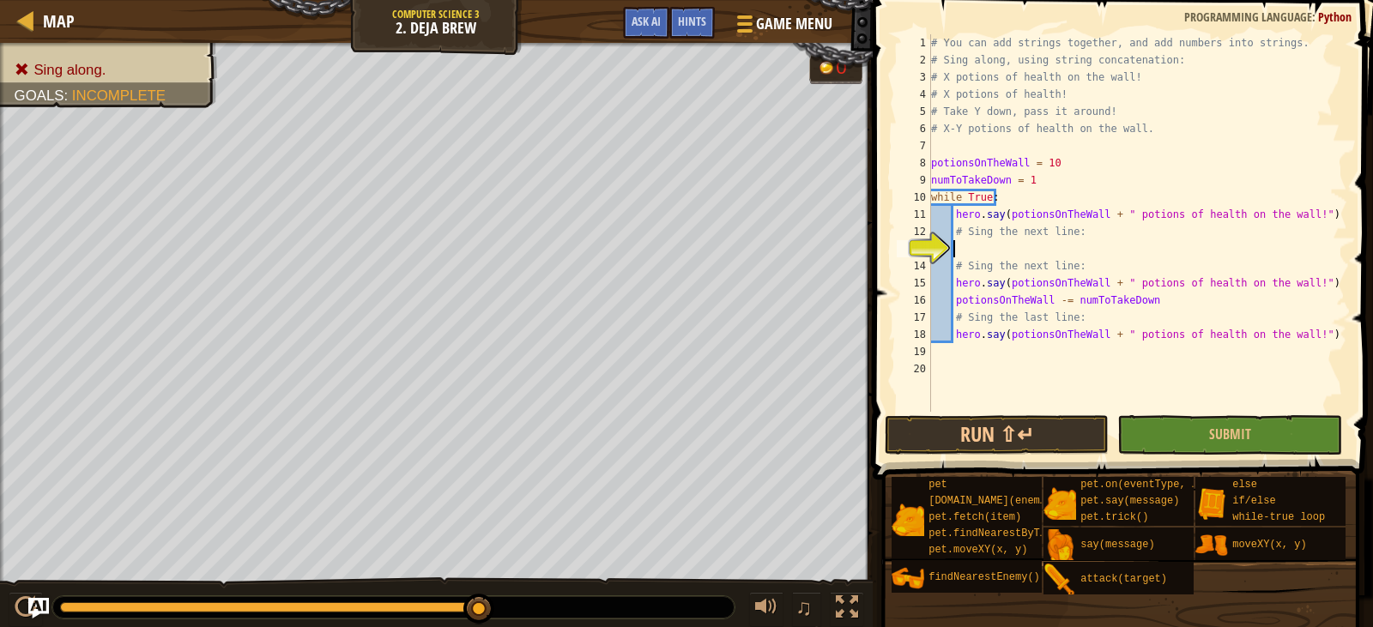
paste textarea
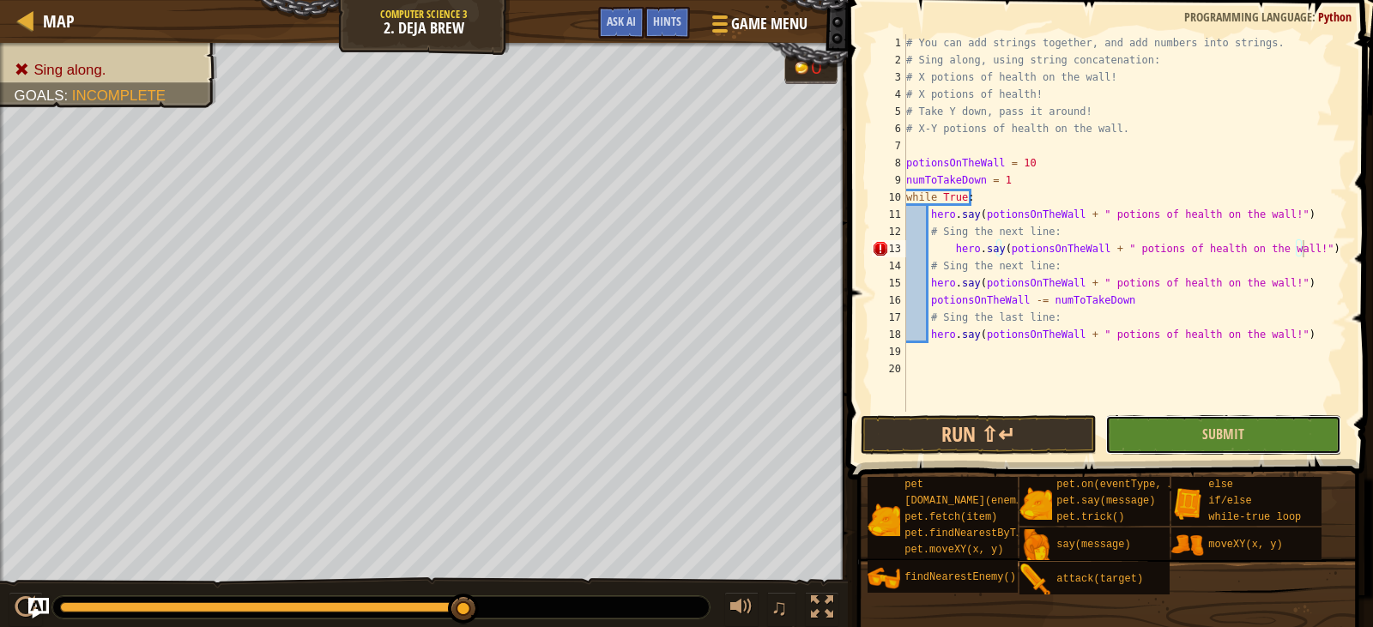
click at [1198, 436] on button "Submit" at bounding box center [1223, 434] width 236 height 39
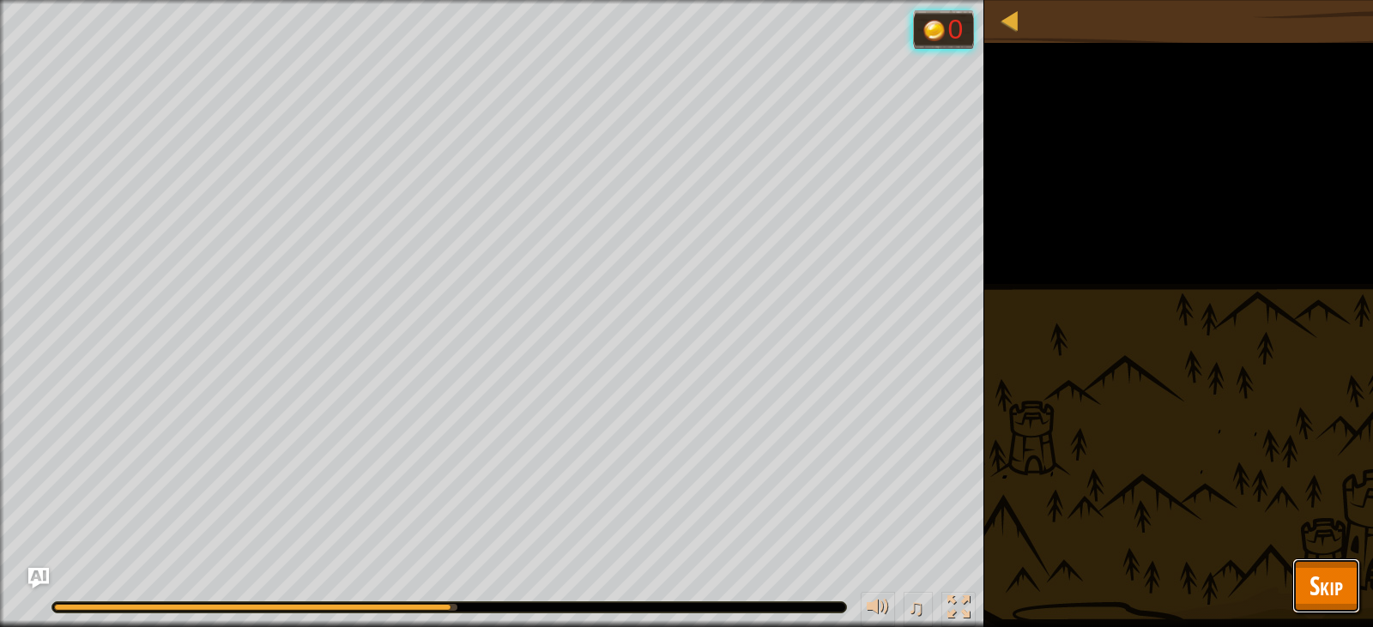
click at [1312, 576] on span "Skip" at bounding box center [1325, 585] width 33 height 35
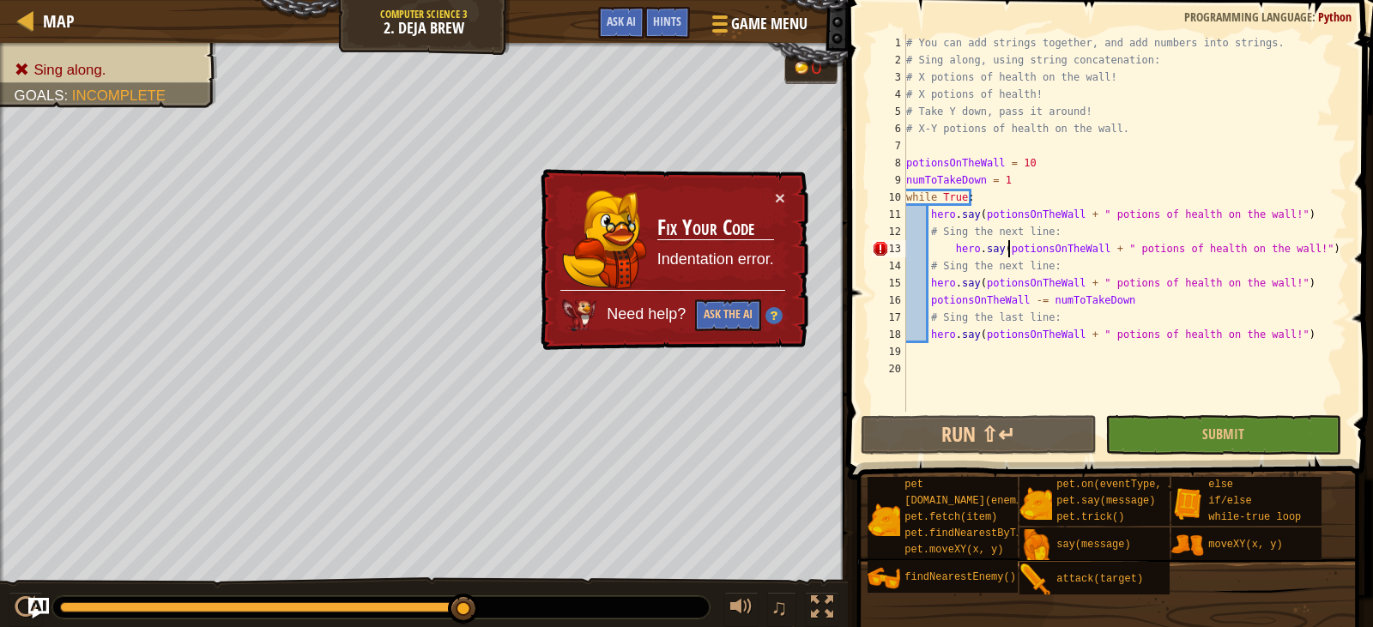
click at [1006, 256] on div "# You can add strings together, and add numbers into strings. # Sing along, usi…" at bounding box center [1125, 240] width 444 height 412
click at [981, 253] on div "# You can add strings together, and add numbers into strings. # Sing along, usi…" at bounding box center [1125, 240] width 444 height 412
click at [782, 202] on button "×" at bounding box center [780, 198] width 10 height 18
click at [950, 252] on div "# You can add strings together, and add numbers into strings. # Sing along, usi…" at bounding box center [1125, 240] width 444 height 412
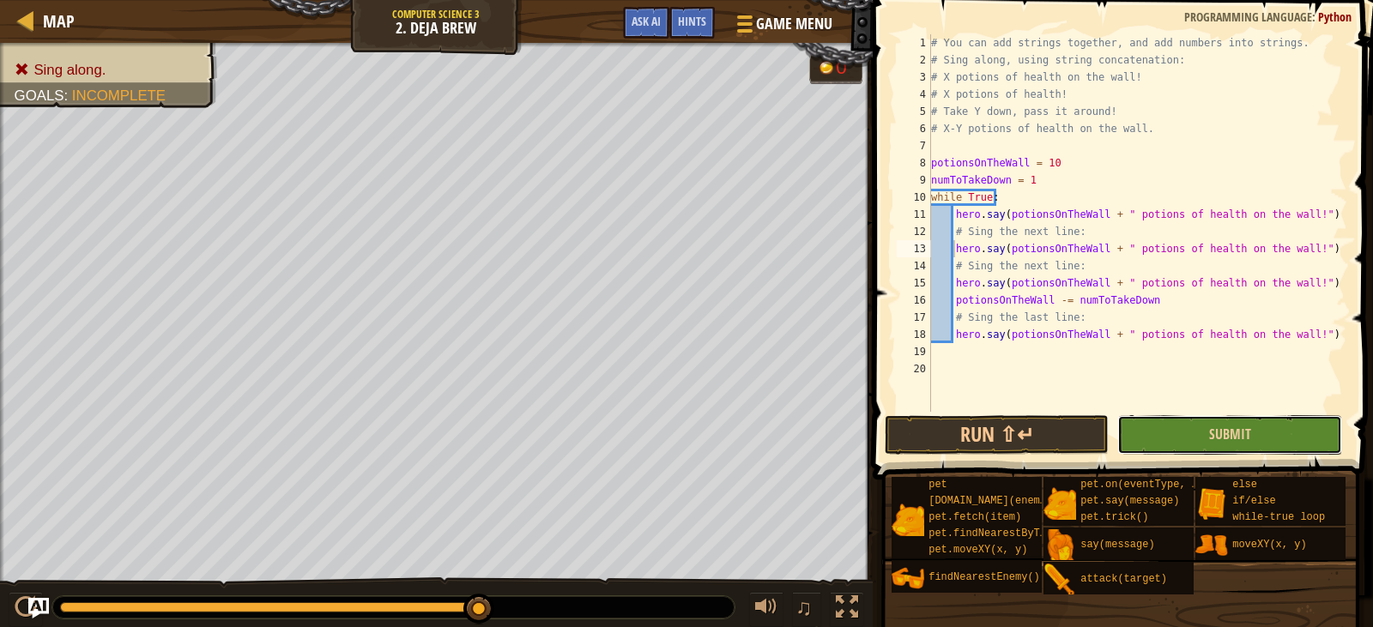
click at [1205, 423] on button "Submit" at bounding box center [1229, 434] width 224 height 39
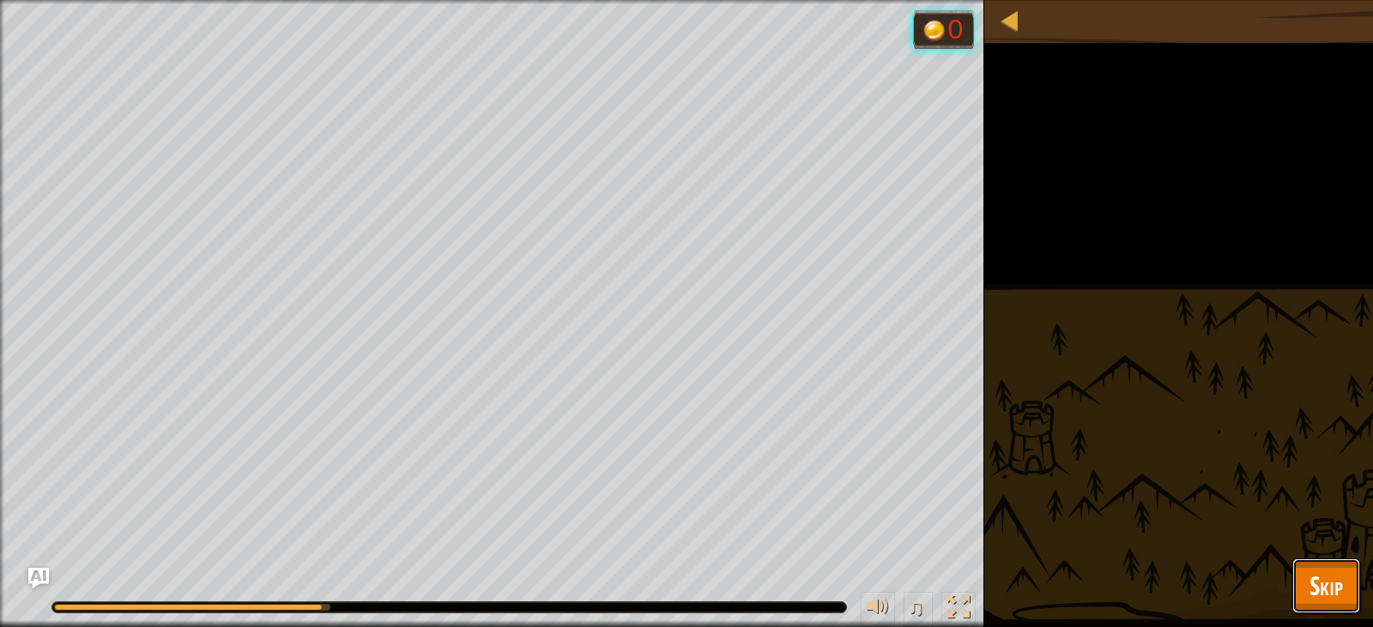
click at [1327, 597] on span "Skip" at bounding box center [1325, 585] width 33 height 35
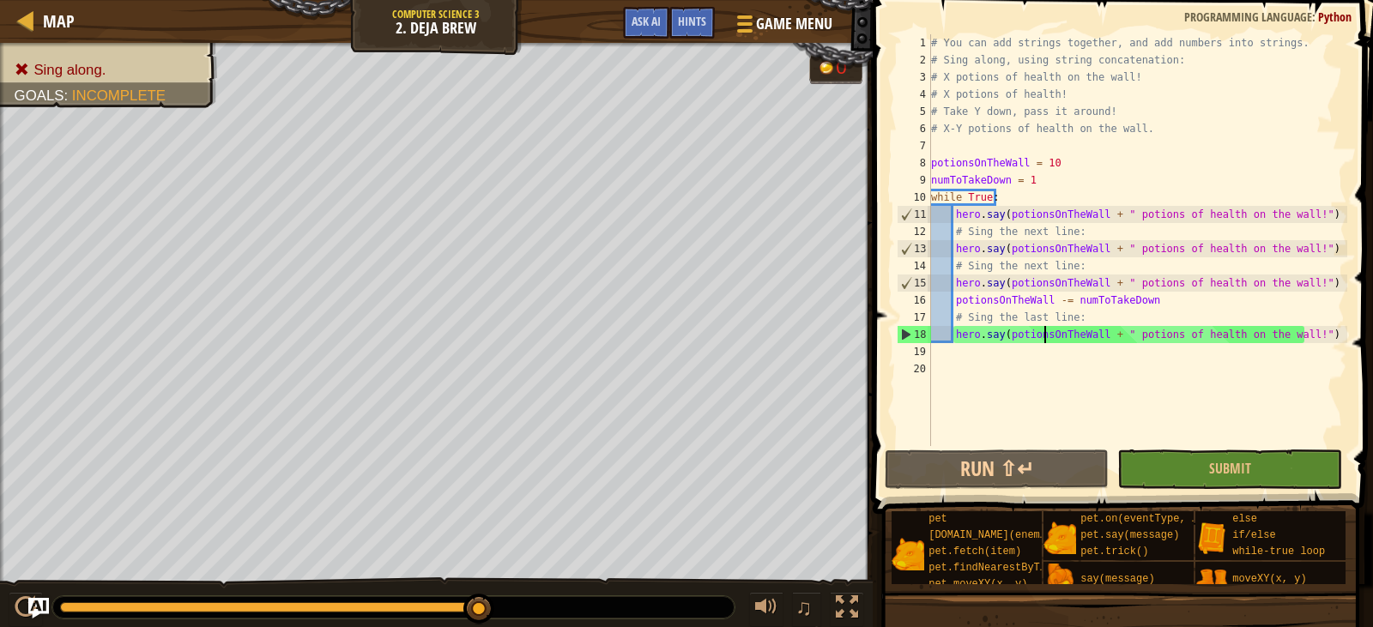
click at [1043, 341] on div "# You can add strings together, and add numbers into strings. # Sing along, usi…" at bounding box center [1138, 257] width 420 height 446
click at [965, 320] on div "# You can add strings together, and add numbers into strings. # Sing along, usi…" at bounding box center [1138, 257] width 420 height 446
drag, startPoint x: 993, startPoint y: 297, endPoint x: 1004, endPoint y: 283, distance: 17.7
click at [995, 295] on div "# You can add strings together, and add numbers into strings. # Sing along, usi…" at bounding box center [1138, 257] width 420 height 446
click at [1014, 257] on div "# You can add strings together, and add numbers into strings. # Sing along, usi…" at bounding box center [1138, 257] width 420 height 446
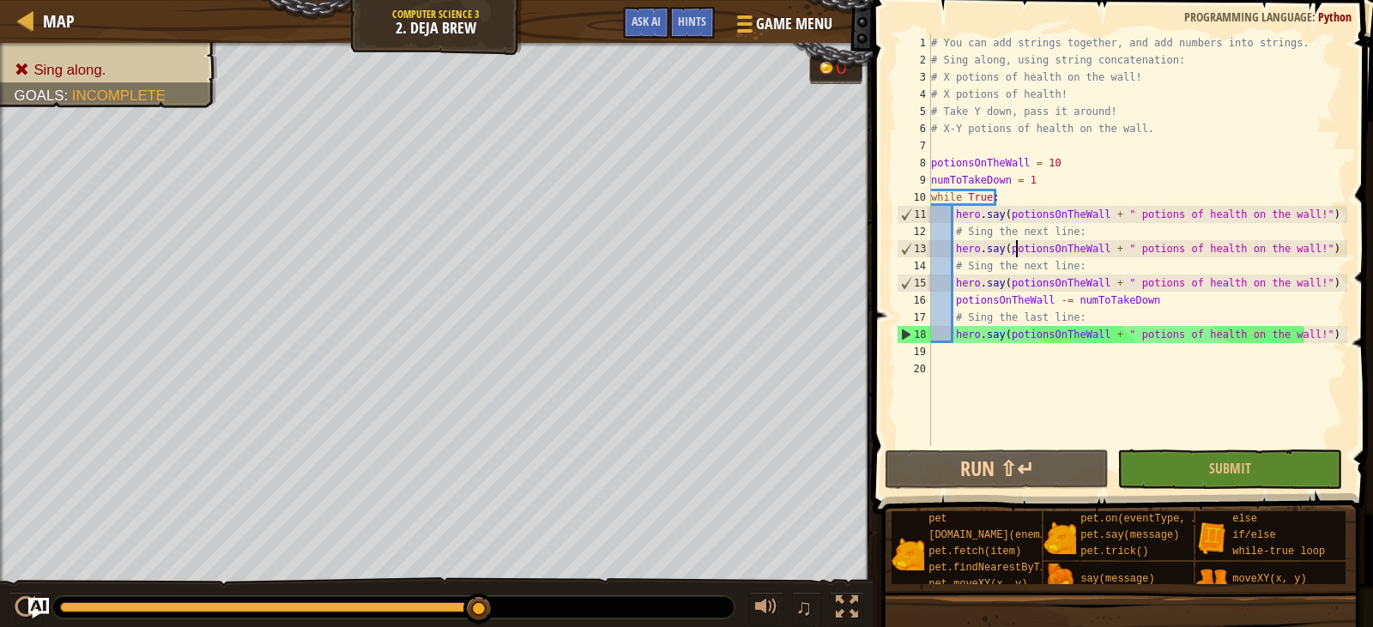
click at [1031, 317] on div "# You can add strings together, and add numbers into strings. # Sing along, usi…" at bounding box center [1138, 257] width 420 height 446
click at [1078, 276] on div "# You can add strings together, and add numbers into strings. # Sing along, usi…" at bounding box center [1138, 257] width 420 height 446
click at [1100, 323] on div "# You can add strings together, and add numbers into strings. # Sing along, usi…" at bounding box center [1138, 257] width 420 height 446
type textarea "# Sing the last line:"
click at [1048, 320] on div "# You can add strings together, and add numbers into strings. # Sing along, usi…" at bounding box center [1138, 257] width 420 height 446
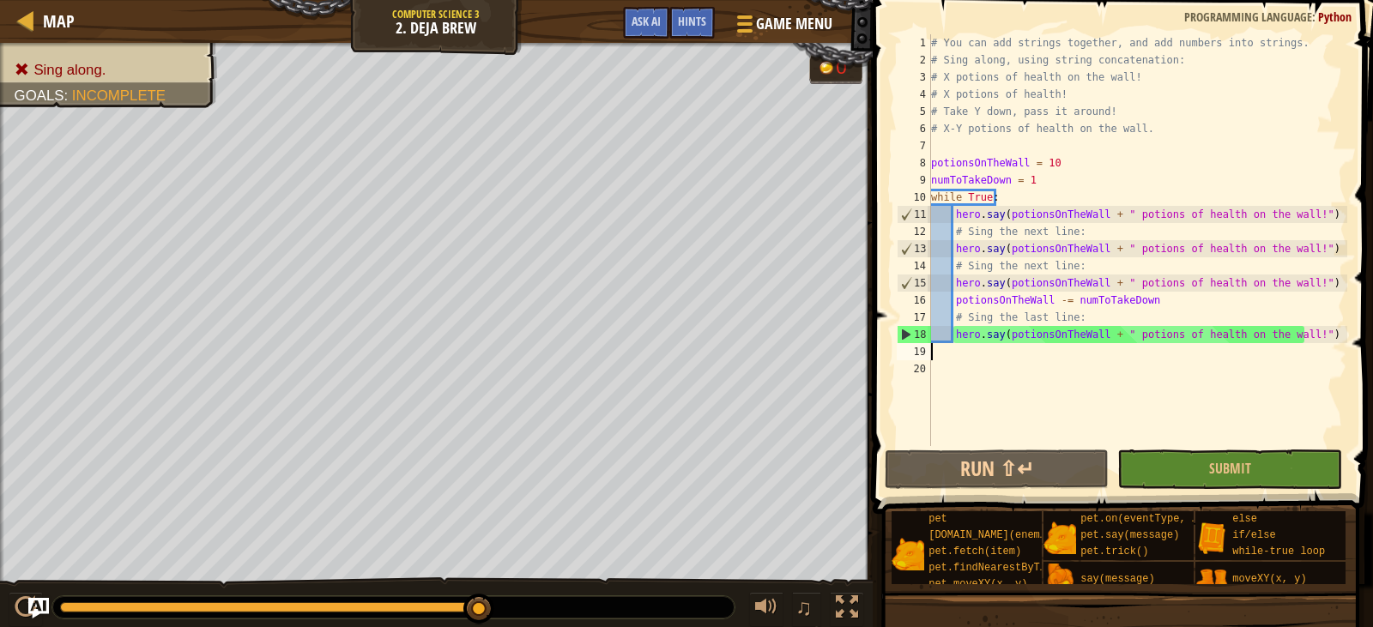
click at [1078, 359] on div "# You can add strings together, and add numbers into strings. # Sing along, usi…" at bounding box center [1138, 257] width 420 height 446
click at [1089, 342] on div "# You can add strings together, and add numbers into strings. # Sing along, usi…" at bounding box center [1138, 257] width 420 height 446
type textarea "hero.say(potionsOnTheWall + " potions of health on the wall!")"
click at [1087, 365] on div "# You can add strings together, and add numbers into strings. # Sing along, usi…" at bounding box center [1138, 257] width 420 height 446
click at [1061, 328] on div "# You can add strings together, and add numbers into strings. # Sing along, usi…" at bounding box center [1138, 257] width 420 height 446
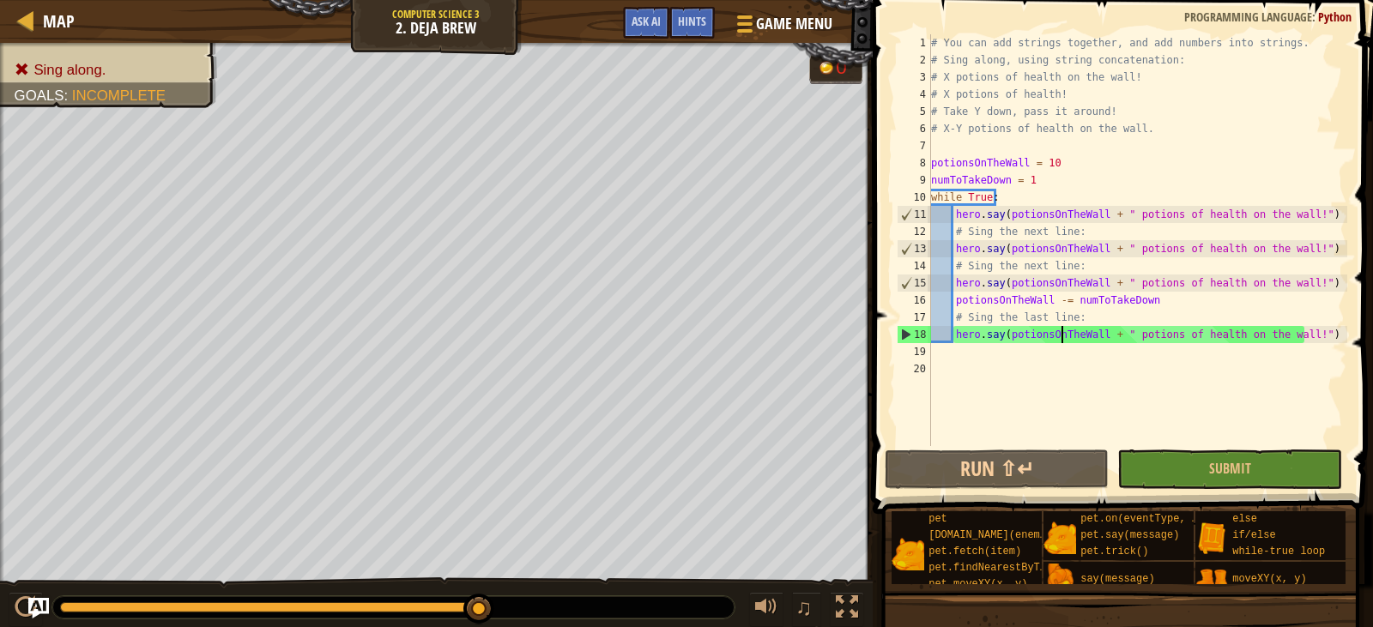
type textarea "hero.say(potionsOnTheWall + " potions of health on the wall!")"
click at [1061, 351] on div "# You can add strings together, and add numbers into strings. # Sing along, usi…" at bounding box center [1138, 257] width 420 height 446
click at [1061, 329] on div "# You can add strings together, and add numbers into strings. # Sing along, usi…" at bounding box center [1138, 257] width 420 height 446
type textarea "hero.say(potionsOnTheWall + " potions of health on the wall!")"
click at [1077, 365] on div "# You can add strings together, and add numbers into strings. # Sing along, usi…" at bounding box center [1138, 257] width 420 height 446
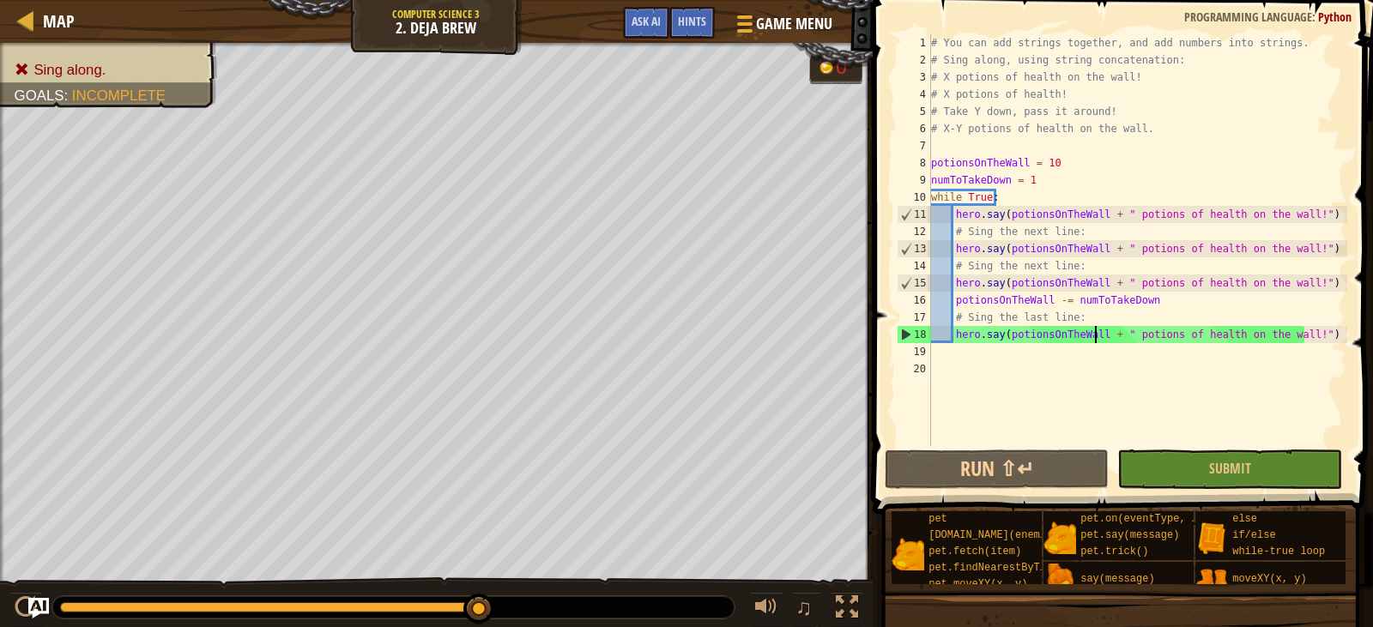
click at [1093, 338] on div "# You can add strings together, and add numbers into strings. # Sing along, usi…" at bounding box center [1138, 257] width 420 height 446
type textarea "hero.say(potionsOnTheWall + " potions of health on the wall!")"
click at [1092, 389] on div "# You can add strings together, and add numbers into strings. # Sing along, usi…" at bounding box center [1138, 257] width 420 height 446
click at [1111, 340] on div "# You can add strings together, and add numbers into strings. # Sing along, usi…" at bounding box center [1138, 257] width 420 height 446
type textarea "hero.say(potionsOnTheWall + " potions of health on the wall!")"
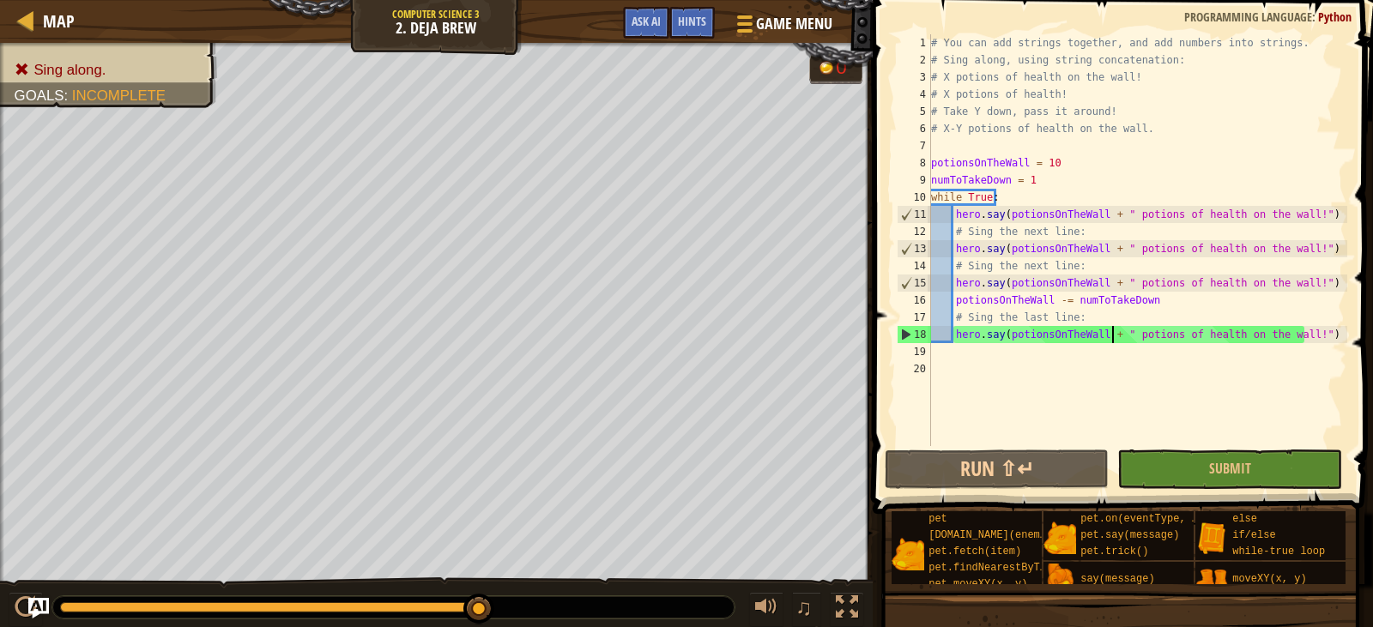
click at [1119, 371] on div "# You can add strings together, and add numbers into strings. # Sing along, usi…" at bounding box center [1138, 257] width 420 height 446
click at [1145, 334] on div "# You can add strings together, and add numbers into strings. # Sing along, usi…" at bounding box center [1138, 257] width 420 height 446
type textarea "hero.say(potionsOnTheWall + " potions of health on the wall!")"
click at [1134, 370] on div "# You can add strings together, and add numbers into strings. # Sing along, usi…" at bounding box center [1138, 257] width 420 height 446
click at [1151, 334] on div "# You can add strings together, and add numbers into strings. # Sing along, usi…" at bounding box center [1138, 257] width 420 height 446
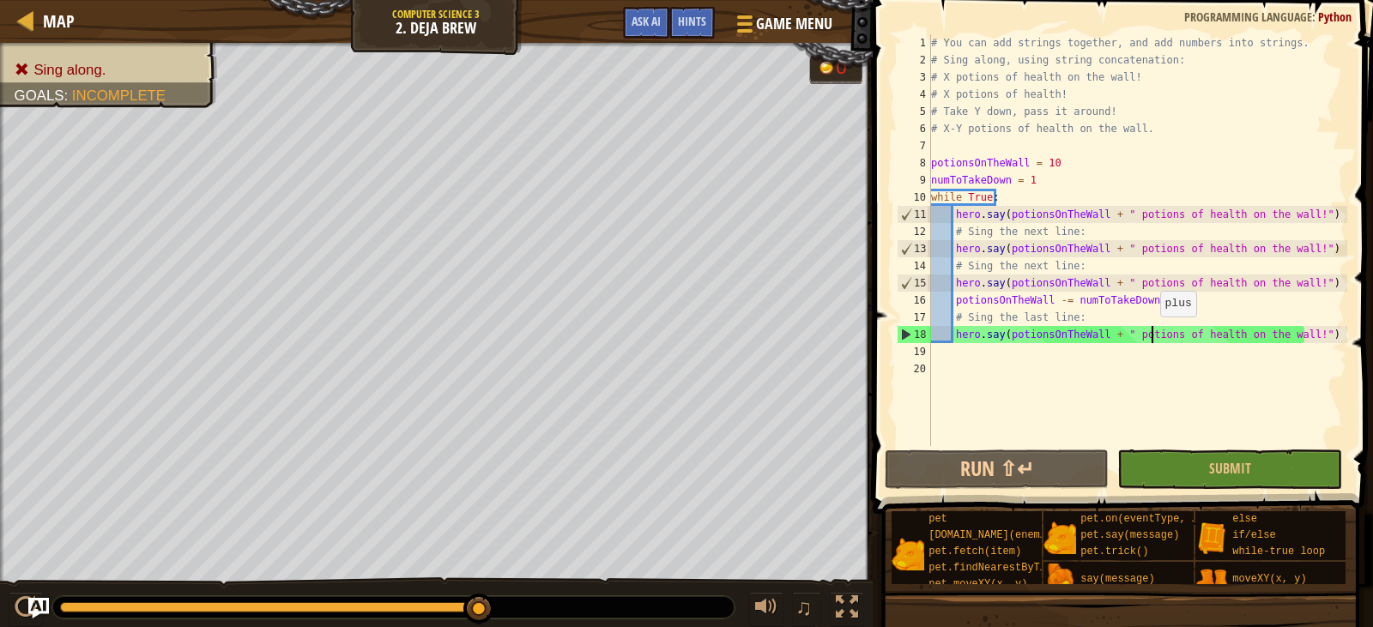
type textarea "hero.say(potionsOnTheWall + " potions of health on the wall!")"
drag, startPoint x: 1134, startPoint y: 387, endPoint x: 1148, endPoint y: 342, distance: 46.7
click at [1136, 377] on div "# You can add strings together, and add numbers into strings. # Sing along, usi…" at bounding box center [1138, 257] width 420 height 446
drag, startPoint x: 1148, startPoint y: 342, endPoint x: 1110, endPoint y: 408, distance: 76.1
click at [1125, 395] on div "# You can add strings together, and add numbers into strings. # Sing along, usi…" at bounding box center [1138, 257] width 420 height 446
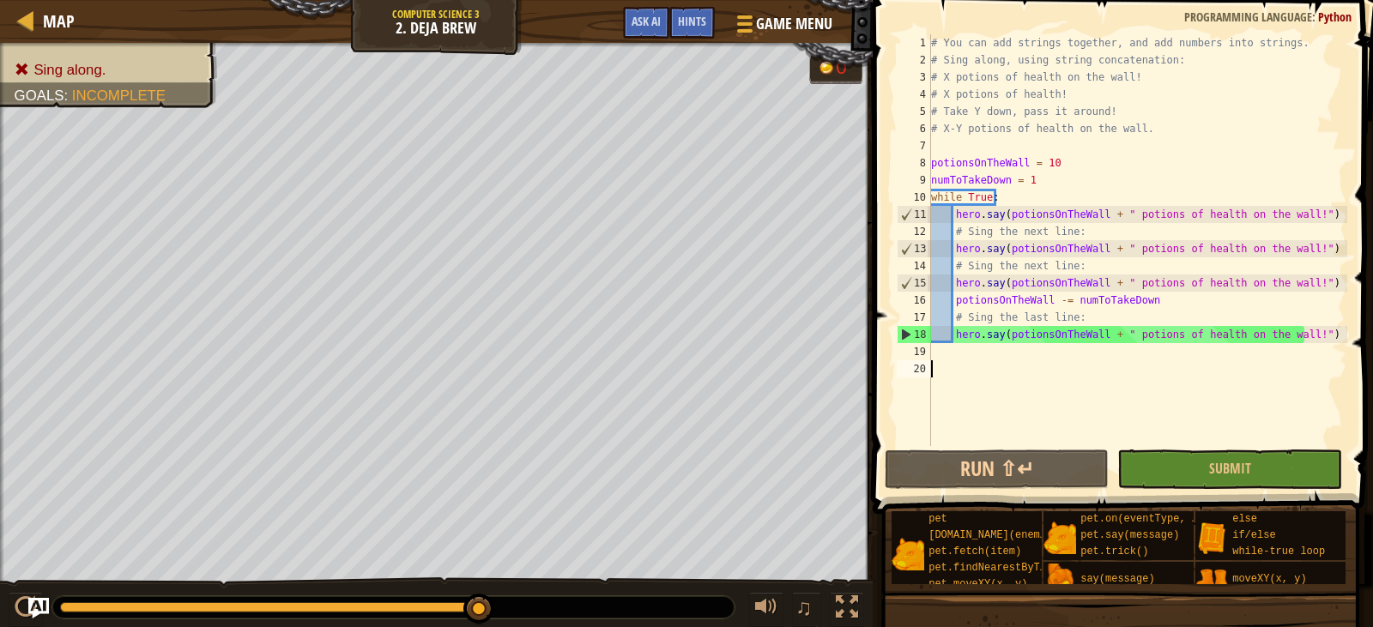
click at [1133, 352] on div "# You can add strings together, and add numbers into strings. # Sing along, usi…" at bounding box center [1138, 257] width 420 height 446
drag, startPoint x: 1097, startPoint y: 405, endPoint x: 1106, endPoint y: 376, distance: 30.7
click at [1103, 396] on div "# You can add strings together, and add numbers into strings. # Sing along, usi…" at bounding box center [1138, 257] width 420 height 446
click at [1110, 353] on div "# You can add strings together, and add numbers into strings. # Sing along, usi…" at bounding box center [1138, 257] width 420 height 446
click at [1093, 386] on div "# You can add strings together, and add numbers into strings. # Sing along, usi…" at bounding box center [1138, 257] width 420 height 446
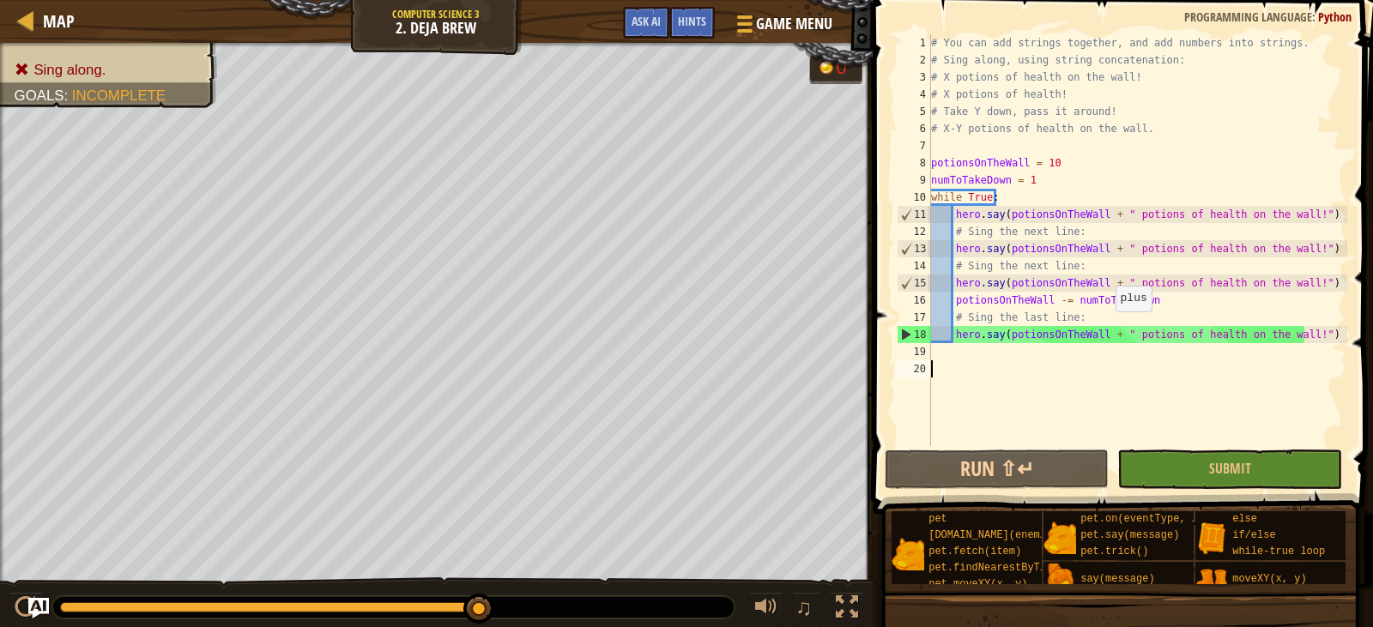
click at [1109, 328] on div "# You can add strings together, and add numbers into strings. # Sing along, usi…" at bounding box center [1138, 257] width 420 height 446
type textarea "hero.say(potionsOnTheWall + " potions of health on the wall!")"
click at [1103, 391] on div "# You can add strings together, and add numbers into strings. # Sing along, usi…" at bounding box center [1138, 257] width 420 height 446
click at [1157, 468] on button "Submit" at bounding box center [1229, 469] width 224 height 39
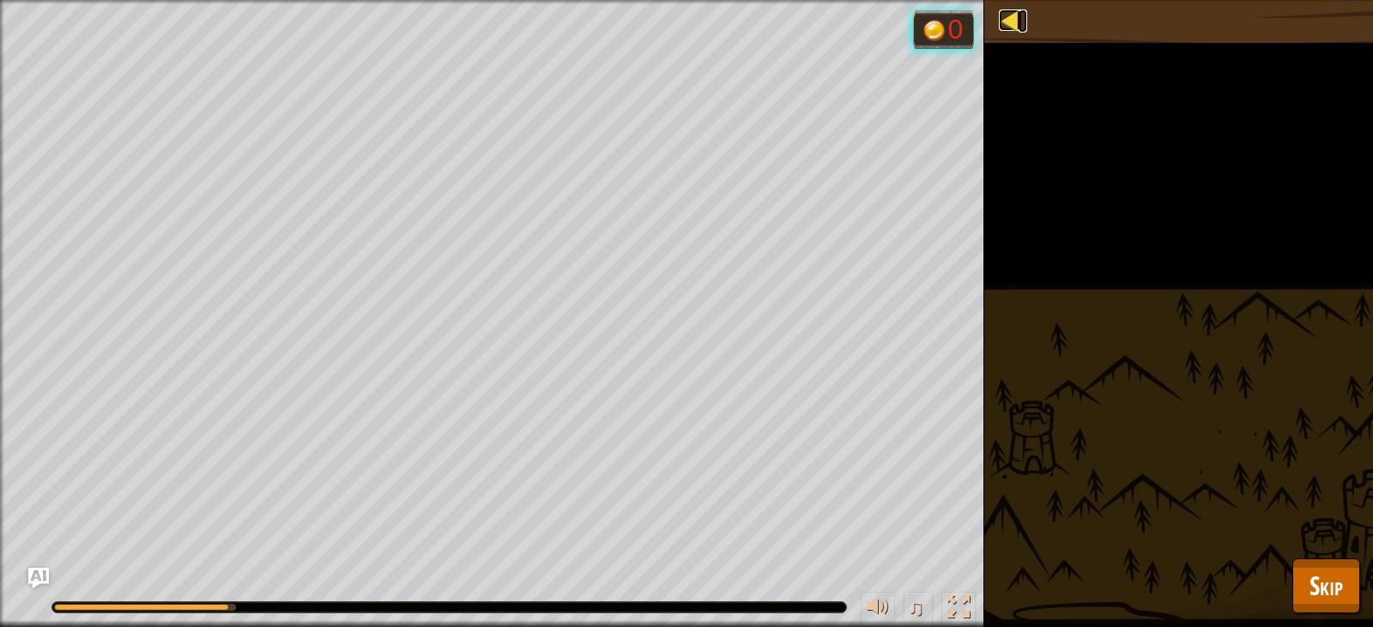
click at [1006, 28] on div at bounding box center [1009, 19] width 21 height 21
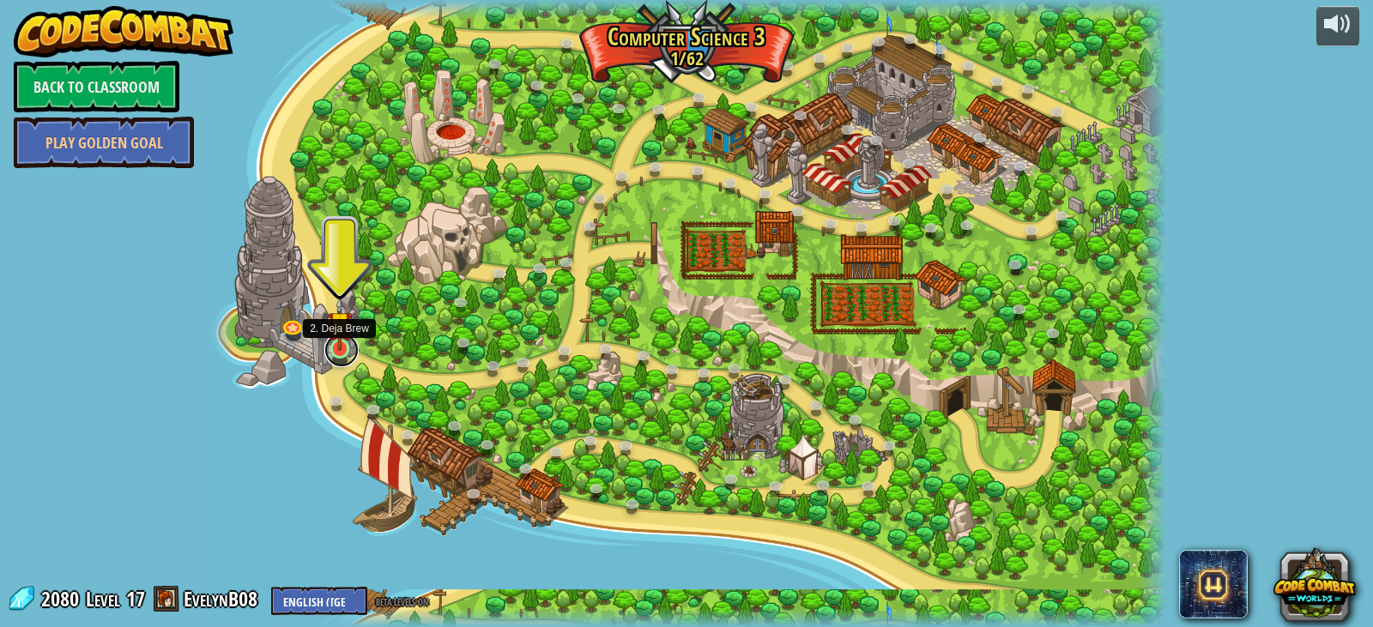
click at [342, 358] on link at bounding box center [341, 350] width 34 height 34
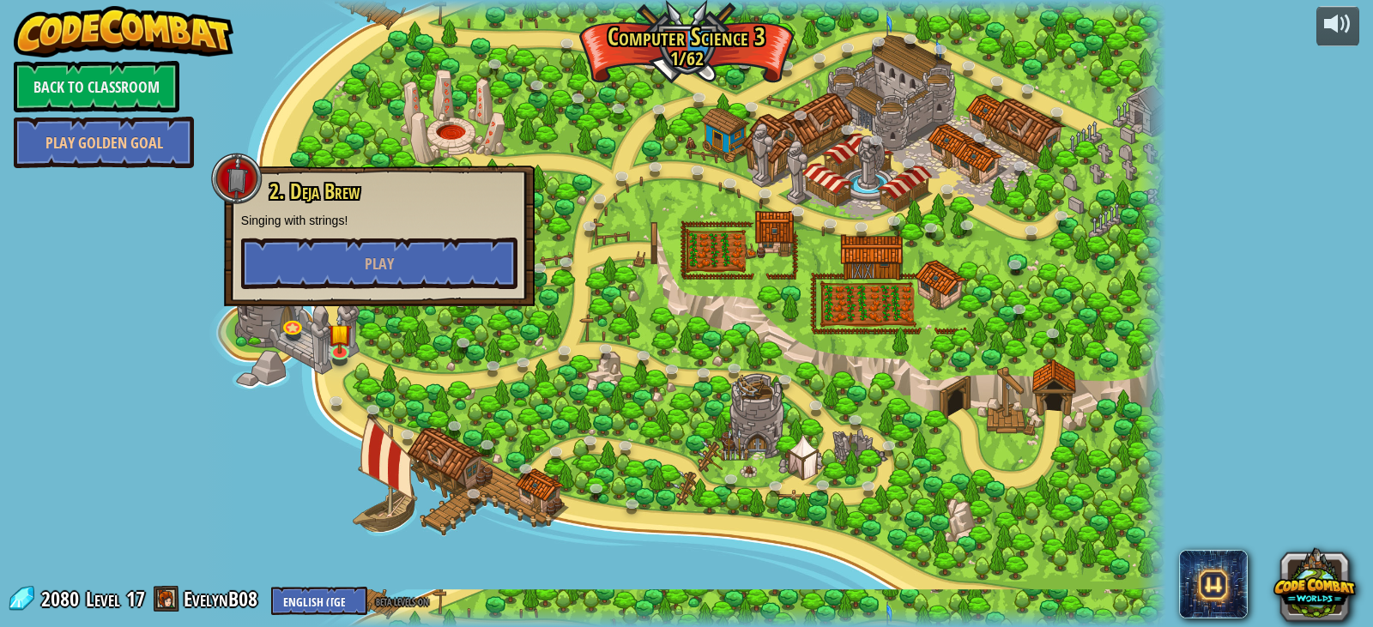
drag, startPoint x: 403, startPoint y: 296, endPoint x: 419, endPoint y: 231, distance: 67.0
click at [405, 274] on div "2. [PERSON_NAME] Singing with strings! Play" at bounding box center [379, 236] width 311 height 141
drag, startPoint x: 427, startPoint y: 244, endPoint x: 438, endPoint y: 246, distance: 11.4
click at [438, 246] on button "Play" at bounding box center [379, 263] width 276 height 51
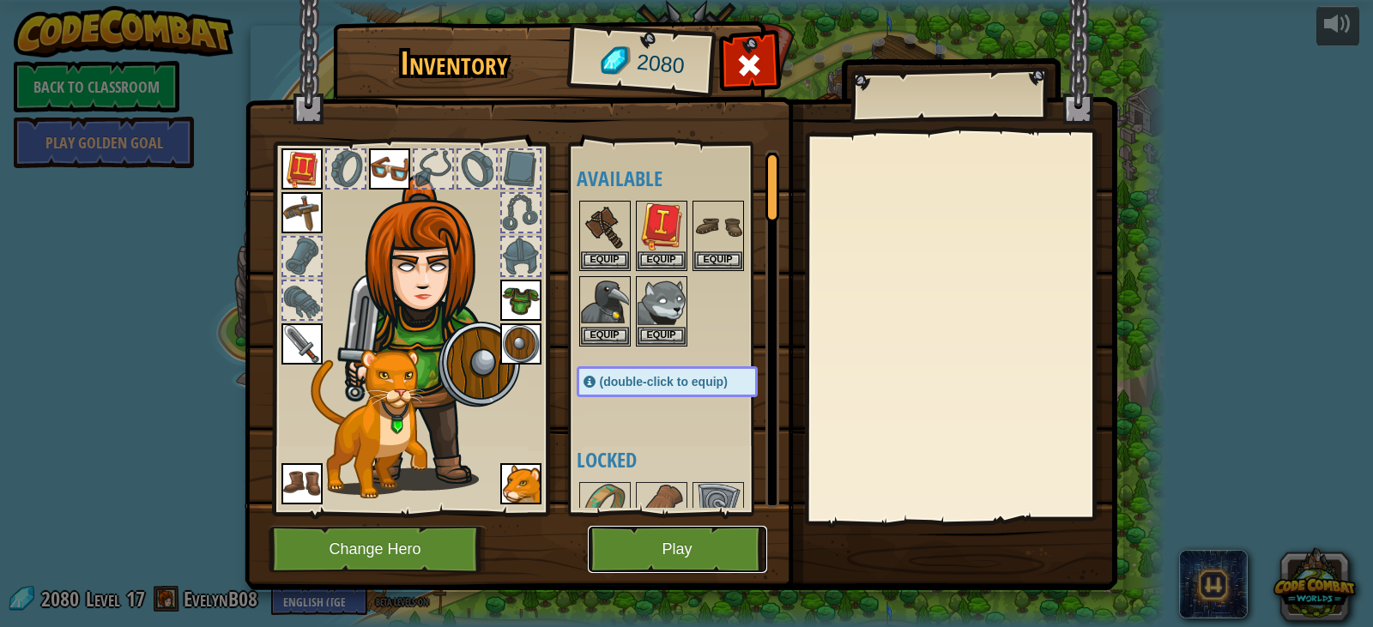
click at [635, 547] on button "Play" at bounding box center [677, 549] width 179 height 47
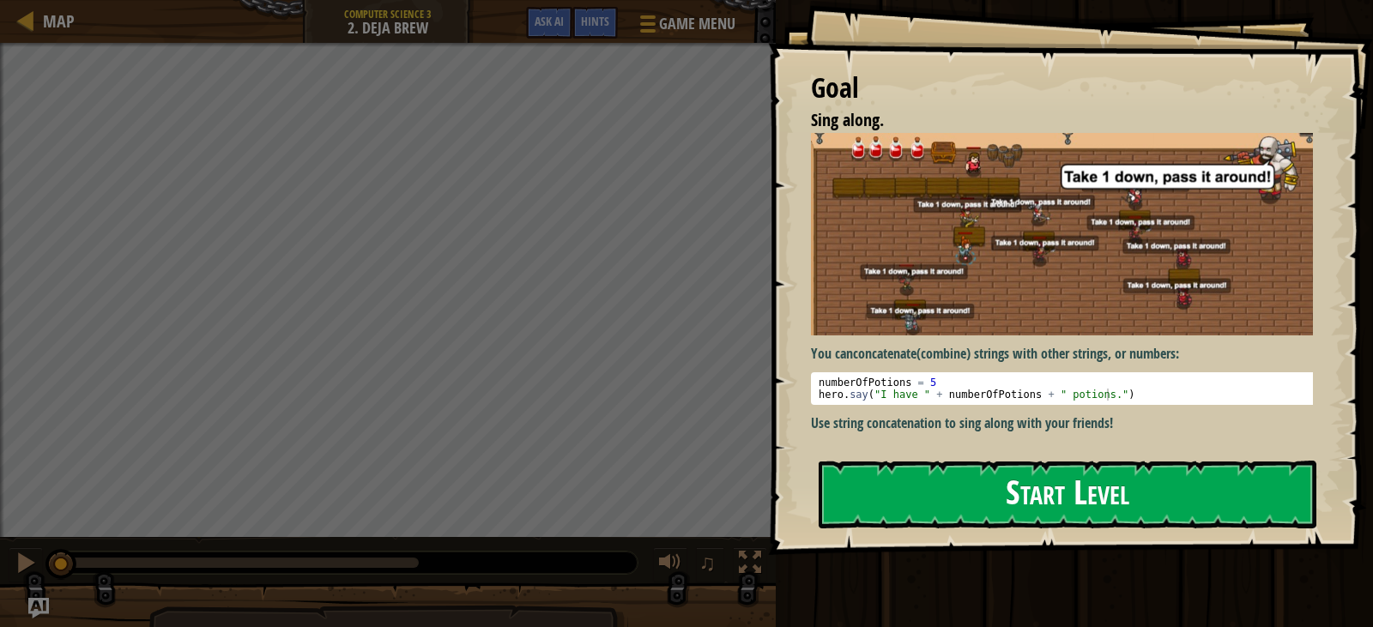
click at [1035, 498] on button "Start Level" at bounding box center [1068, 495] width 498 height 68
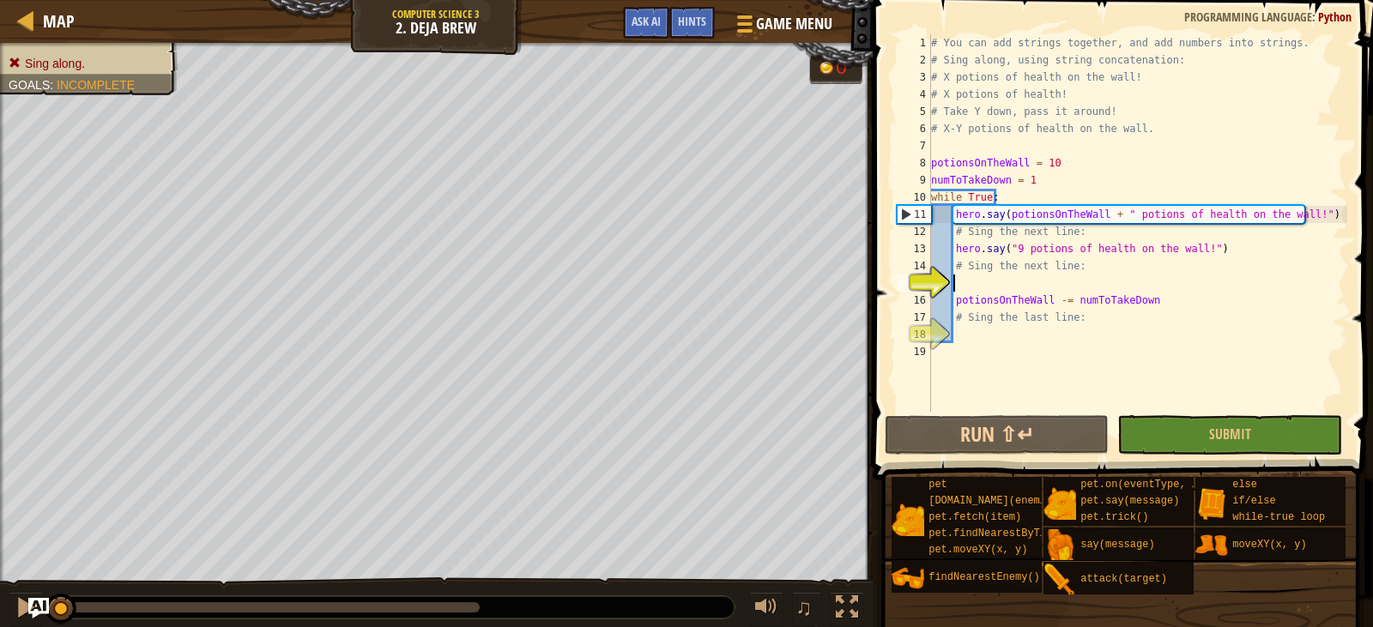
click at [1108, 260] on div "# You can add strings together, and add numbers into strings. # Sing along, usi…" at bounding box center [1138, 240] width 420 height 412
click at [1193, 257] on div "# You can add strings together, and add numbers into strings. # Sing along, usi…" at bounding box center [1138, 240] width 420 height 412
click at [1209, 257] on div "# You can add strings together, and add numbers into strings. # Sing along, usi…" at bounding box center [1138, 240] width 420 height 412
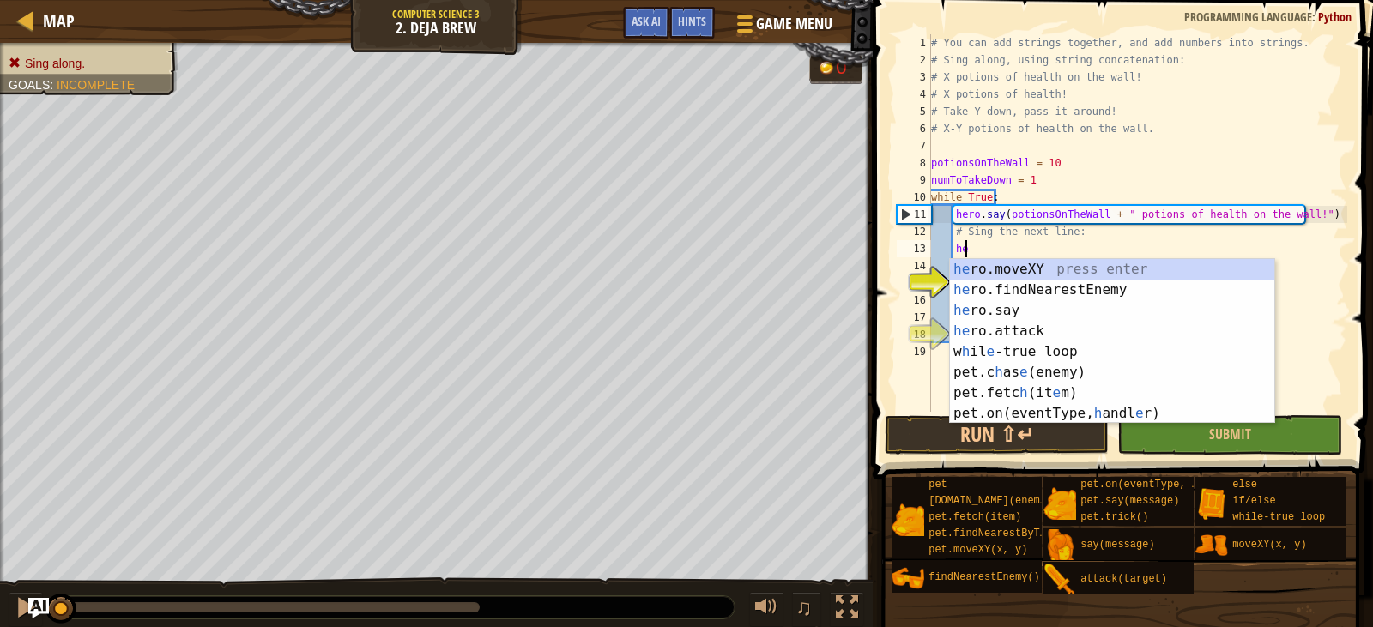
type textarea "h"
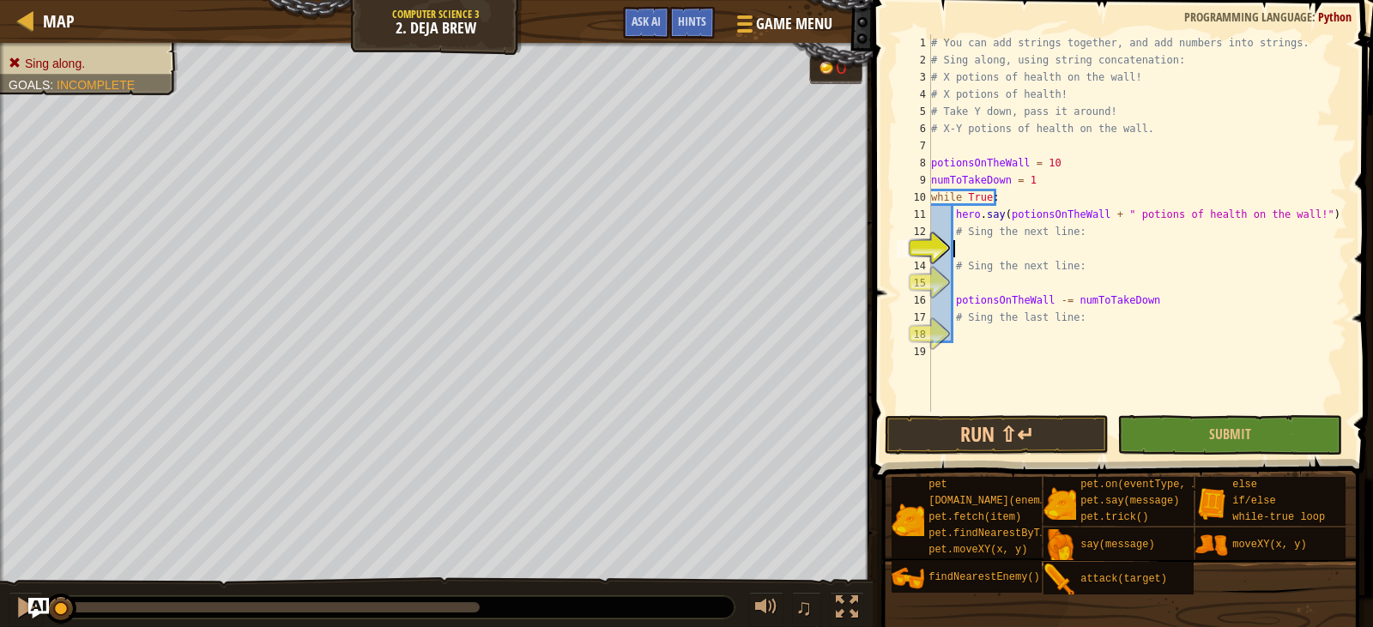
click at [1070, 224] on div "# You can add strings together, and add numbers into strings. # Sing along, usi…" at bounding box center [1138, 240] width 420 height 412
click at [1070, 223] on div "# You can add strings together, and add numbers into strings. # Sing along, usi…" at bounding box center [1138, 240] width 420 height 412
drag, startPoint x: 1071, startPoint y: 221, endPoint x: 1079, endPoint y: 212, distance: 12.2
click at [1073, 217] on div "# You can add strings together, and add numbers into strings. # Sing along, usi…" at bounding box center [1138, 240] width 420 height 412
type textarea "hero.say(potionsOnTheWall + " potions of health on the wall!") # Sing the next …"
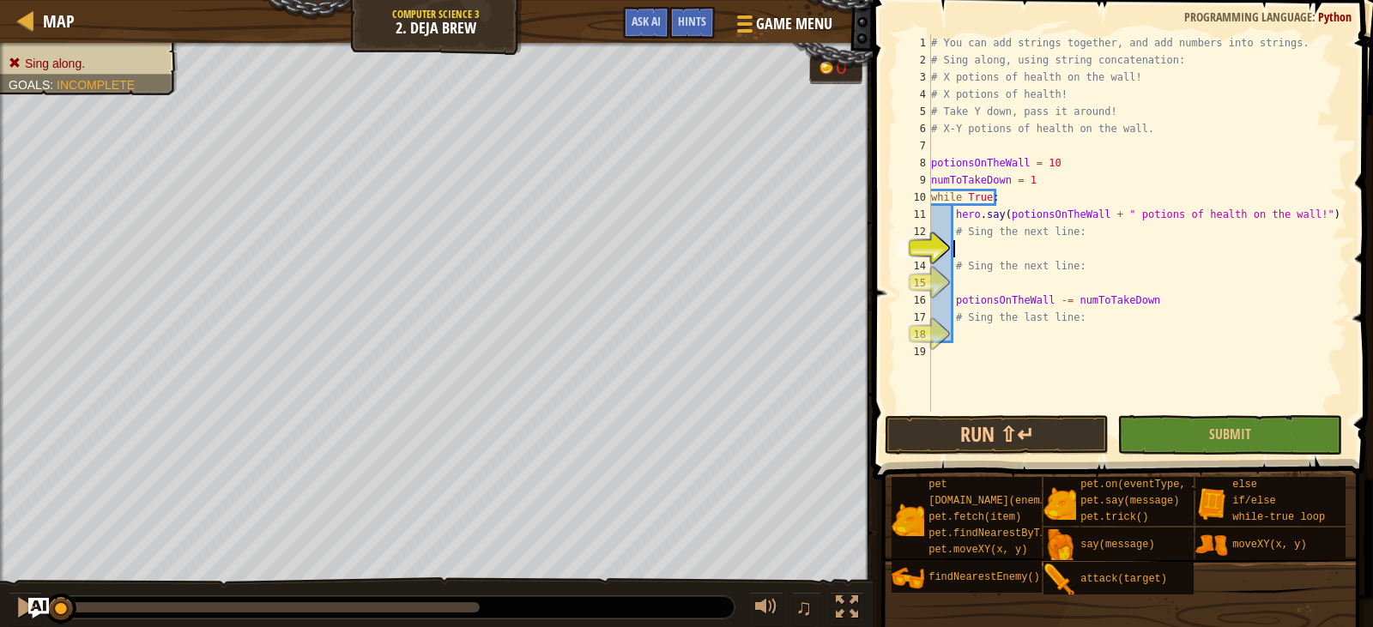
click at [993, 257] on div "# You can add strings together, and add numbers into strings. # Sing along, usi…" at bounding box center [1138, 240] width 420 height 412
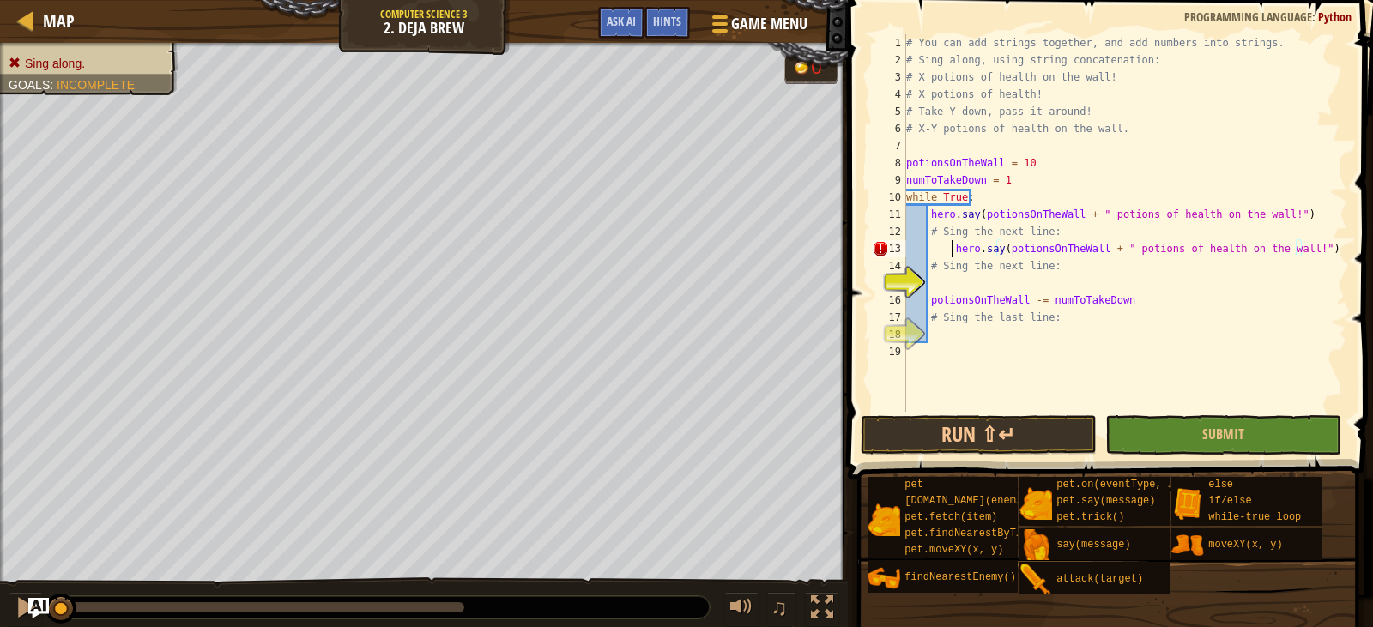
click at [950, 254] on div "# You can add strings together, and add numbers into strings. # Sing along, usi…" at bounding box center [1125, 240] width 444 height 412
type textarea "hero.say(potionsOnTheWall + " potions of health on the wall!")"
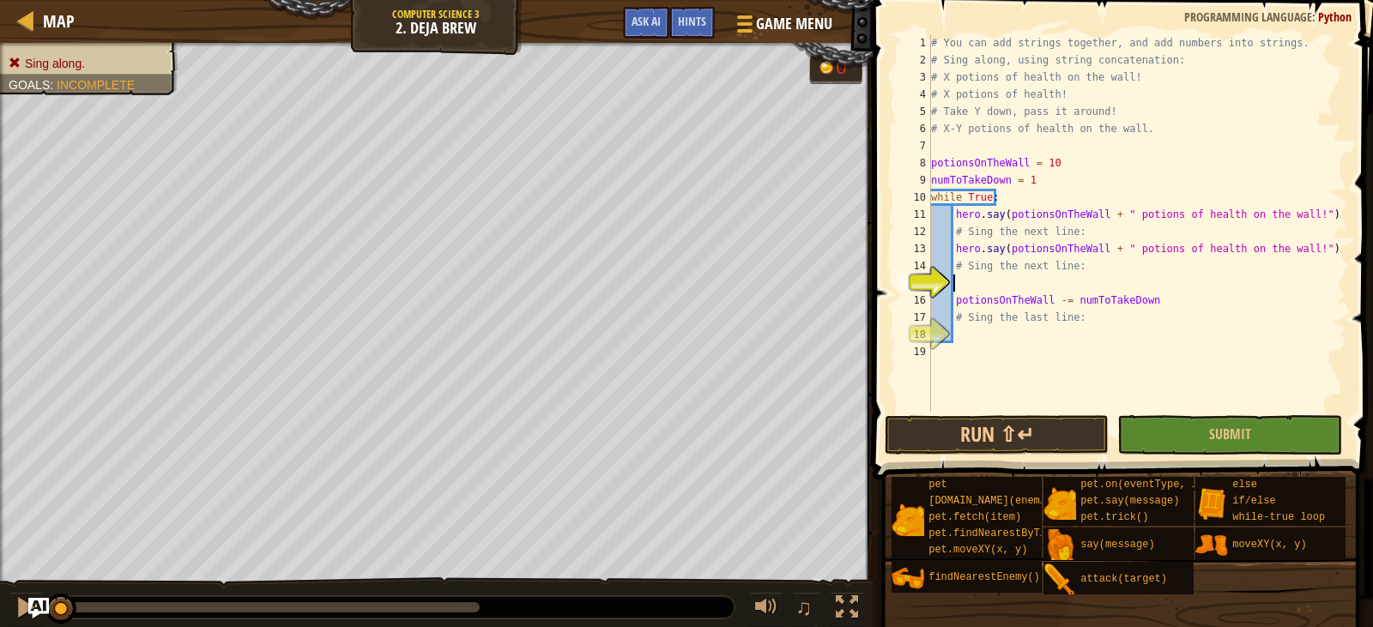
click at [958, 276] on div "# You can add strings together, and add numbers into strings. # Sing along, usi…" at bounding box center [1150, 240] width 444 height 412
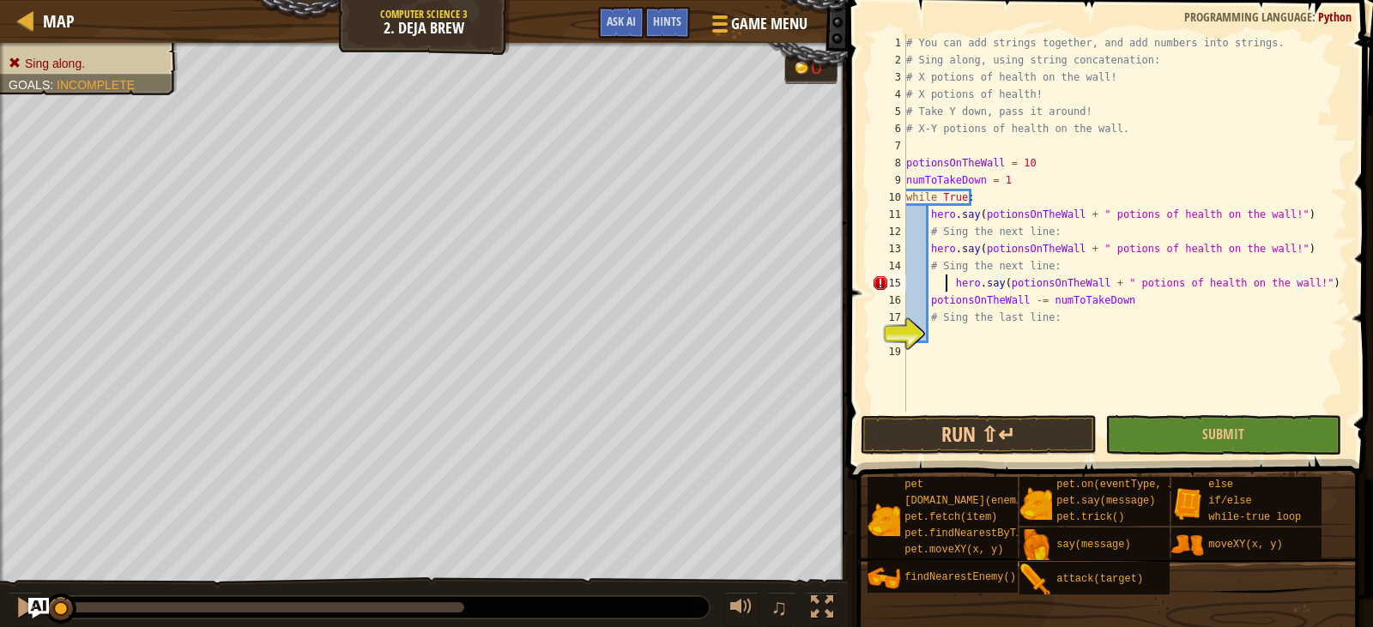
click at [947, 287] on div "# You can add strings together, and add numbers into strings. # Sing along, usi…" at bounding box center [1125, 240] width 444 height 412
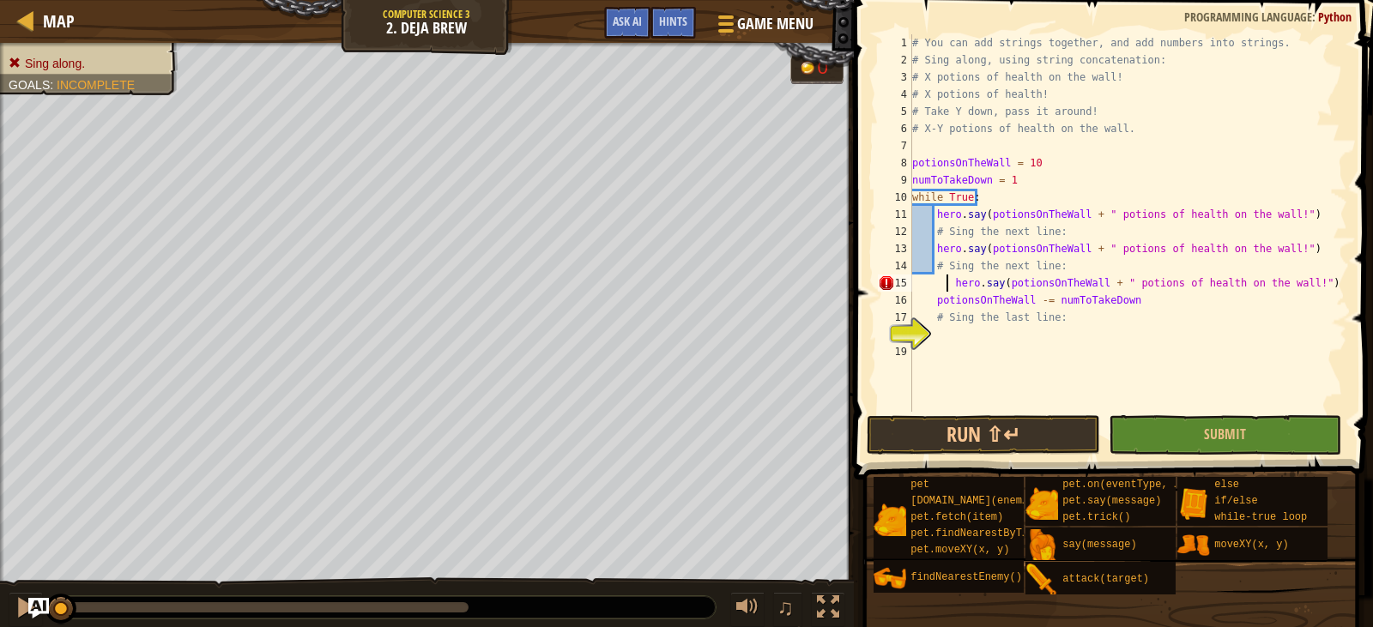
click at [955, 286] on div "# You can add strings together, and add numbers into strings. # Sing along, usi…" at bounding box center [1128, 240] width 438 height 412
click at [951, 286] on div "# You can add strings together, and add numbers into strings. # Sing along, usi…" at bounding box center [1128, 240] width 438 height 412
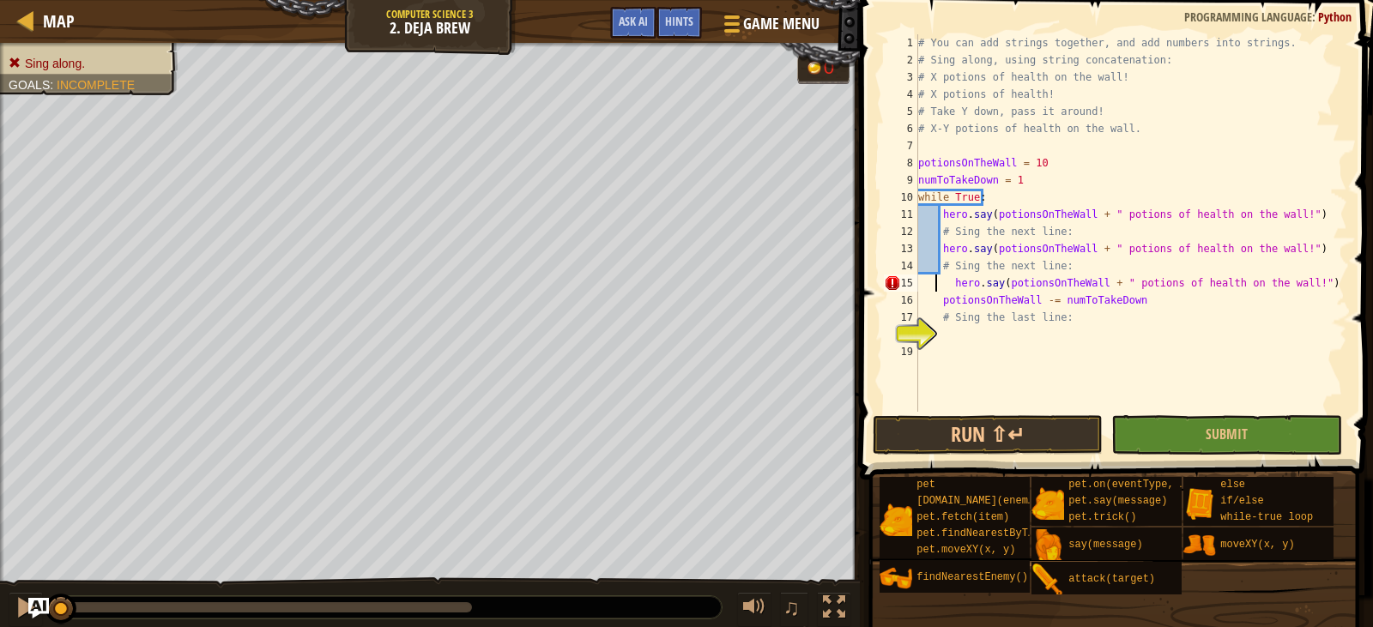
click at [934, 287] on div "# You can add strings together, and add numbers into strings. # Sing along, usi…" at bounding box center [1134, 240] width 438 height 412
click at [952, 287] on div "# You can add strings together, and add numbers into strings. # Sing along, usi…" at bounding box center [1131, 240] width 432 height 412
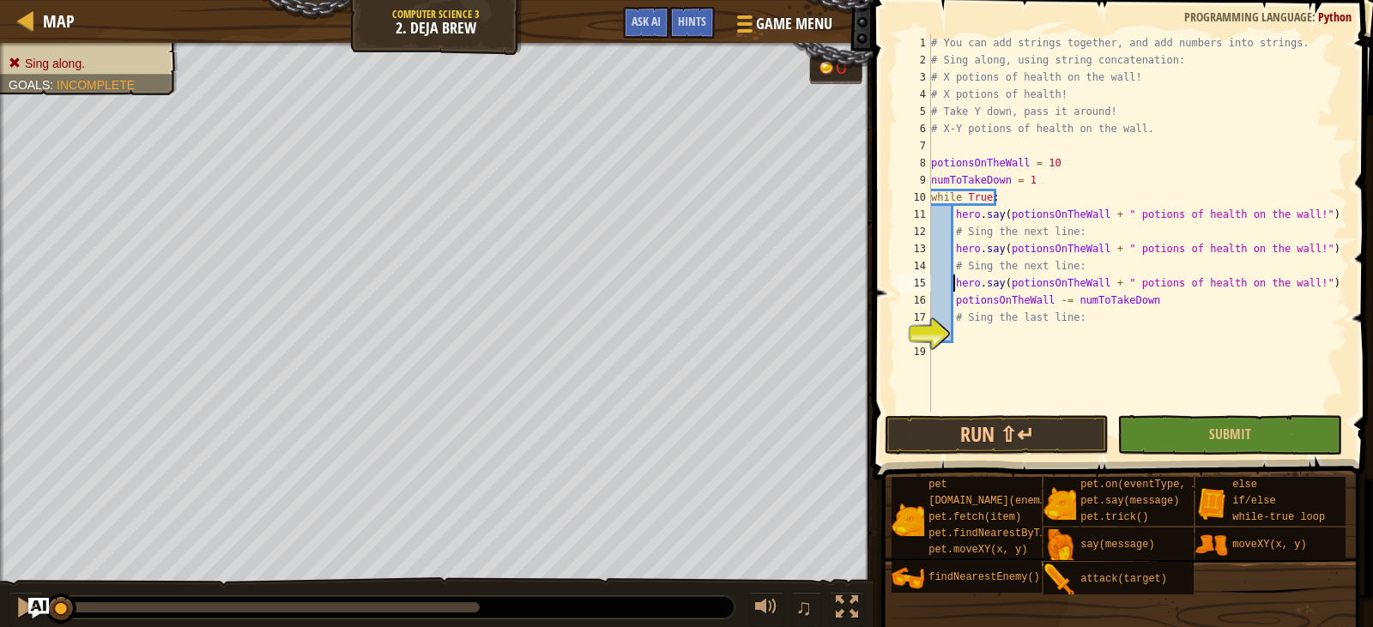
click at [968, 315] on div "# You can add strings together, and add numbers into strings. # Sing along, usi…" at bounding box center [1141, 240] width 426 height 412
type textarea "# Sing the last line:"
click at [1051, 323] on div "# You can add strings together, and add numbers into strings. # Sing along, usi…" at bounding box center [1138, 240] width 420 height 412
click at [987, 339] on div "# You can add strings together, and add numbers into strings. # Sing along, usi…" at bounding box center [1138, 240] width 420 height 412
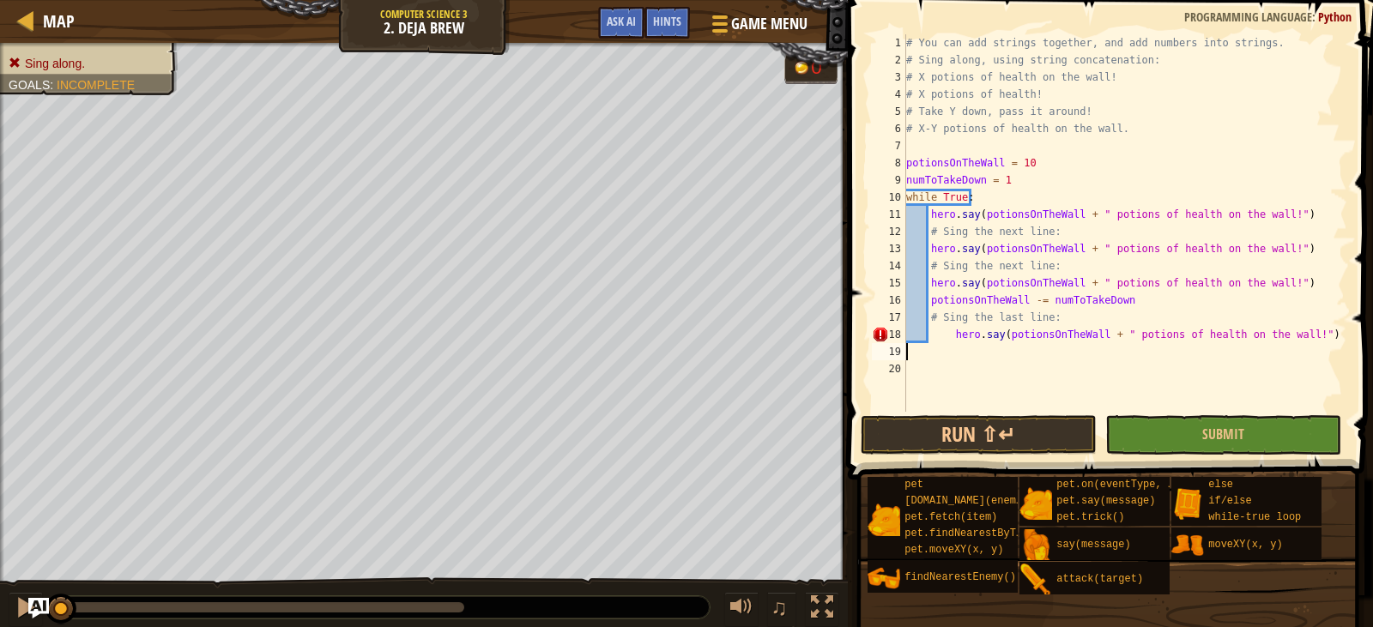
click at [950, 331] on div "# You can add strings together, and add numbers into strings. # Sing along, usi…" at bounding box center [1125, 240] width 444 height 412
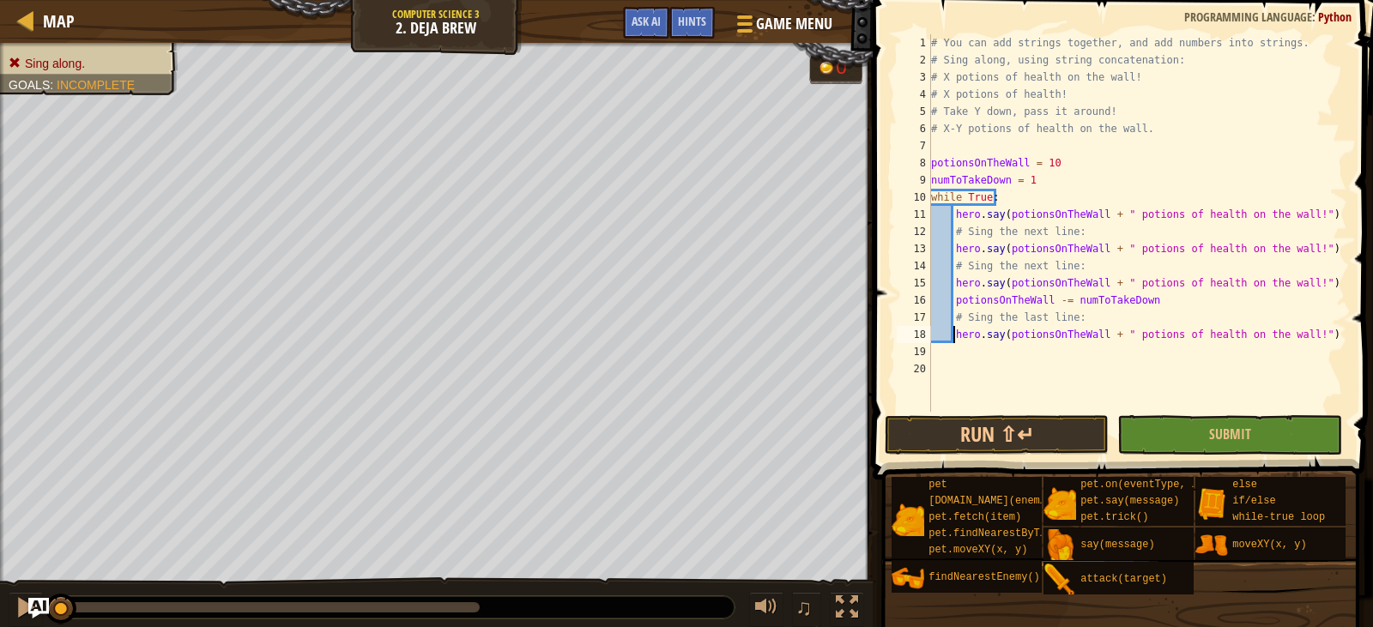
click at [1000, 305] on div "# You can add strings together, and add numbers into strings. # Sing along, usi…" at bounding box center [1150, 240] width 444 height 412
click at [1075, 300] on div "# You can add strings together, and add numbers into strings. # Sing along, usi…" at bounding box center [1138, 240] width 420 height 412
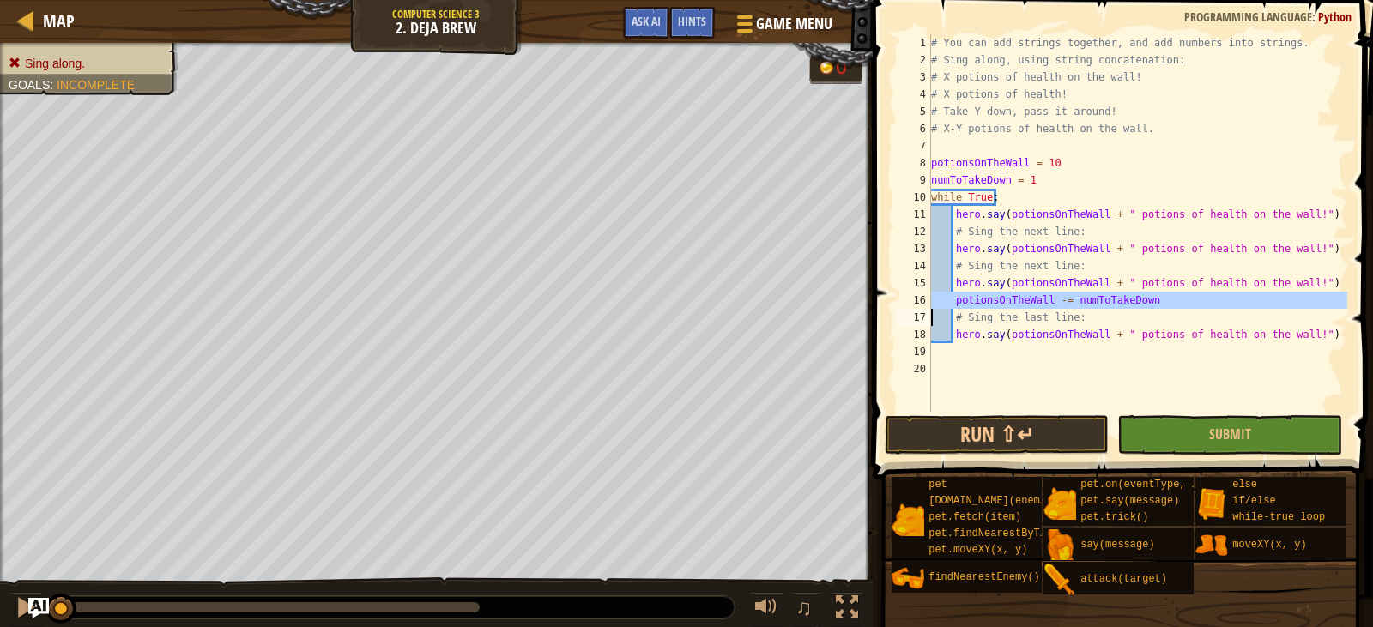
click at [1075, 300] on div "# You can add strings together, and add numbers into strings. # Sing along, usi…" at bounding box center [1138, 240] width 420 height 412
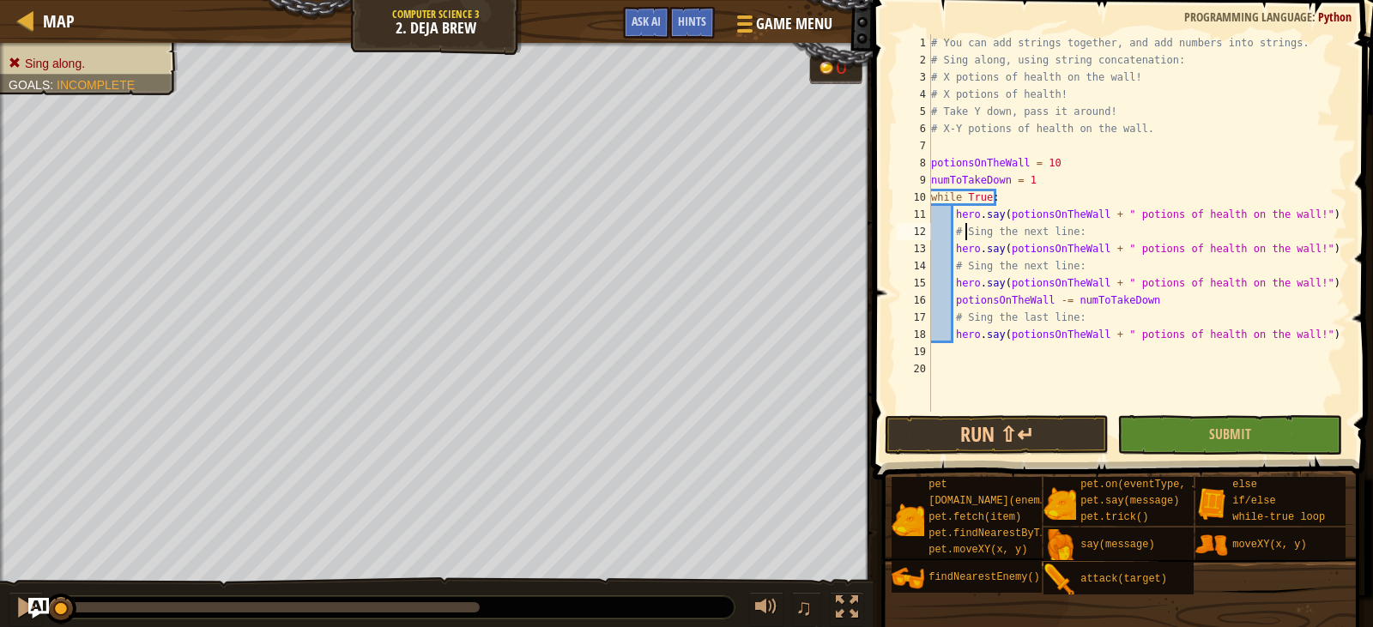
click at [966, 239] on div "# You can add strings together, and add numbers into strings. # Sing along, usi…" at bounding box center [1138, 240] width 420 height 412
click at [952, 251] on div "# You can add strings together, and add numbers into strings. # Sing along, usi…" at bounding box center [1138, 240] width 420 height 412
type textarea "hero.say(potionsOnTheWall + " potions of health on the wall!")"
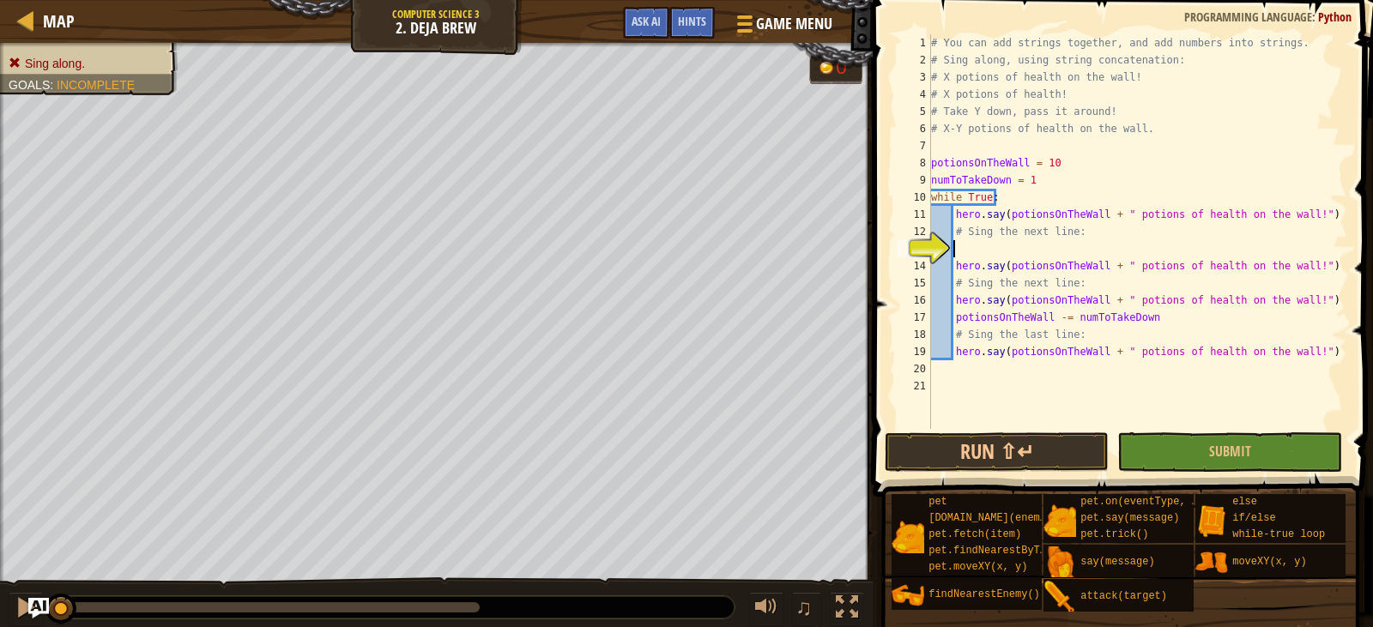
click at [957, 250] on div "# You can add strings together, and add numbers into strings. # Sing along, usi…" at bounding box center [1138, 248] width 420 height 429
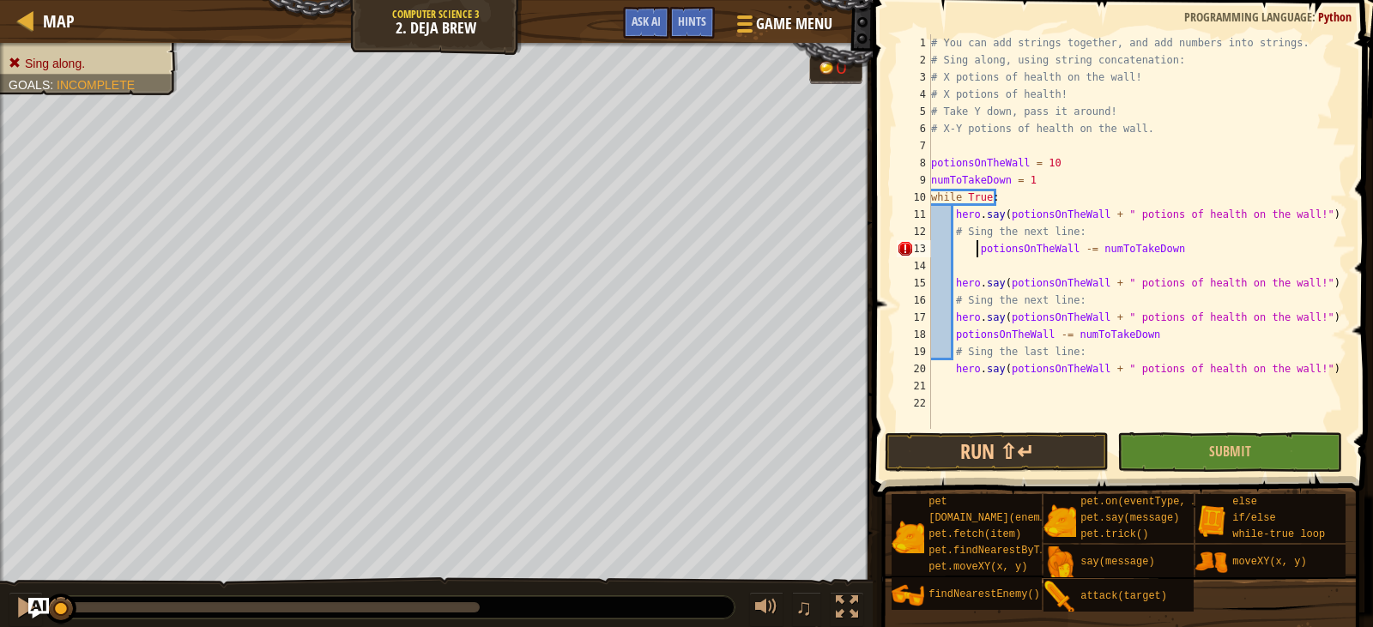
click at [975, 257] on div "# You can add strings together, and add numbers into strings. # Sing along, usi…" at bounding box center [1138, 248] width 420 height 429
type textarea "potionsOnTheWall -= numToTakeDown"
click at [959, 274] on div "# You can add strings together, and add numbers into strings. # Sing along, usi…" at bounding box center [1138, 248] width 420 height 429
click at [950, 290] on div "# You can add strings together, and add numbers into strings. # Sing along, usi…" at bounding box center [1138, 248] width 420 height 429
click at [949, 289] on div "# You can add strings together, and add numbers into strings. # Sing along, usi…" at bounding box center [1138, 248] width 420 height 429
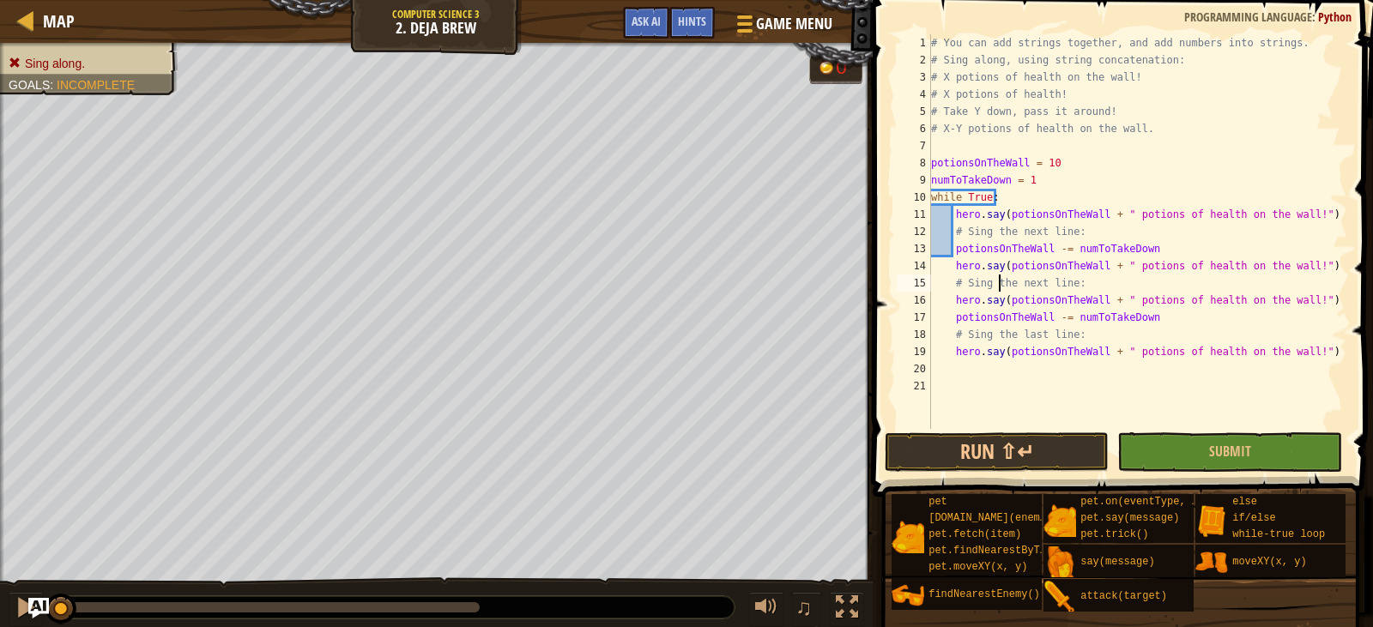
click at [1000, 278] on div "# You can add strings together, and add numbers into strings. # Sing along, usi…" at bounding box center [1138, 248] width 420 height 429
click at [1020, 258] on div "# You can add strings together, and add numbers into strings. # Sing along, usi…" at bounding box center [1138, 248] width 420 height 429
click at [953, 304] on div "# You can add strings together, and add numbers into strings. # Sing along, usi…" at bounding box center [1138, 248] width 420 height 429
click at [955, 269] on div "# You can add strings together, and add numbers into strings. # Sing along, usi…" at bounding box center [1138, 248] width 420 height 429
click at [967, 297] on div "# You can add strings together, and add numbers into strings. # Sing along, usi…" at bounding box center [1141, 248] width 426 height 429
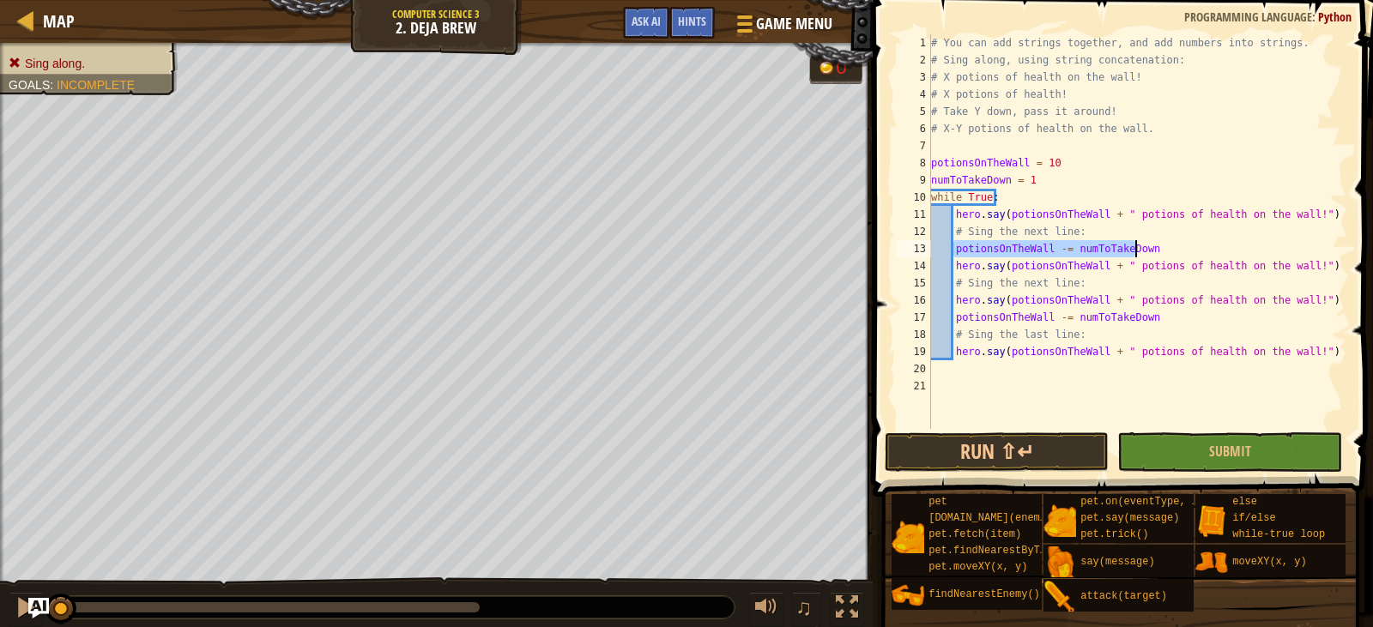
drag, startPoint x: 951, startPoint y: 250, endPoint x: 1135, endPoint y: 252, distance: 184.5
click at [1135, 252] on div "# You can add strings together, and add numbers into strings. # Sing along, usi…" at bounding box center [1138, 248] width 420 height 429
type textarea "n"
click at [1012, 242] on div "# You can add strings together, and add numbers into strings. # Sing along, usi…" at bounding box center [1138, 248] width 420 height 429
click at [951, 268] on div "# You can add strings together, and add numbers into strings. # Sing along, usi…" at bounding box center [1138, 248] width 420 height 429
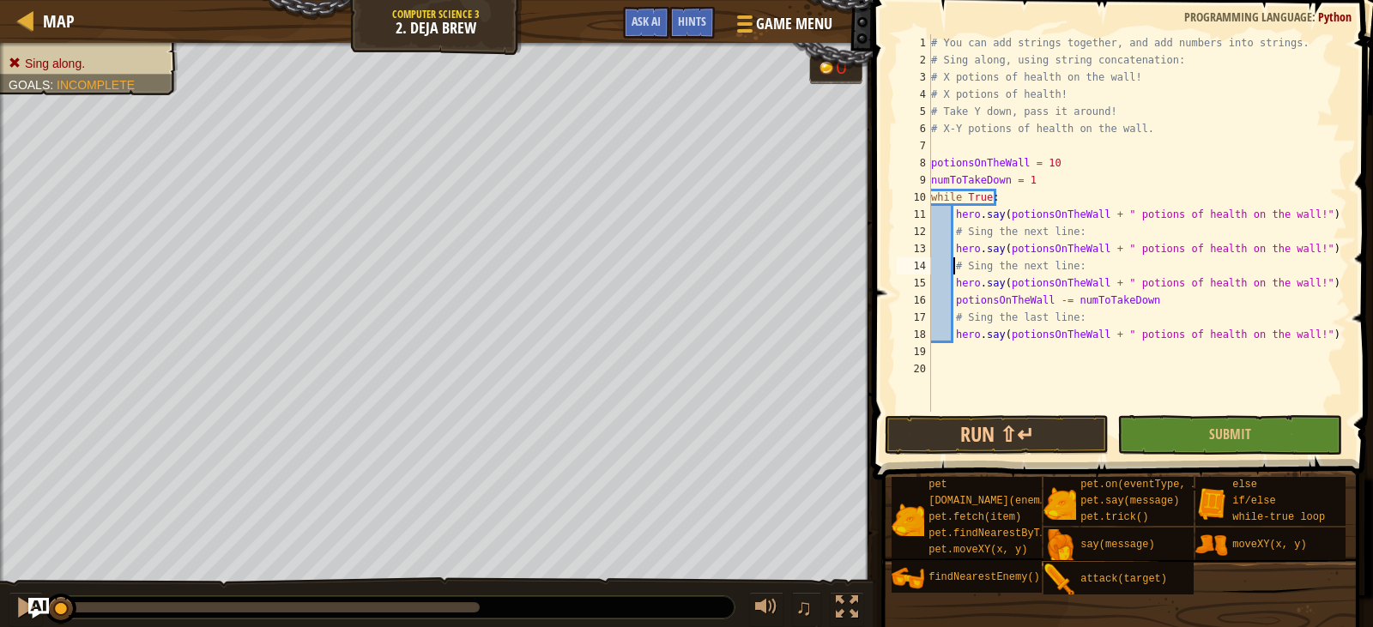
click at [952, 263] on div "# You can add strings together, and add numbers into strings. # Sing along, usi…" at bounding box center [1138, 240] width 420 height 412
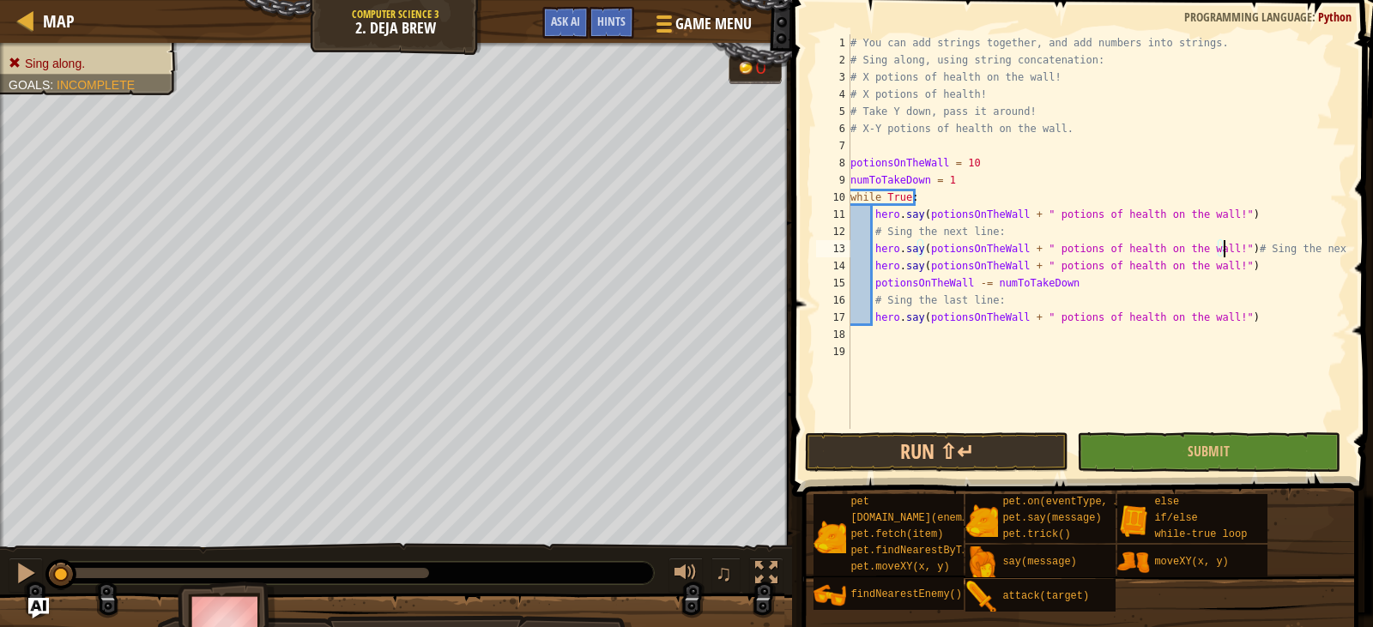
type textarea "# Sing the next line:"
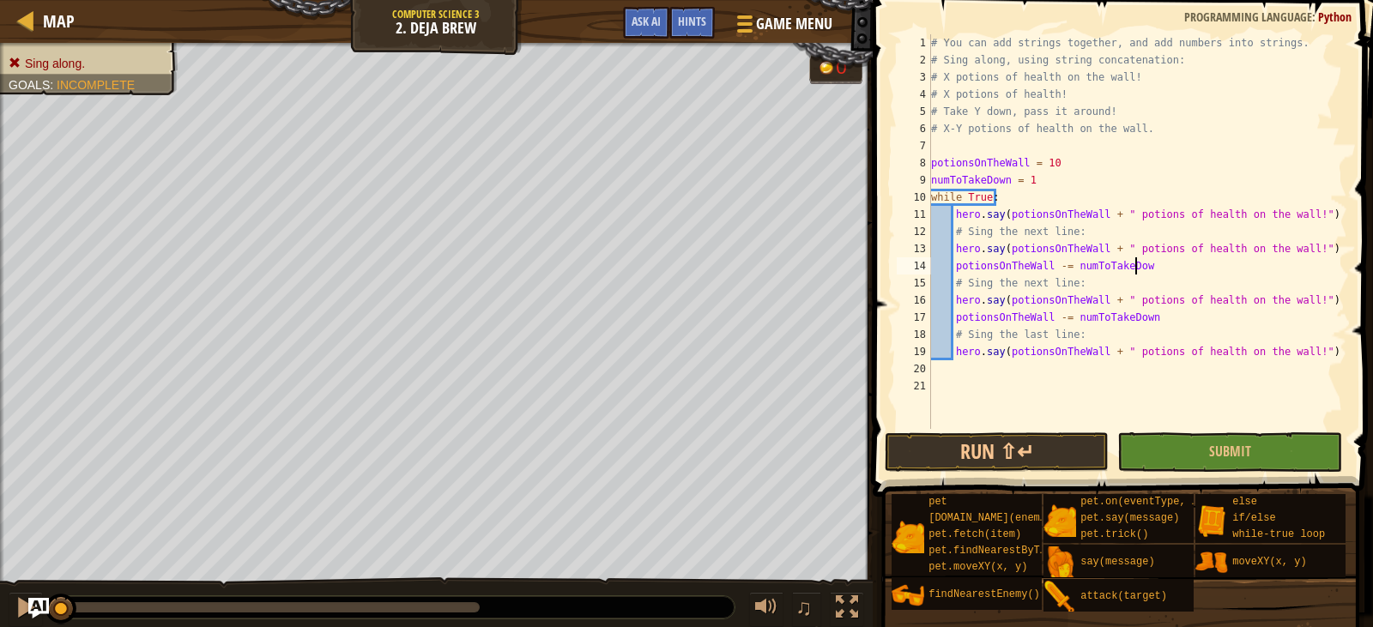
scroll to position [8, 16]
click at [1082, 265] on div "# You can add strings together, and add numbers into strings. # Sing along, usi…" at bounding box center [1138, 248] width 420 height 429
click at [1061, 293] on div "# You can add strings together, and add numbers into strings. # Sing along, usi…" at bounding box center [1138, 248] width 420 height 429
click at [1049, 323] on div "# You can add strings together, and add numbers into strings. # Sing along, usi…" at bounding box center [1138, 248] width 420 height 429
type textarea "potionsOnTheWall -= numToTakeDown"
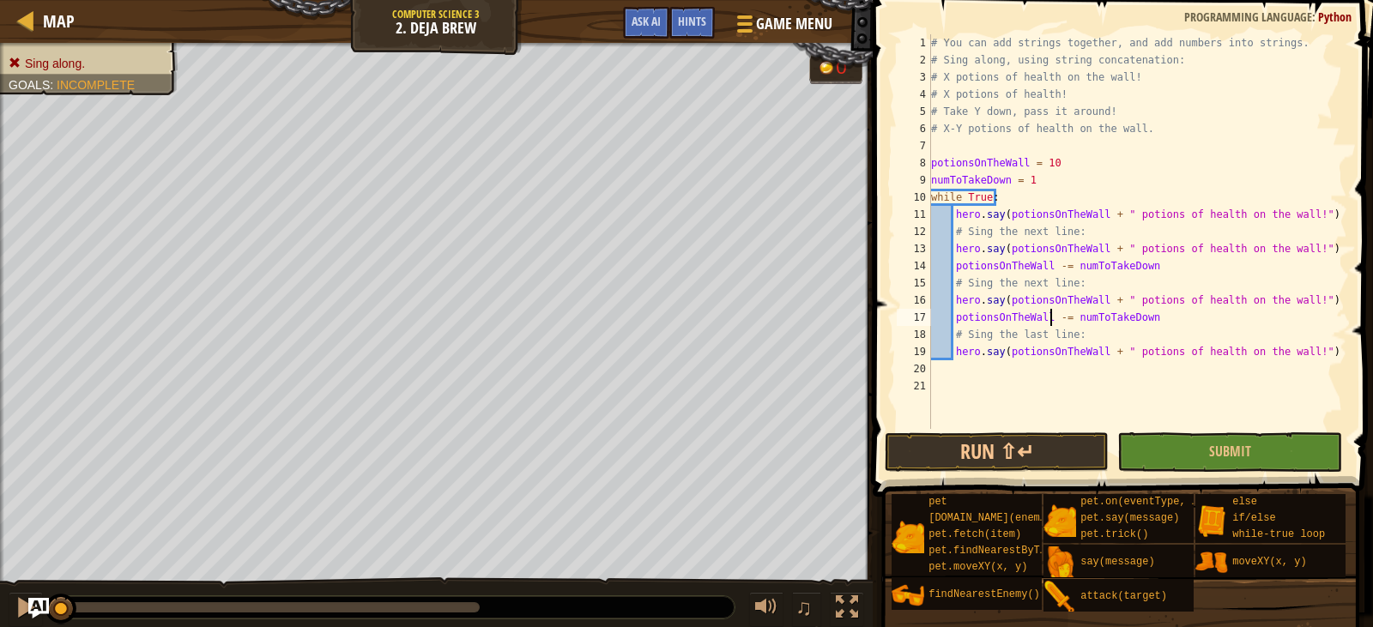
click at [968, 372] on div "# You can add strings together, and add numbers into strings. # Sing along, usi…" at bounding box center [1138, 248] width 420 height 429
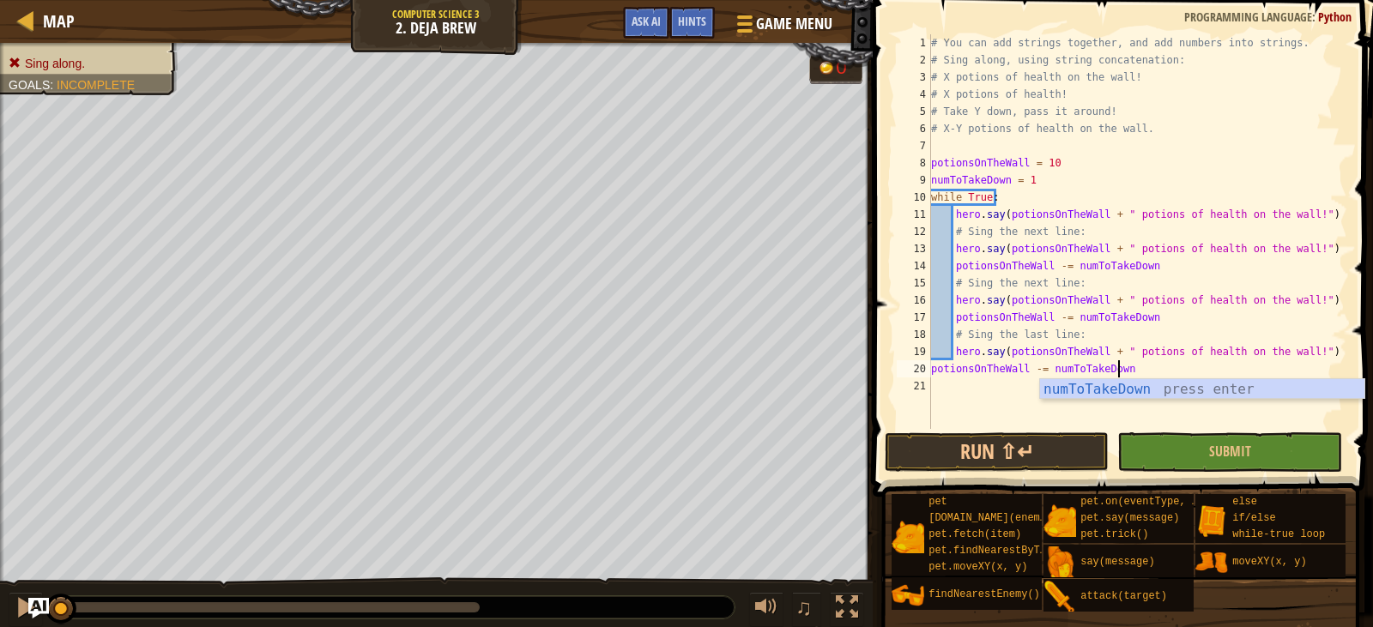
click at [931, 373] on div "# You can add strings together, and add numbers into strings. # Sing along, usi…" at bounding box center [1138, 248] width 420 height 429
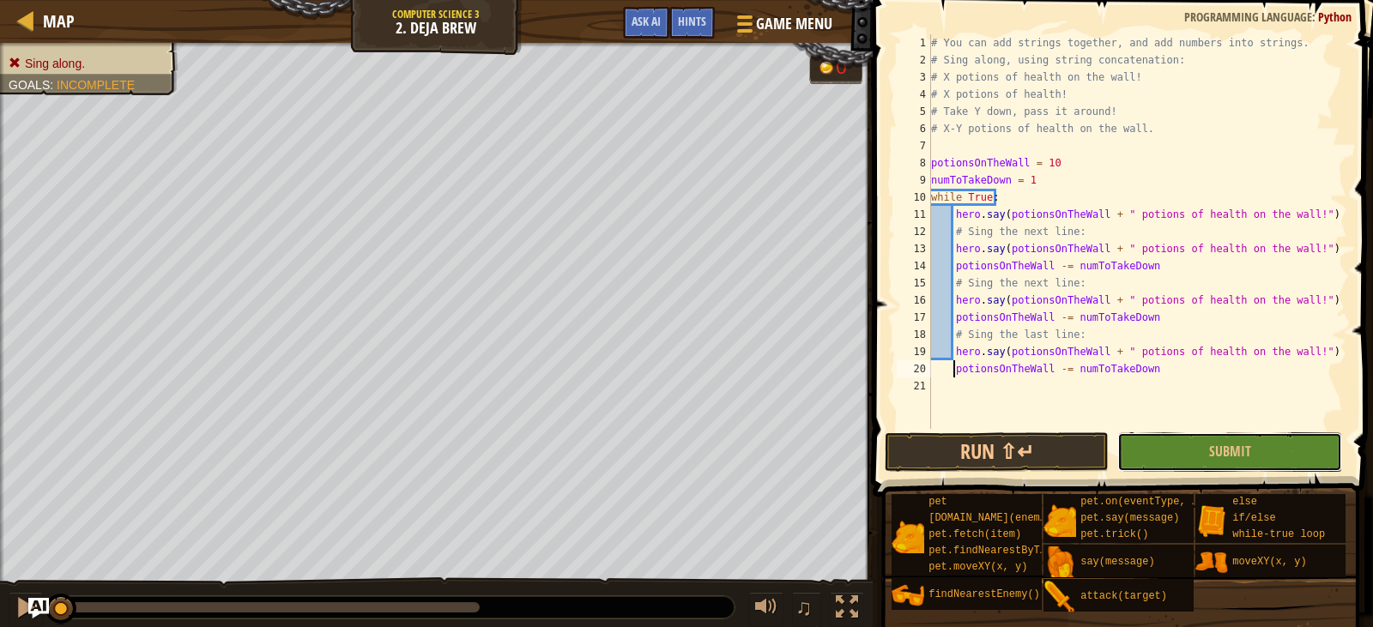
click at [1194, 444] on button "Submit" at bounding box center [1229, 451] width 224 height 39
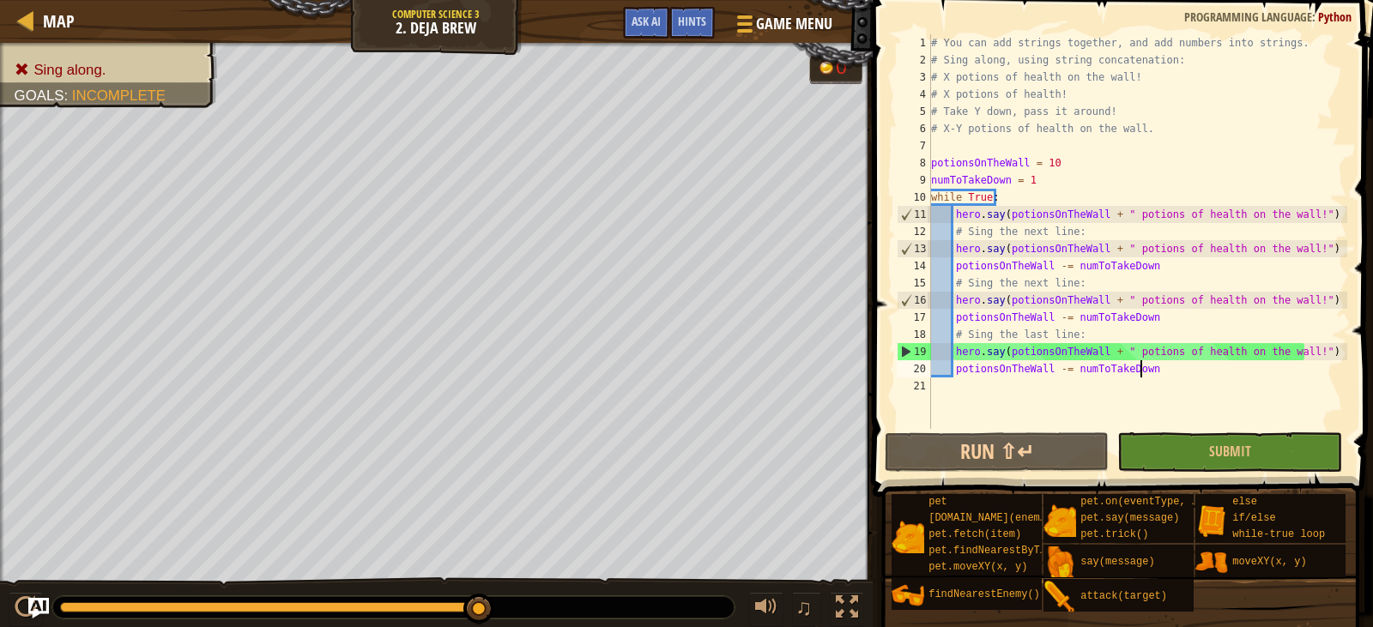
click at [1170, 374] on div "# You can add strings together, and add numbers into strings. # Sing along, usi…" at bounding box center [1138, 248] width 420 height 429
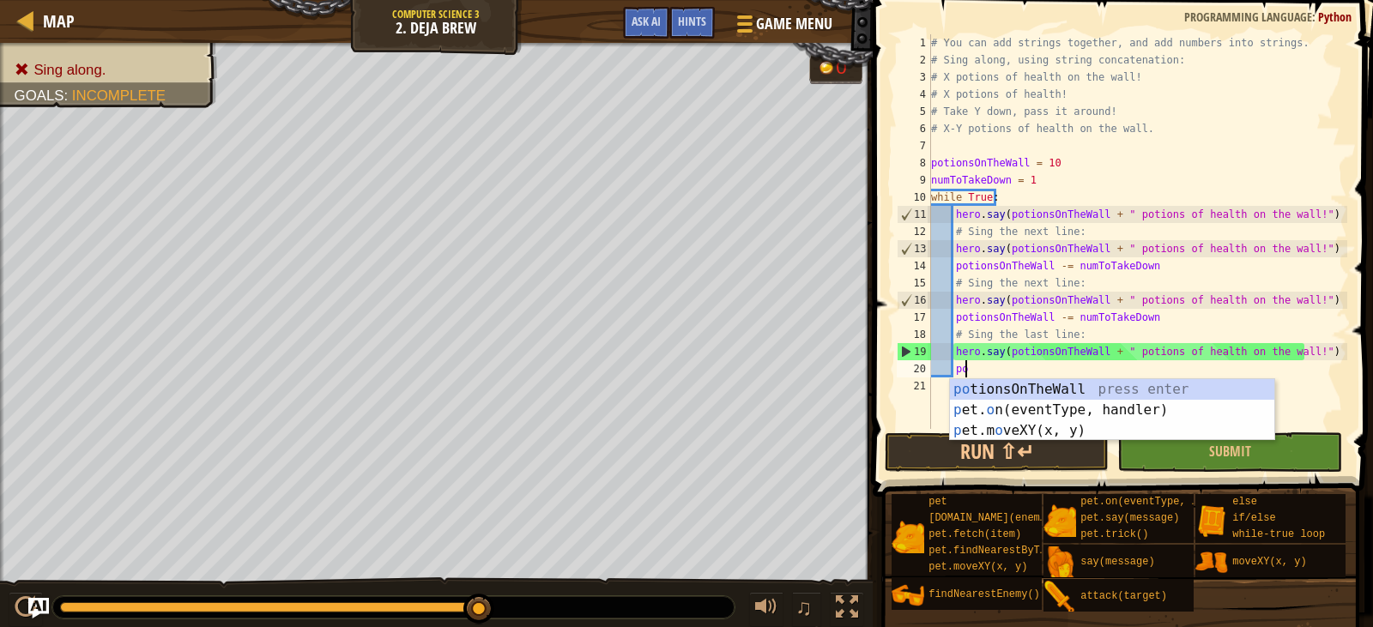
type textarea "p"
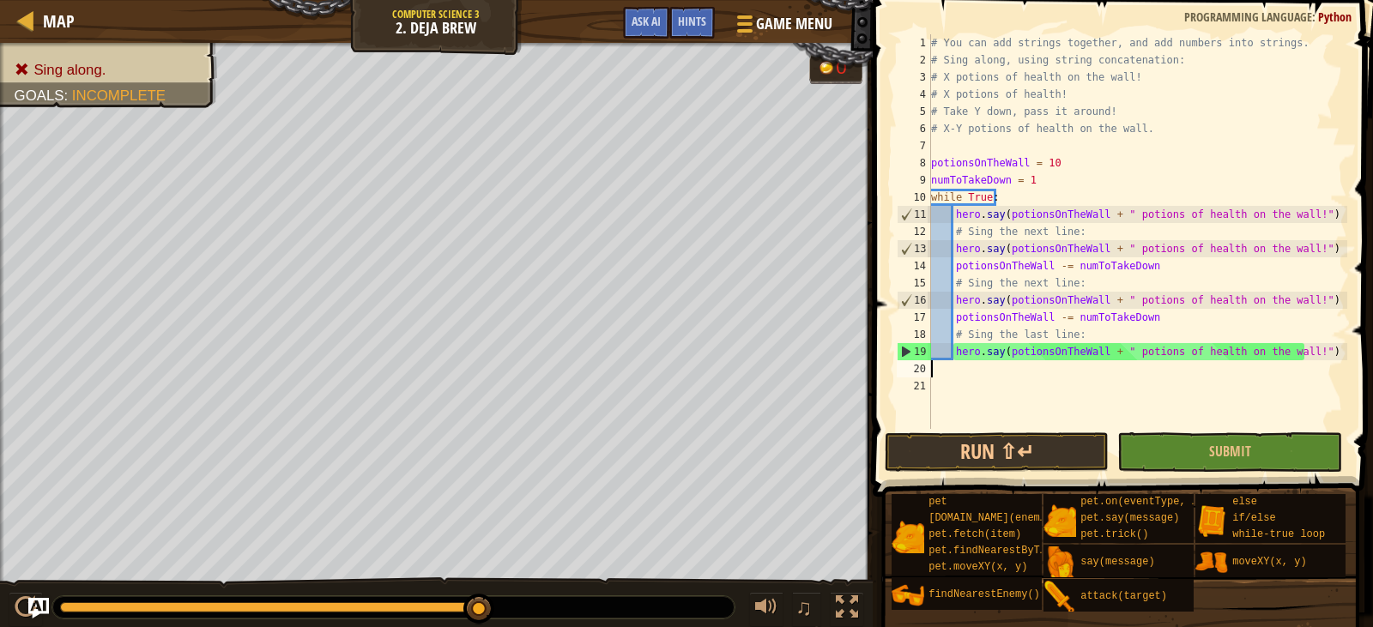
scroll to position [8, 0]
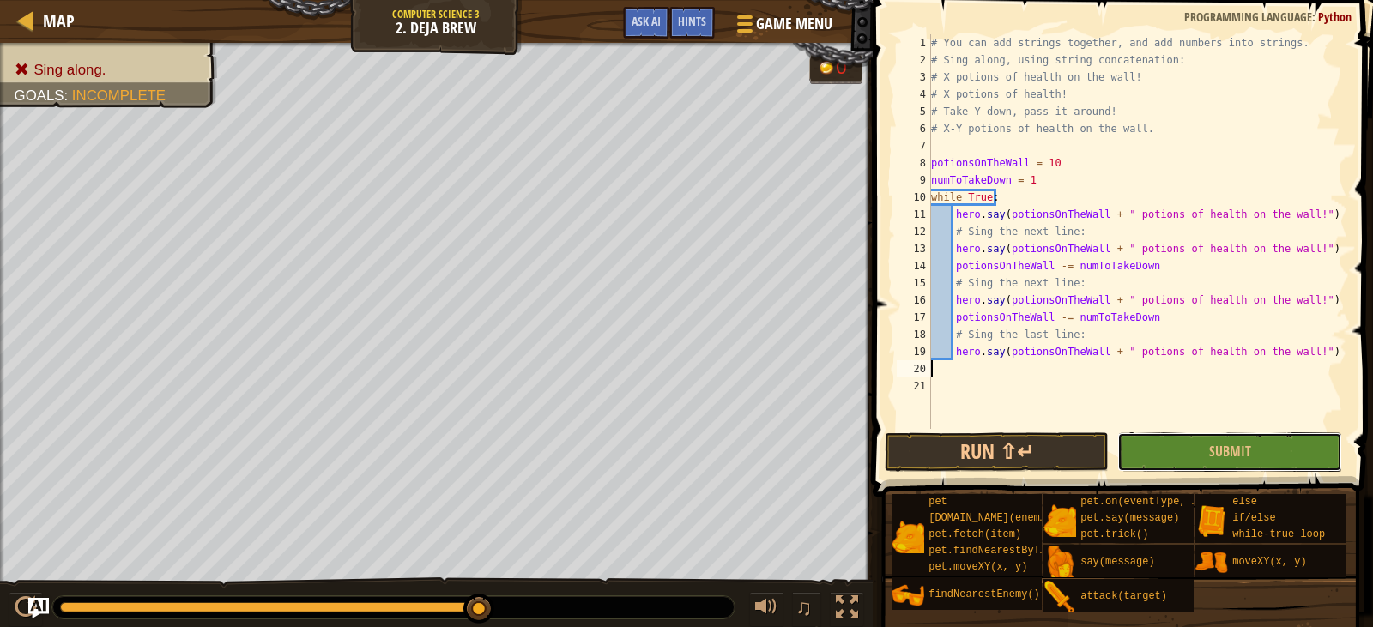
click at [1236, 442] on button "Submit" at bounding box center [1229, 451] width 224 height 39
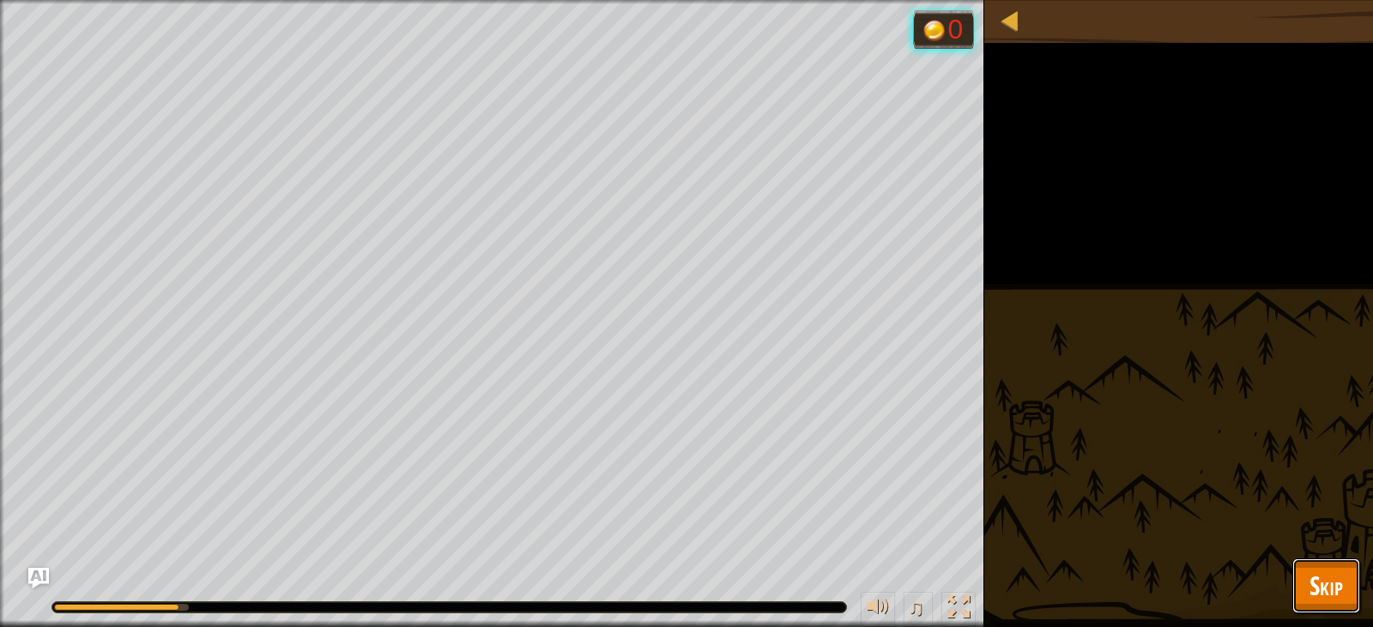
click at [1325, 590] on span "Skip" at bounding box center [1325, 585] width 33 height 35
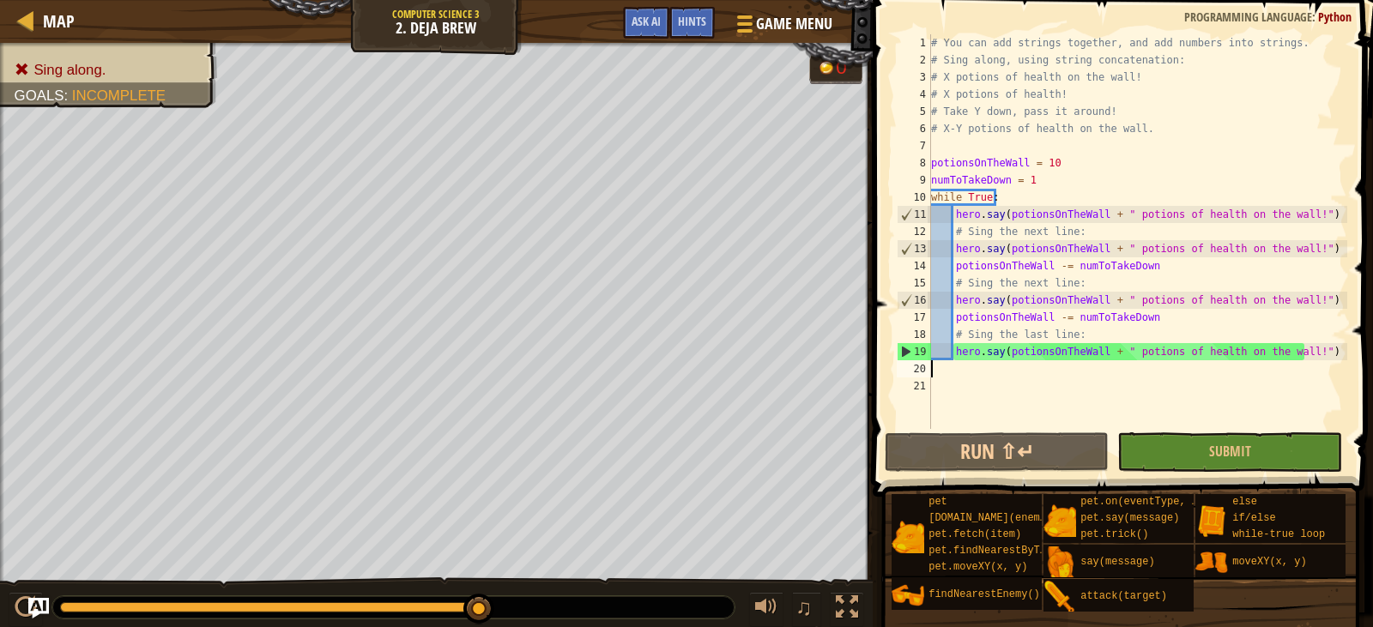
drag, startPoint x: 1031, startPoint y: 371, endPoint x: 1035, endPoint y: 361, distance: 10.4
click at [1031, 371] on div "# You can add strings together, and add numbers into strings. # Sing along, usi…" at bounding box center [1138, 248] width 420 height 429
click at [974, 350] on div "# You can add strings together, and add numbers into strings. # Sing along, usi…" at bounding box center [1138, 248] width 420 height 429
click at [997, 337] on div "# You can add strings together, and add numbers into strings. # Sing along, usi…" at bounding box center [1138, 248] width 420 height 429
click at [1160, 329] on div "# You can add strings together, and add numbers into strings. # Sing along, usi…" at bounding box center [1138, 248] width 420 height 429
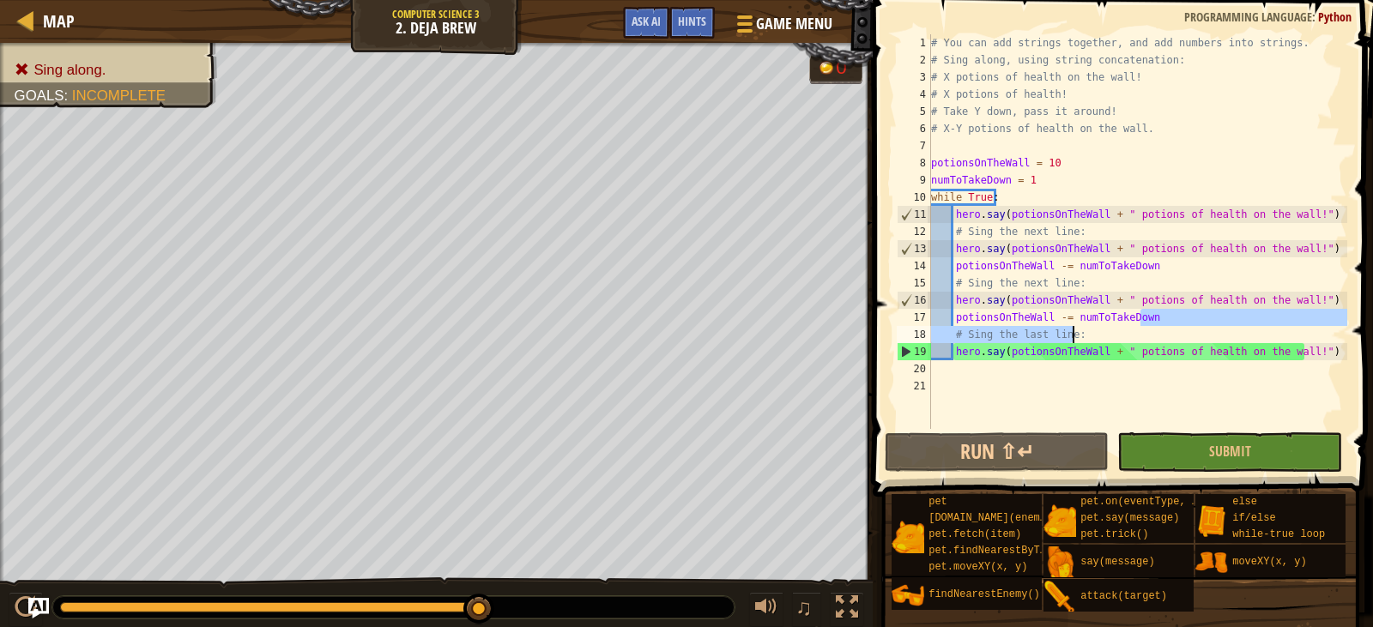
click at [1145, 325] on div "# You can add strings together, and add numbers into strings. # Sing along, usi…" at bounding box center [1138, 231] width 420 height 395
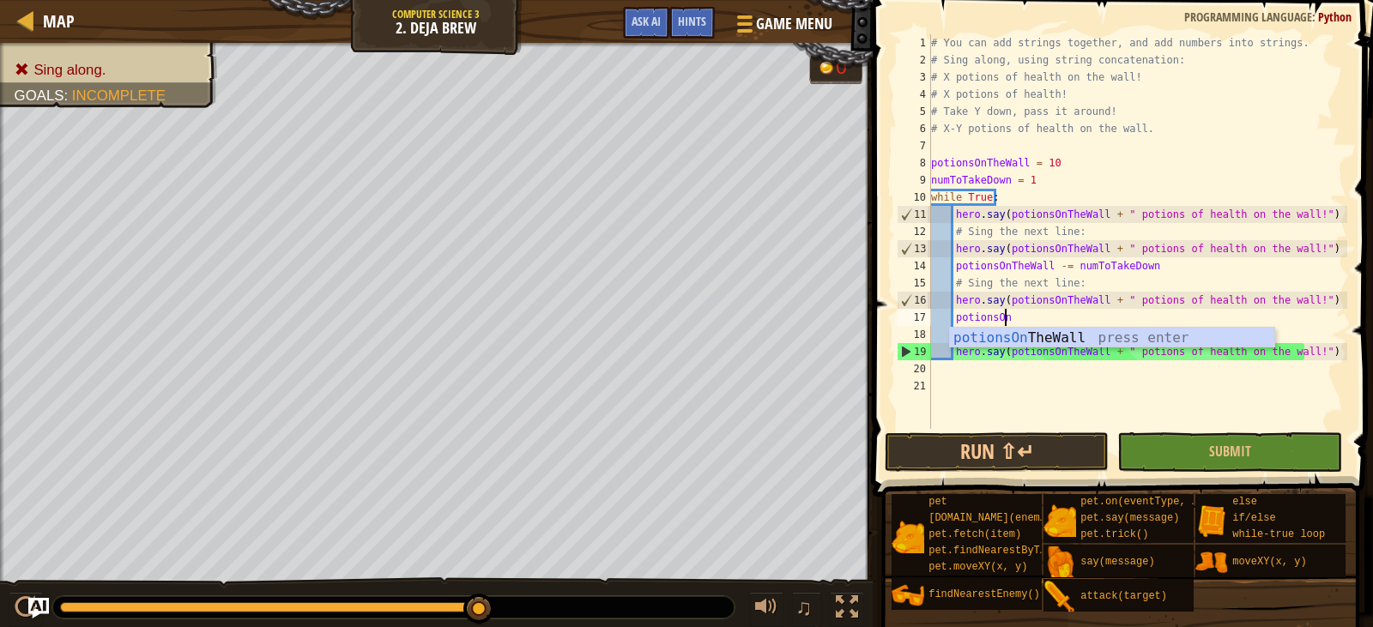
type textarea "p"
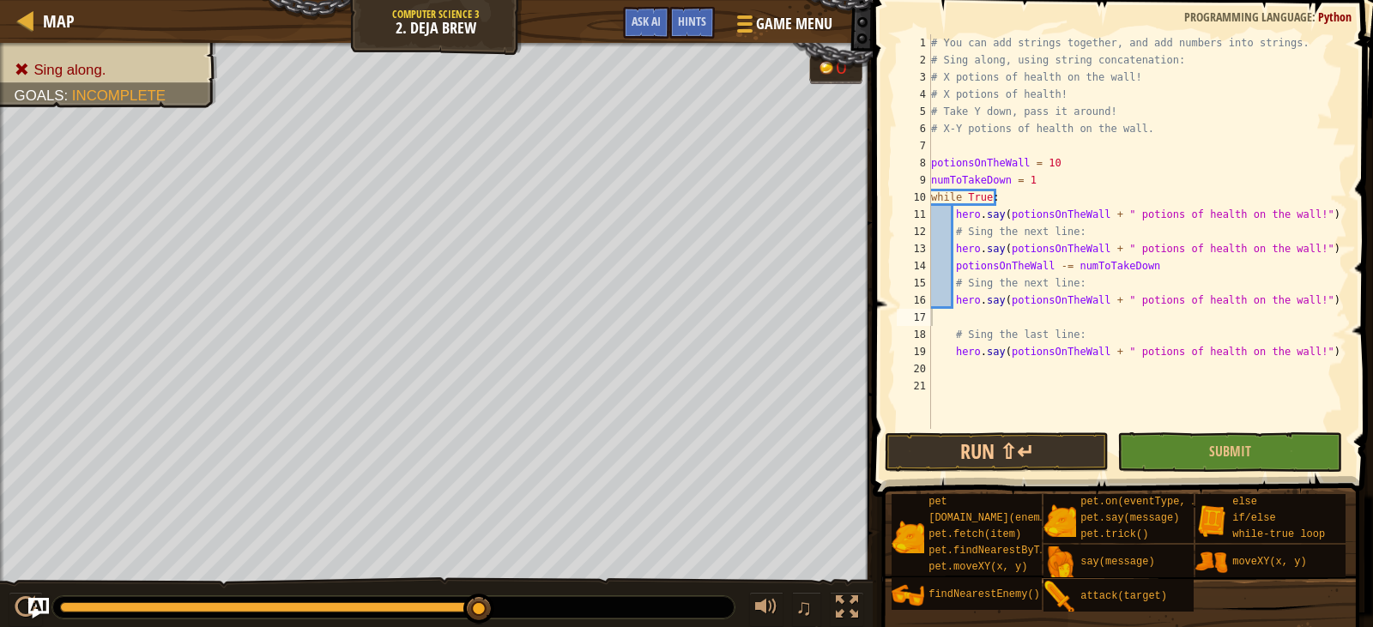
click at [953, 324] on div "# You can add strings together, and add numbers into strings. # Sing along, usi…" at bounding box center [1138, 248] width 420 height 429
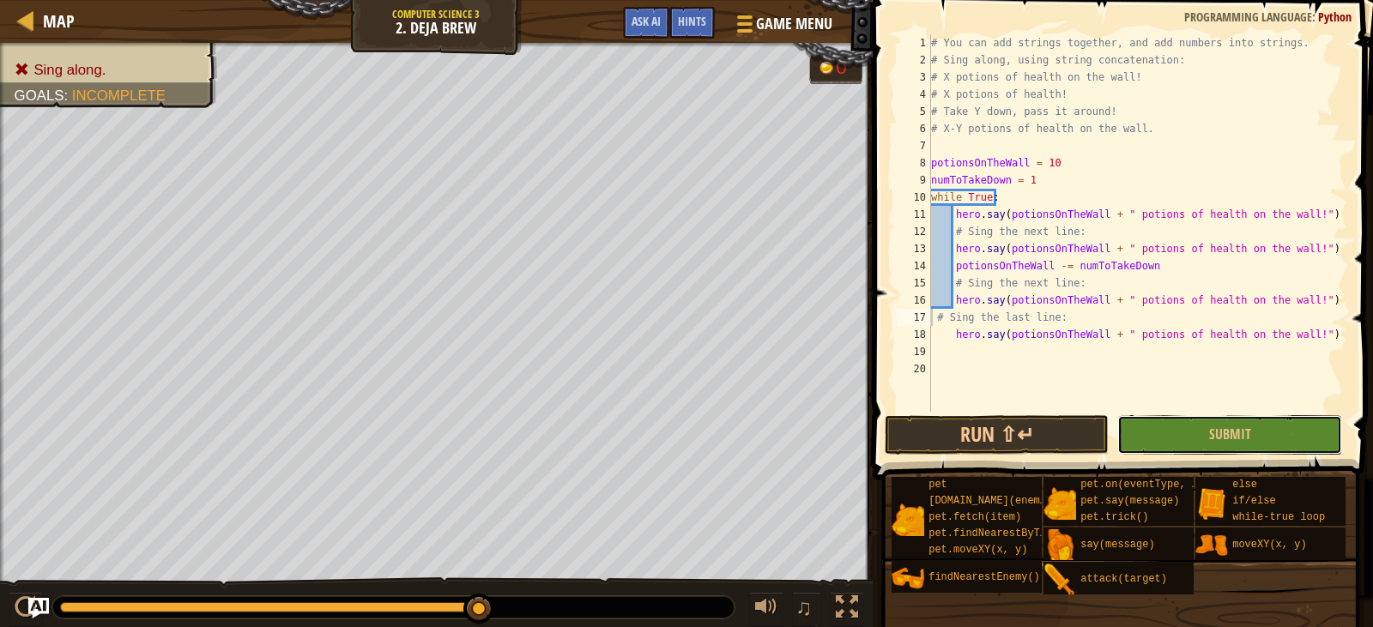
click at [1222, 438] on span "Submit" at bounding box center [1230, 434] width 42 height 19
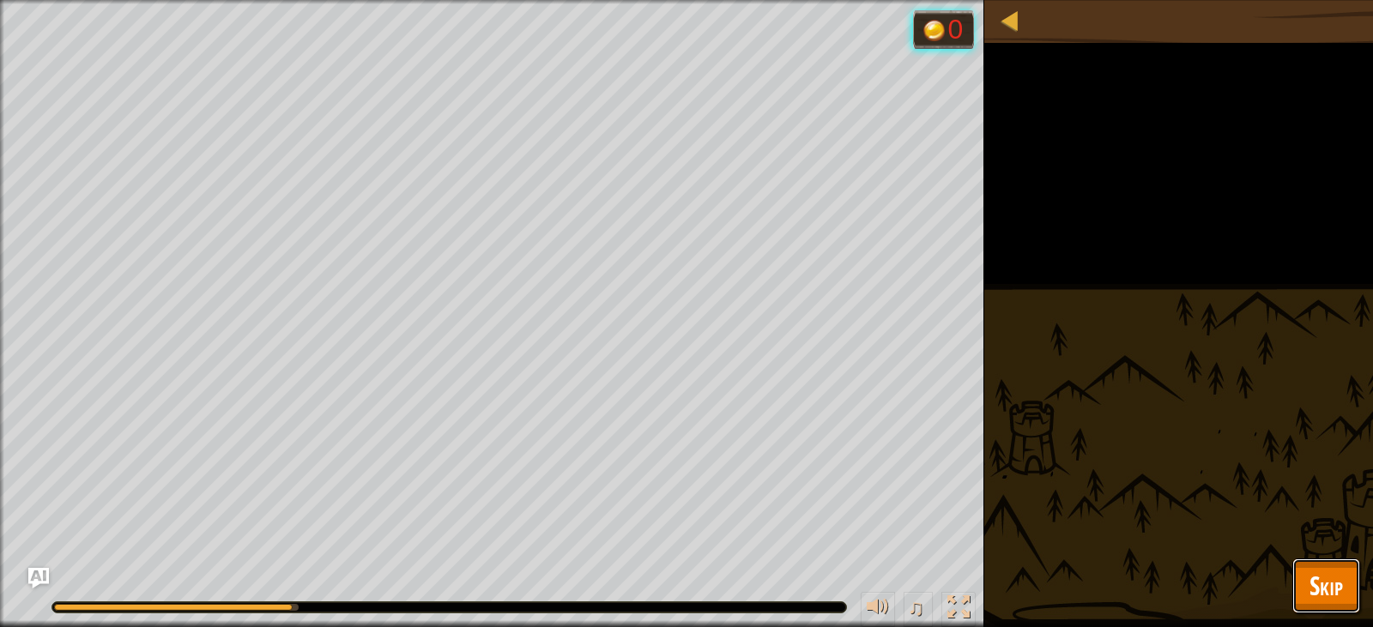
click at [1322, 573] on span "Skip" at bounding box center [1325, 585] width 33 height 35
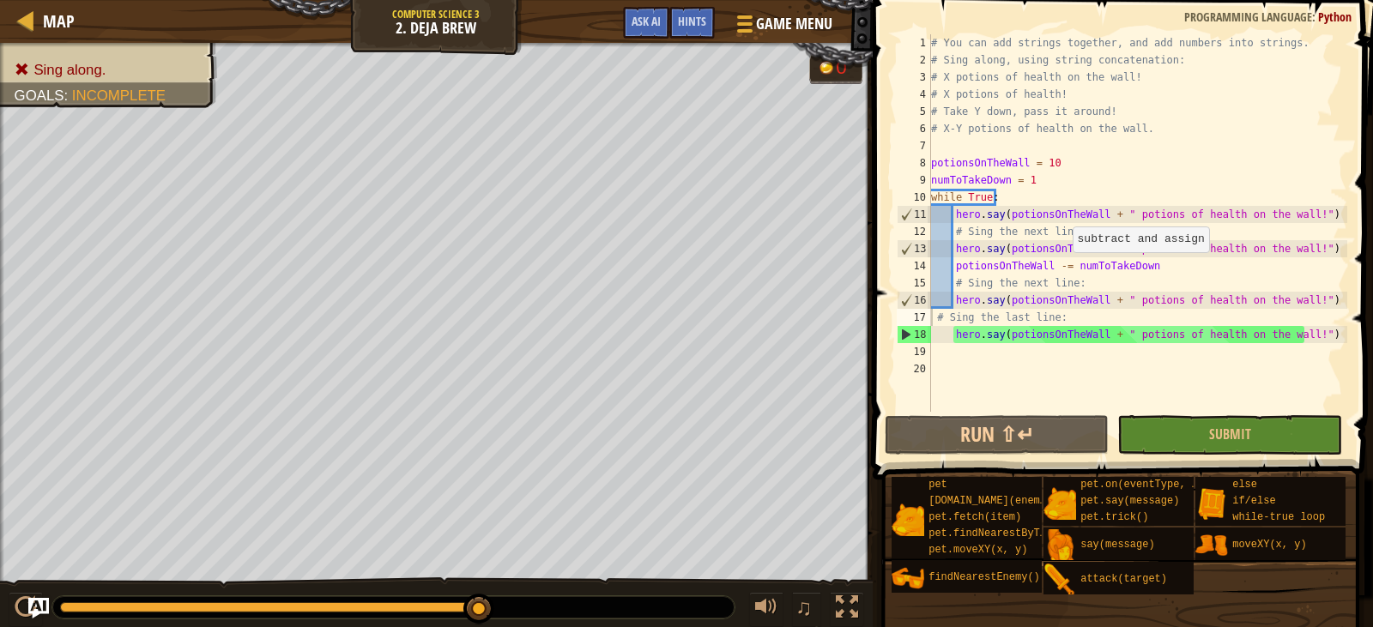
click at [1070, 269] on div "# You can add strings together, and add numbers into strings. # Sing along, usi…" at bounding box center [1138, 240] width 420 height 412
click at [1024, 282] on div "# You can add strings together, and add numbers into strings. # Sing along, usi…" at bounding box center [1138, 240] width 420 height 412
click at [1109, 281] on div "# You can add strings together, and add numbers into strings. # Sing along, usi…" at bounding box center [1138, 240] width 420 height 412
click at [1290, 257] on div "# You can add strings together, and add numbers into strings. # Sing along, usi…" at bounding box center [1138, 240] width 420 height 412
click at [1292, 256] on div "# You can add strings together, and add numbers into strings. # Sing along, usi…" at bounding box center [1138, 240] width 420 height 412
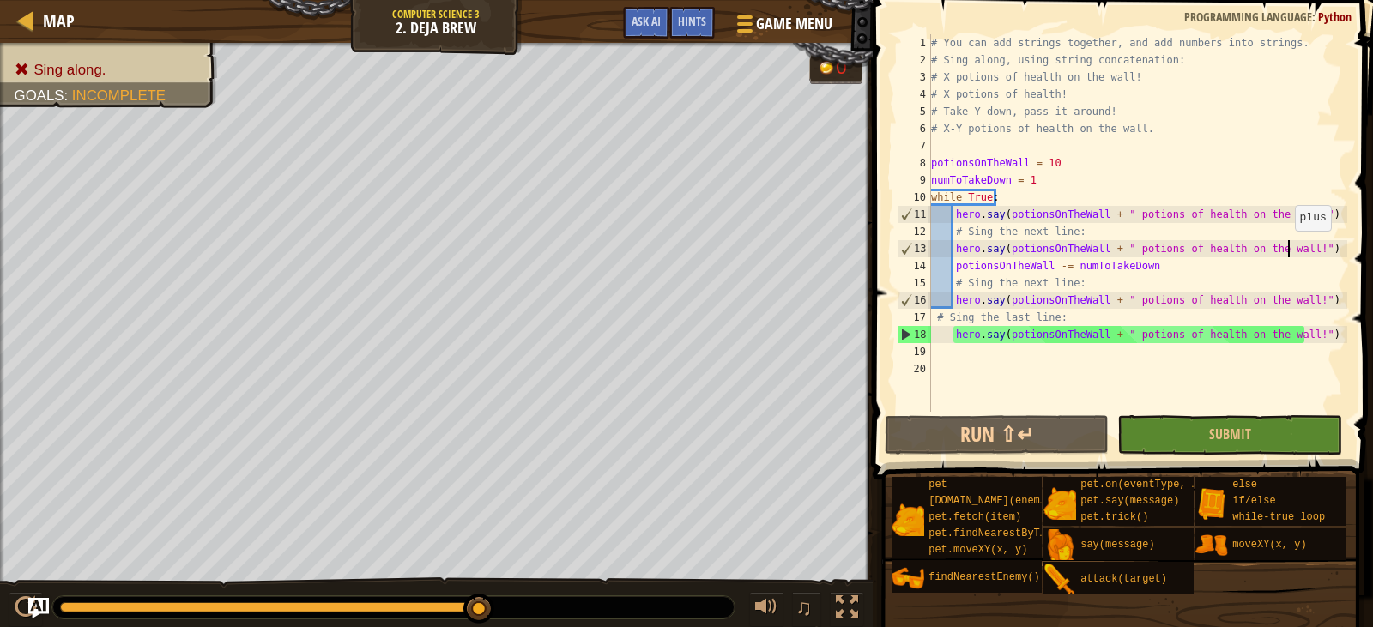
click at [1286, 248] on div "# You can add strings together, and add numbers into strings. # Sing along, usi…" at bounding box center [1138, 240] width 420 height 412
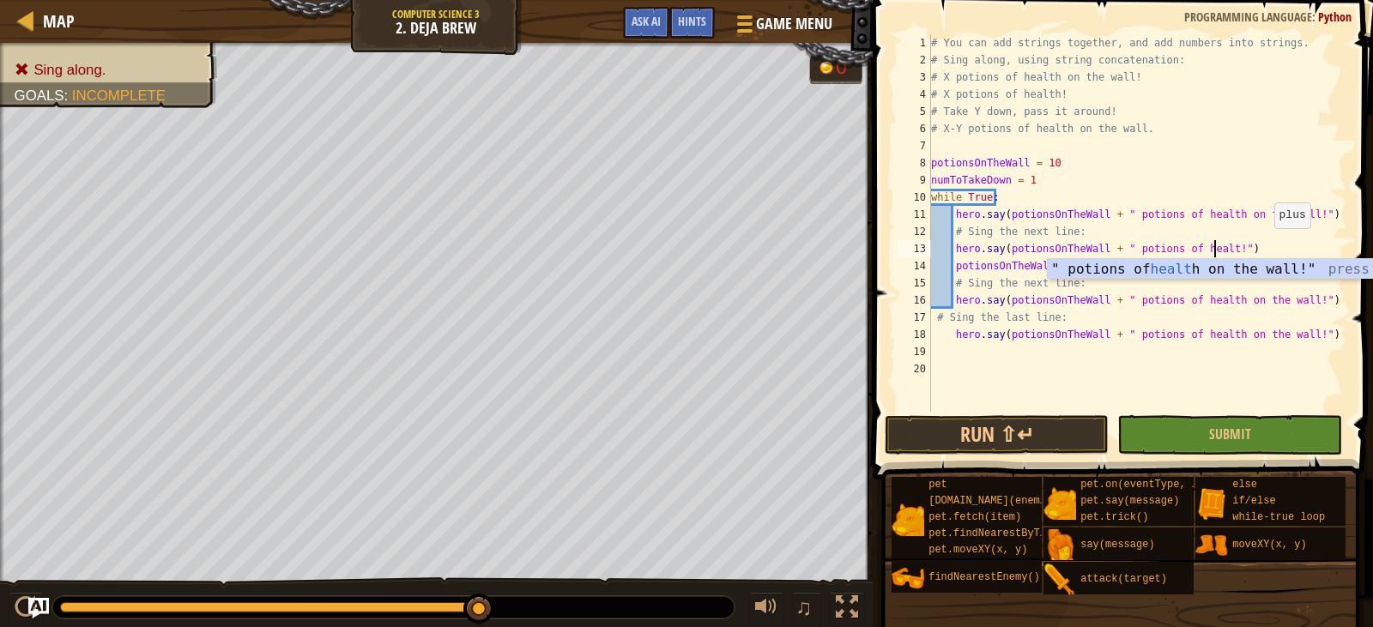
type textarea "hero.say(potionsOnTheWall + " potions of health!")"
click at [1229, 380] on div "# You can add strings together, and add numbers into strings. # Sing along, usi…" at bounding box center [1138, 240] width 420 height 412
click at [1200, 311] on div "# You can add strings together, and add numbers into strings. # Sing along, usi…" at bounding box center [1138, 240] width 420 height 412
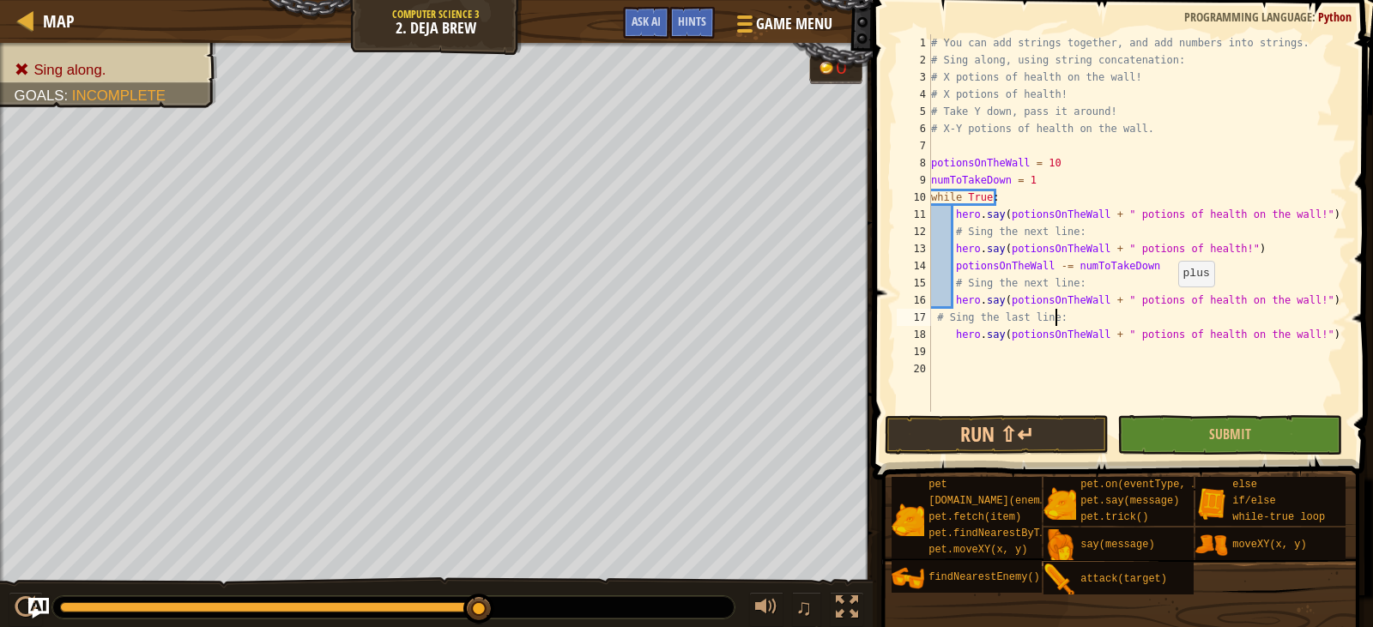
click at [1170, 305] on div "# You can add strings together, and add numbers into strings. # Sing along, usi…" at bounding box center [1138, 240] width 420 height 412
click at [1288, 306] on div "# You can add strings together, and add numbers into strings. # Sing along, usi…" at bounding box center [1138, 240] width 420 height 412
click at [1259, 330] on div "# You can add strings together, and add numbers into strings. # Sing along, usi…" at bounding box center [1138, 240] width 420 height 412
click at [1258, 433] on button "Submit" at bounding box center [1229, 434] width 224 height 39
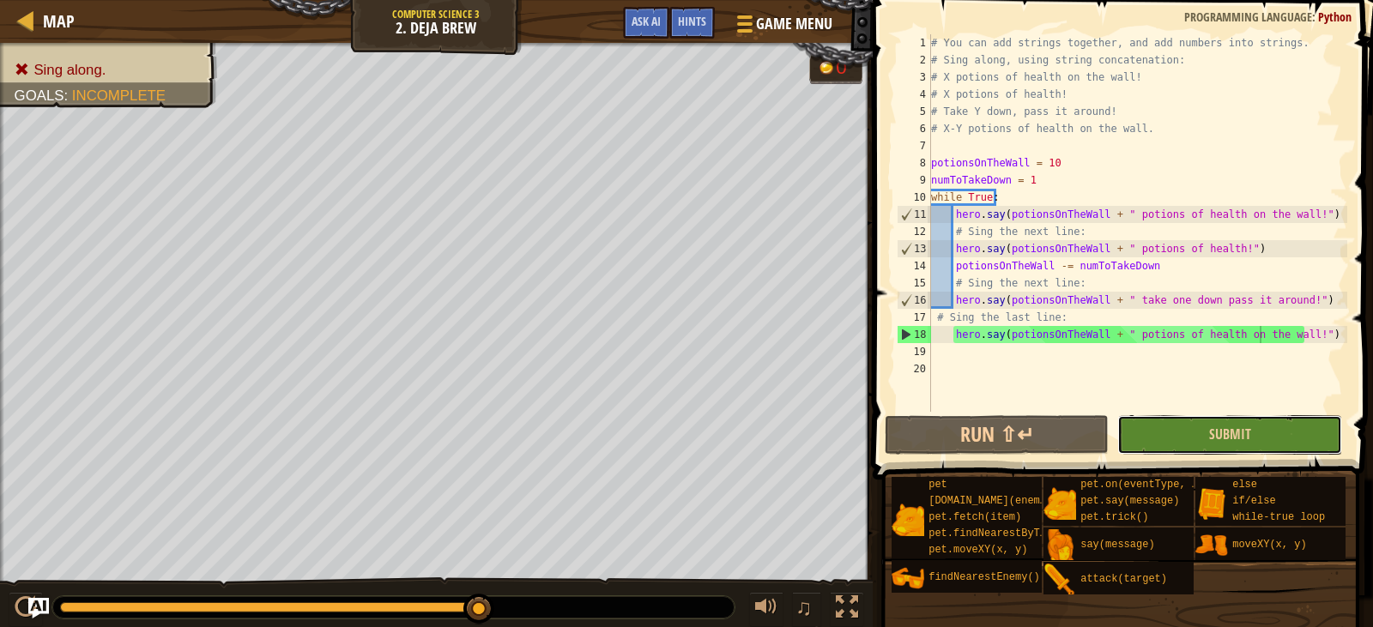
click at [1260, 434] on button "Submit" at bounding box center [1229, 434] width 224 height 39
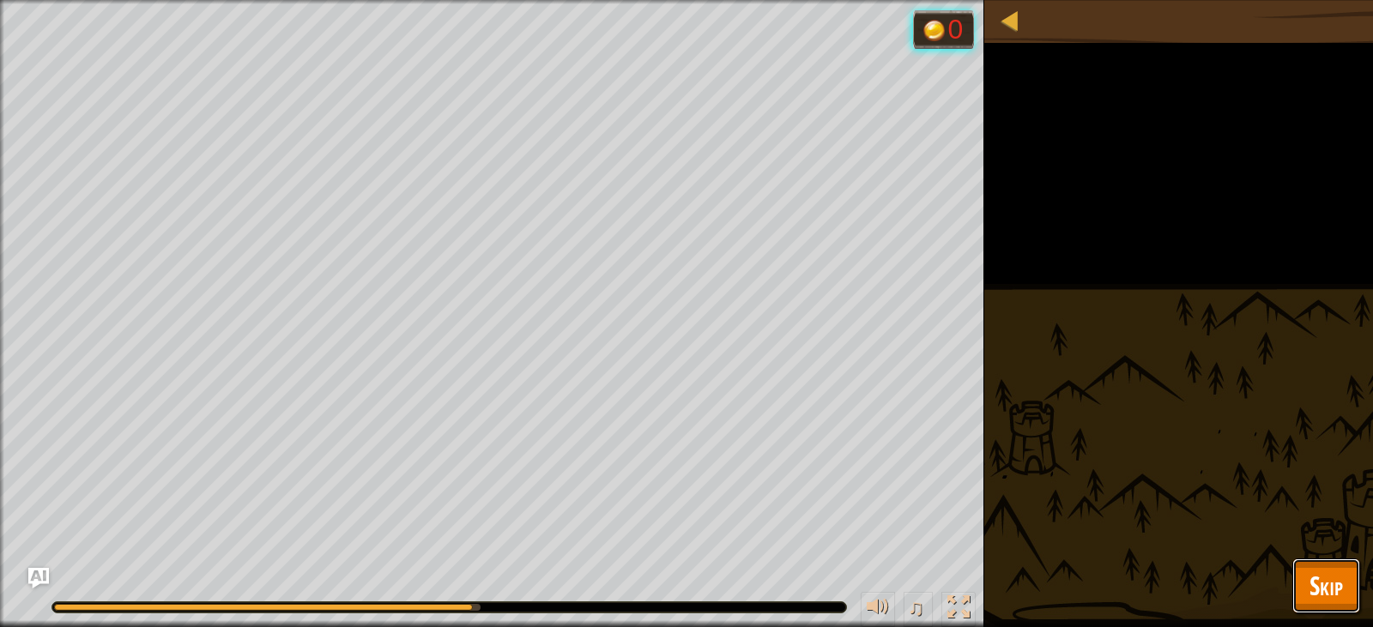
click at [1309, 591] on span "Skip" at bounding box center [1325, 585] width 33 height 35
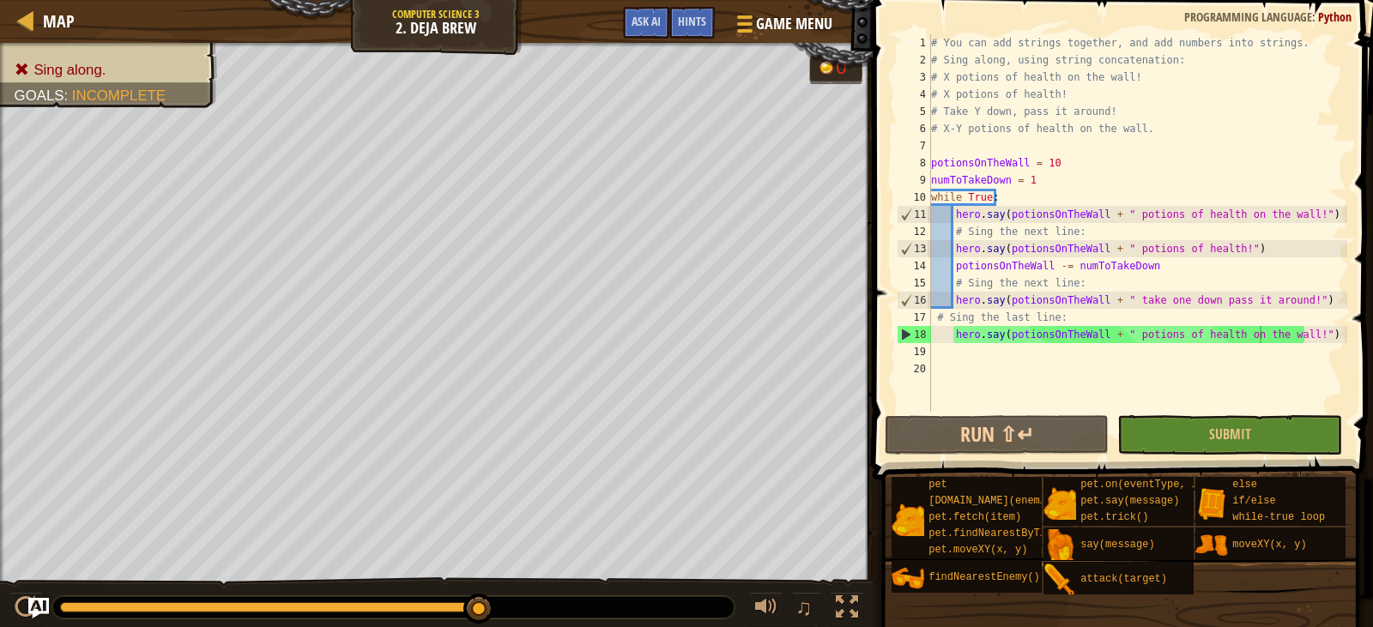
scroll to position [8, 9]
click at [946, 312] on div "# You can add strings together, and add numbers into strings. # Sing along, usi…" at bounding box center [1138, 240] width 420 height 412
click at [952, 336] on div "# You can add strings together, and add numbers into strings. # Sing along, usi…" at bounding box center [1138, 240] width 420 height 412
drag, startPoint x: 956, startPoint y: 304, endPoint x: 946, endPoint y: 323, distance: 21.1
click at [952, 307] on div "# You can add strings together, and add numbers into strings. # Sing along, usi…" at bounding box center [1138, 240] width 420 height 412
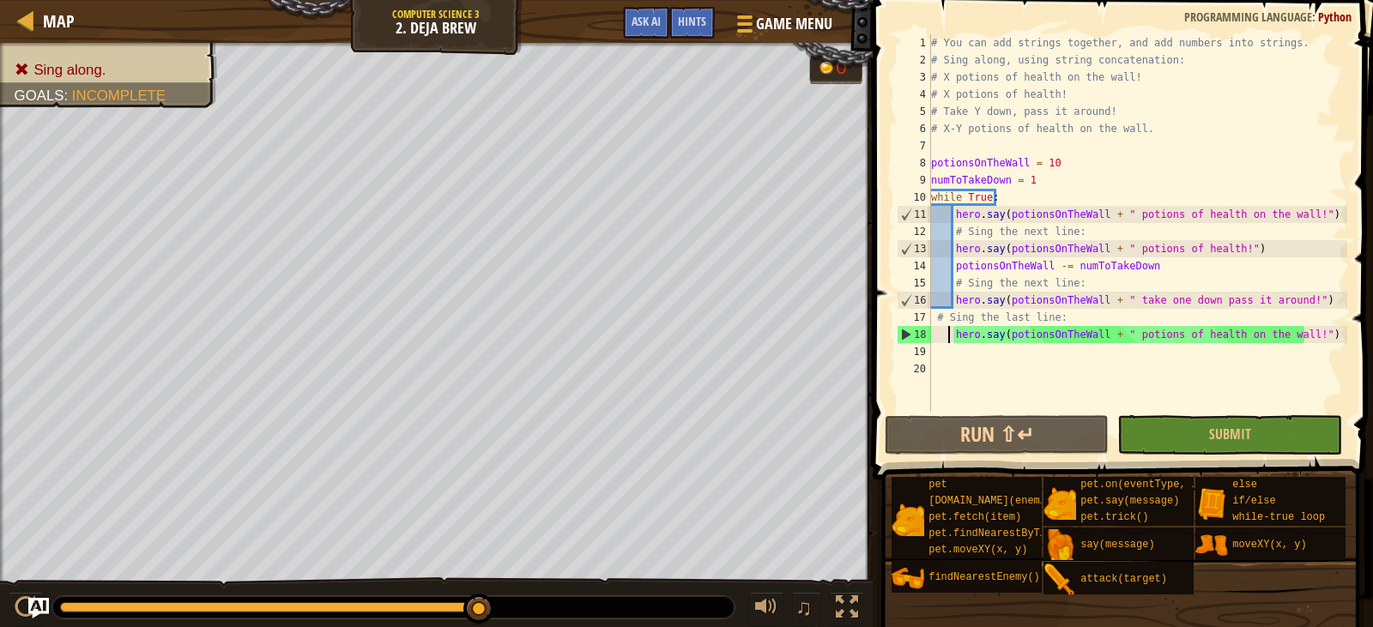
click at [950, 341] on div "# You can add strings together, and add numbers into strings. # Sing along, usi…" at bounding box center [1138, 240] width 420 height 412
click at [955, 342] on div "# You can add strings together, and add numbers into strings. # Sing along, usi…" at bounding box center [1138, 240] width 420 height 412
click at [948, 319] on div "# You can add strings together, and add numbers into strings. # Sing along, usi…" at bounding box center [1138, 240] width 420 height 412
click at [953, 297] on div "# You can add strings together, and add numbers into strings. # Sing along, usi…" at bounding box center [1138, 240] width 420 height 412
click at [952, 336] on div "# You can add strings together, and add numbers into strings. # Sing along, usi…" at bounding box center [1138, 240] width 420 height 412
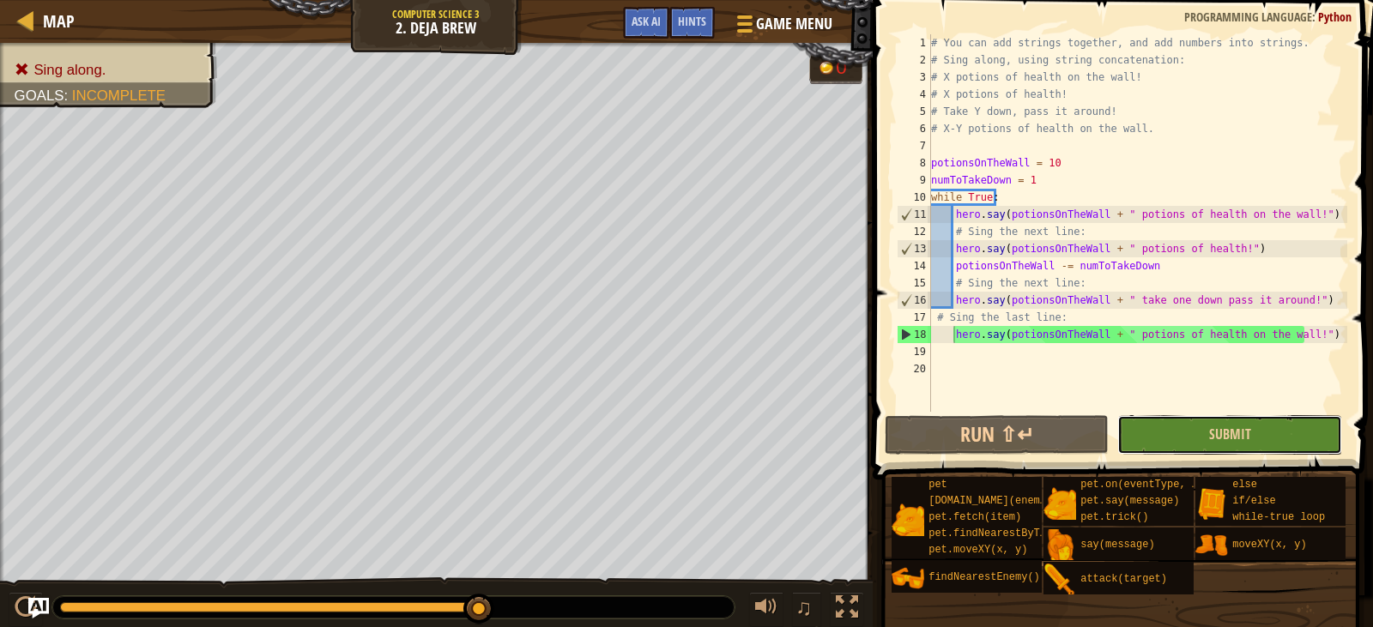
click at [1187, 430] on button "Submit" at bounding box center [1229, 434] width 224 height 39
drag, startPoint x: 470, startPoint y: 600, endPoint x: 1372, endPoint y: 459, distance: 912.7
click at [1359, 459] on div "Map Computer Science 3 2. Deja Brew Game Menu Done Hints Ask AI 1 ההההההההההההה…" at bounding box center [686, 313] width 1373 height 627
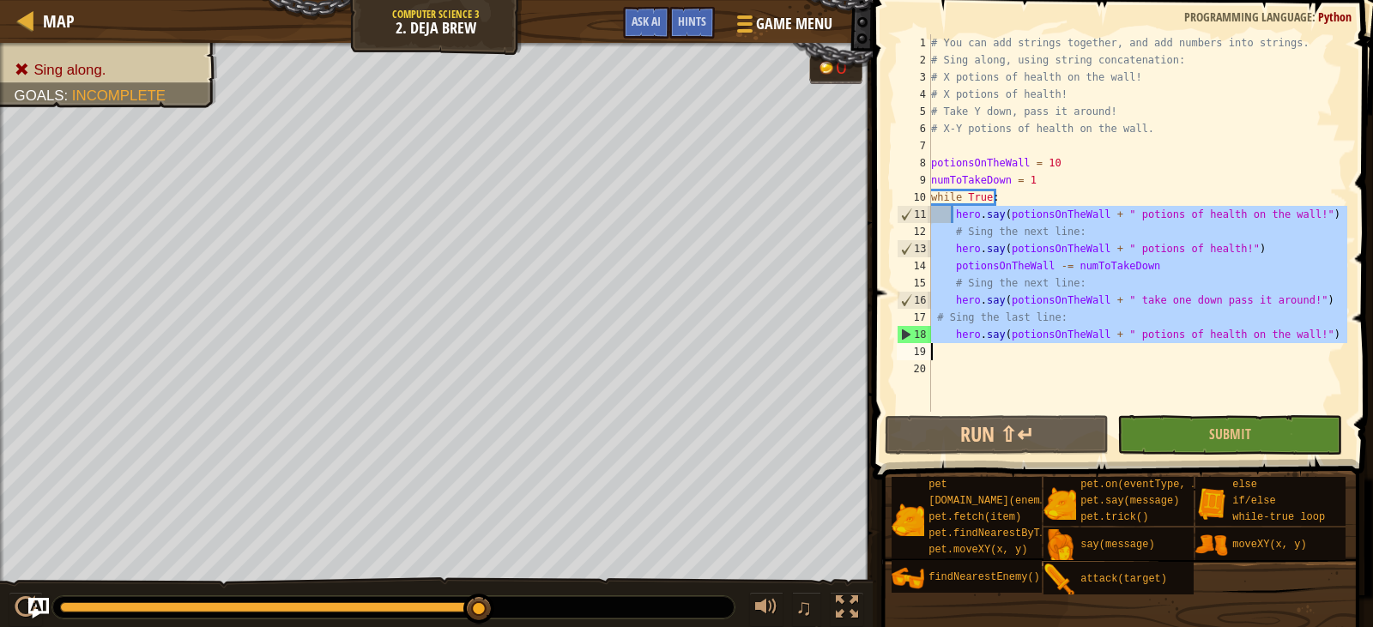
drag, startPoint x: 953, startPoint y: 215, endPoint x: 1170, endPoint y: 348, distance: 254.6
click at [1170, 348] on div "# You can add strings together, and add numbers into strings. # Sing along, usi…" at bounding box center [1138, 240] width 420 height 412
type textarea "hero.say(potionsOnTheWall + " potions of health on the wall!")"
click at [986, 354] on div "# You can add strings together, and add numbers into strings. # Sing along, usi…" at bounding box center [1138, 223] width 420 height 378
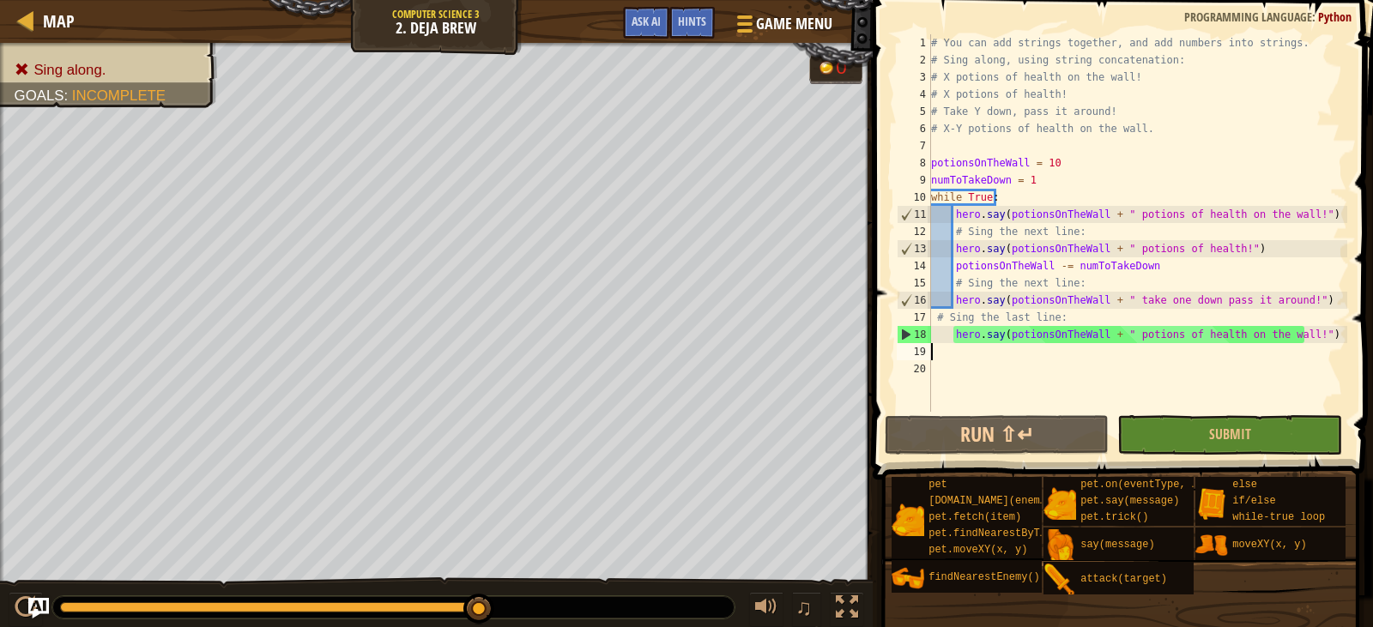
scroll to position [8, 0]
paste textarea "hero.say(potionsOnTheWall + " potions of health!")"
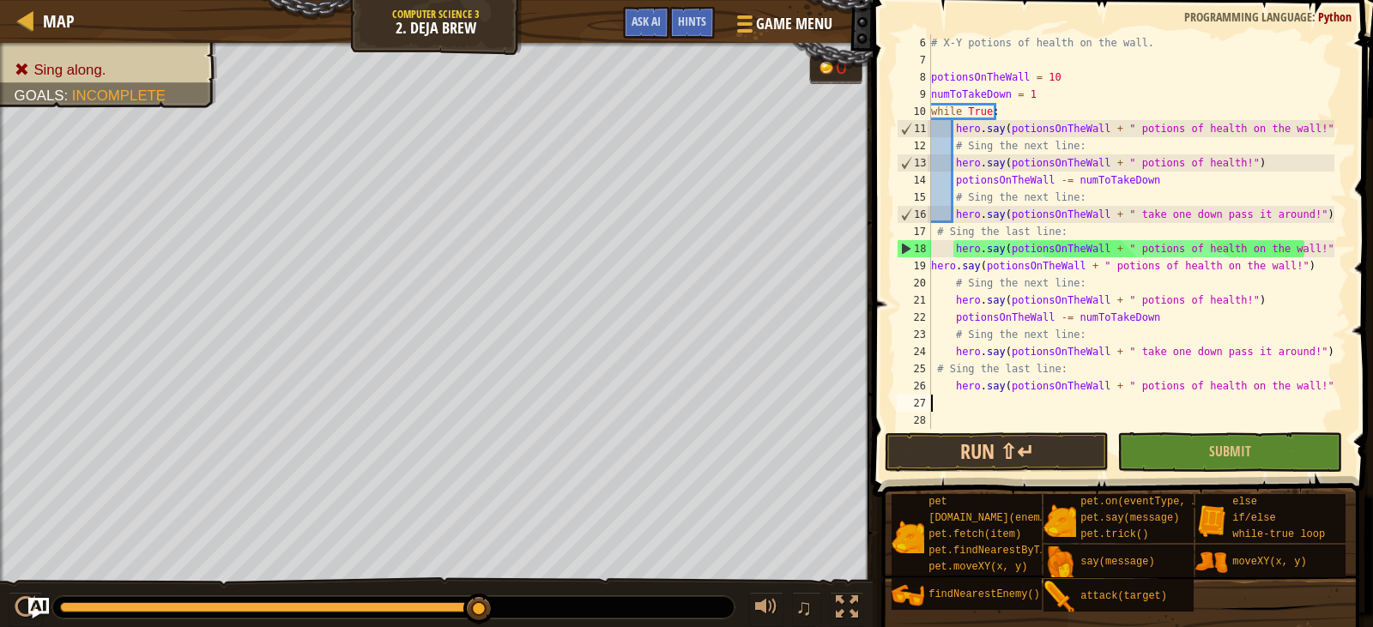
scroll to position [86, 0]
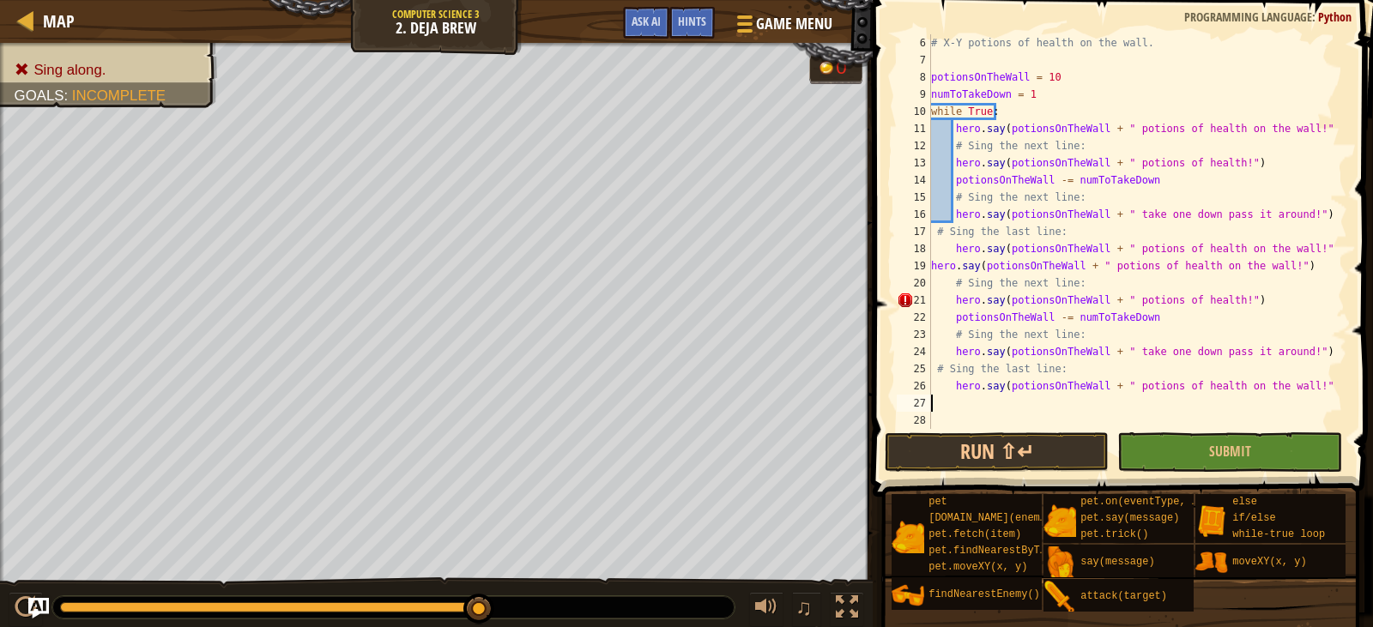
click at [957, 304] on div "# X-Y potions of health on the wall. potionsOnTheWall = 10 numToTakeDown = 1 wh…" at bounding box center [1131, 248] width 407 height 429
click at [953, 301] on div "# X-Y potions of health on the wall. potionsOnTheWall = 10 numToTakeDown = 1 wh…" at bounding box center [1131, 248] width 407 height 429
click at [930, 268] on div "19" at bounding box center [914, 265] width 34 height 17
click at [940, 218] on div "# X-Y potions of health on the wall. potionsOnTheWall = 10 numToTakeDown = 1 wh…" at bounding box center [1131, 248] width 407 height 429
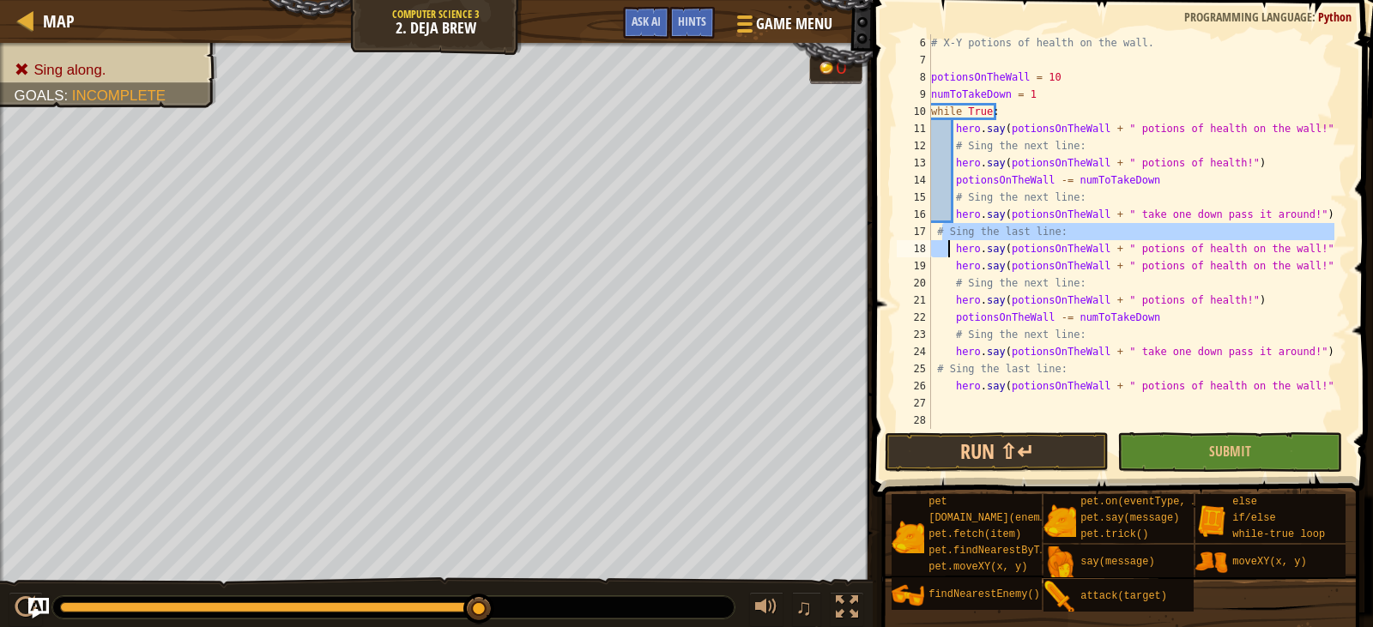
drag, startPoint x: 940, startPoint y: 233, endPoint x: 945, endPoint y: 245, distance: 13.6
click at [946, 250] on div "# X-Y potions of health on the wall. potionsOnTheWall = 10 numToTakeDown = 1 wh…" at bounding box center [1131, 248] width 407 height 429
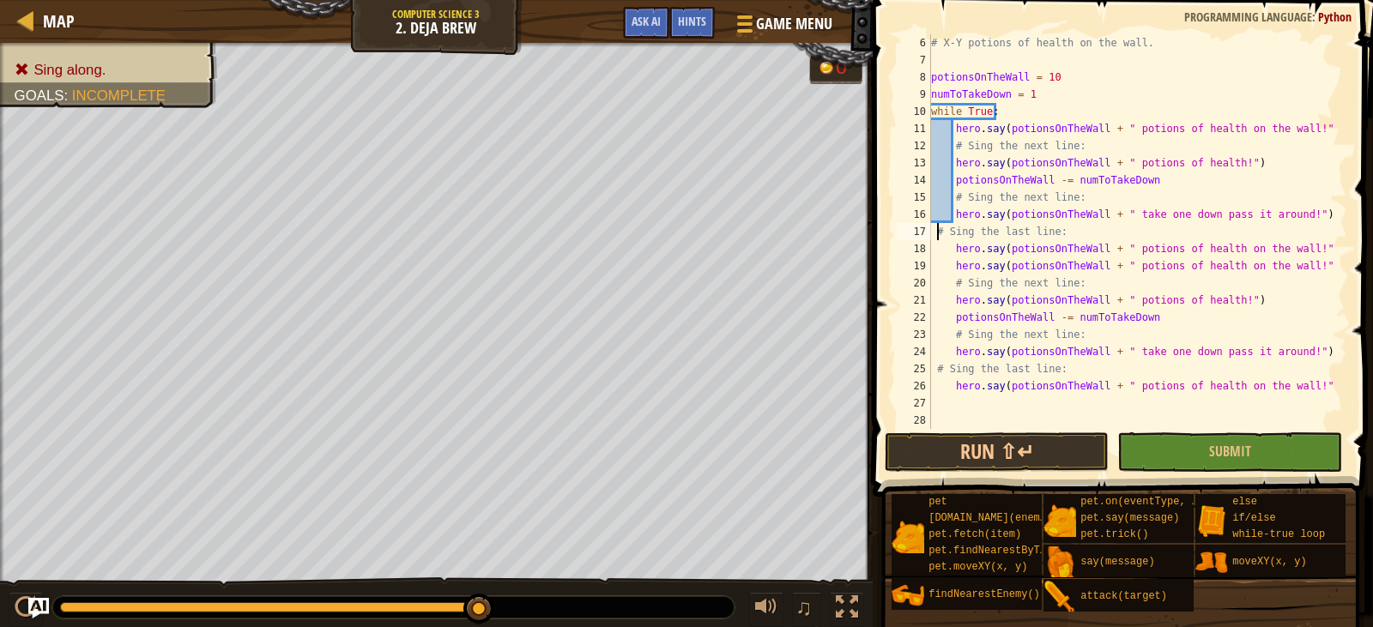
click at [935, 234] on div "# X-Y potions of health on the wall. potionsOnTheWall = 10 numToTakeDown = 1 wh…" at bounding box center [1131, 248] width 407 height 429
click at [937, 365] on div "# X-Y potions of health on the wall. potionsOnTheWall = 10 numToTakeDown = 1 wh…" at bounding box center [1131, 248] width 407 height 429
click at [1259, 442] on button "Submit" at bounding box center [1229, 451] width 224 height 39
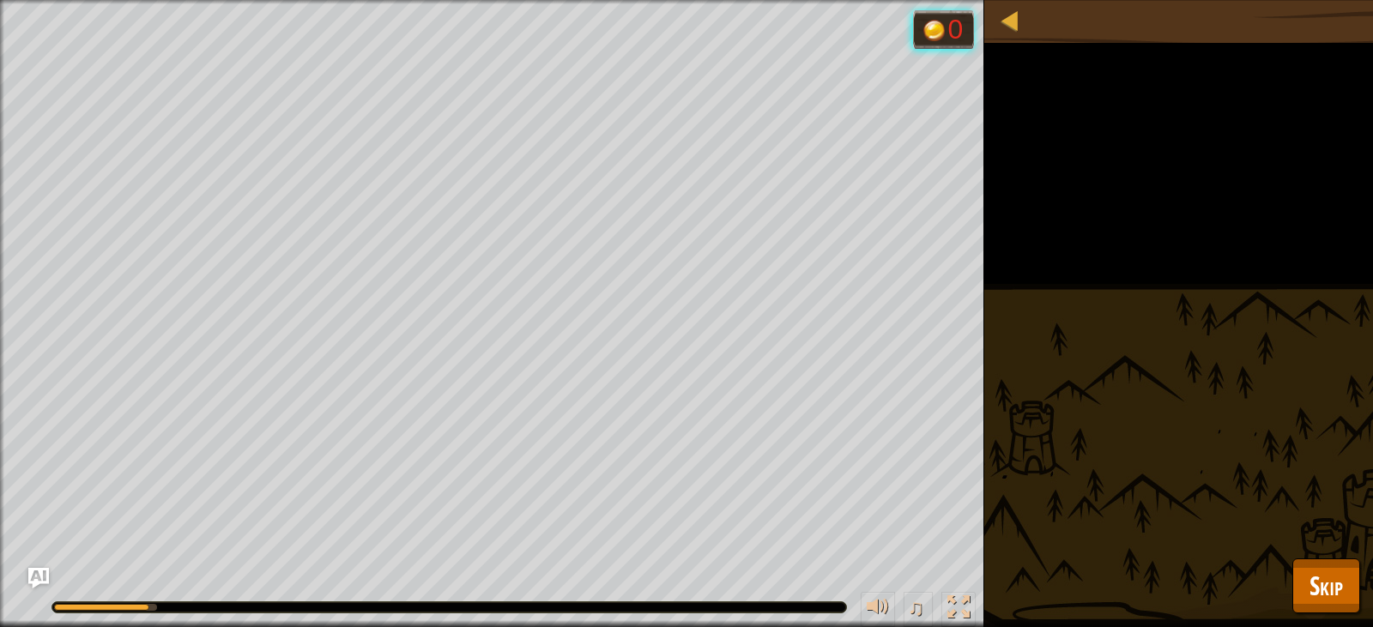
drag, startPoint x: 130, startPoint y: 605, endPoint x: 476, endPoint y: 638, distance: 347.4
click at [476, 0] on html "Map Computer Science 3 2. Deja Brew Game Menu Done Hints Ask AI 1 ההההההההההההה…" at bounding box center [686, 0] width 1373 height 0
click at [504, 605] on div at bounding box center [449, 607] width 794 height 10
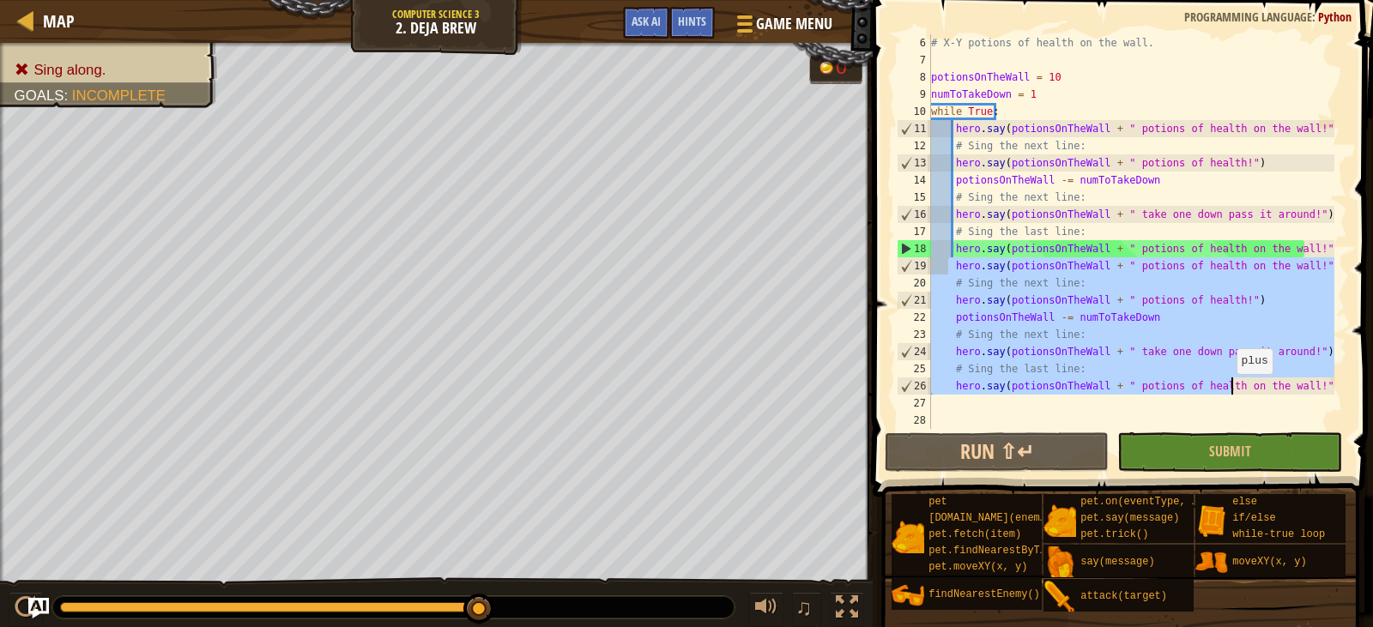
drag, startPoint x: 946, startPoint y: 267, endPoint x: 1228, endPoint y: 391, distance: 307.7
click at [1228, 391] on div "# X-Y potions of health on the wall. potionsOnTheWall = 10 numToTakeDown = 1 wh…" at bounding box center [1131, 248] width 407 height 429
type textarea "n the wall!")"
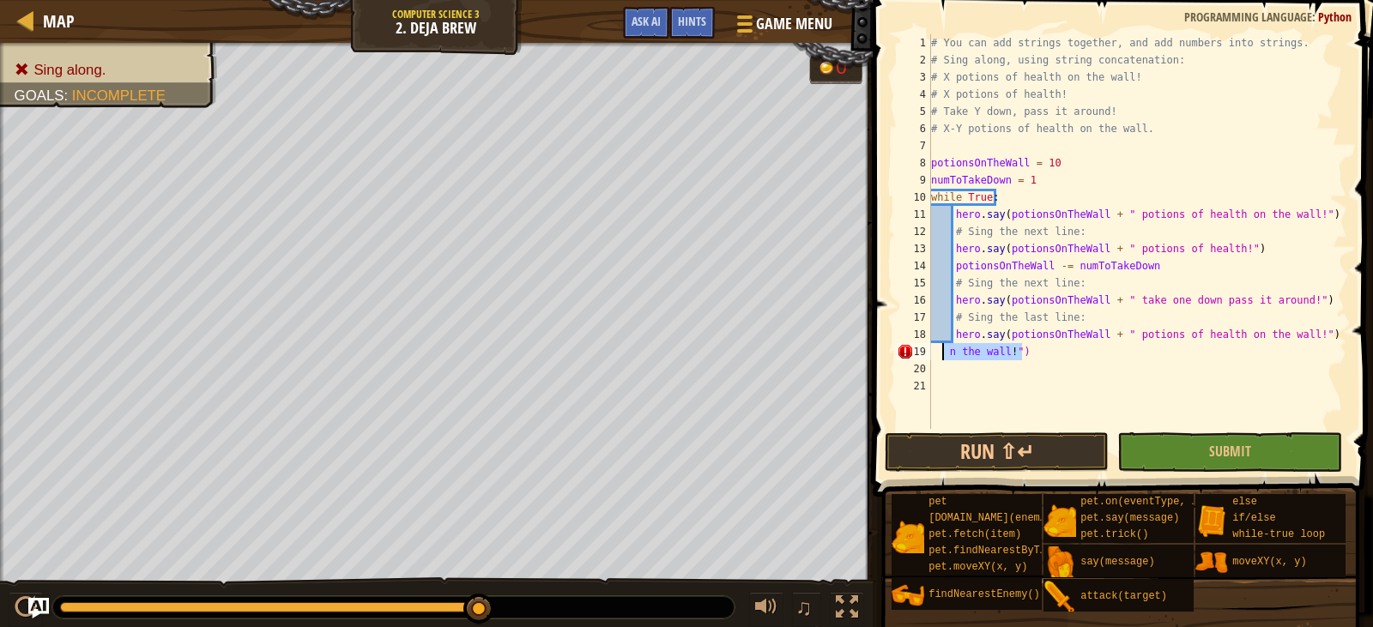
drag, startPoint x: 1056, startPoint y: 359, endPoint x: 950, endPoint y: 273, distance: 136.7
click at [945, 351] on div "# You can add strings together, and add numbers into strings. # Sing along, usi…" at bounding box center [1138, 248] width 420 height 429
click at [1264, 456] on button "Submit" at bounding box center [1229, 451] width 224 height 39
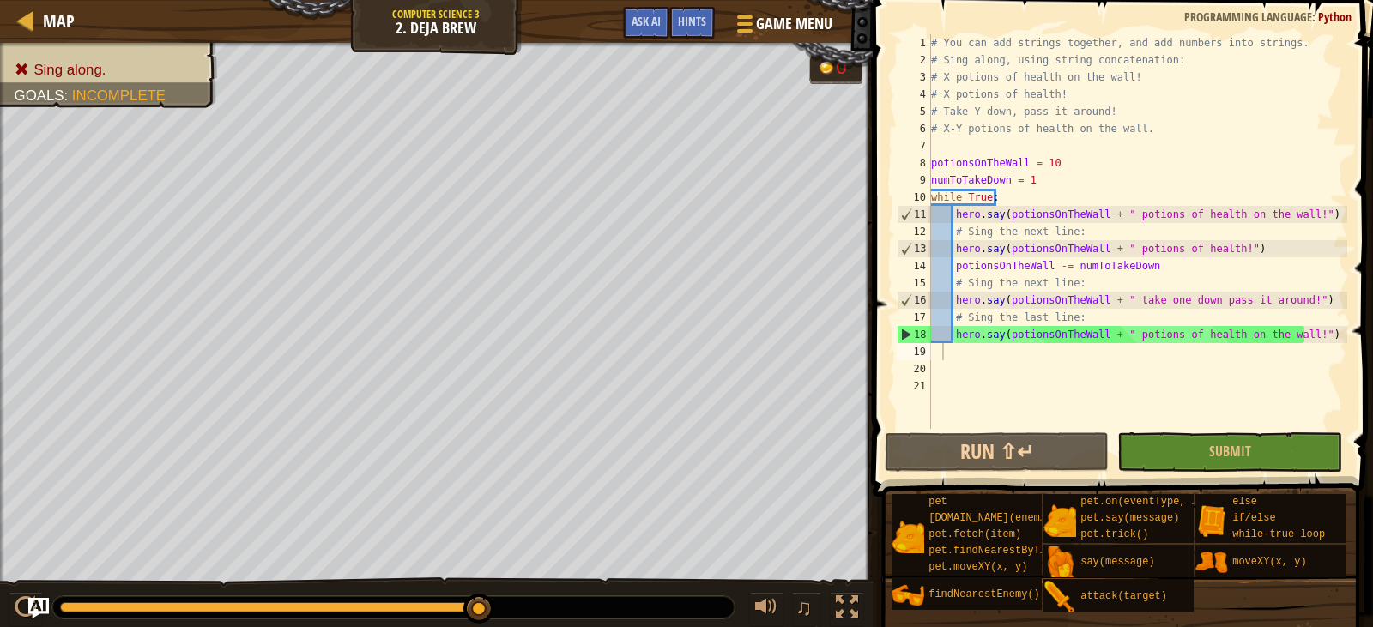
type textarea "while True:"
click at [964, 202] on div "# You can add strings together, and add numbers into strings. # Sing along, usi…" at bounding box center [1138, 248] width 420 height 429
click at [1037, 197] on div "# You can add strings together, and add numbers into strings. # Sing along, usi…" at bounding box center [1138, 248] width 420 height 429
click at [982, 360] on div "# You can add strings together, and add numbers into strings. # Sing along, usi…" at bounding box center [1138, 248] width 420 height 429
click at [1049, 331] on div "# You can add strings together, and add numbers into strings. # Sing along, usi…" at bounding box center [1138, 248] width 420 height 429
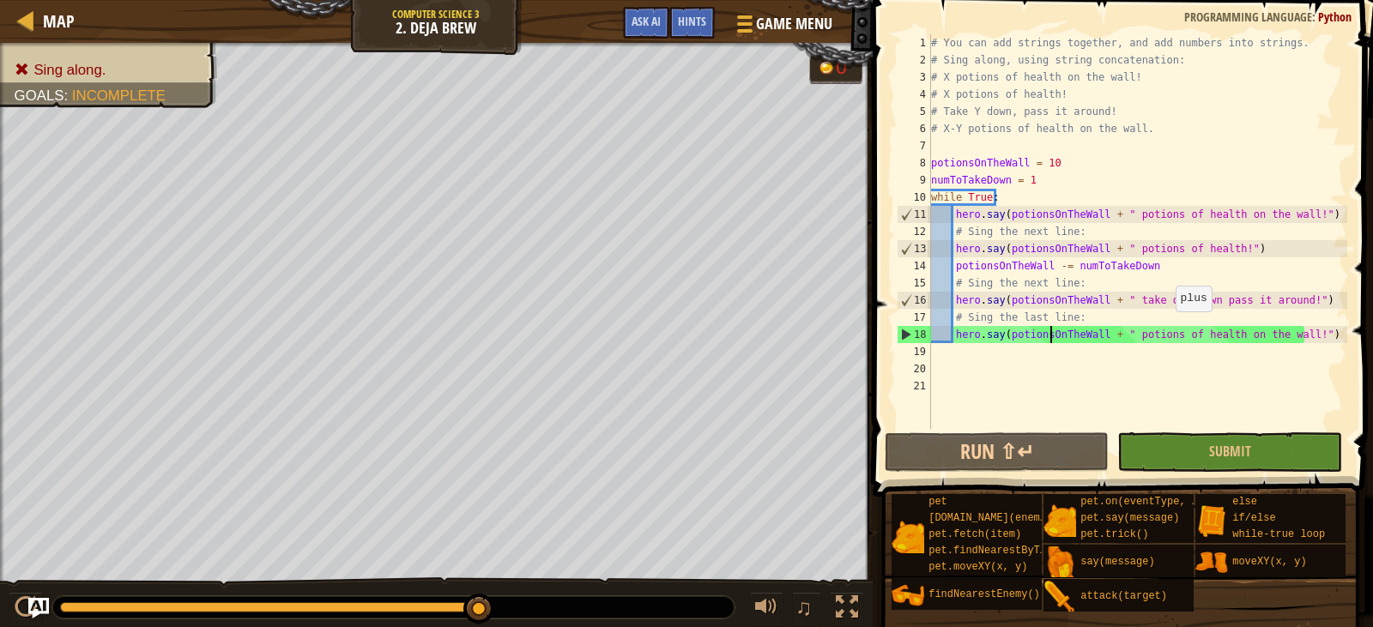
click at [1171, 323] on div "# You can add strings together, and add numbers into strings. # Sing along, usi…" at bounding box center [1138, 248] width 420 height 429
click at [35, 607] on img "Ask AI" at bounding box center [38, 608] width 22 height 22
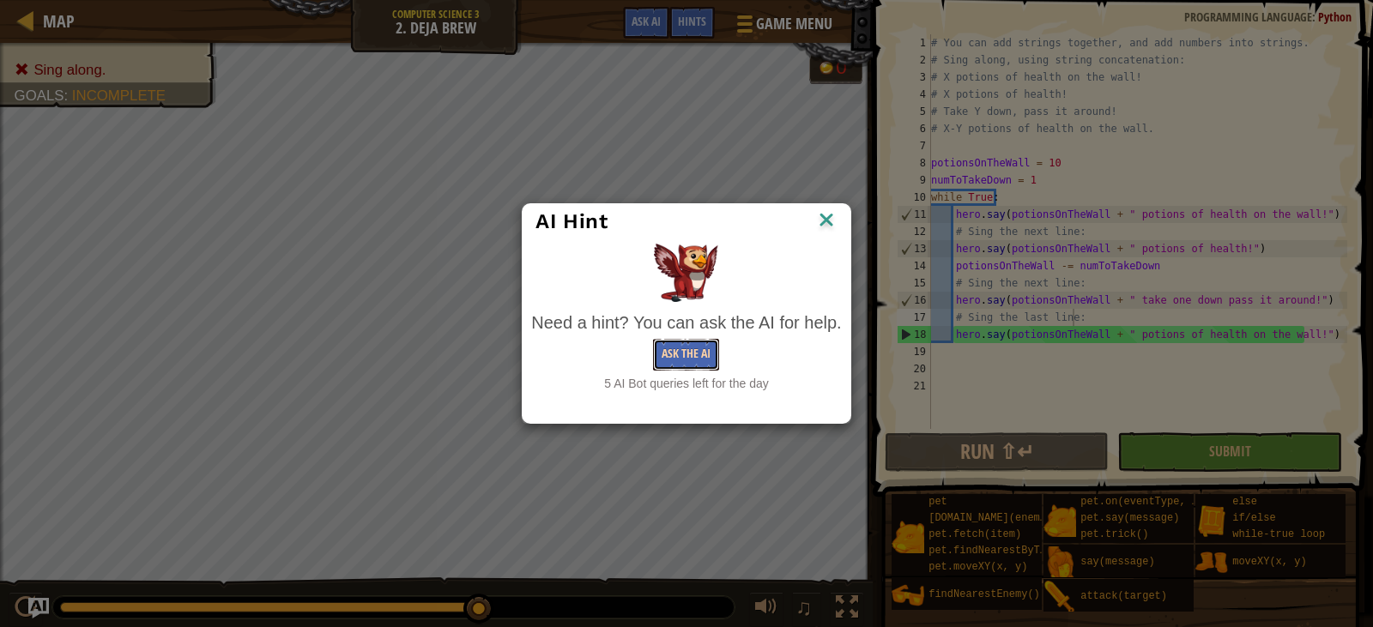
click at [692, 357] on button "Ask the AI" at bounding box center [686, 355] width 66 height 32
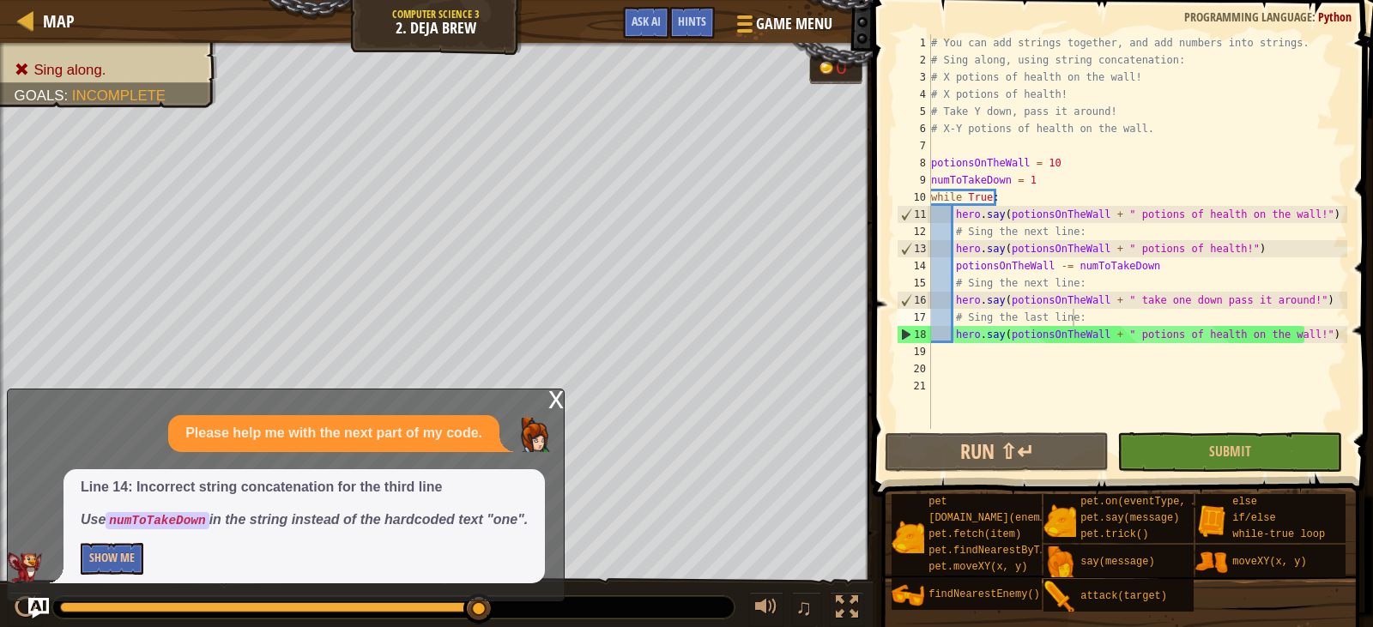
click at [558, 405] on div "x" at bounding box center [555, 398] width 15 height 17
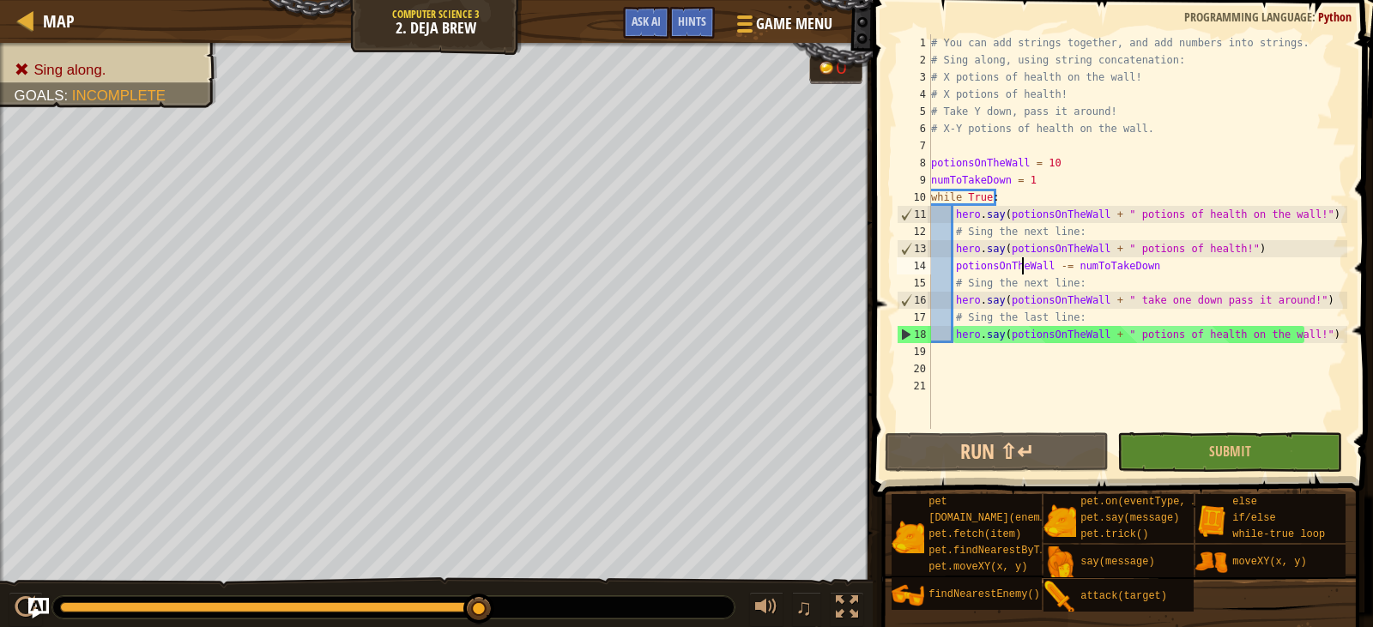
click at [1022, 269] on div "# You can add strings together, and add numbers into strings. # Sing along, usi…" at bounding box center [1138, 248] width 420 height 429
click at [1057, 270] on div "# You can add strings together, and add numbers into strings. # Sing along, usi…" at bounding box center [1138, 248] width 420 height 429
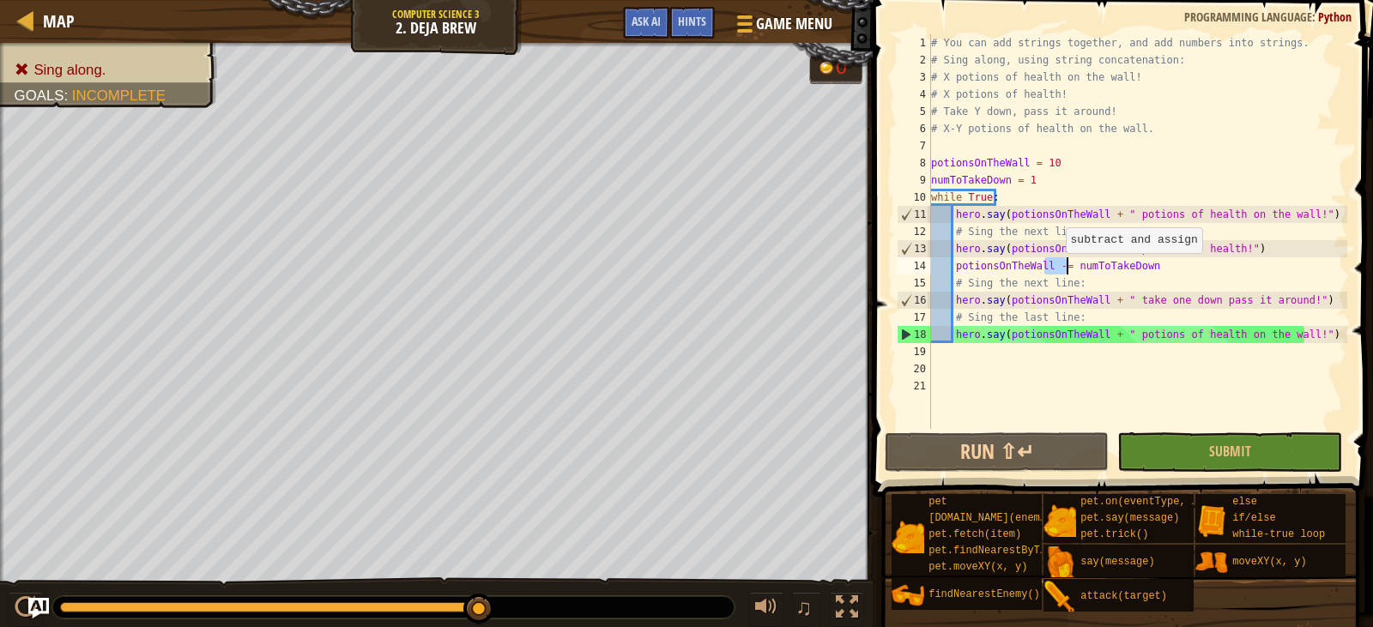
type textarea "potionsOnTheWall -= numToTakeDown # Sing the next line:"
click at [1009, 359] on div "# You can add strings together, and add numbers into strings. # Sing along, usi…" at bounding box center [1138, 248] width 420 height 429
paste textarea
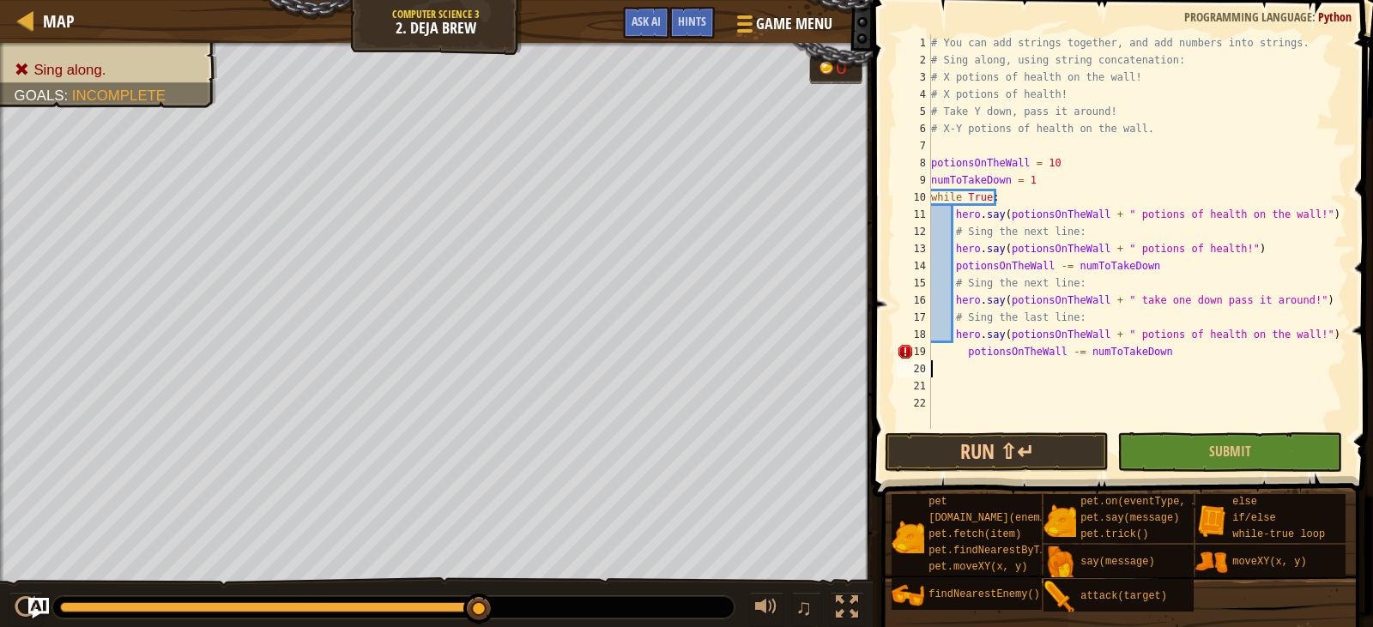
click at [957, 357] on div "# You can add strings together, and add numbers into strings. # Sing along, usi…" at bounding box center [1138, 248] width 420 height 429
click at [965, 356] on div "# You can add strings together, and add numbers into strings. # Sing along, usi…" at bounding box center [1138, 248] width 420 height 429
type textarea "potionsOnTheWall -= numToTakeDown"
click at [1265, 464] on button "Submit" at bounding box center [1229, 451] width 224 height 39
